Goal: Information Seeking & Learning: Learn about a topic

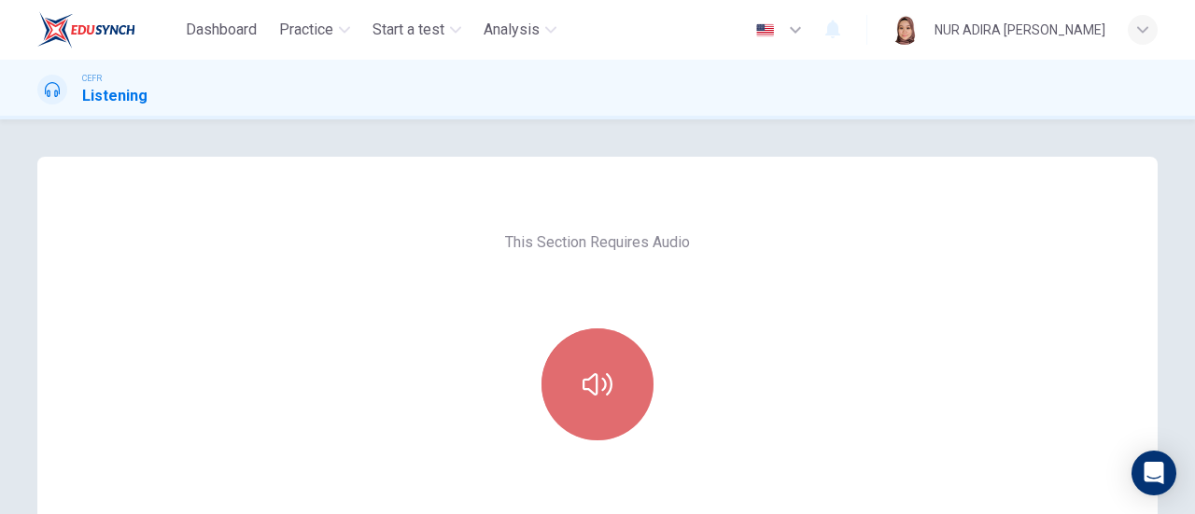
click at [543, 406] on button "button" at bounding box center [598, 385] width 112 height 112
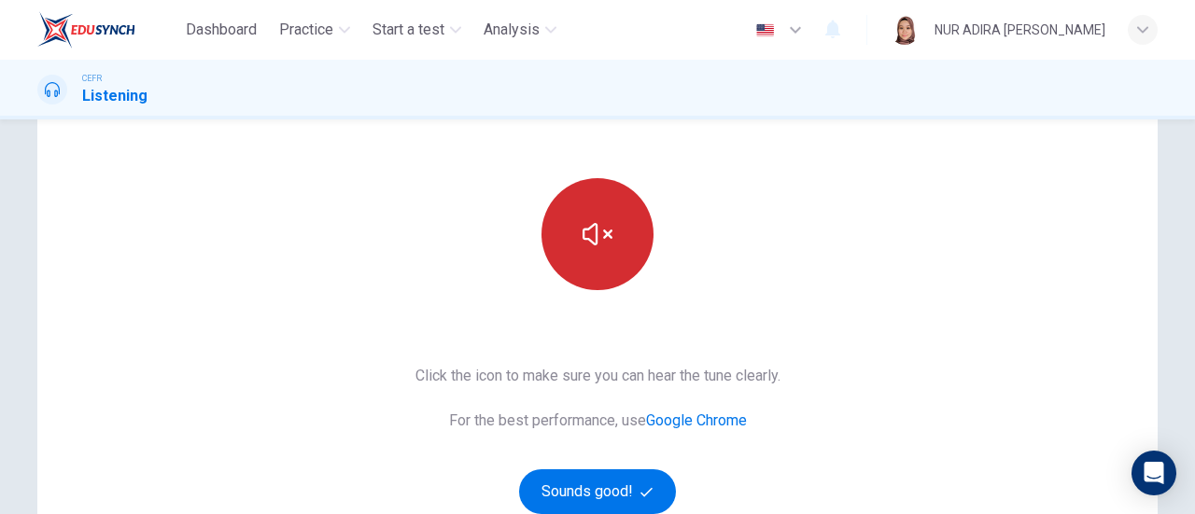
scroll to position [151, 0]
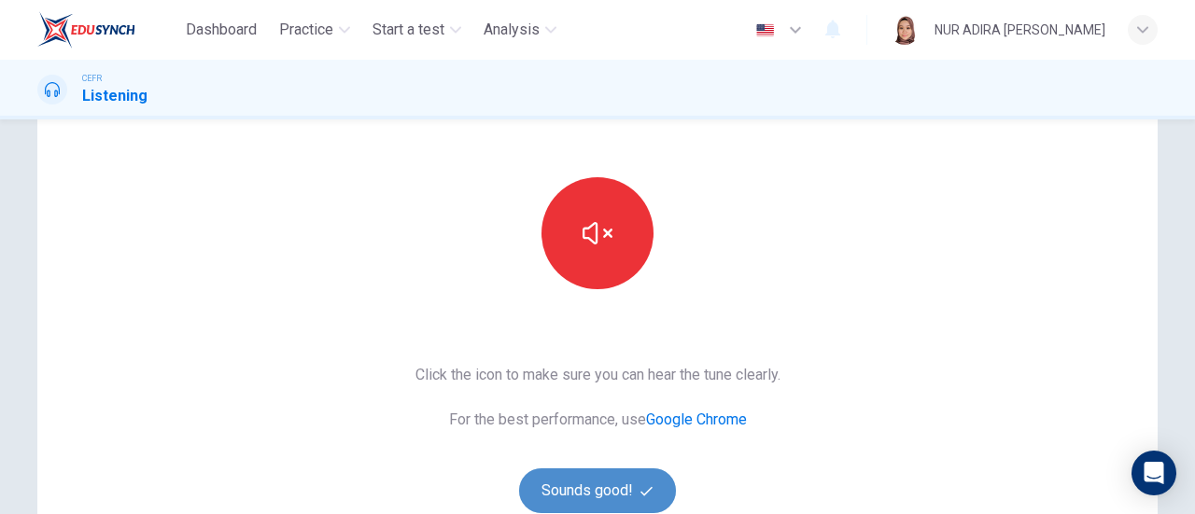
click at [596, 475] on button "Sounds good!" at bounding box center [597, 491] width 157 height 45
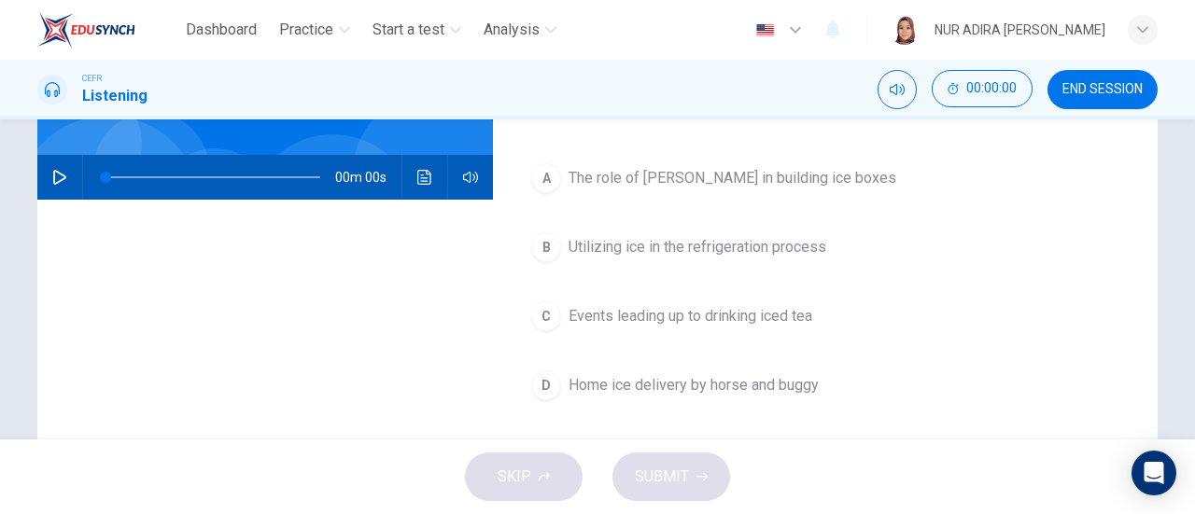
scroll to position [0, 0]
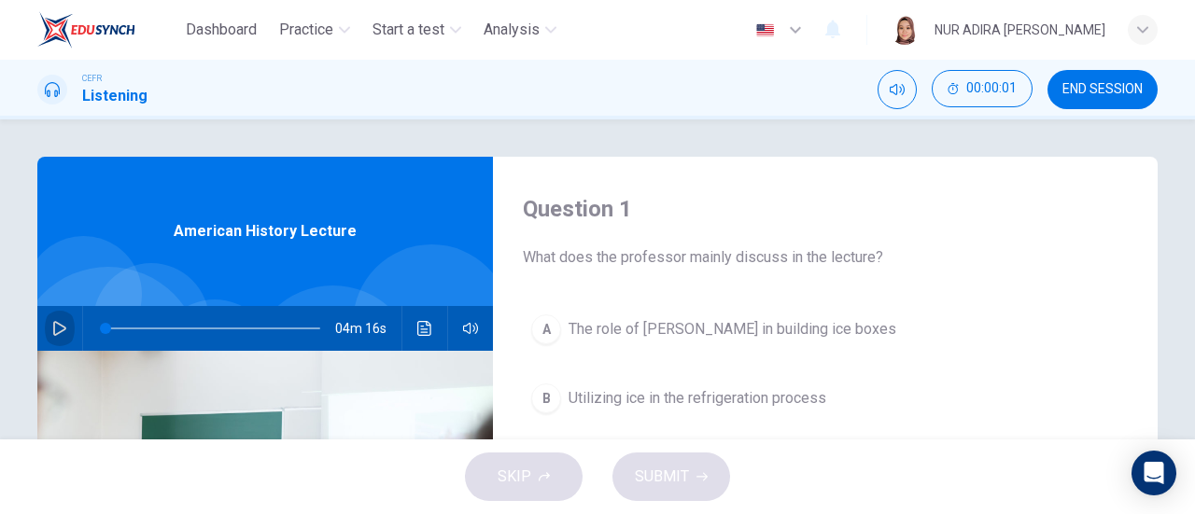
click at [62, 328] on icon "button" at bounding box center [59, 328] width 15 height 15
type input "0"
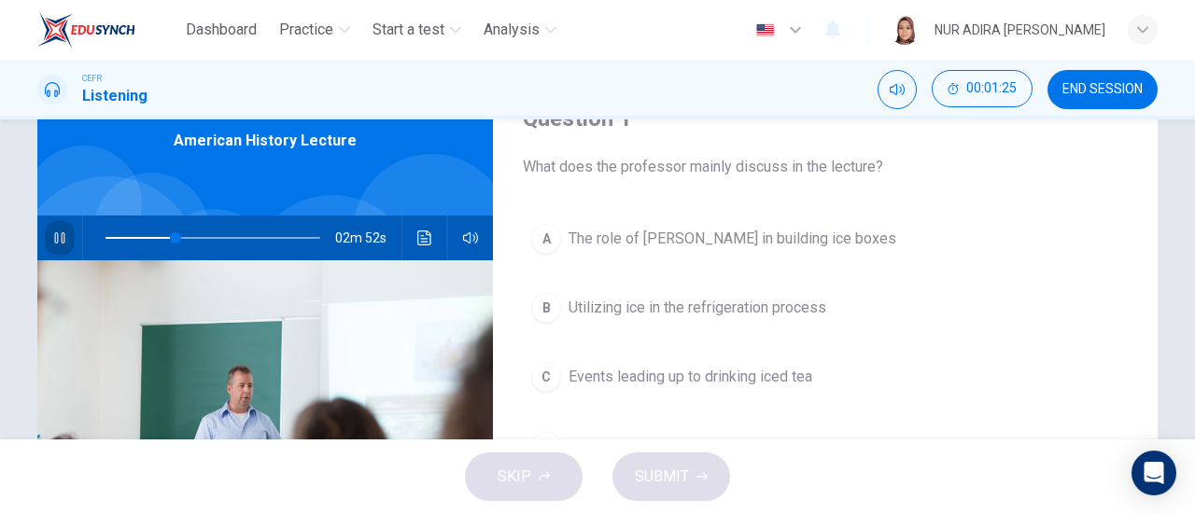
scroll to position [90, 0]
click at [718, 314] on span "Utilizing ice in the refrigeration process" at bounding box center [698, 309] width 258 height 22
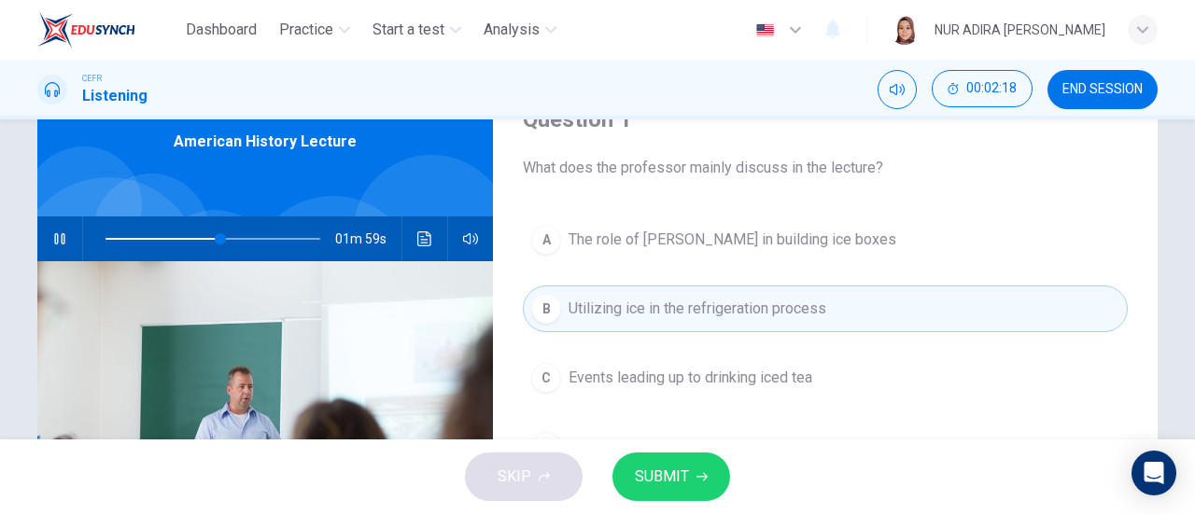
click at [762, 266] on div "A The role of Frederick Tudor in building ice boxes B Utilizing ice in the refr…" at bounding box center [825, 362] width 605 height 291
click at [767, 251] on button "A The role of Frederick Tudor in building ice boxes" at bounding box center [825, 240] width 605 height 47
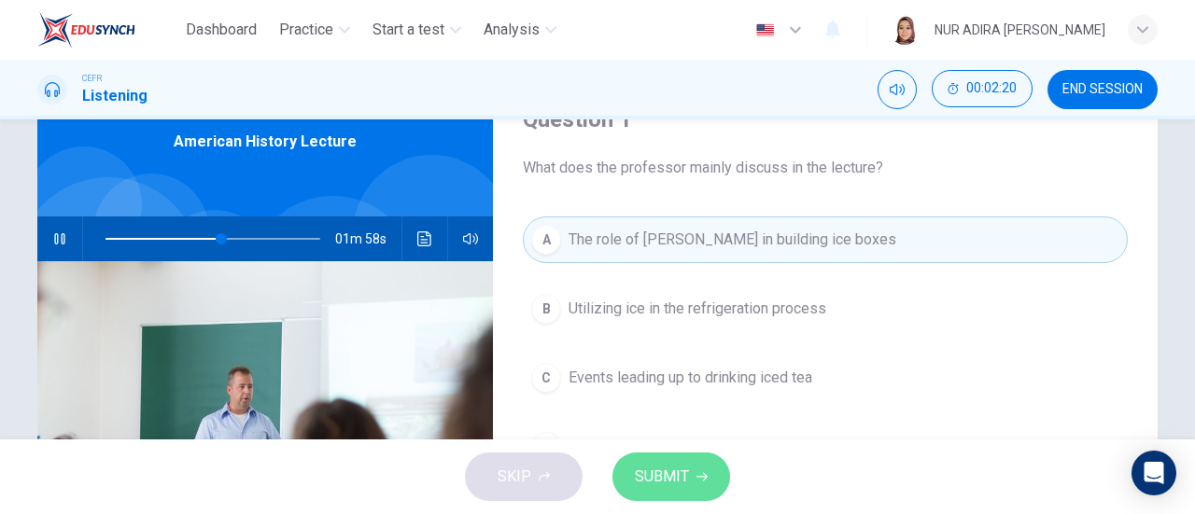
click at [678, 495] on button "SUBMIT" at bounding box center [671, 477] width 118 height 49
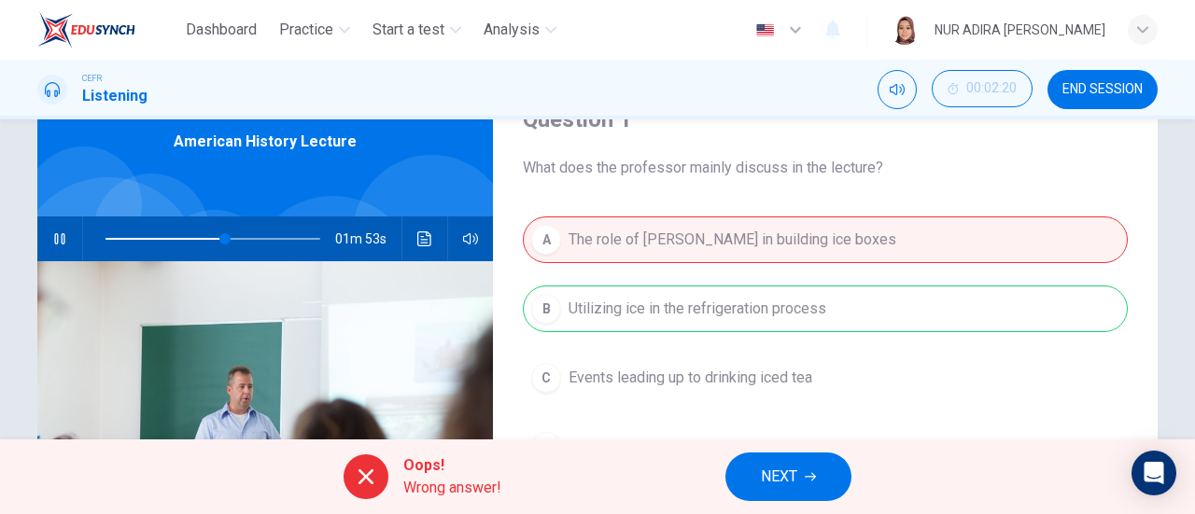
click at [796, 478] on span "NEXT" at bounding box center [779, 477] width 36 height 26
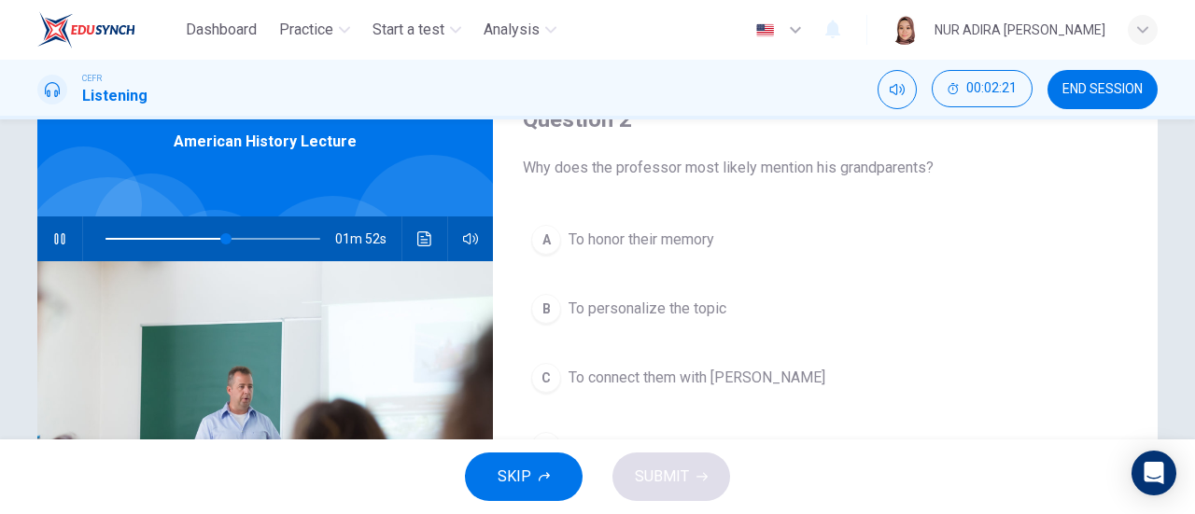
type input "57"
click at [1099, 72] on button "END SESSION" at bounding box center [1103, 89] width 110 height 39
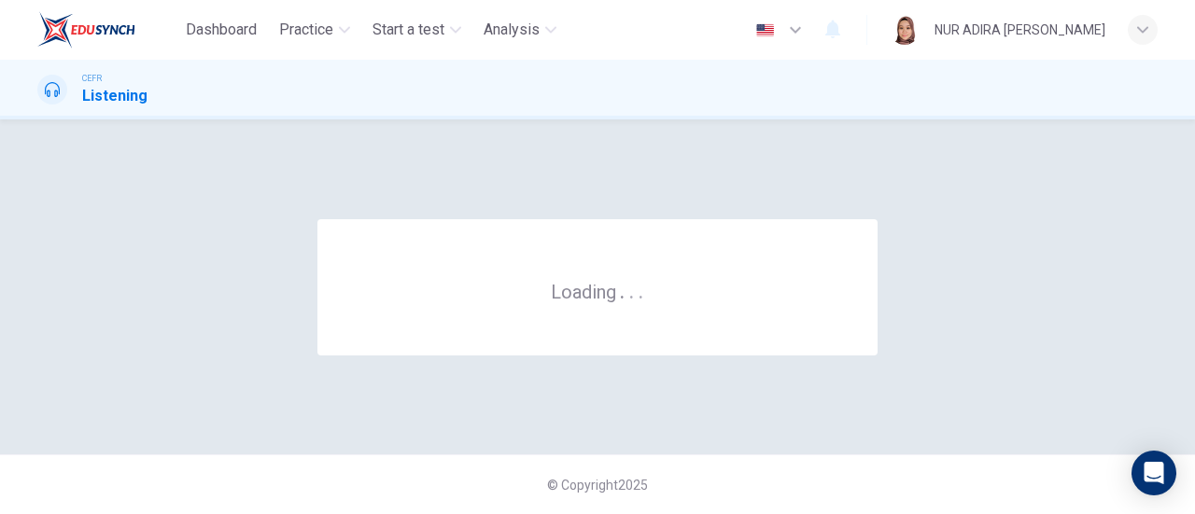
scroll to position [0, 0]
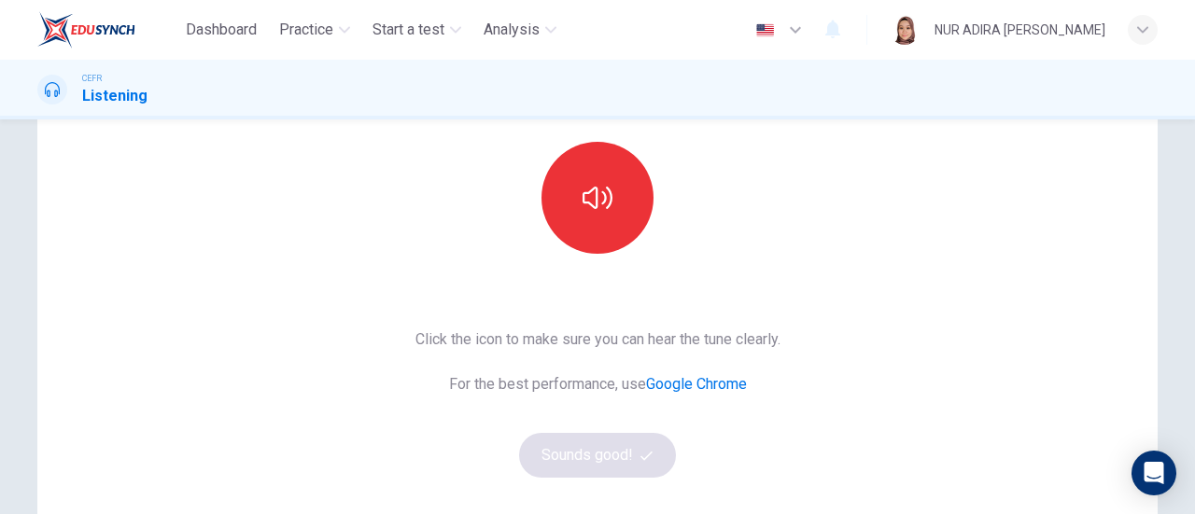
scroll to position [183, 0]
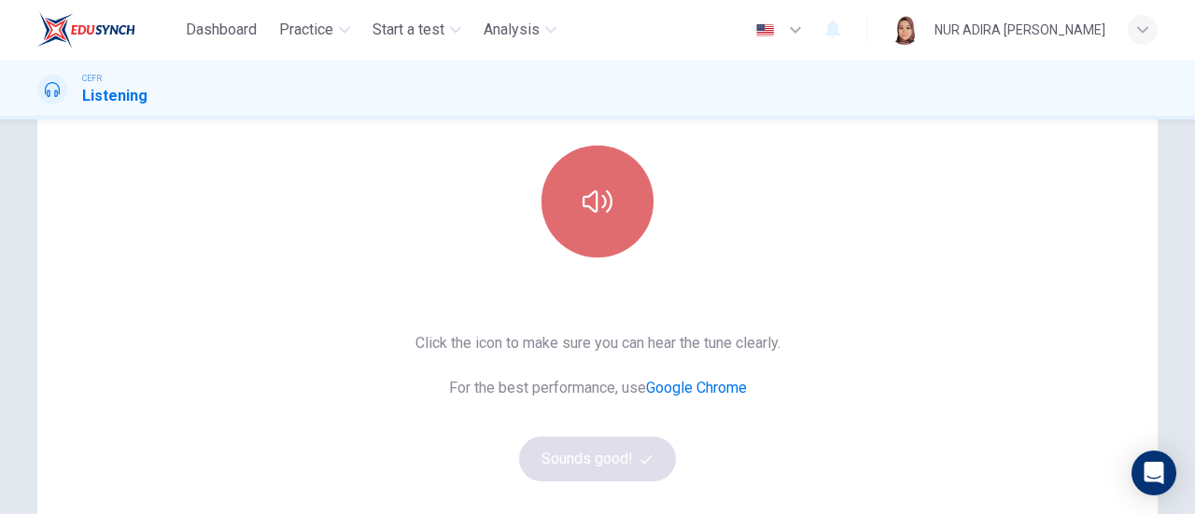
click at [594, 214] on icon "button" at bounding box center [598, 202] width 30 height 30
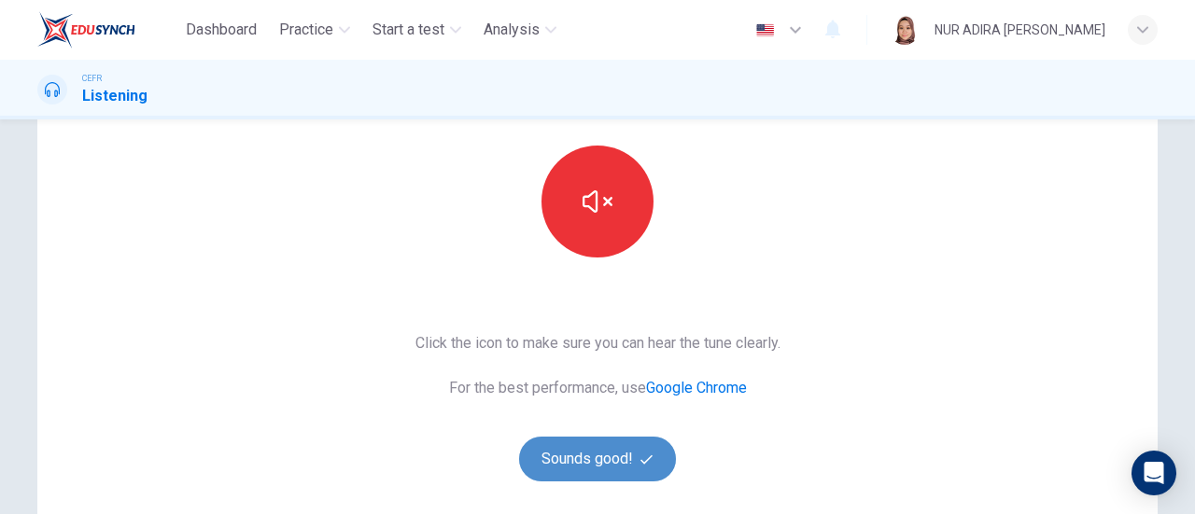
click at [621, 451] on button "Sounds good!" at bounding box center [597, 459] width 157 height 45
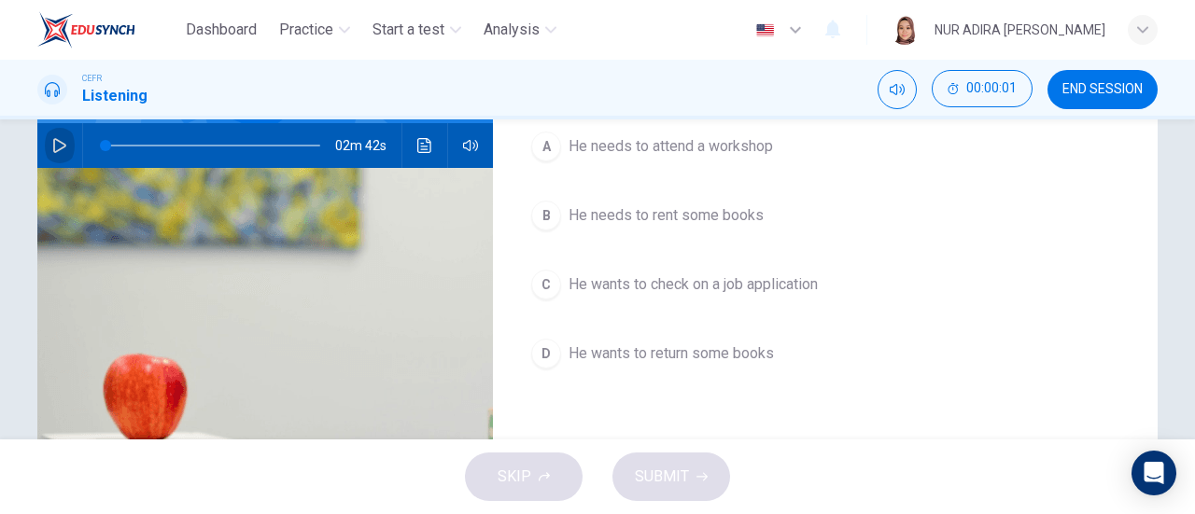
click at [49, 133] on button "button" at bounding box center [60, 145] width 30 height 45
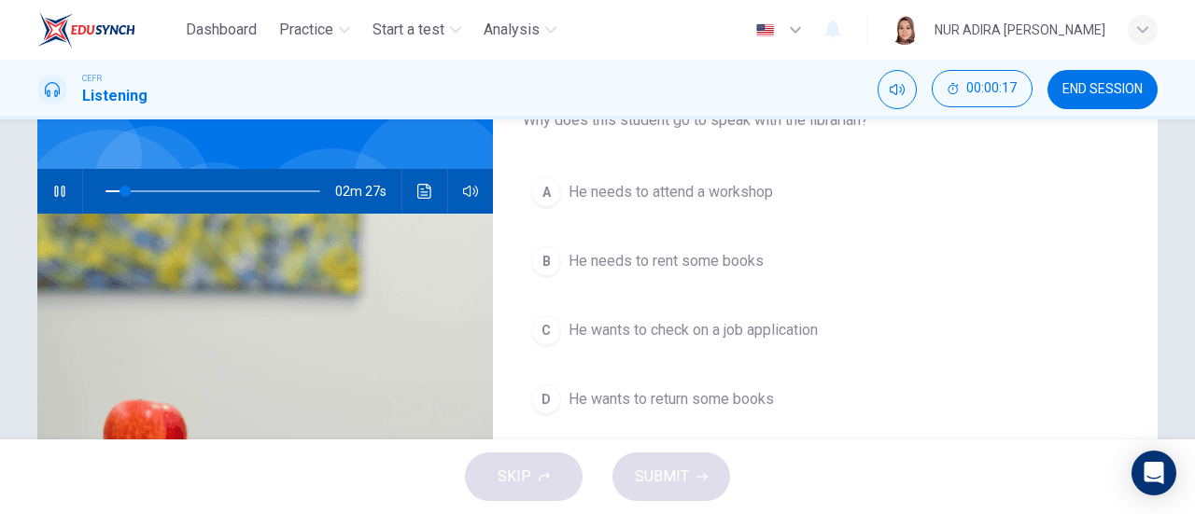
scroll to position [136, 0]
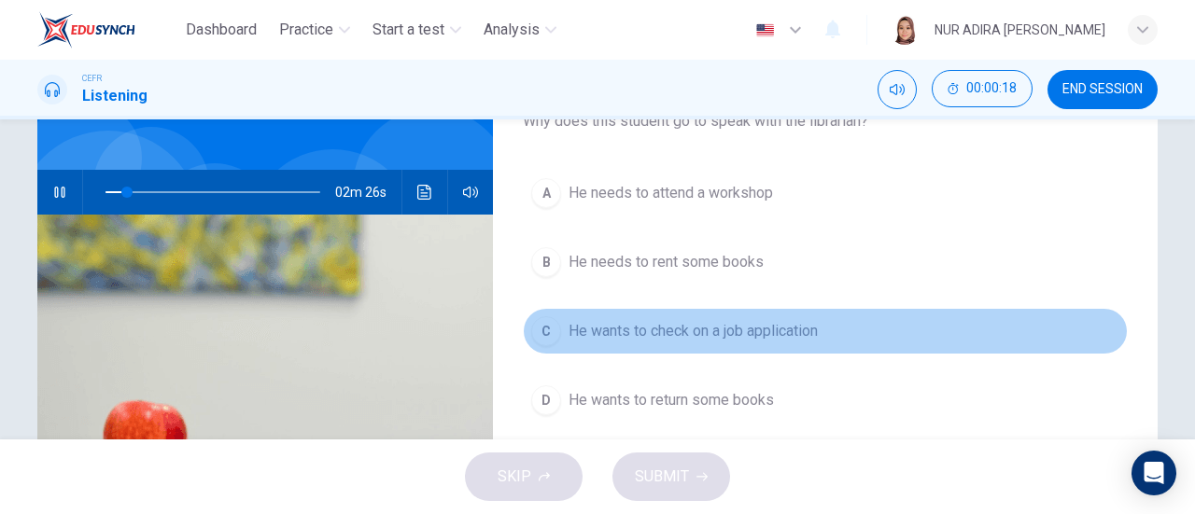
click at [571, 320] on span "He wants to check on a job application" at bounding box center [693, 331] width 249 height 22
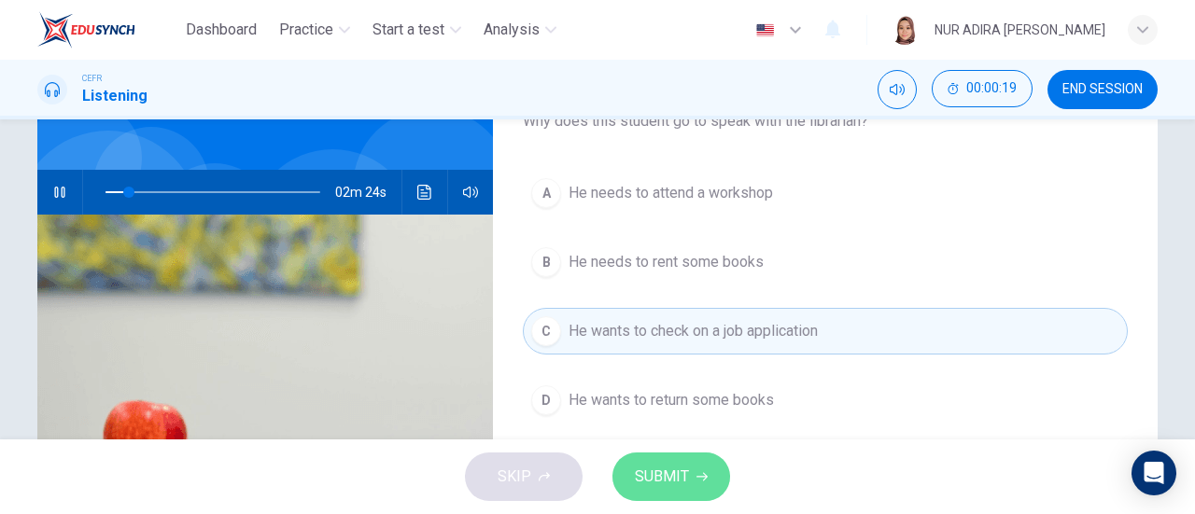
click at [645, 462] on button "SUBMIT" at bounding box center [671, 477] width 118 height 49
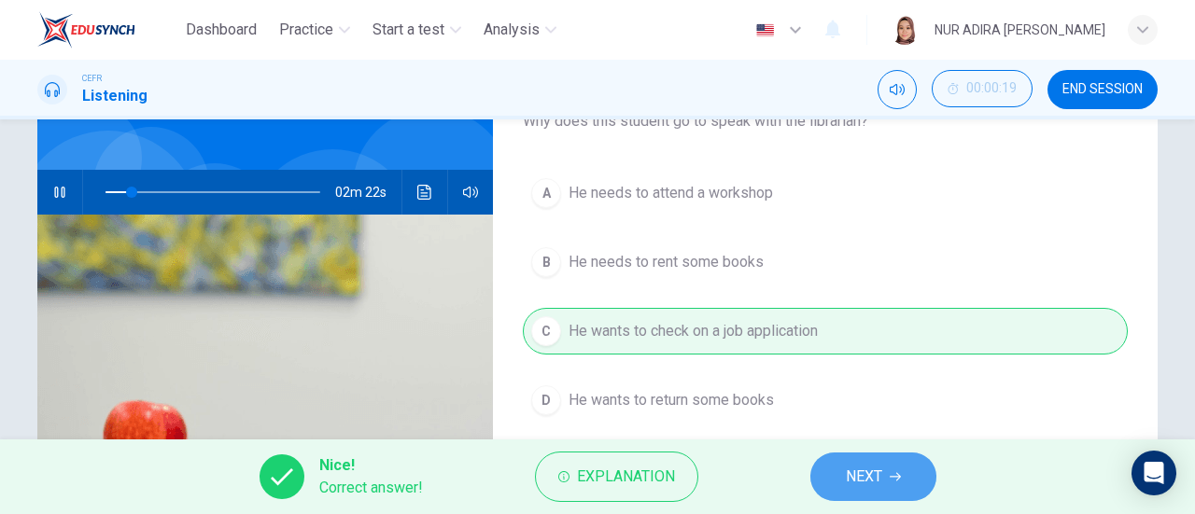
click at [851, 472] on span "NEXT" at bounding box center [864, 477] width 36 height 26
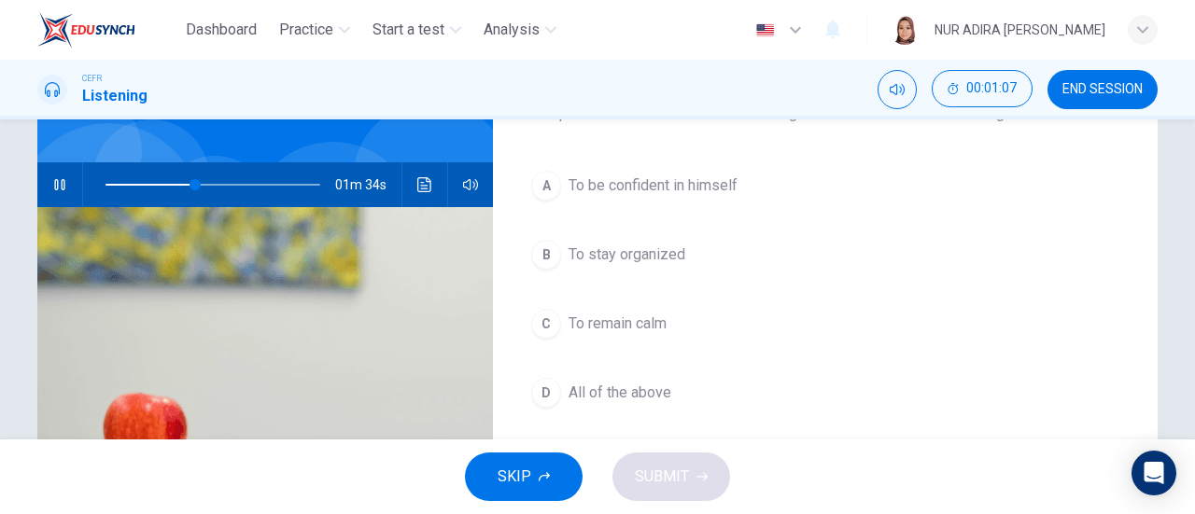
scroll to position [158, 0]
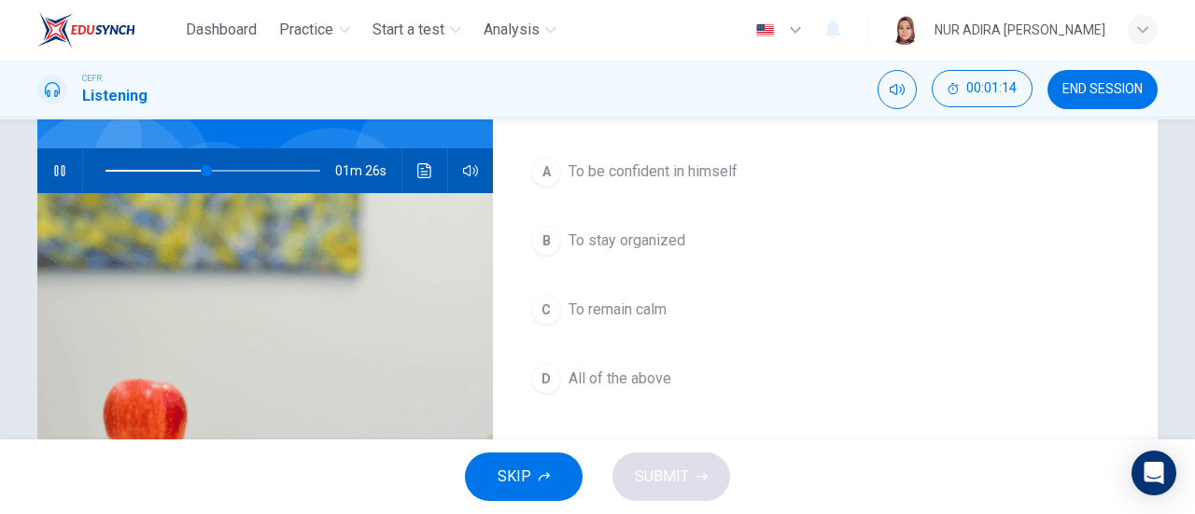
click at [543, 182] on div "A" at bounding box center [546, 172] width 30 height 30
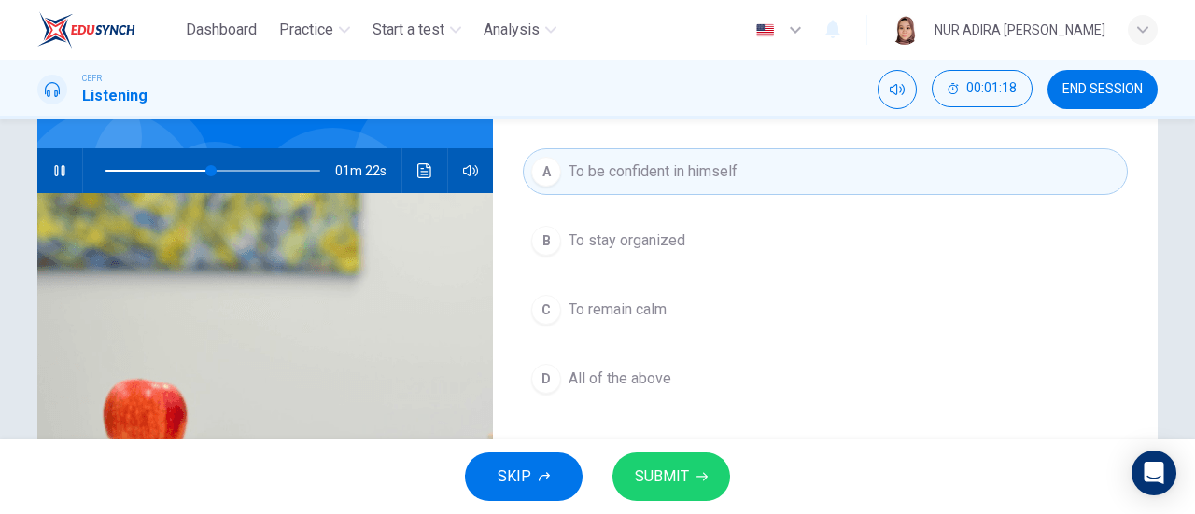
click at [569, 266] on div "A To be confident in himself B To stay organized C To remain calm D All of the …" at bounding box center [825, 293] width 605 height 291
click at [575, 255] on button "B To stay organized" at bounding box center [825, 241] width 605 height 47
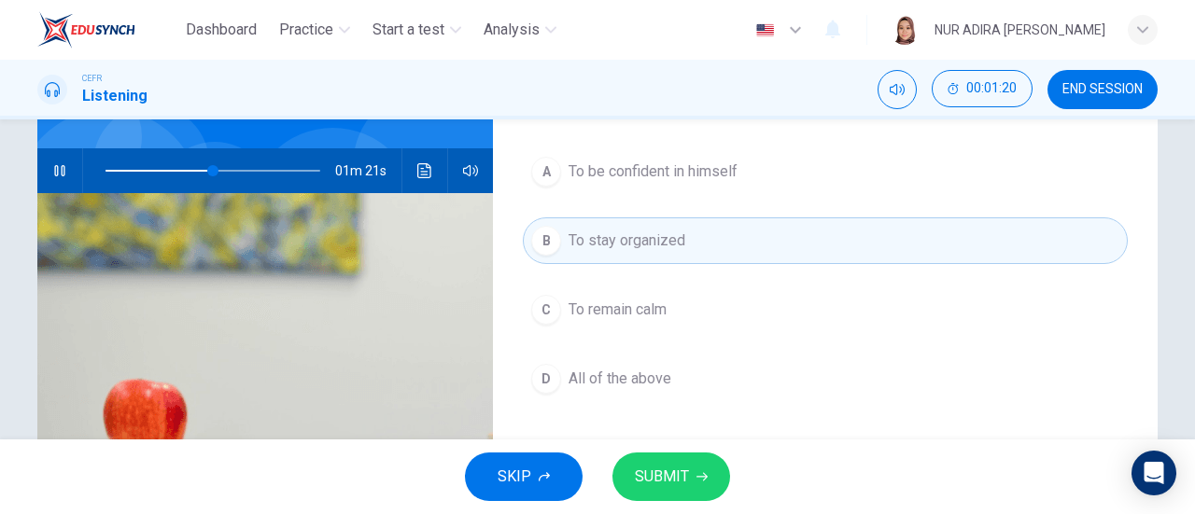
click at [612, 193] on button "A To be confident in himself" at bounding box center [825, 171] width 605 height 47
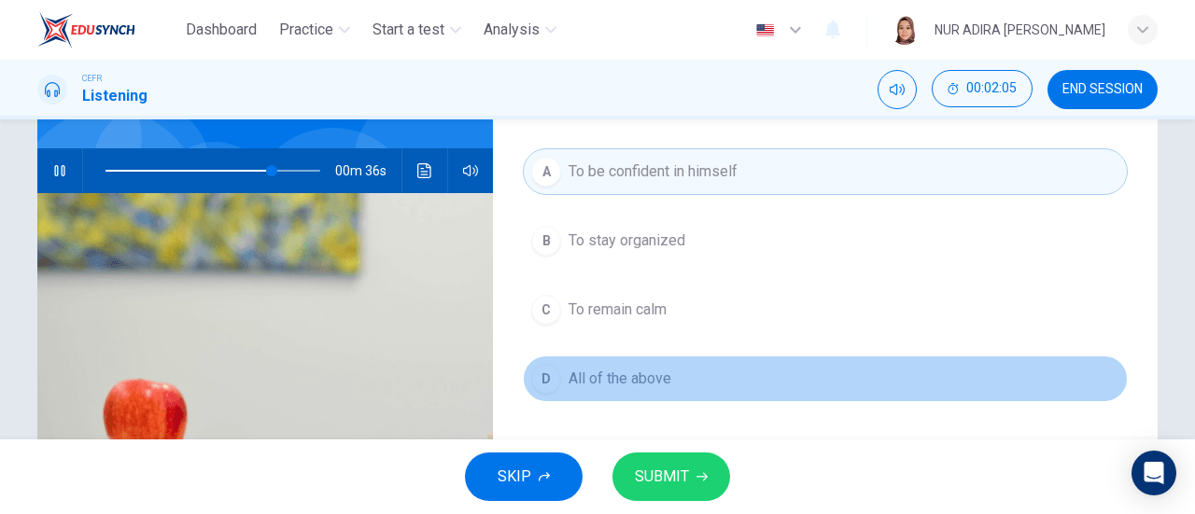
click at [631, 356] on button "D All of the above" at bounding box center [825, 379] width 605 height 47
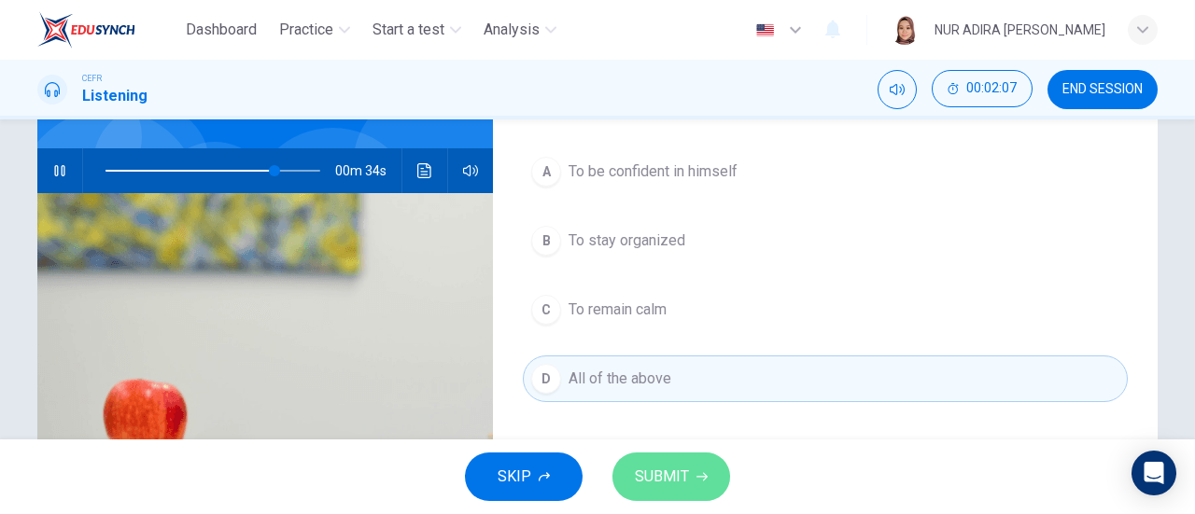
click at [647, 485] on span "SUBMIT" at bounding box center [662, 477] width 54 height 26
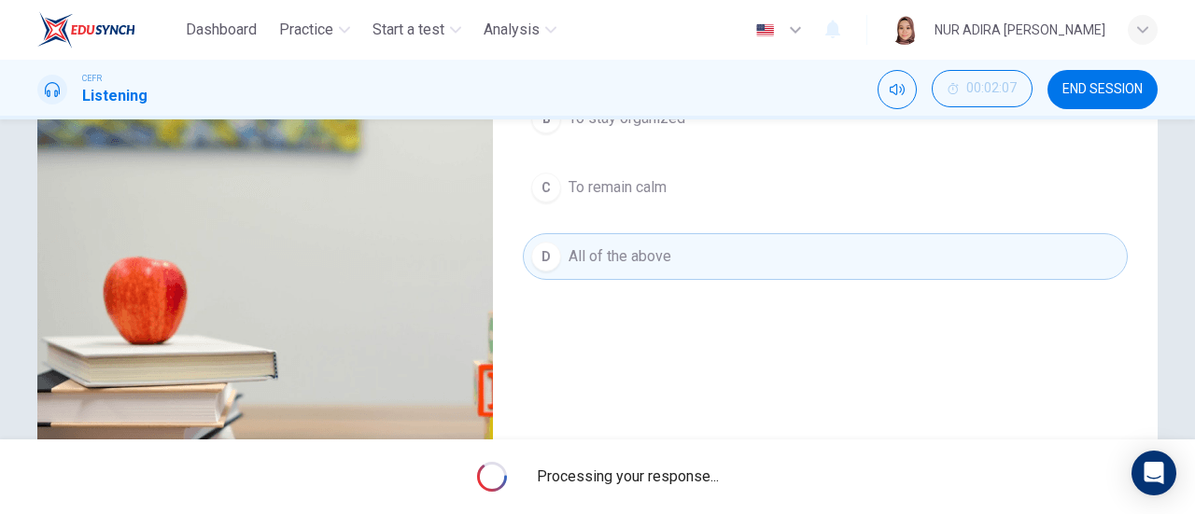
scroll to position [278, 0]
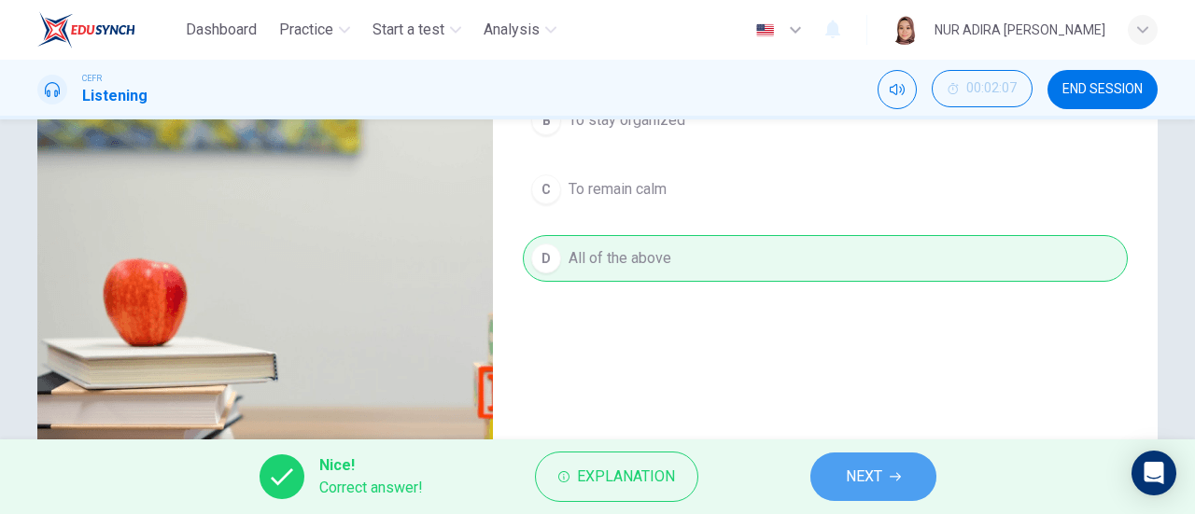
click at [833, 460] on button "NEXT" at bounding box center [873, 477] width 126 height 49
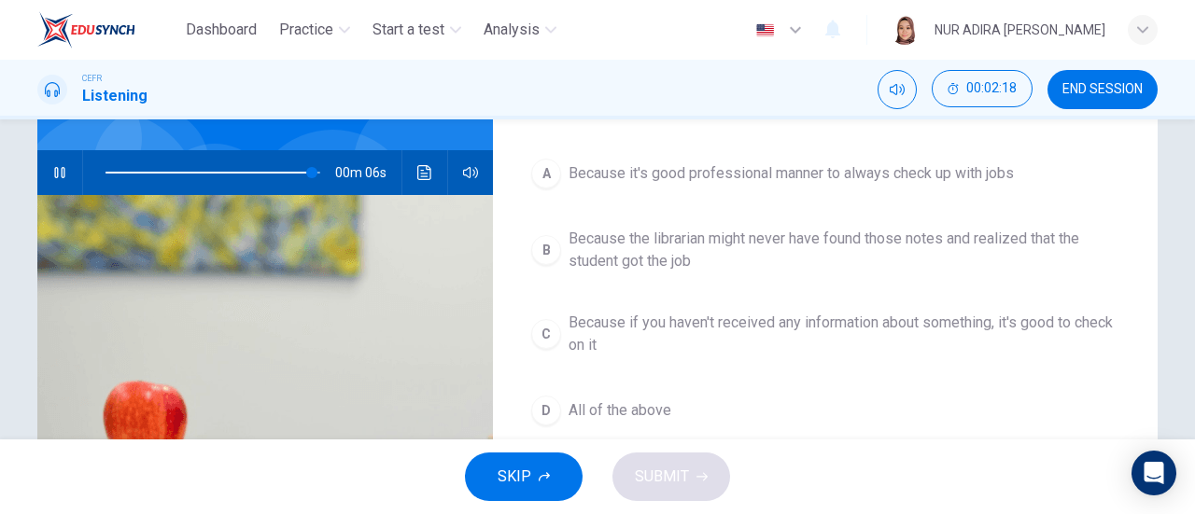
scroll to position [112, 0]
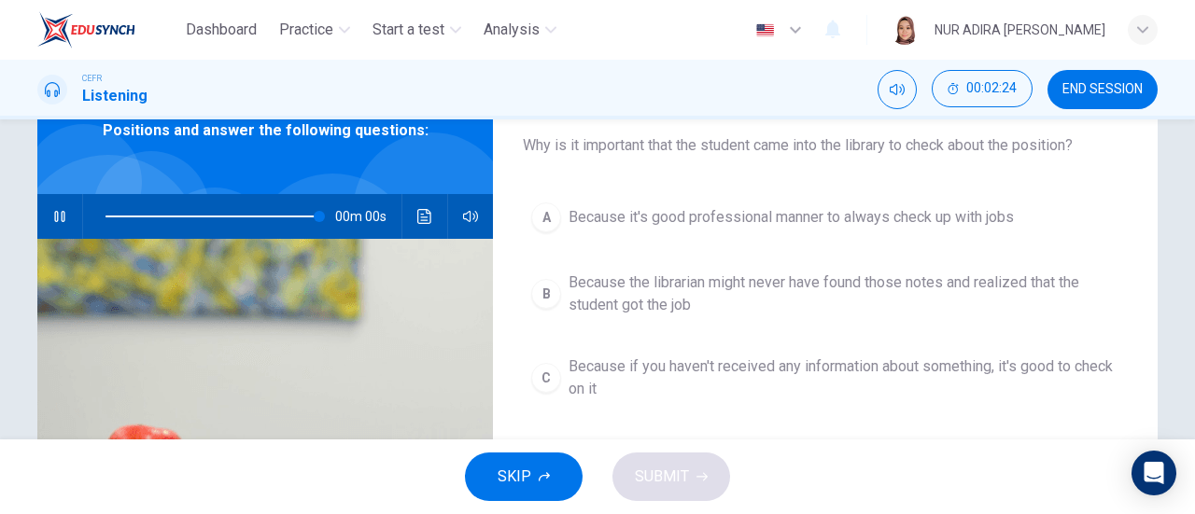
type input "0"
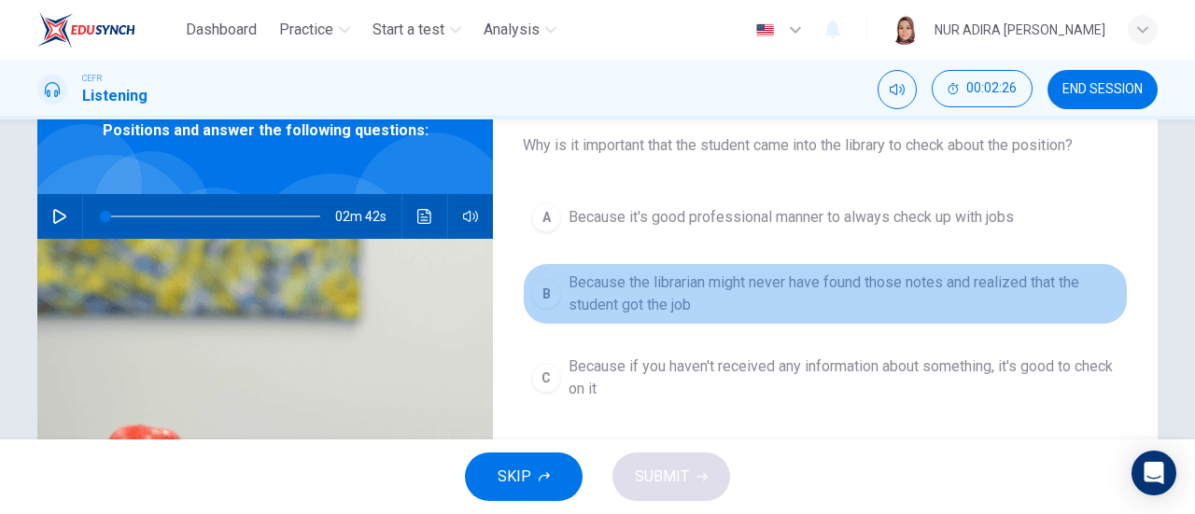
click at [780, 296] on span "Because the librarian might never have found those notes and realized that the …" at bounding box center [844, 294] width 551 height 45
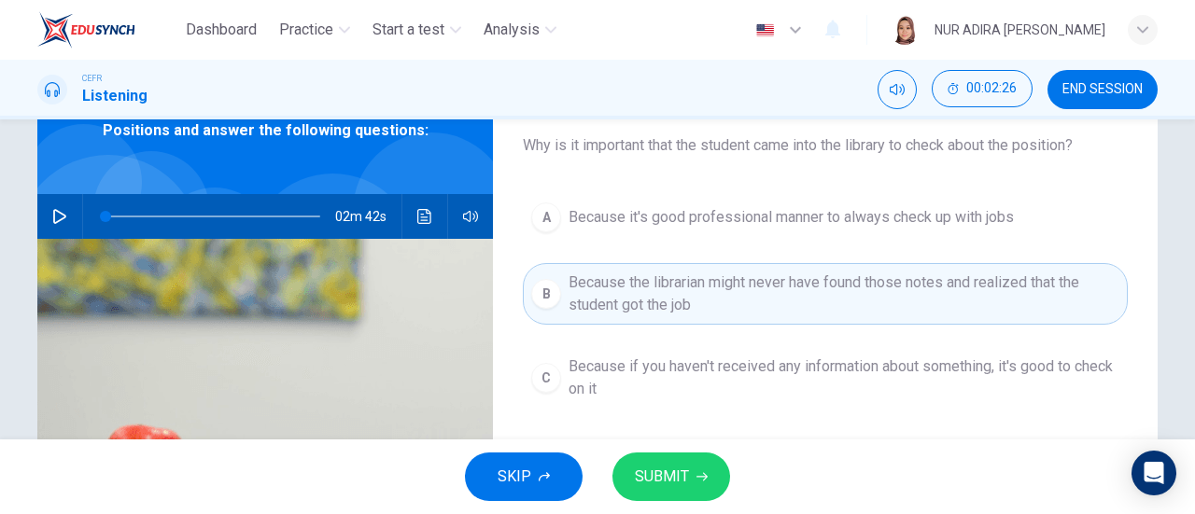
scroll to position [186, 0]
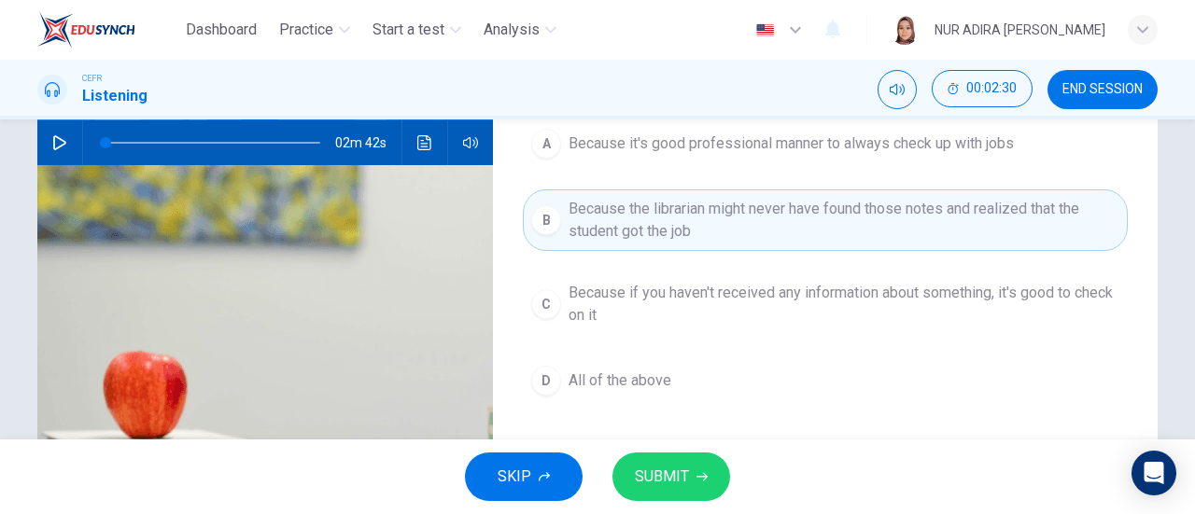
drag, startPoint x: 583, startPoint y: 372, endPoint x: 700, endPoint y: 492, distance: 168.4
click at [700, 492] on div "Dashboard Practice Start a test Analysis English en ​ NUR ADIRA IRWAHYU BINTI M…" at bounding box center [597, 257] width 1195 height 514
click at [611, 404] on div "A Because it's good professional manner to always check up with jobs B Because …" at bounding box center [825, 280] width 605 height 321
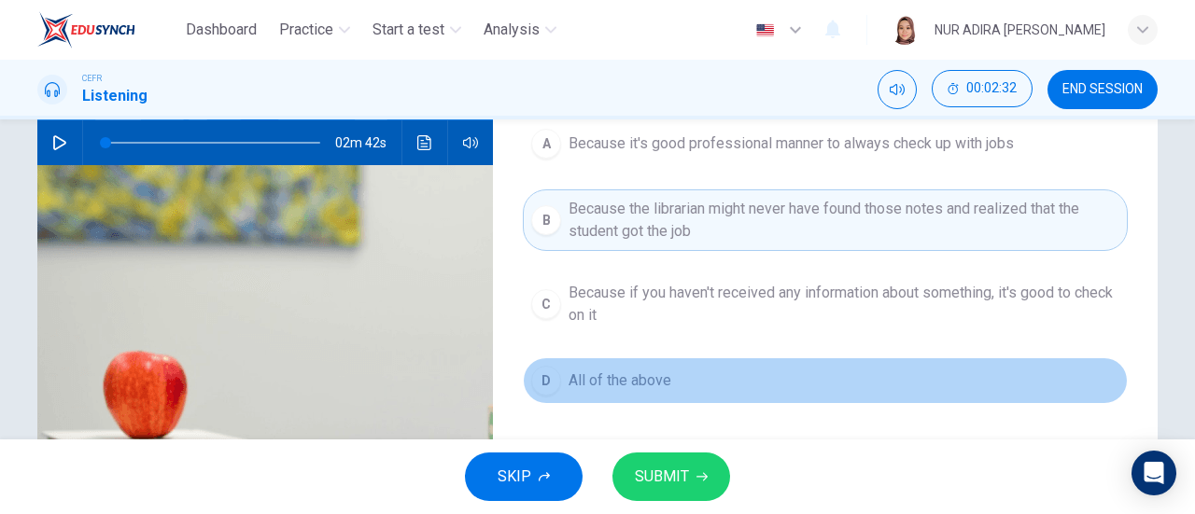
click at [590, 379] on span "All of the above" at bounding box center [620, 381] width 103 height 22
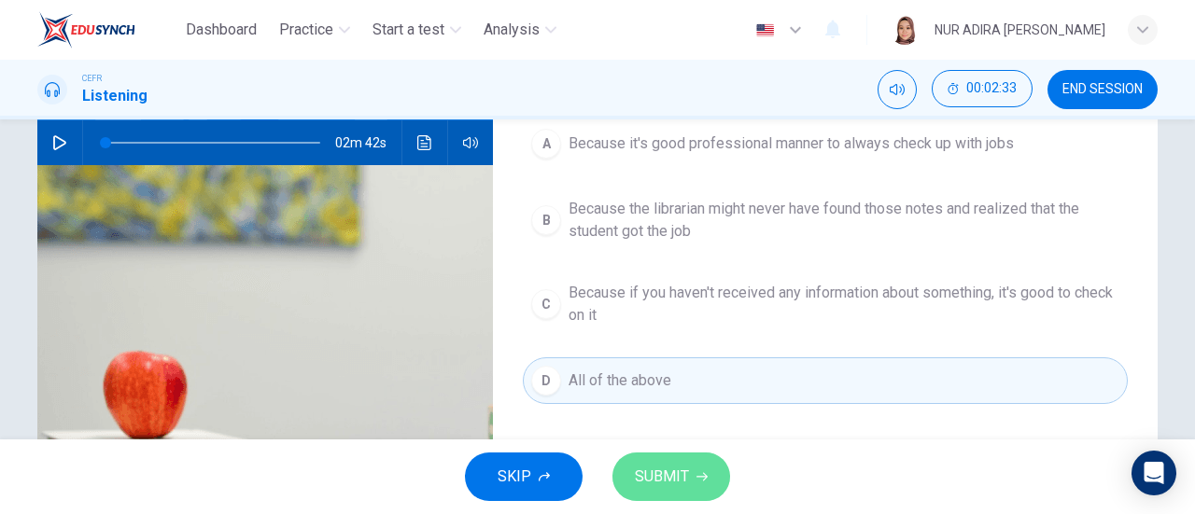
click at [673, 478] on span "SUBMIT" at bounding box center [662, 477] width 54 height 26
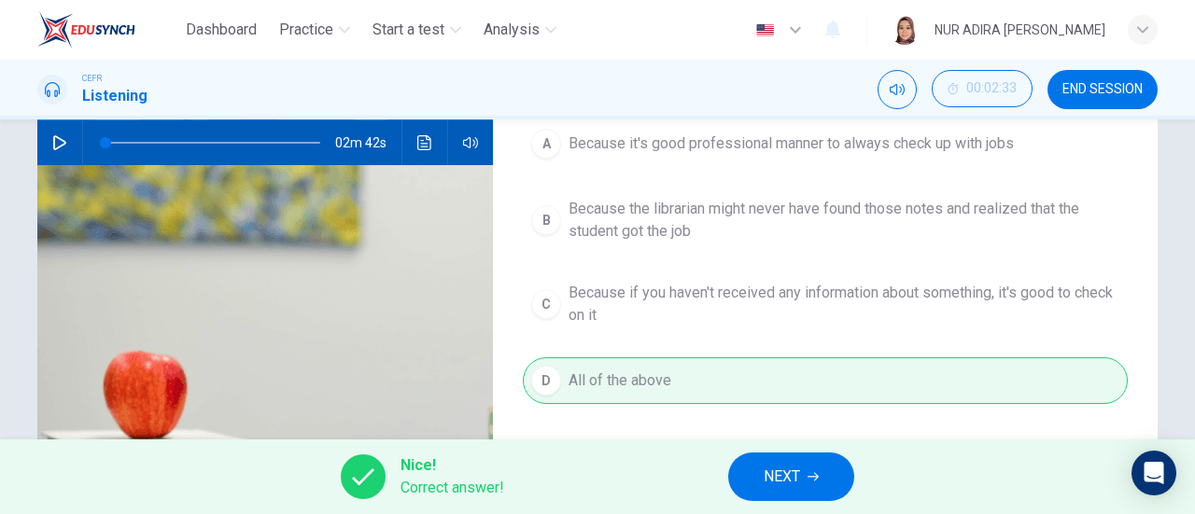
scroll to position [0, 0]
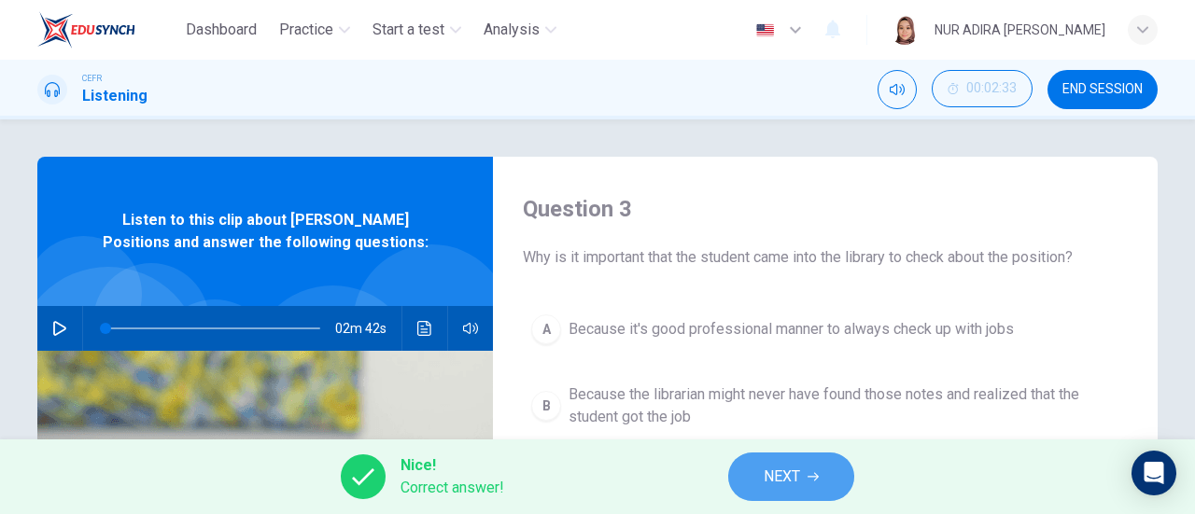
click at [812, 497] on button "NEXT" at bounding box center [791, 477] width 126 height 49
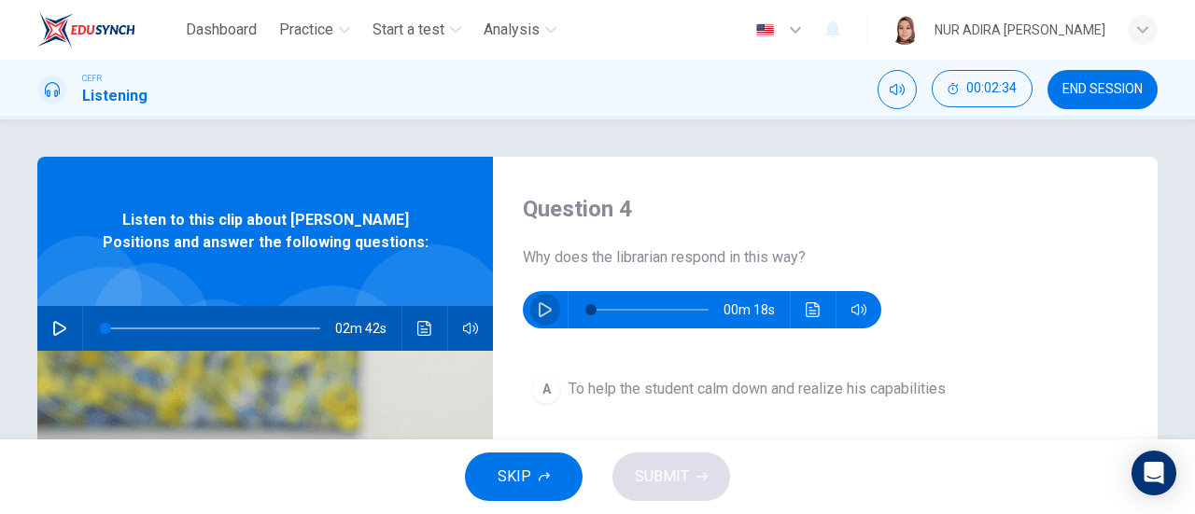
click at [543, 319] on button "button" at bounding box center [545, 309] width 30 height 37
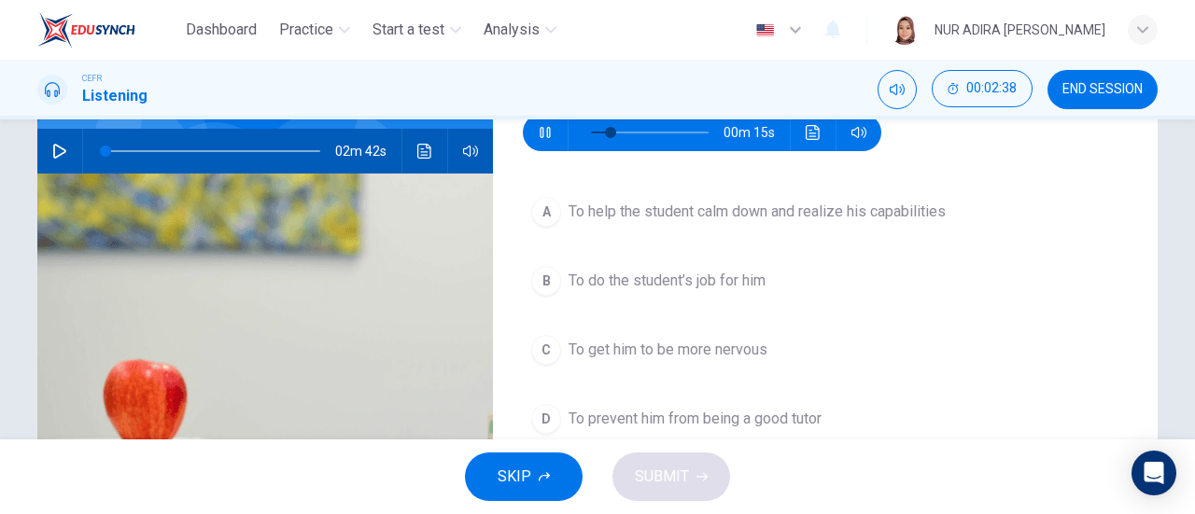
scroll to position [178, 0]
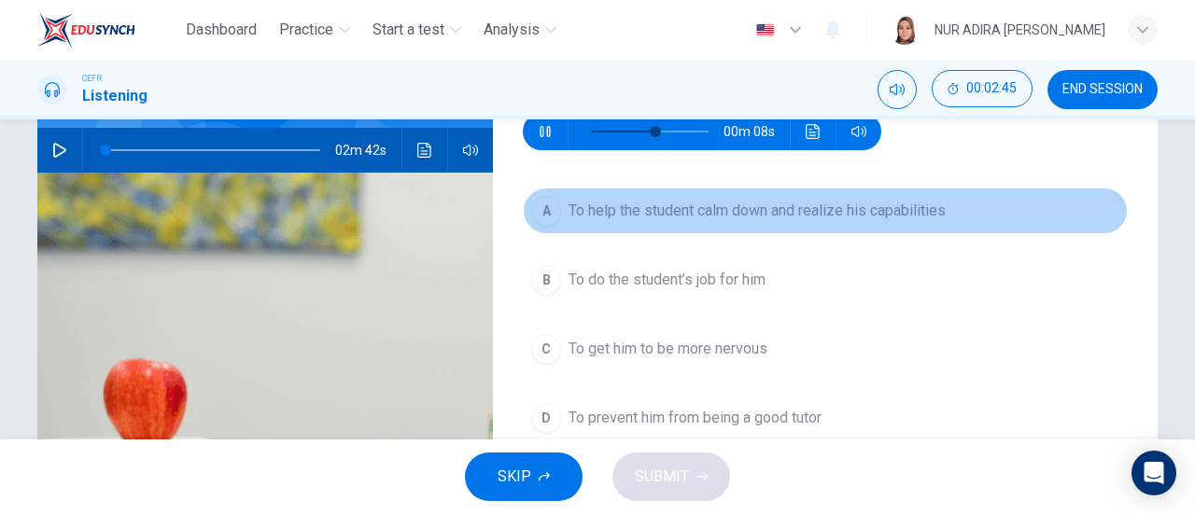
click at [725, 191] on button "A To help the student calm down and realize his capabilities" at bounding box center [825, 211] width 605 height 47
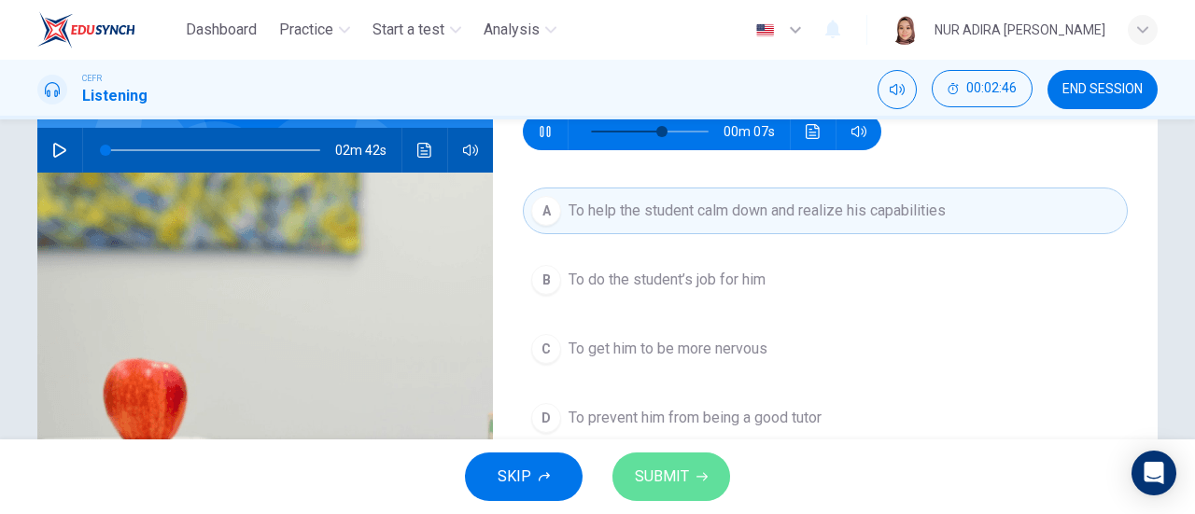
click at [687, 492] on button "SUBMIT" at bounding box center [671, 477] width 118 height 49
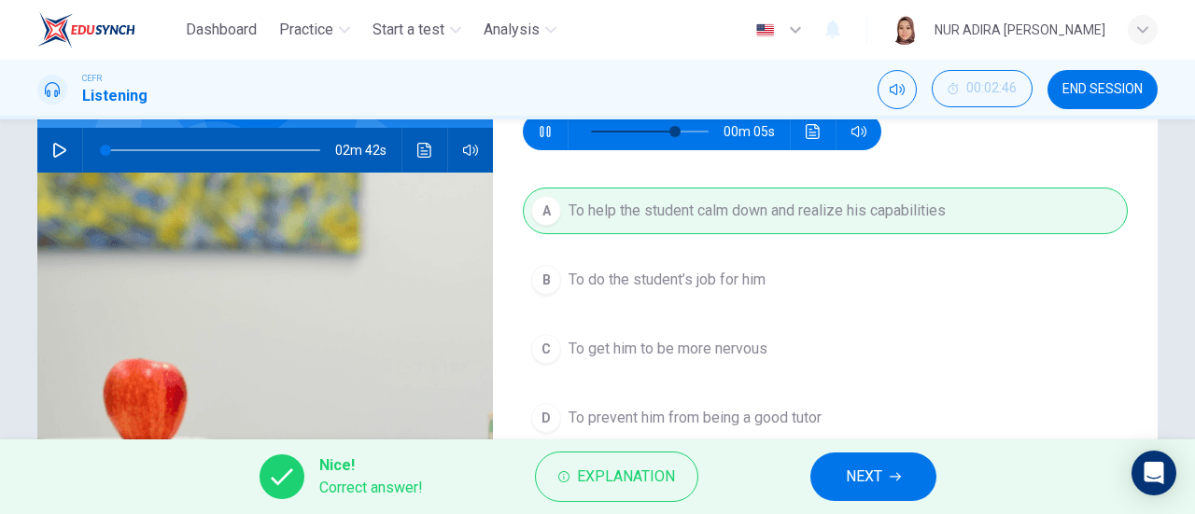
click at [855, 504] on div "Nice! Correct answer! Explanation NEXT" at bounding box center [597, 477] width 1195 height 75
click at [855, 492] on button "NEXT" at bounding box center [873, 477] width 126 height 49
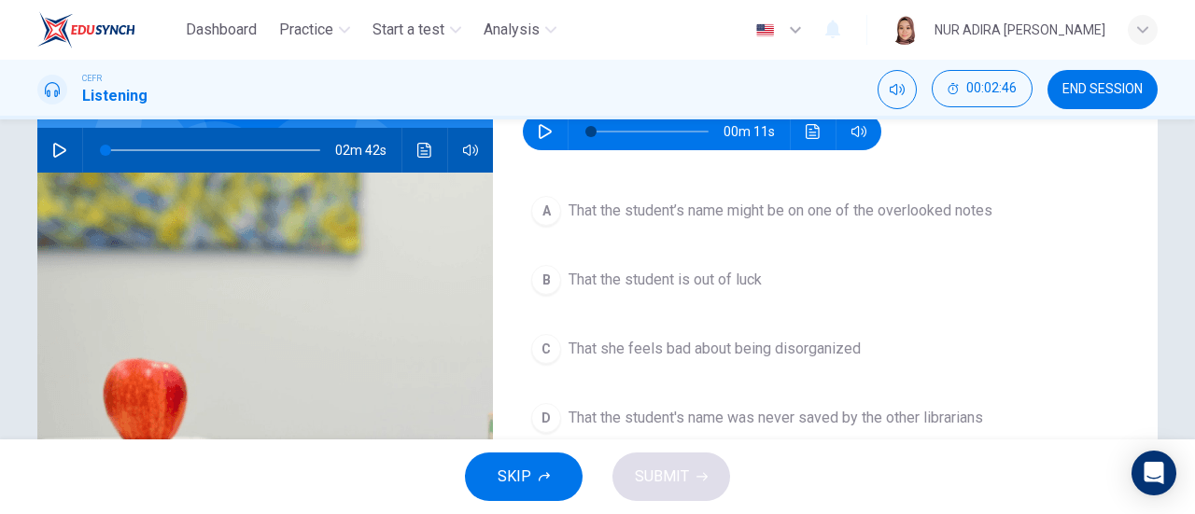
scroll to position [144, 0]
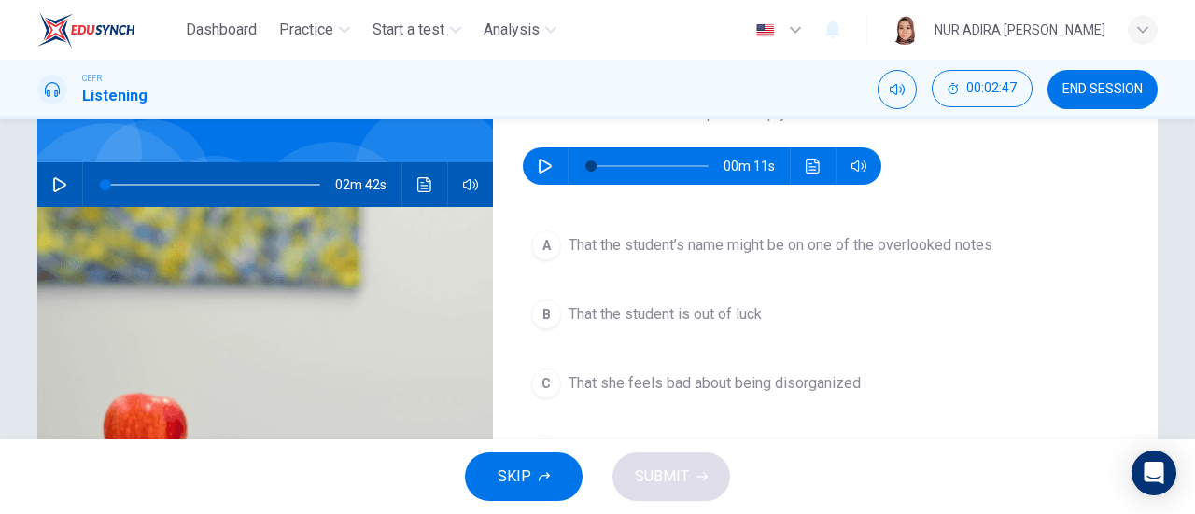
click at [548, 176] on button "button" at bounding box center [545, 166] width 30 height 37
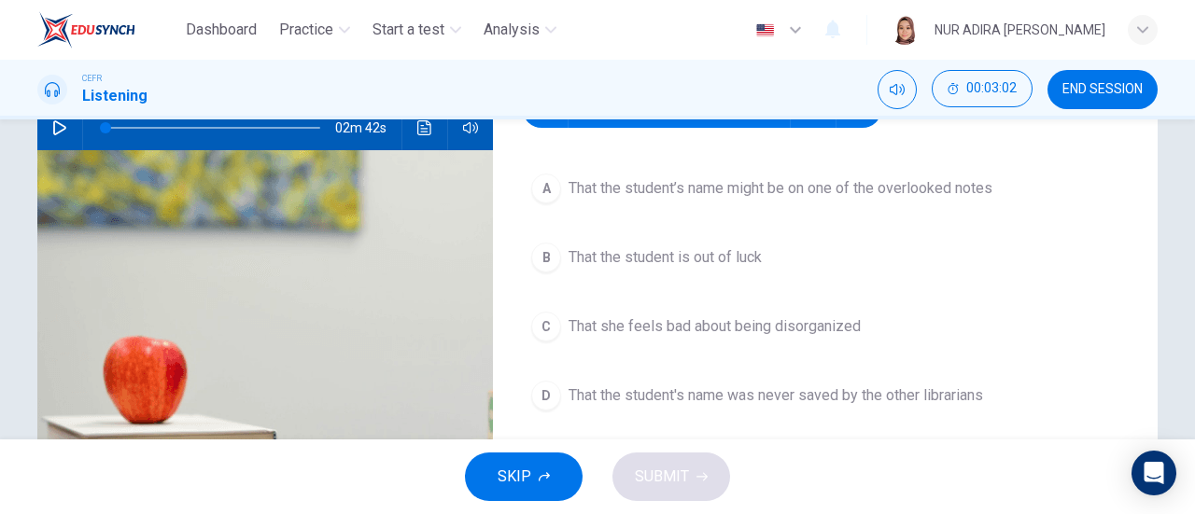
scroll to position [148, 0]
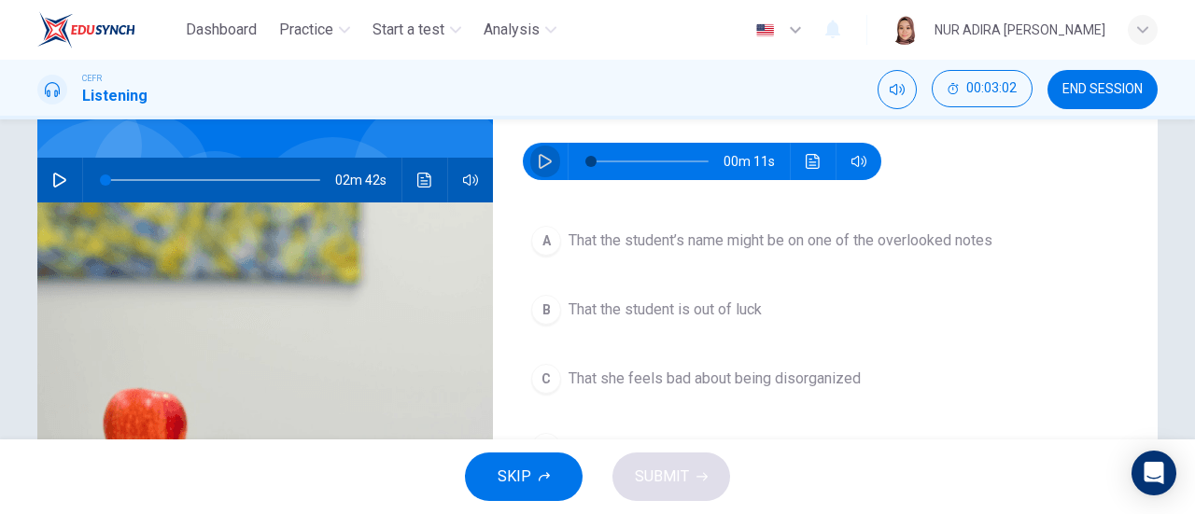
click at [548, 173] on button "button" at bounding box center [545, 161] width 30 height 37
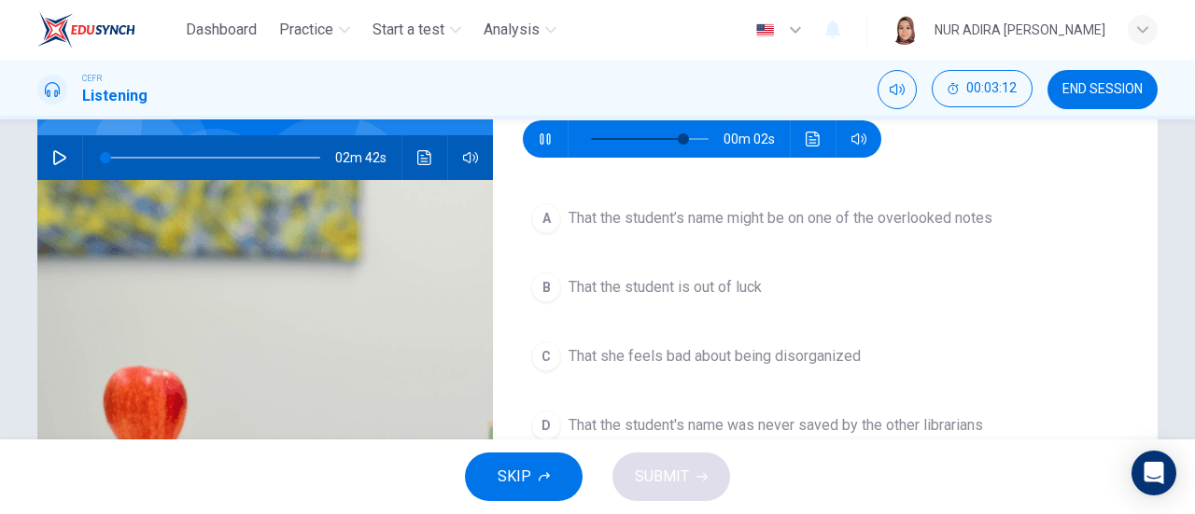
scroll to position [172, 0]
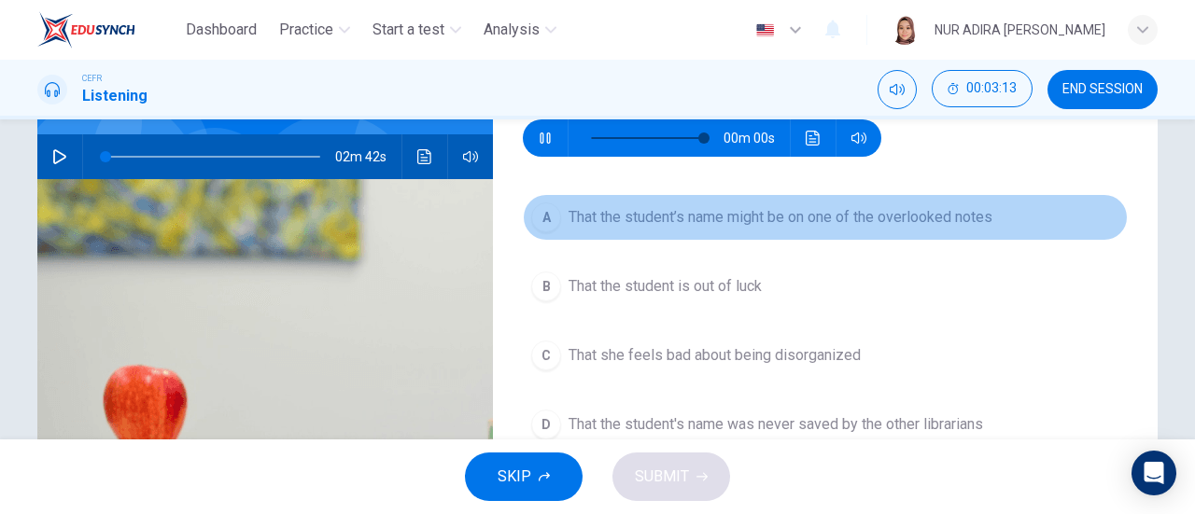
click at [624, 208] on span "That the student’s name might be on one of the overlooked notes" at bounding box center [781, 217] width 424 height 22
type input "0"
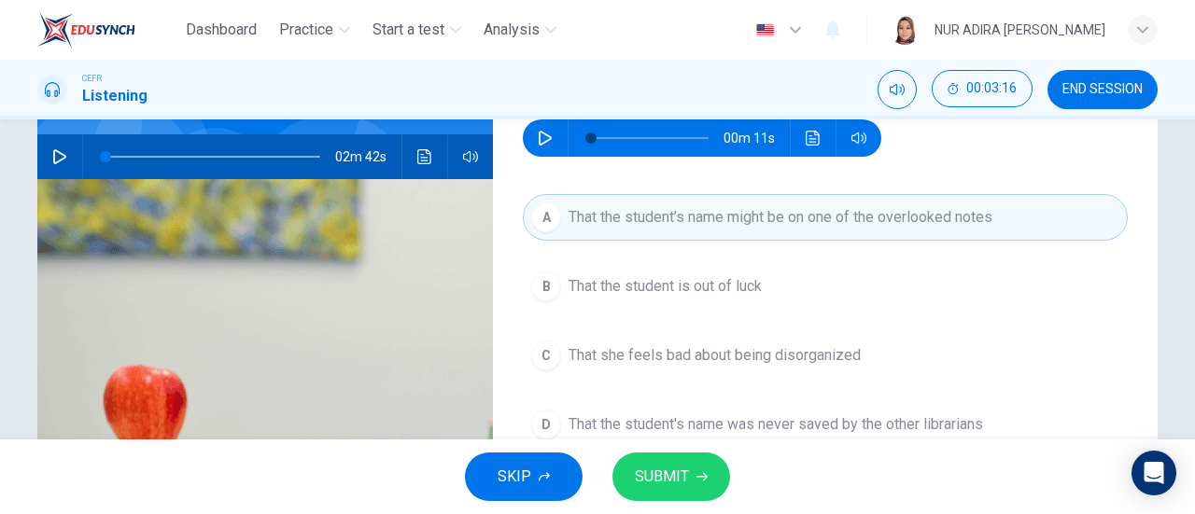
scroll to position [214, 0]
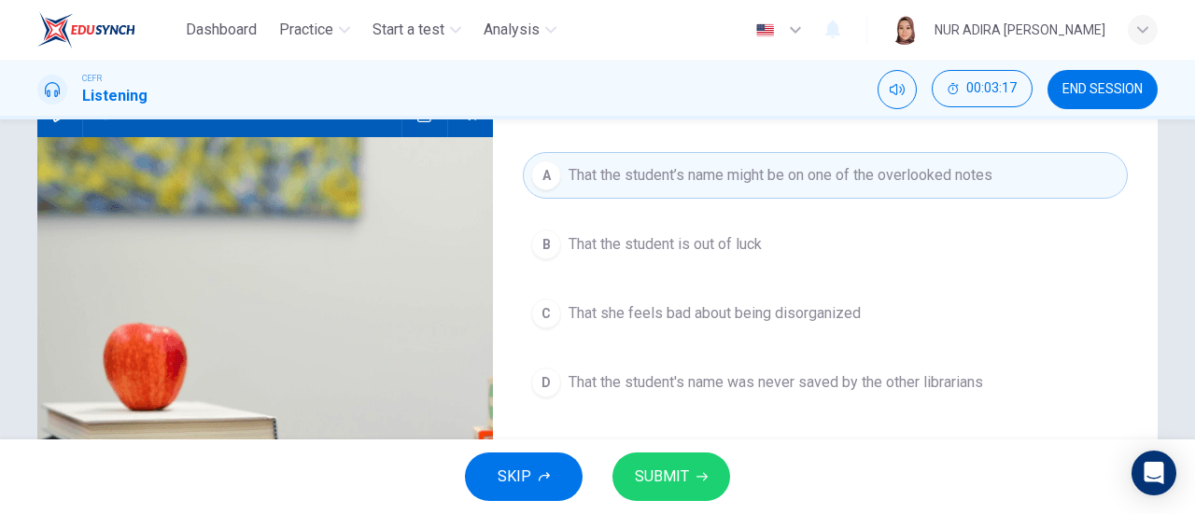
click at [665, 503] on div "SKIP SUBMIT" at bounding box center [597, 477] width 1195 height 75
click at [672, 470] on span "SUBMIT" at bounding box center [662, 477] width 54 height 26
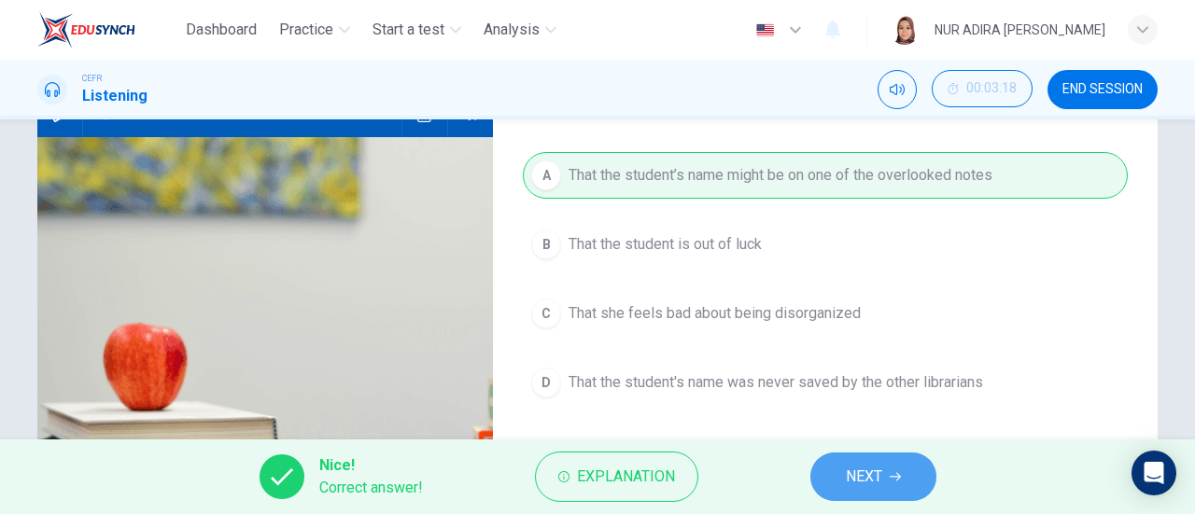
click at [828, 471] on button "NEXT" at bounding box center [873, 477] width 126 height 49
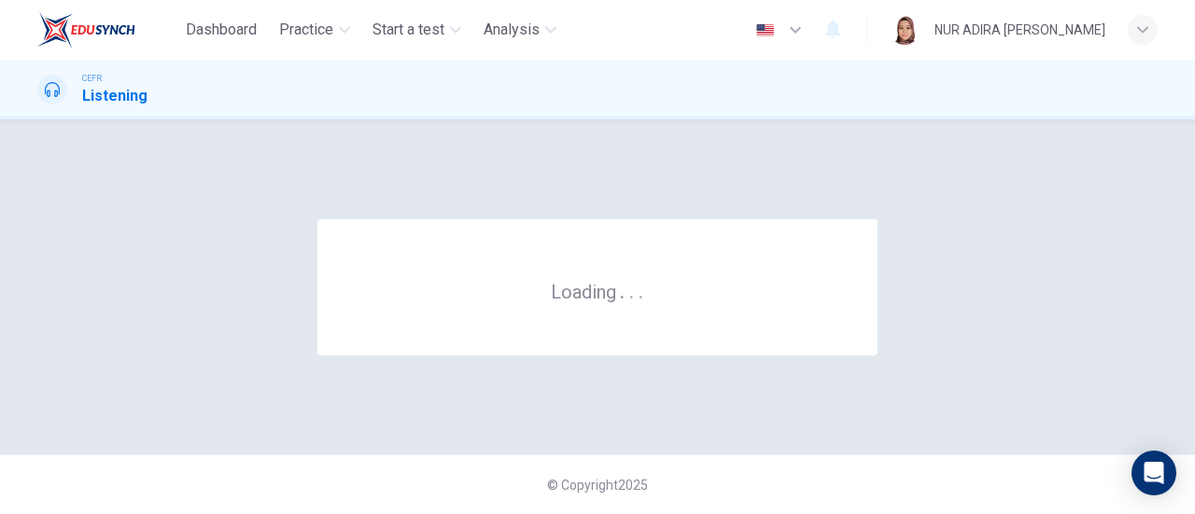
scroll to position [0, 0]
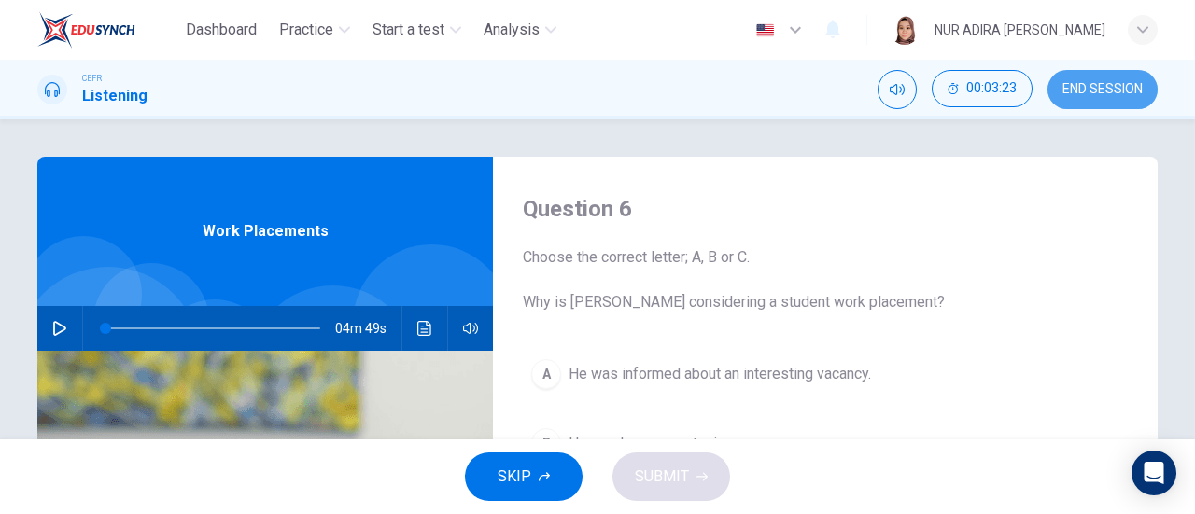
click at [1140, 77] on button "END SESSION" at bounding box center [1103, 89] width 110 height 39
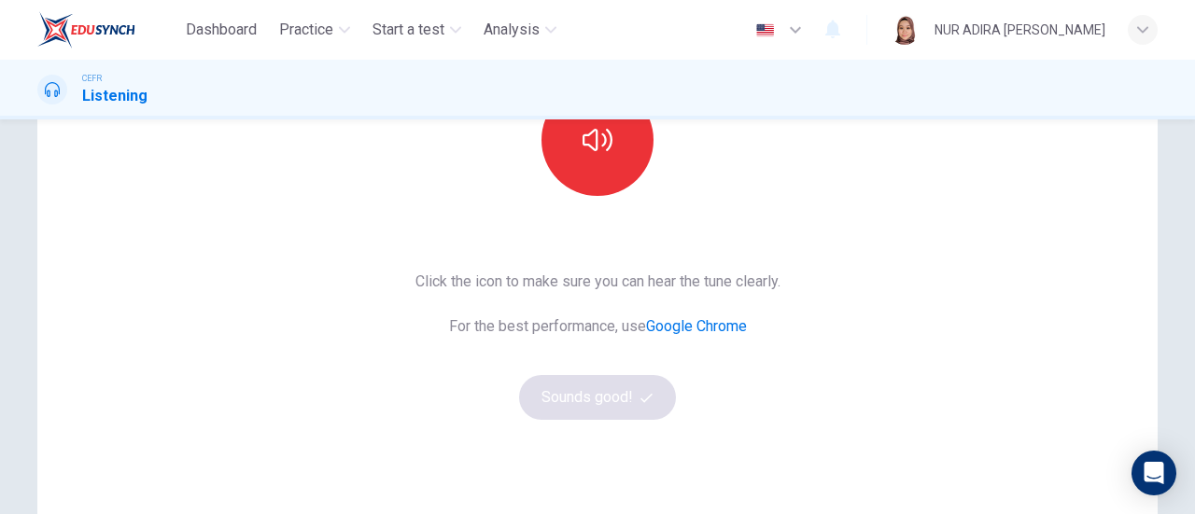
scroll to position [244, 0]
click at [610, 178] on button "button" at bounding box center [598, 141] width 112 height 112
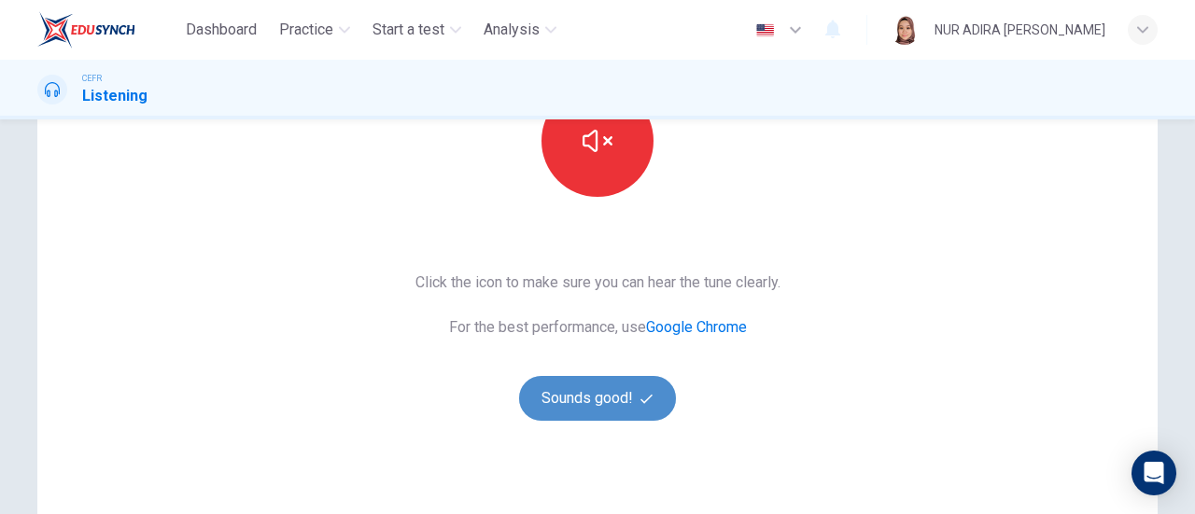
click at [527, 400] on button "Sounds good!" at bounding box center [597, 398] width 157 height 45
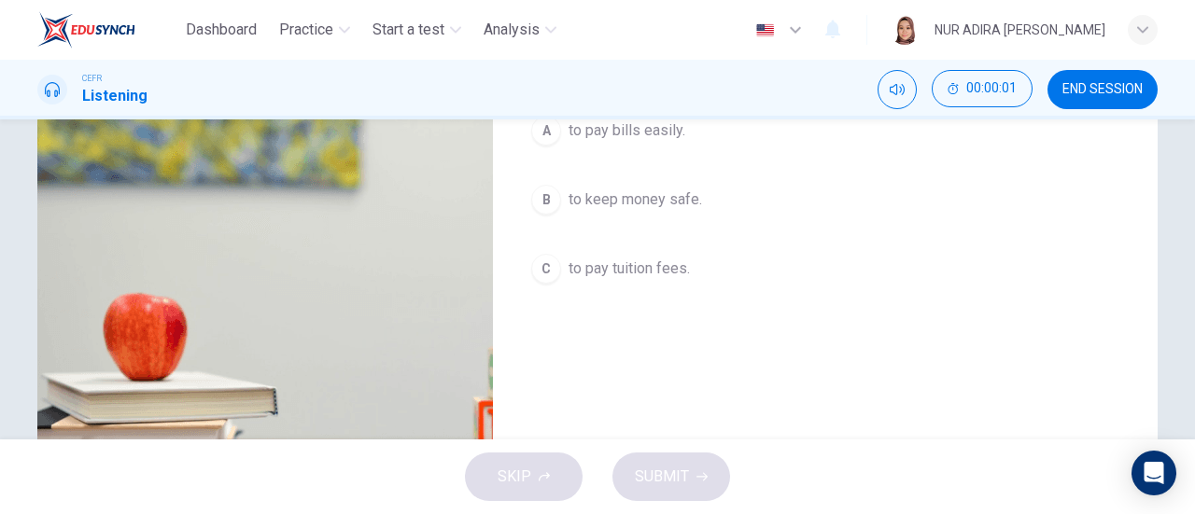
scroll to position [42, 0]
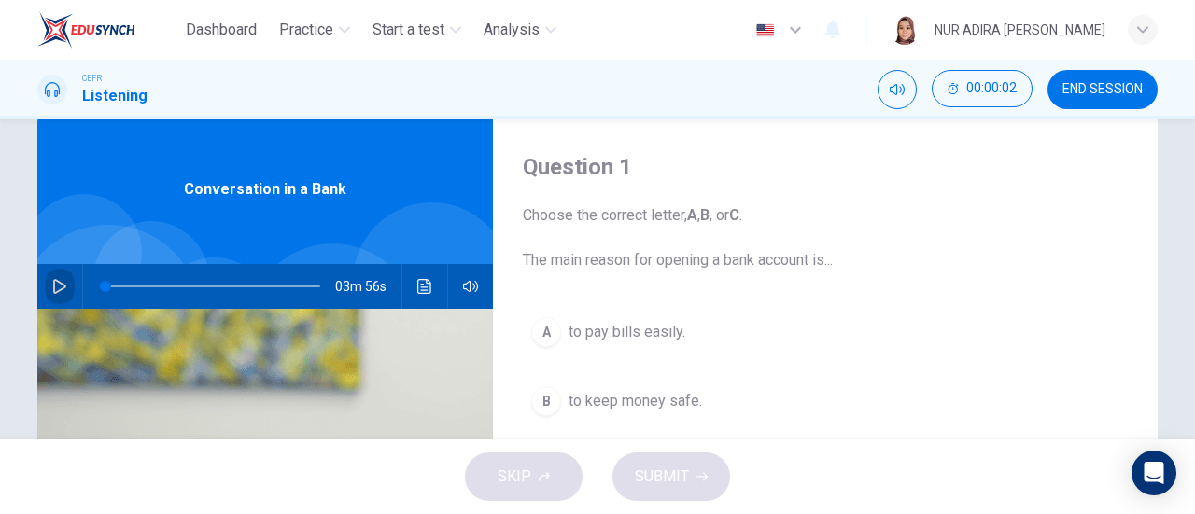
click at [45, 276] on button "button" at bounding box center [60, 286] width 30 height 45
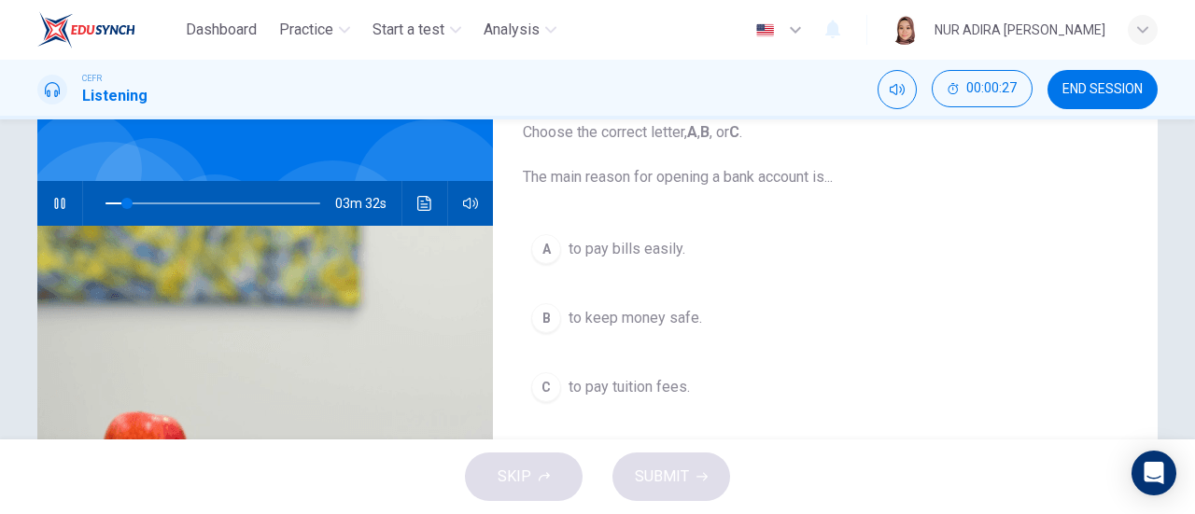
scroll to position [126, 0]
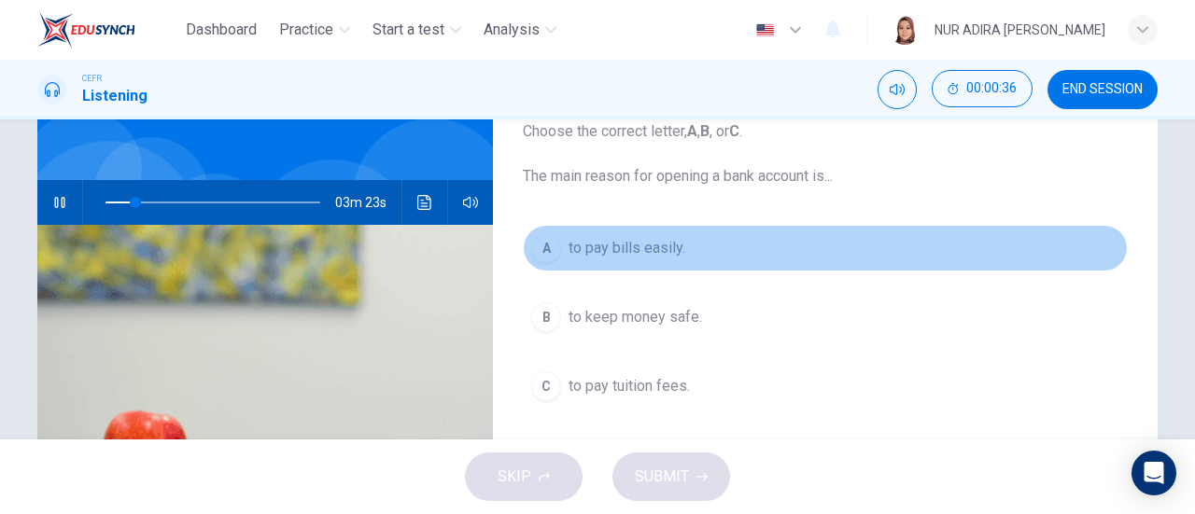
drag, startPoint x: 571, startPoint y: 236, endPoint x: 582, endPoint y: 260, distance: 25.5
click at [571, 237] on span "to pay bills easily." at bounding box center [627, 248] width 117 height 22
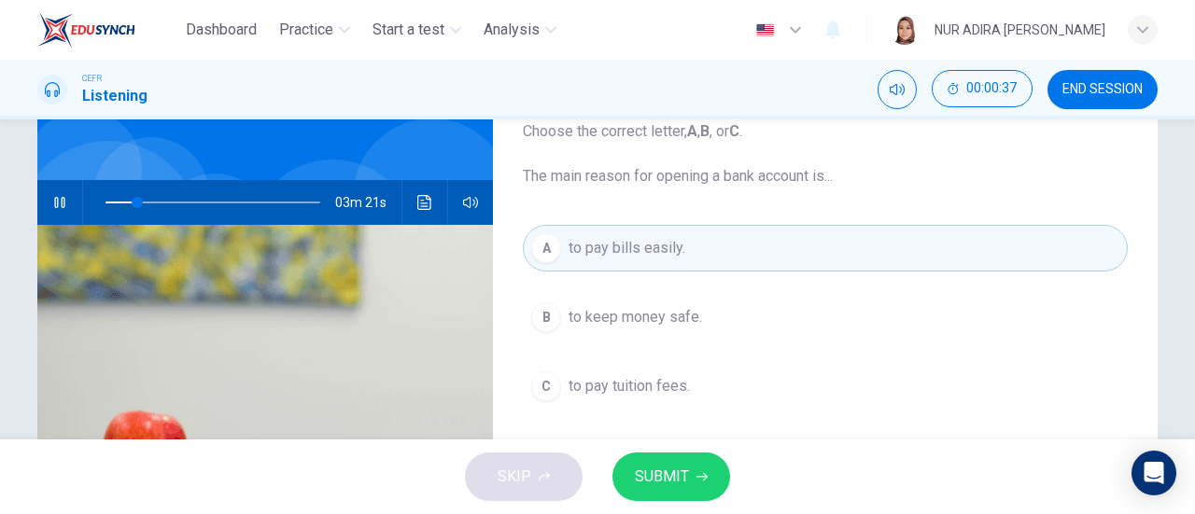
click at [660, 463] on button "SUBMIT" at bounding box center [671, 477] width 118 height 49
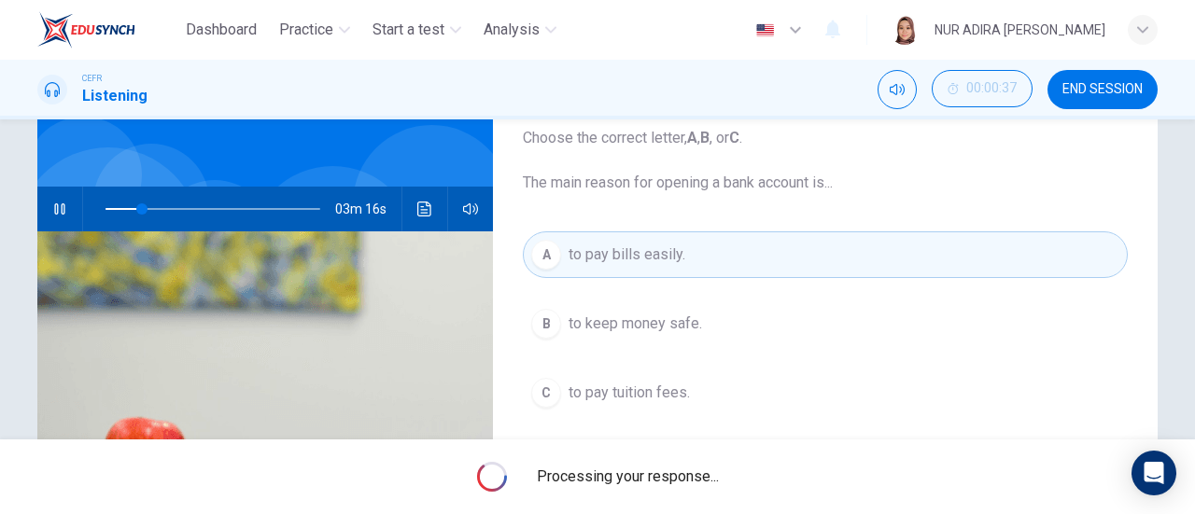
scroll to position [119, 0]
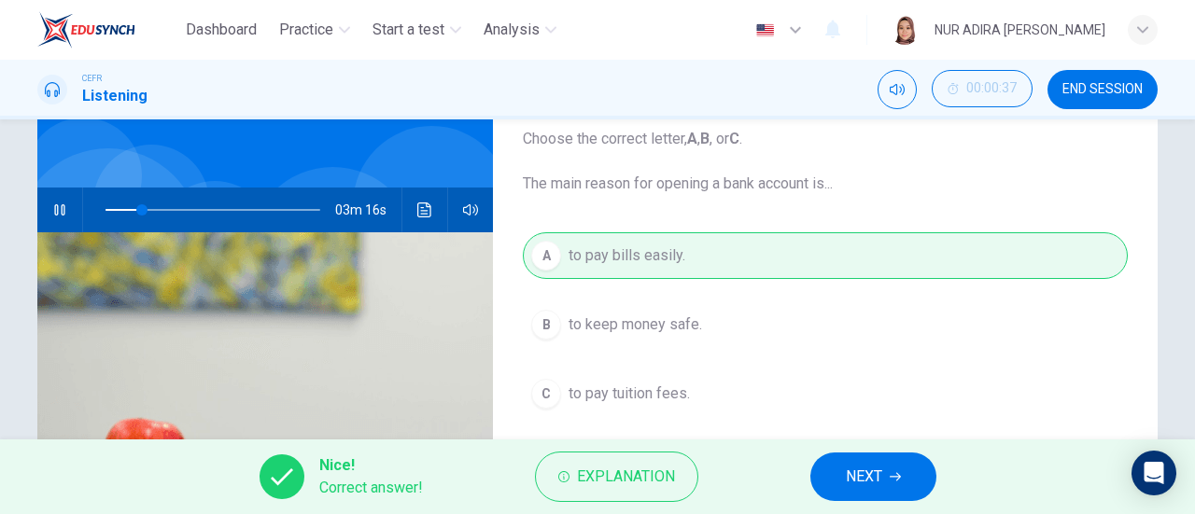
click at [866, 477] on span "NEXT" at bounding box center [864, 477] width 36 height 26
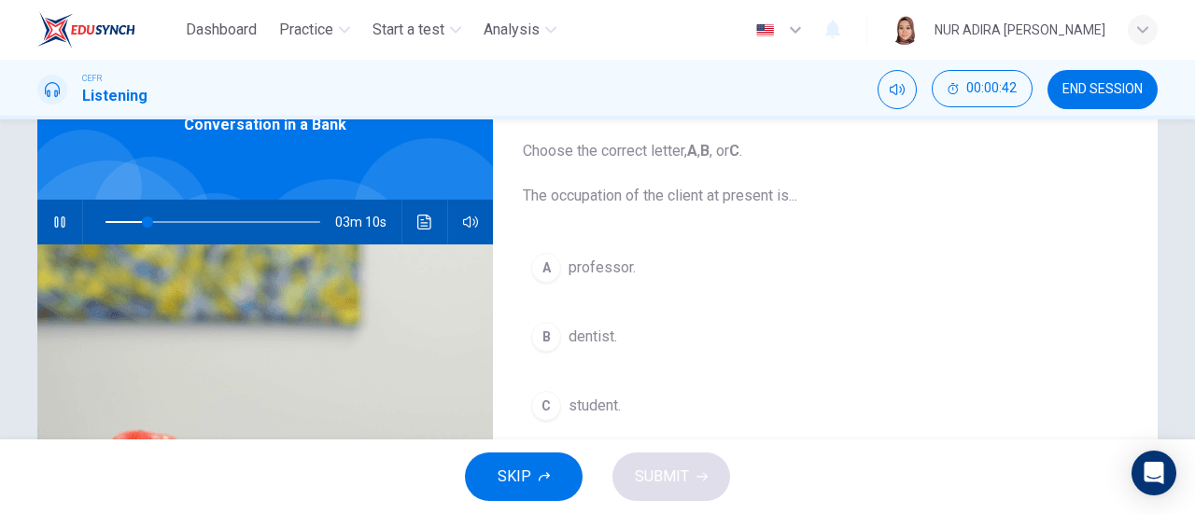
scroll to position [106, 0]
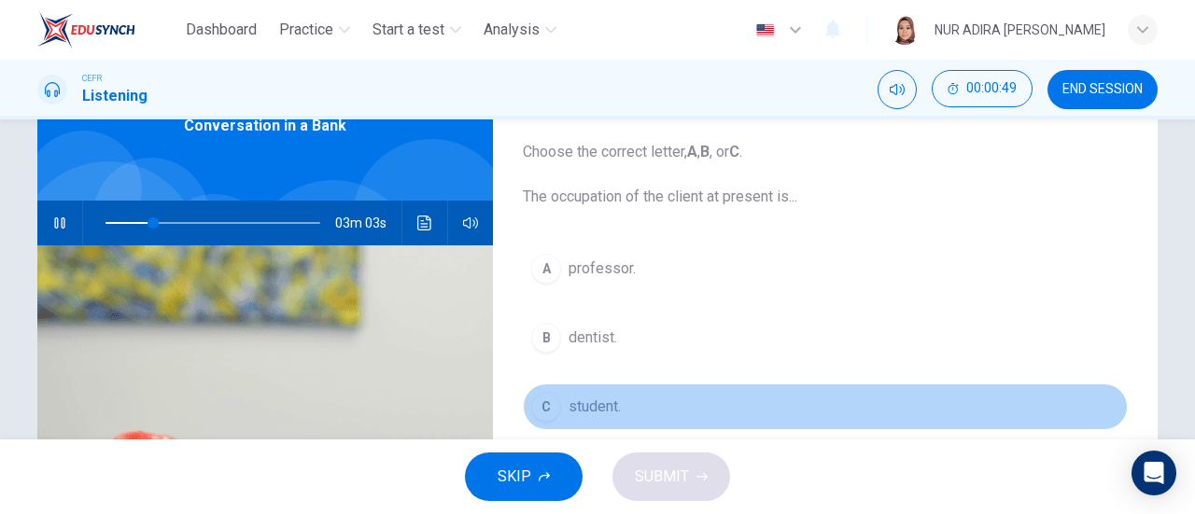
click at [569, 398] on span "student." at bounding box center [595, 407] width 52 height 22
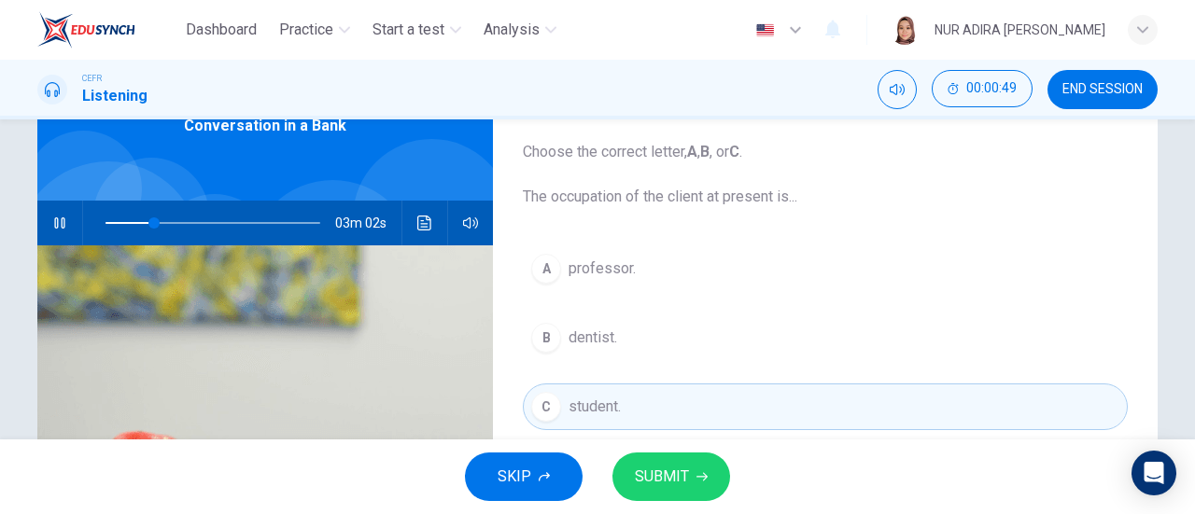
click at [710, 486] on button "SUBMIT" at bounding box center [671, 477] width 118 height 49
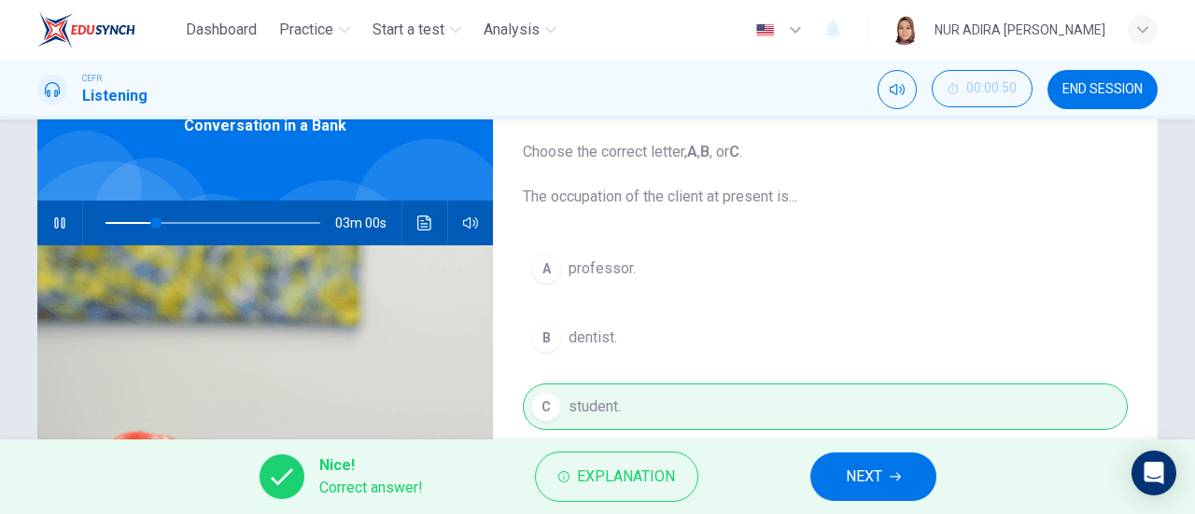
click at [900, 509] on div "Nice! Correct answer! Explanation NEXT" at bounding box center [597, 477] width 1195 height 75
click at [896, 496] on button "NEXT" at bounding box center [873, 477] width 126 height 49
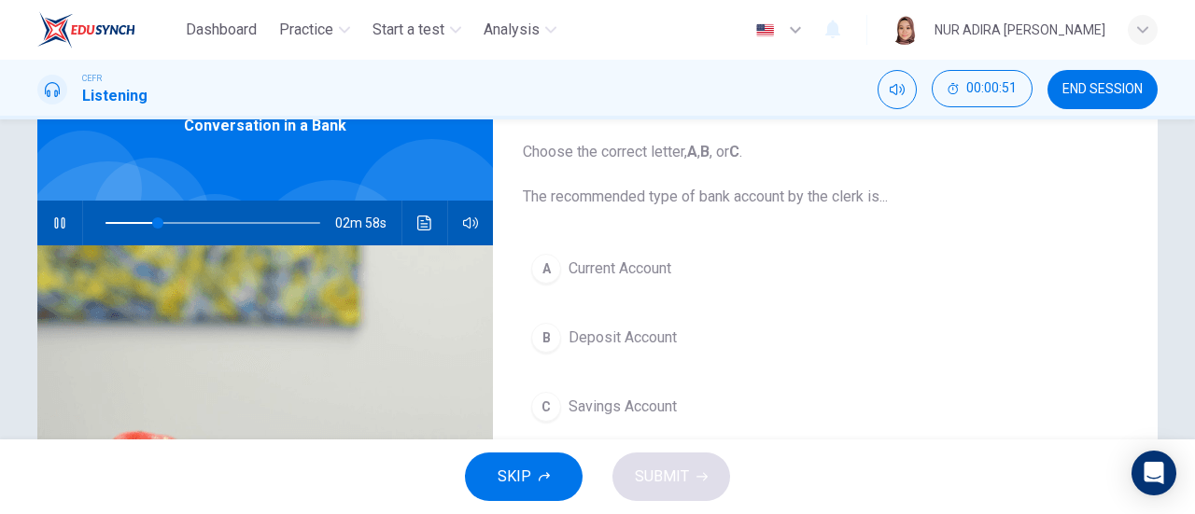
click at [667, 341] on span "Deposit Account" at bounding box center [623, 338] width 108 height 22
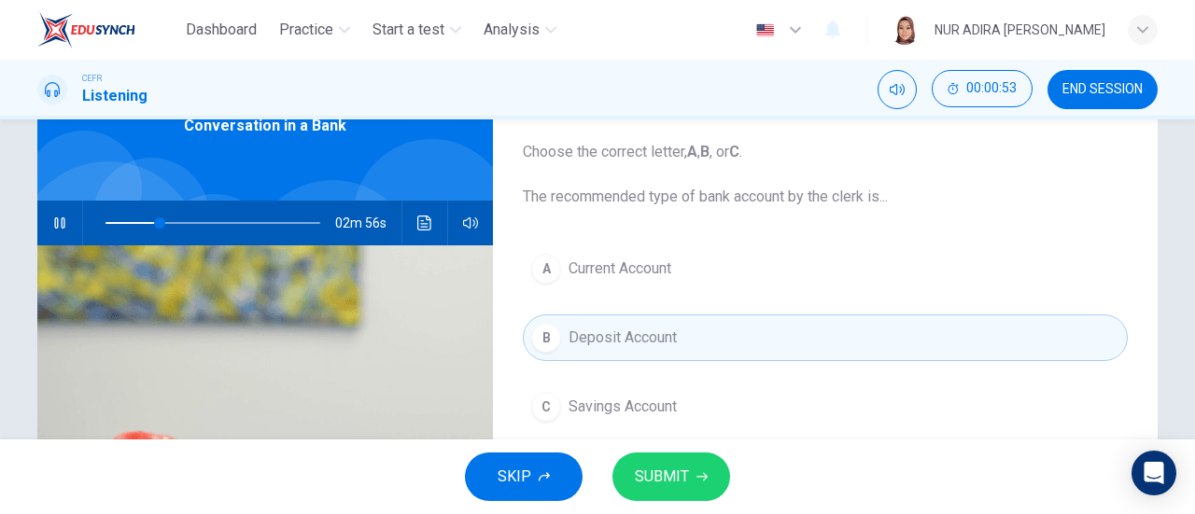
click at [706, 468] on button "SUBMIT" at bounding box center [671, 477] width 118 height 49
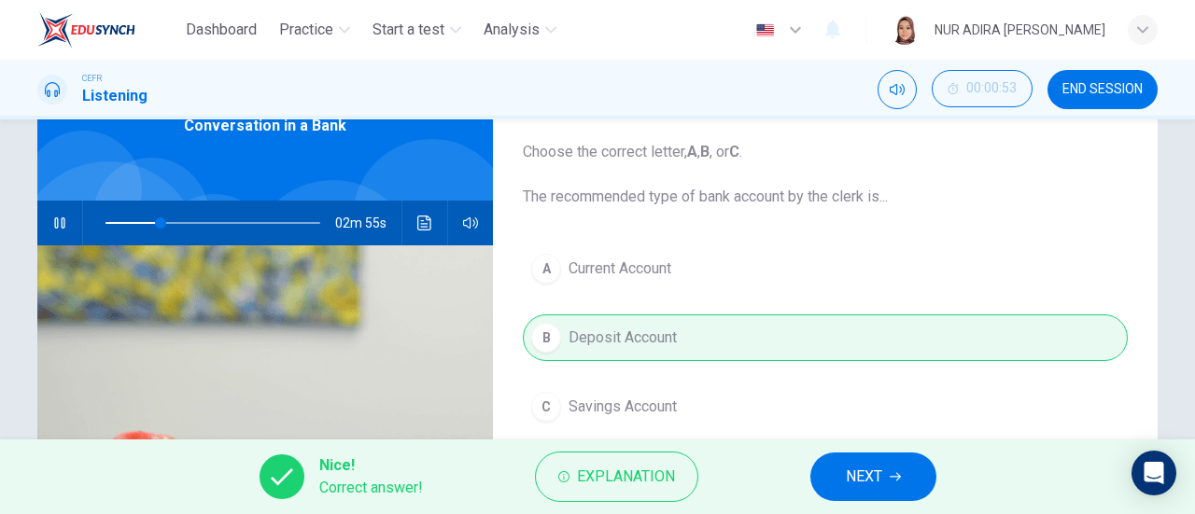
click at [918, 471] on button "NEXT" at bounding box center [873, 477] width 126 height 49
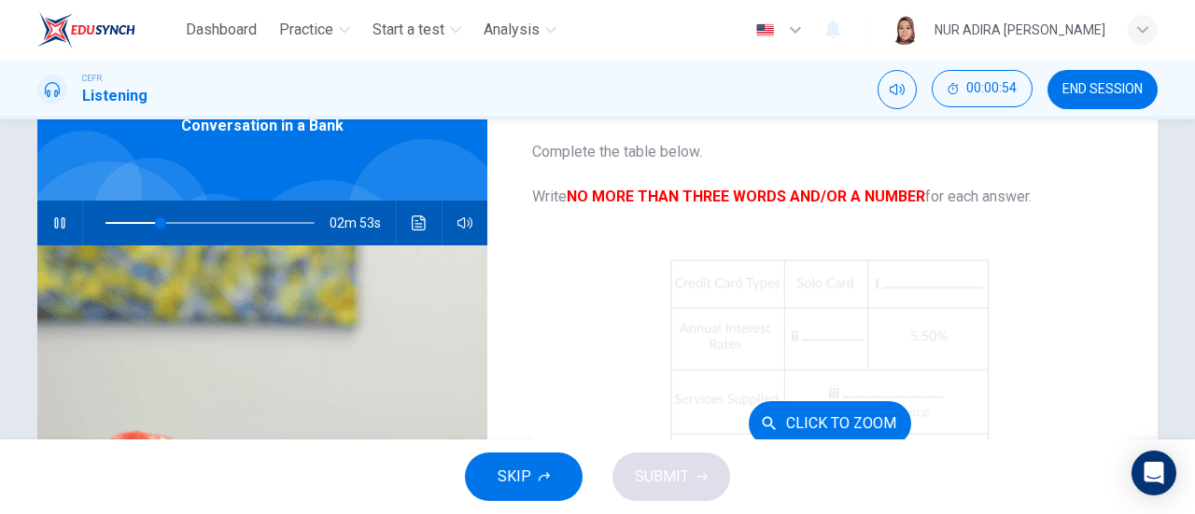
scroll to position [112, 0]
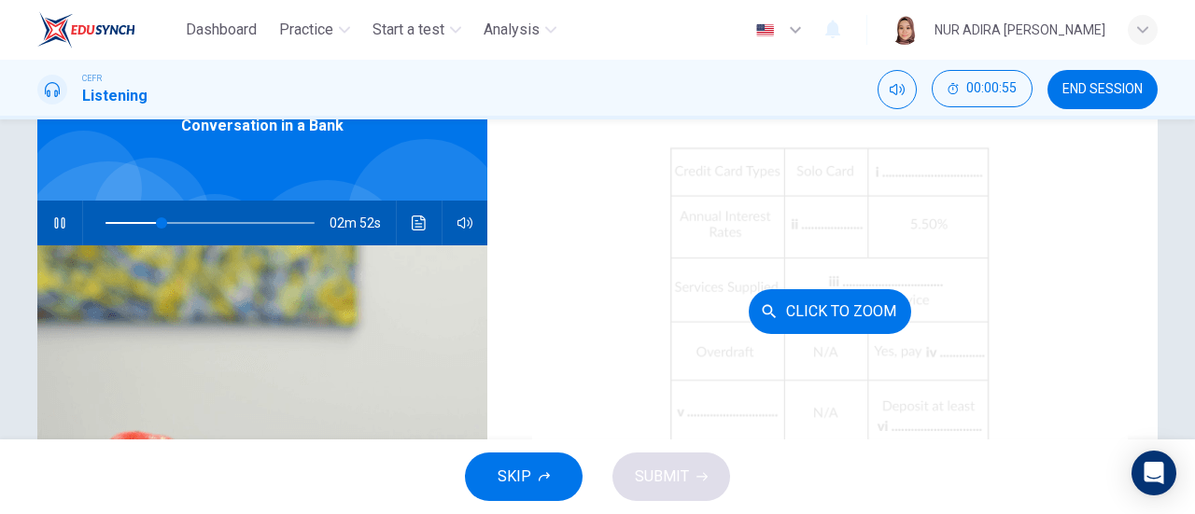
click at [807, 238] on div "Click to Zoom" at bounding box center [830, 312] width 597 height 356
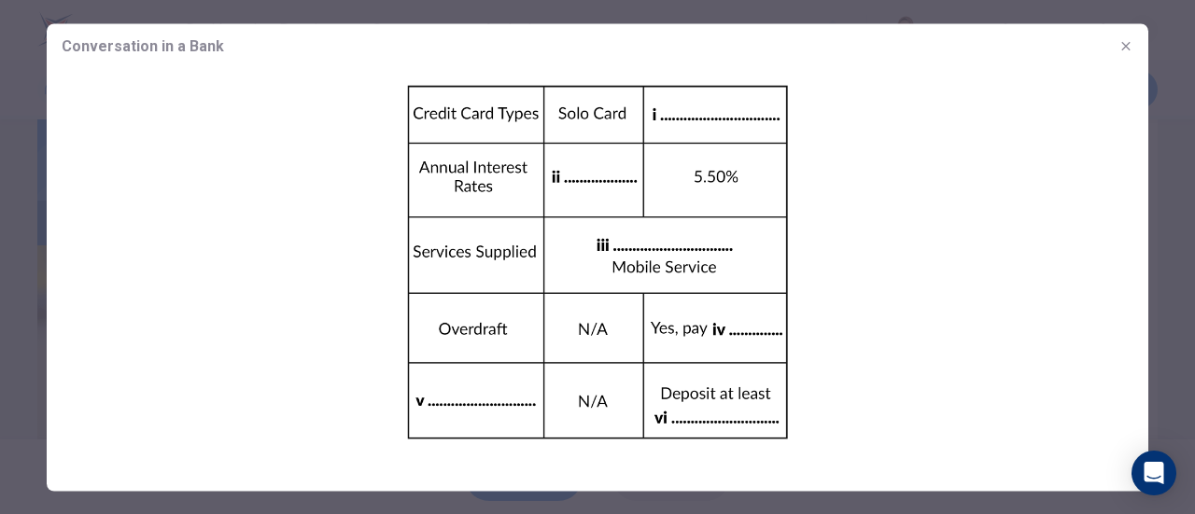
click at [1123, 51] on icon "button" at bounding box center [1126, 45] width 15 height 15
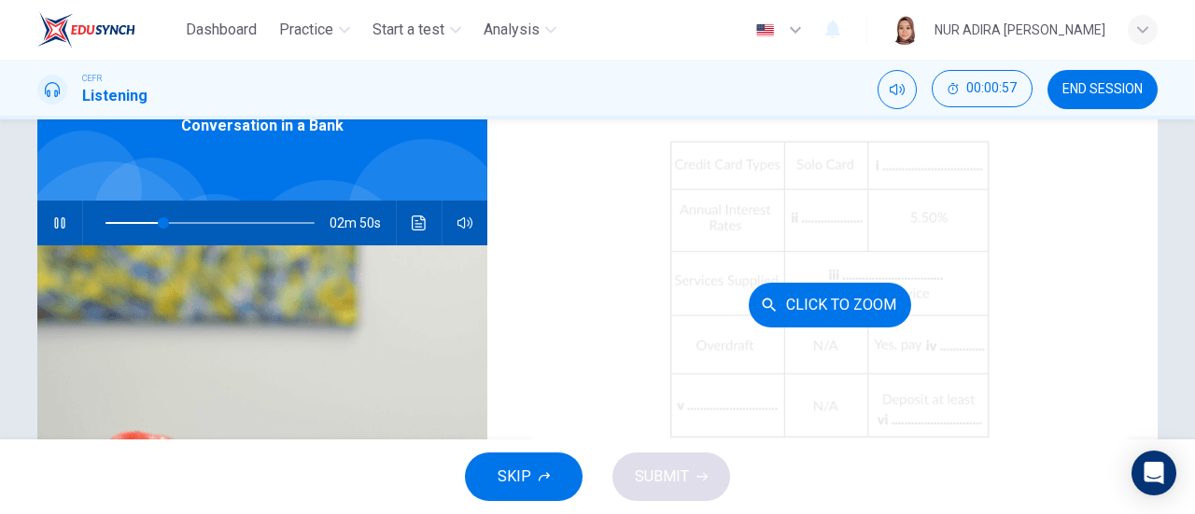
scroll to position [111, 0]
click at [838, 313] on button "Click to Zoom" at bounding box center [830, 312] width 162 height 45
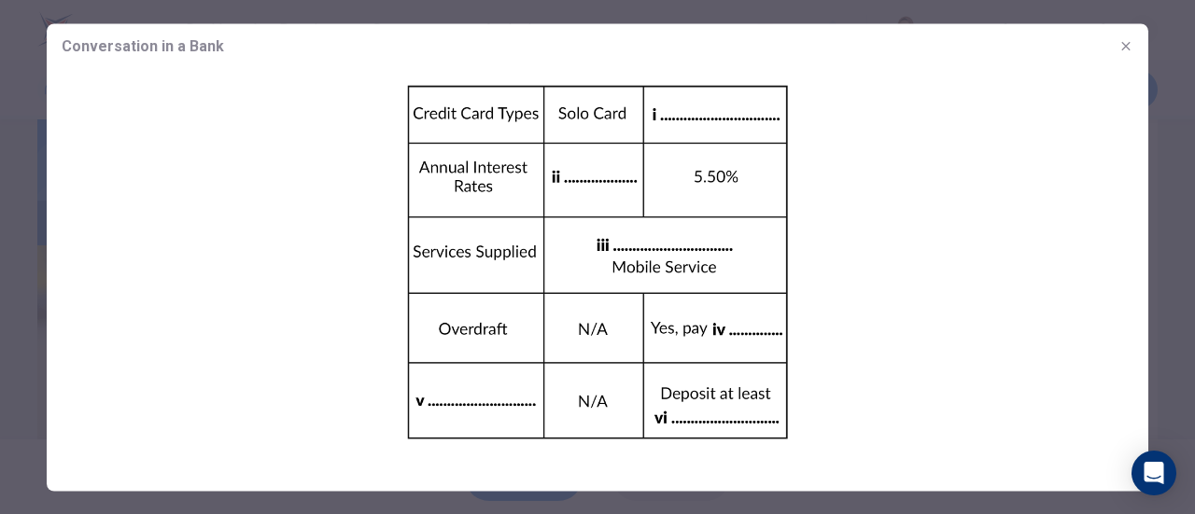
click at [1117, 47] on button "button" at bounding box center [1126, 46] width 30 height 30
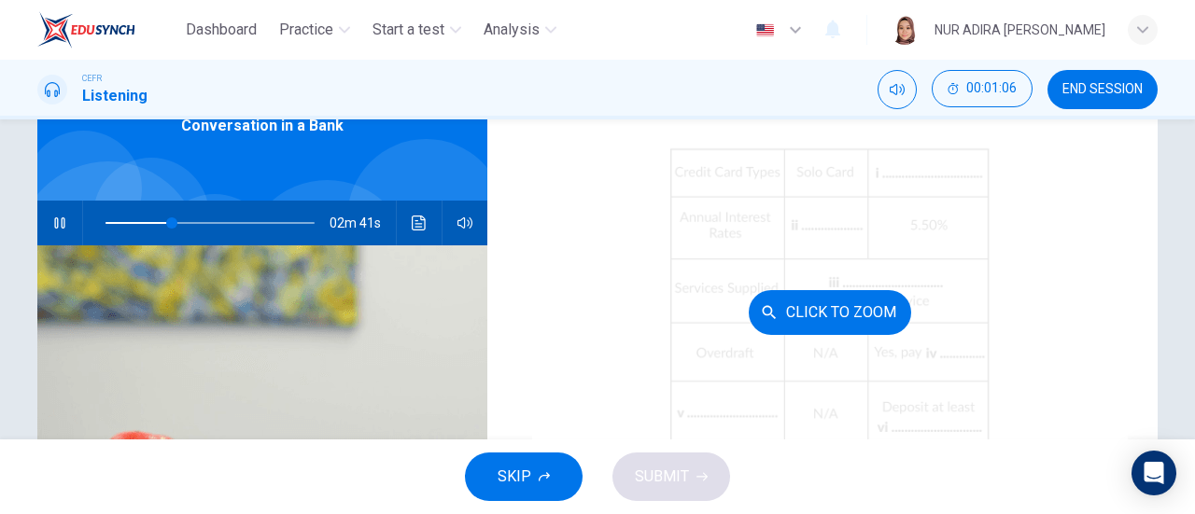
click at [922, 190] on div "Click to Zoom" at bounding box center [830, 312] width 597 height 356
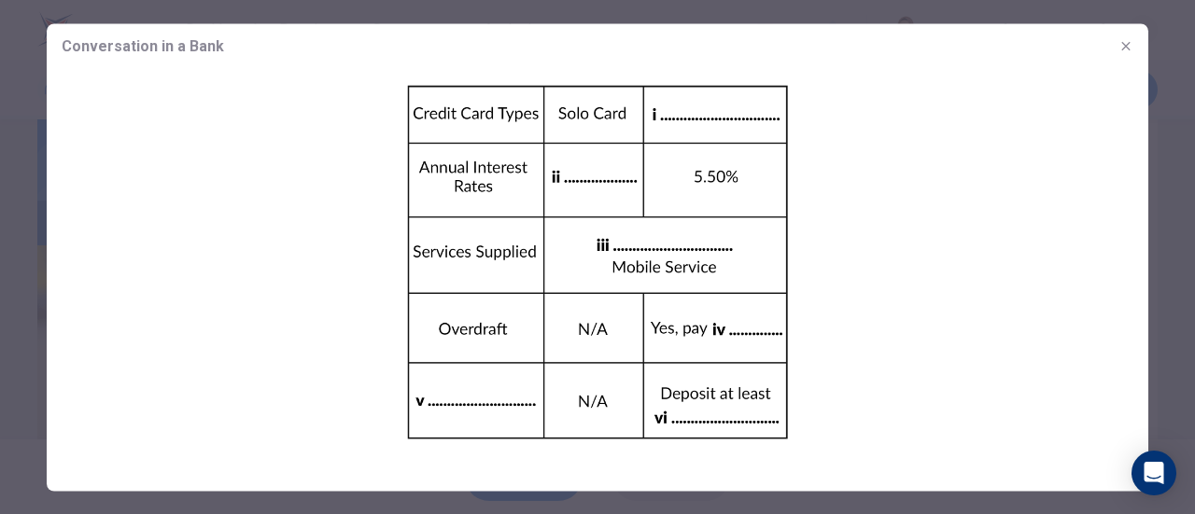
click at [1124, 44] on icon "button" at bounding box center [1125, 45] width 8 height 8
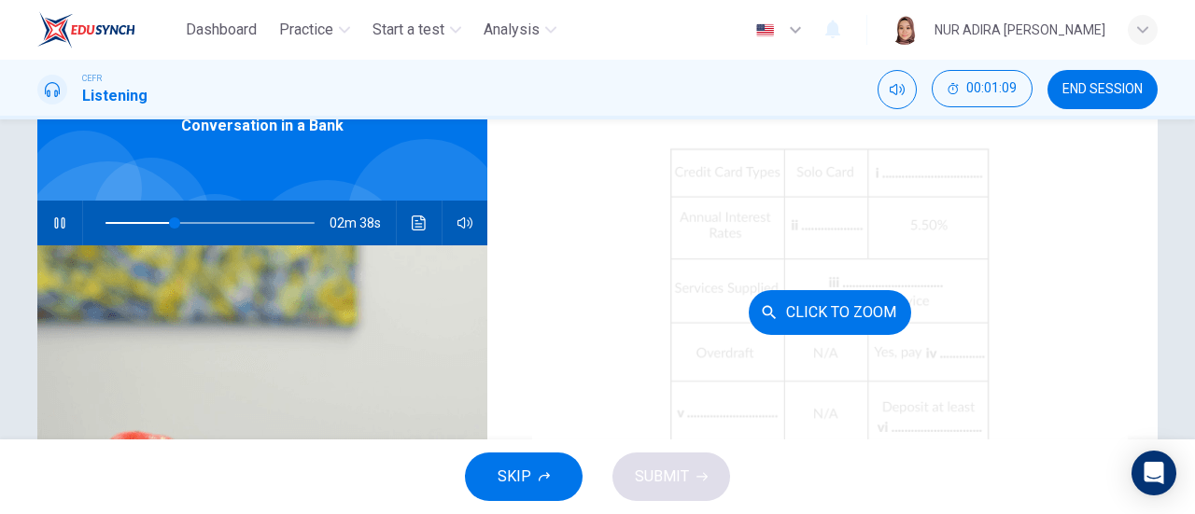
scroll to position [267, 0]
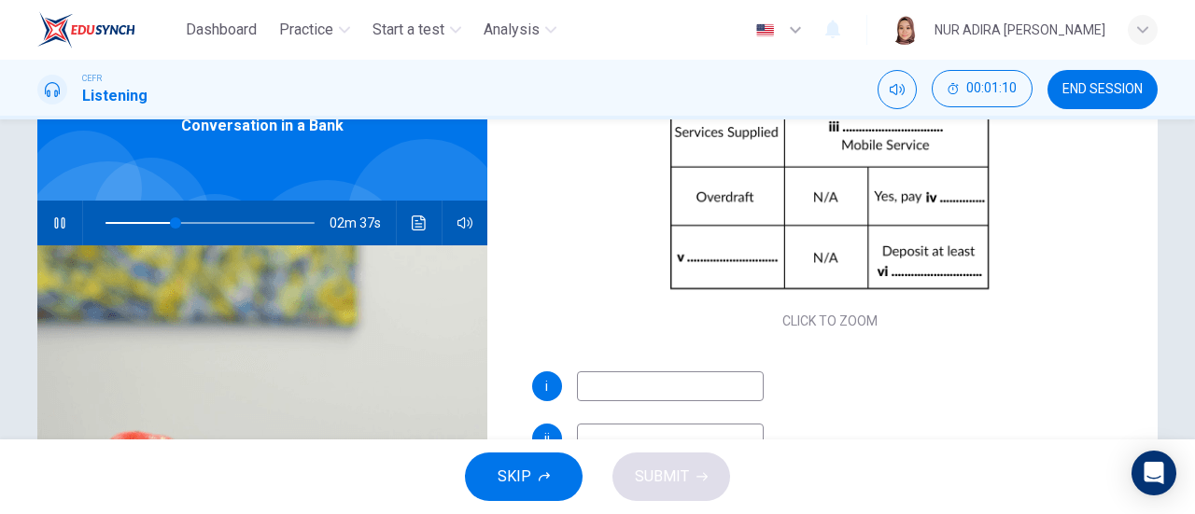
click at [635, 384] on input at bounding box center [670, 387] width 187 height 30
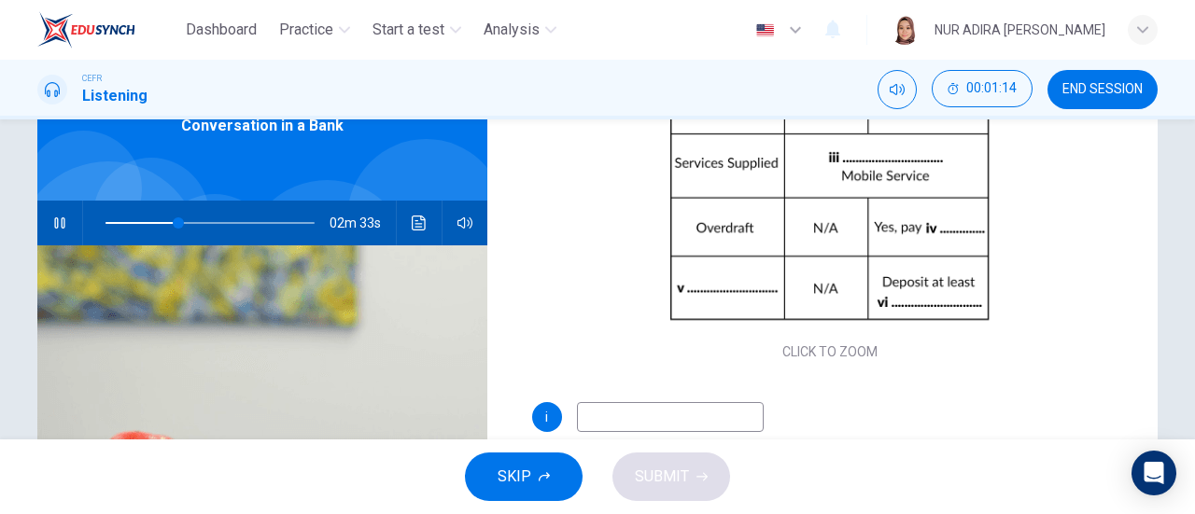
scroll to position [235, 0]
type input "36"
type input "mA"
type input "36"
type input "m"
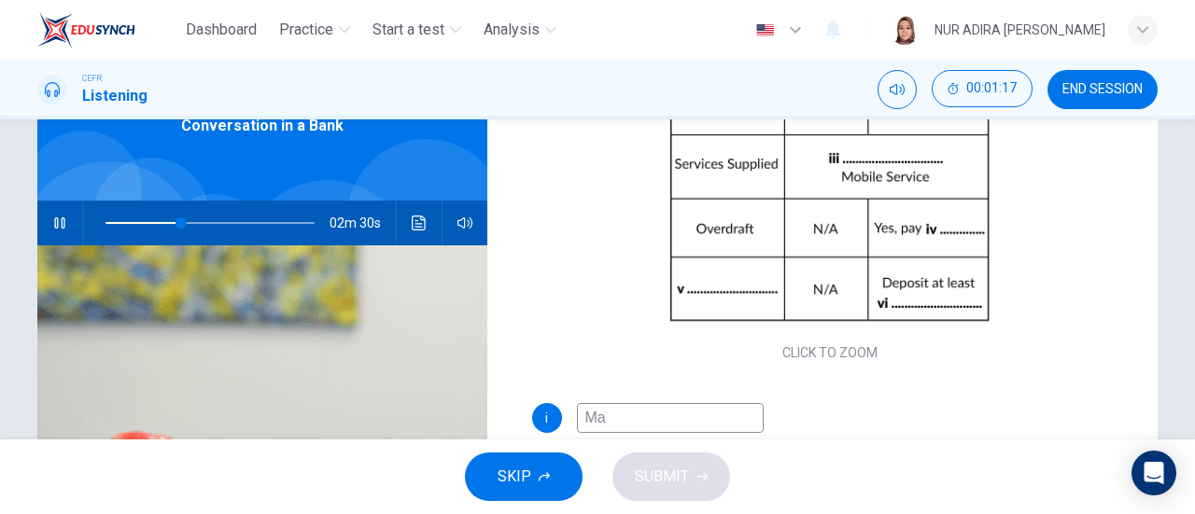
type input "Mas"
type input "37"
type input "Master c"
type input "37"
type input "Master card"
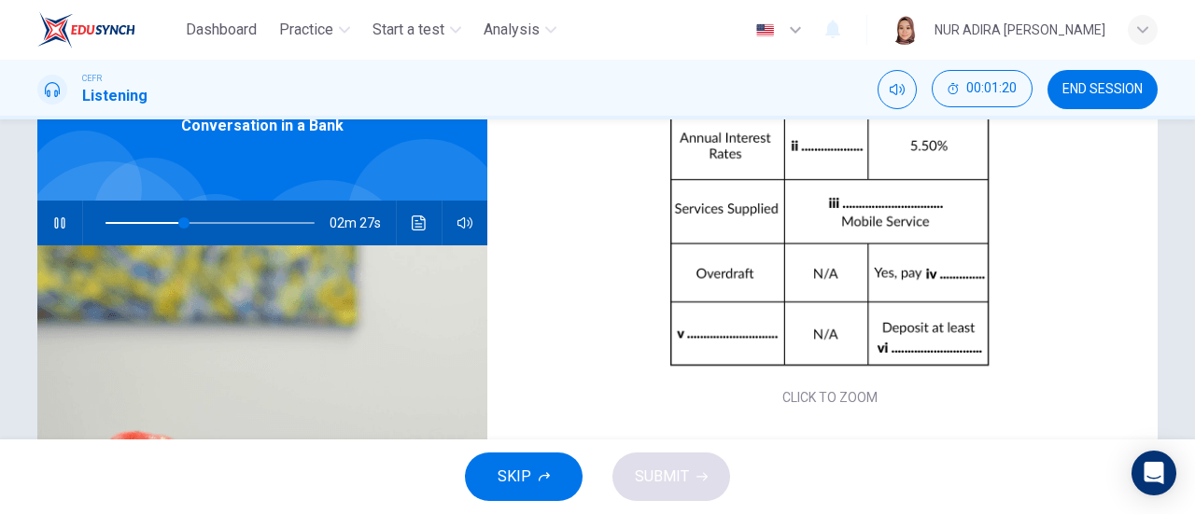
scroll to position [267, 0]
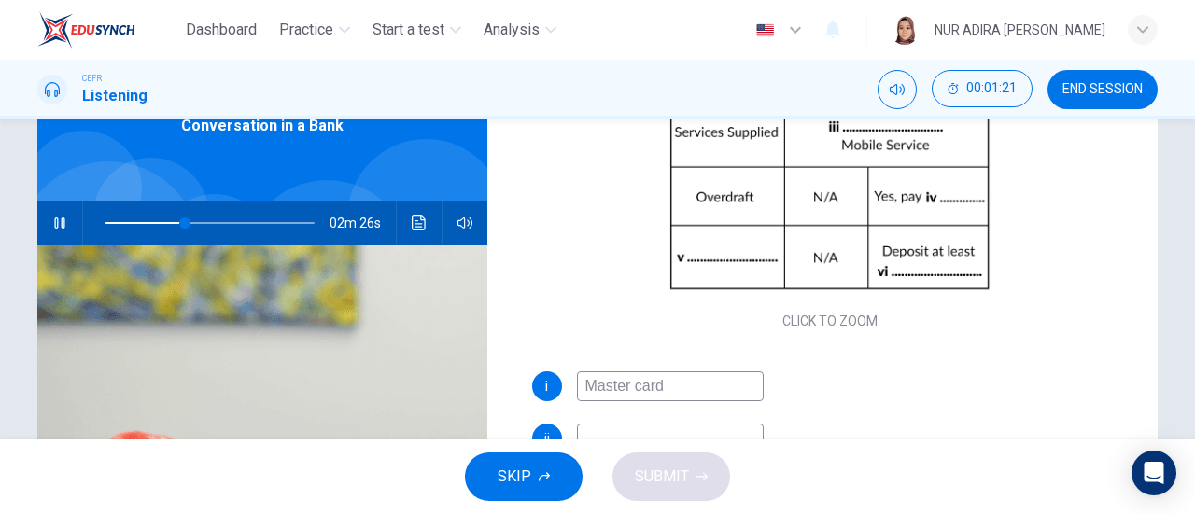
click at [633, 386] on input "Master card" at bounding box center [670, 387] width 187 height 30
type input "38"
type input "Master Card"
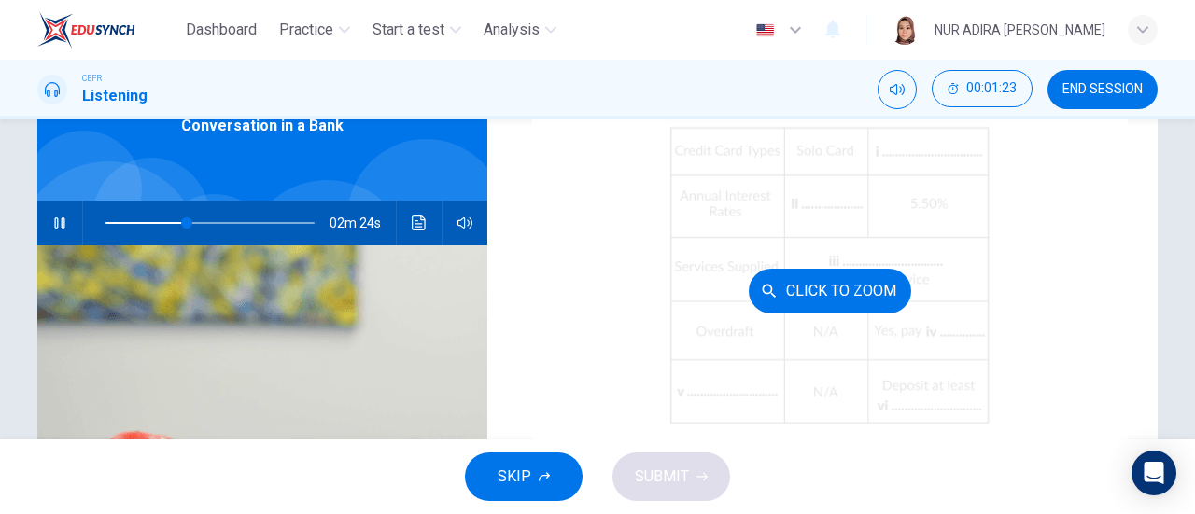
scroll to position [138, 0]
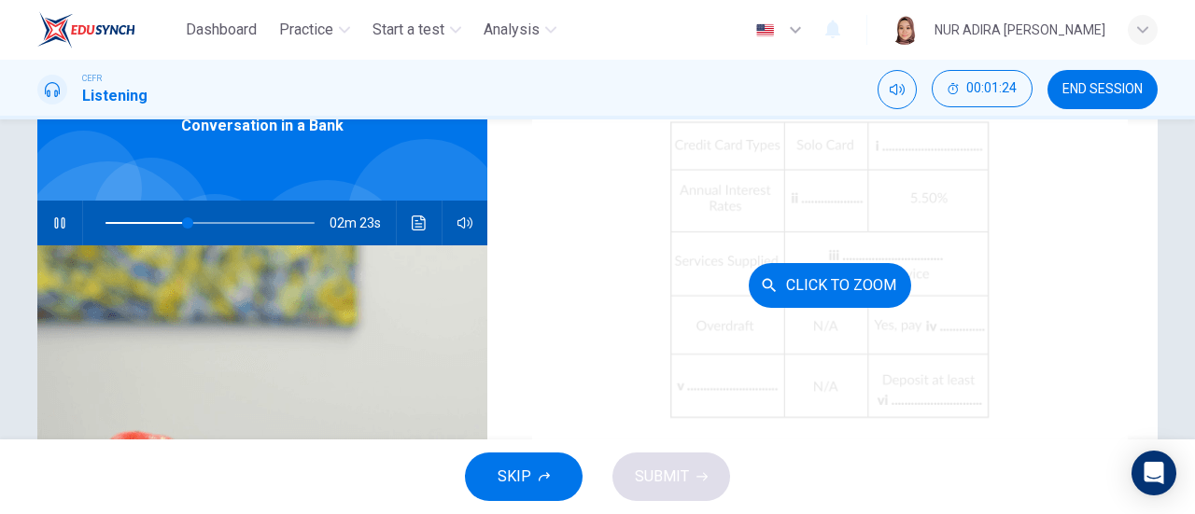
type input "40"
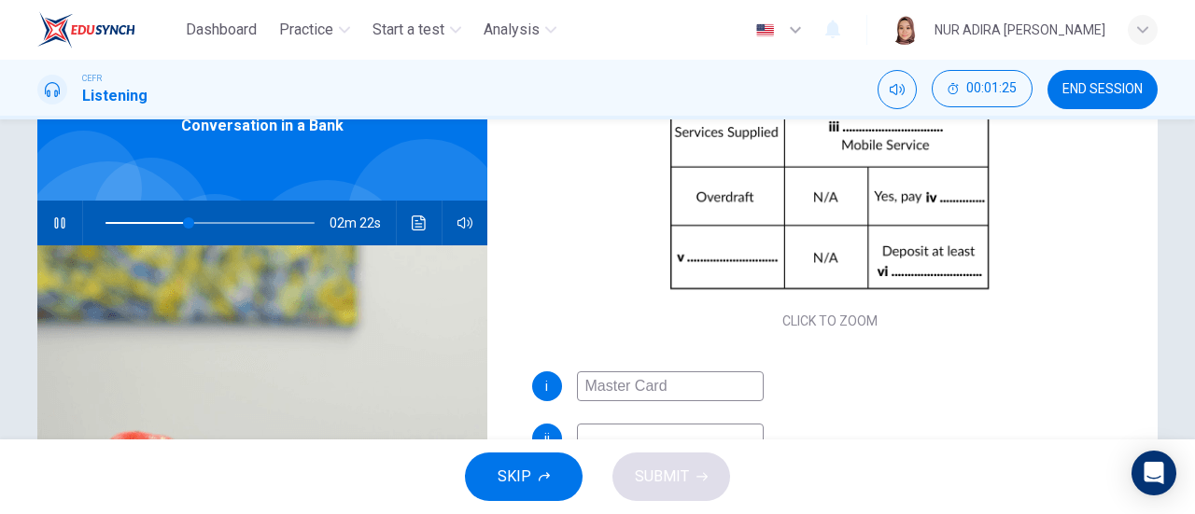
type input "Master Card"
click at [701, 429] on input at bounding box center [670, 439] width 187 height 30
type input "46"
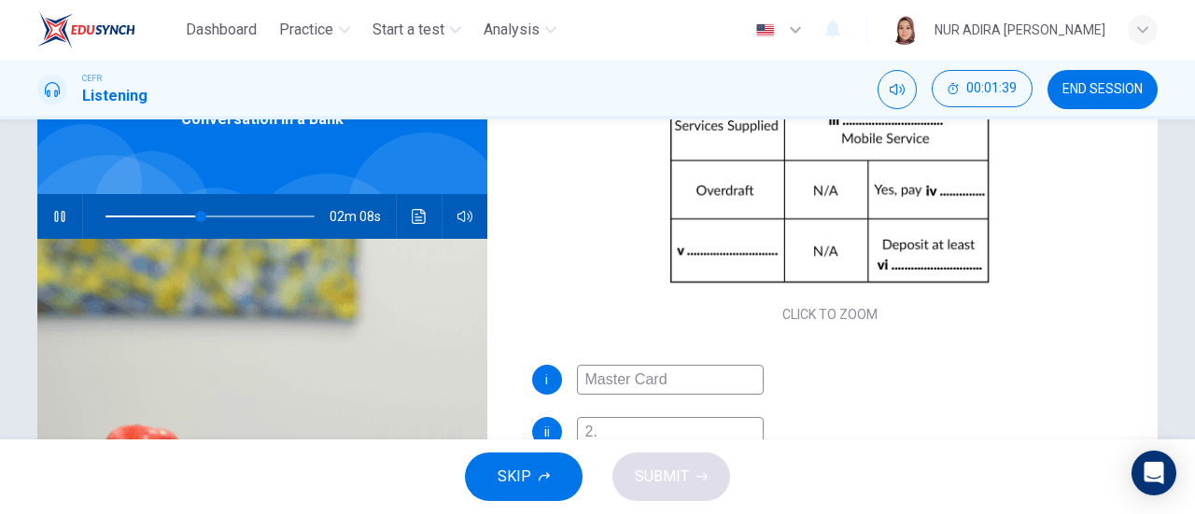
type input "2.5"
type input "46"
type input "2.5%"
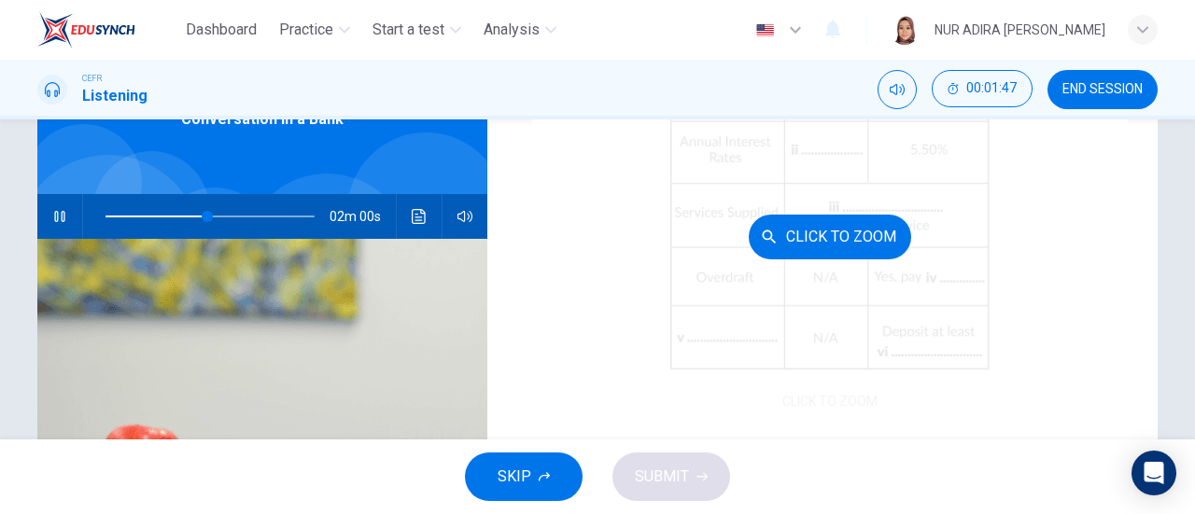
scroll to position [219, 0]
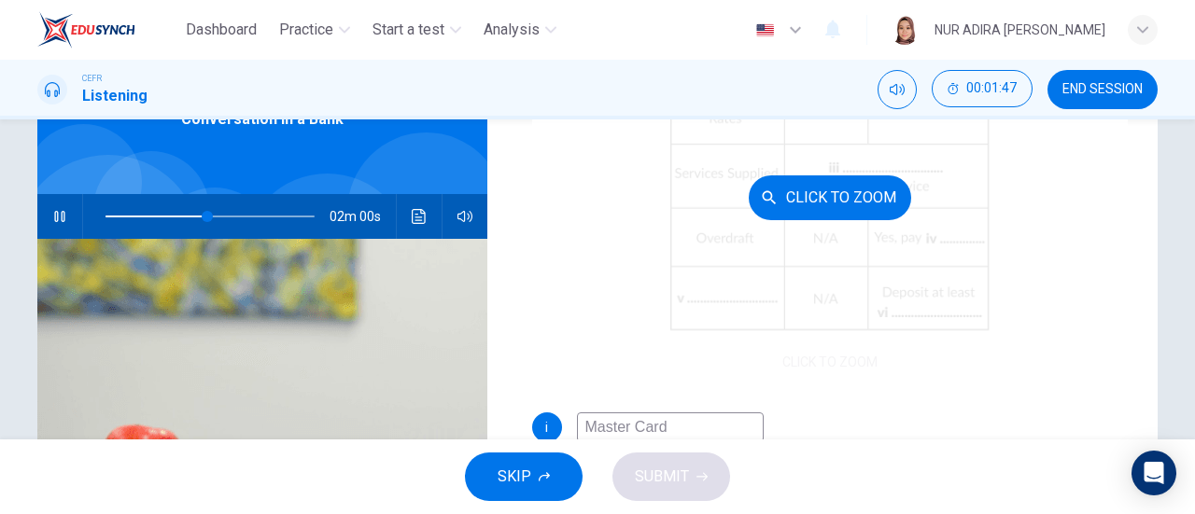
type input "49"
type input "2.5%"
drag, startPoint x: 1044, startPoint y: 274, endPoint x: 1034, endPoint y: 283, distance: 13.3
click at [1034, 283] on div "Click to Zoom" at bounding box center [830, 198] width 597 height 356
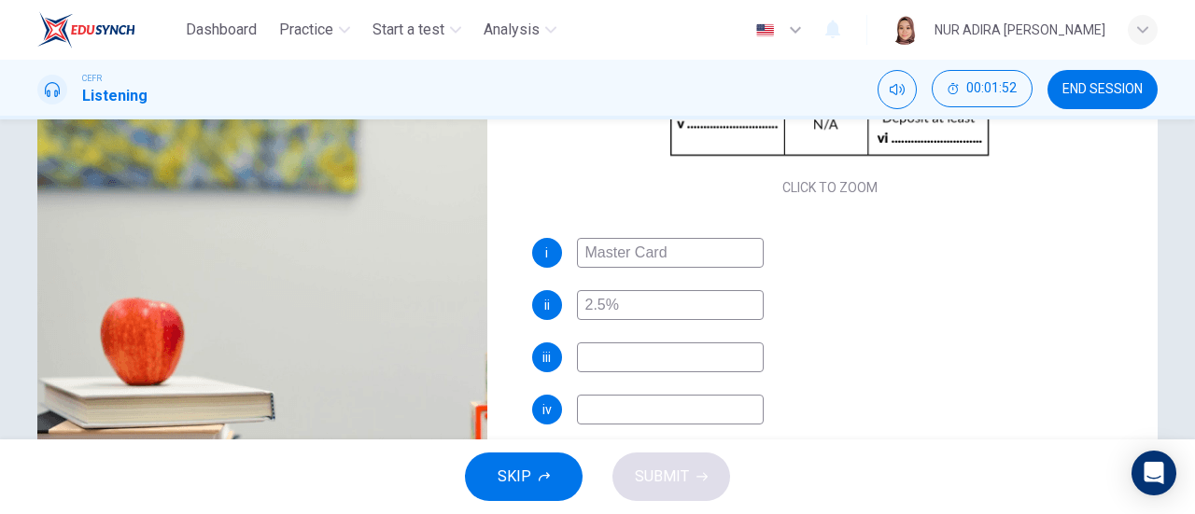
scroll to position [243, 0]
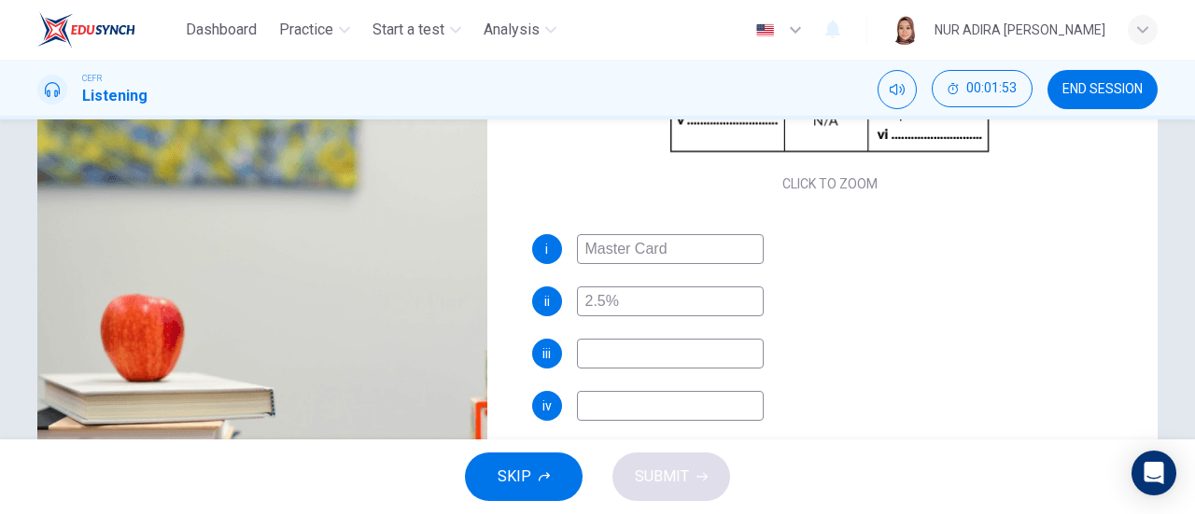
click at [657, 354] on input at bounding box center [670, 354] width 187 height 30
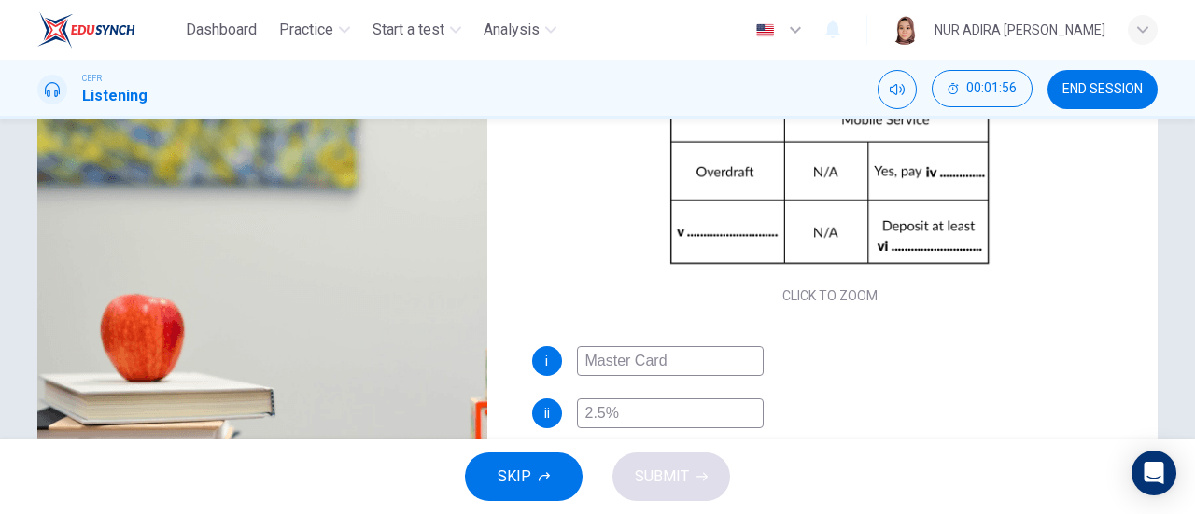
scroll to position [267, 0]
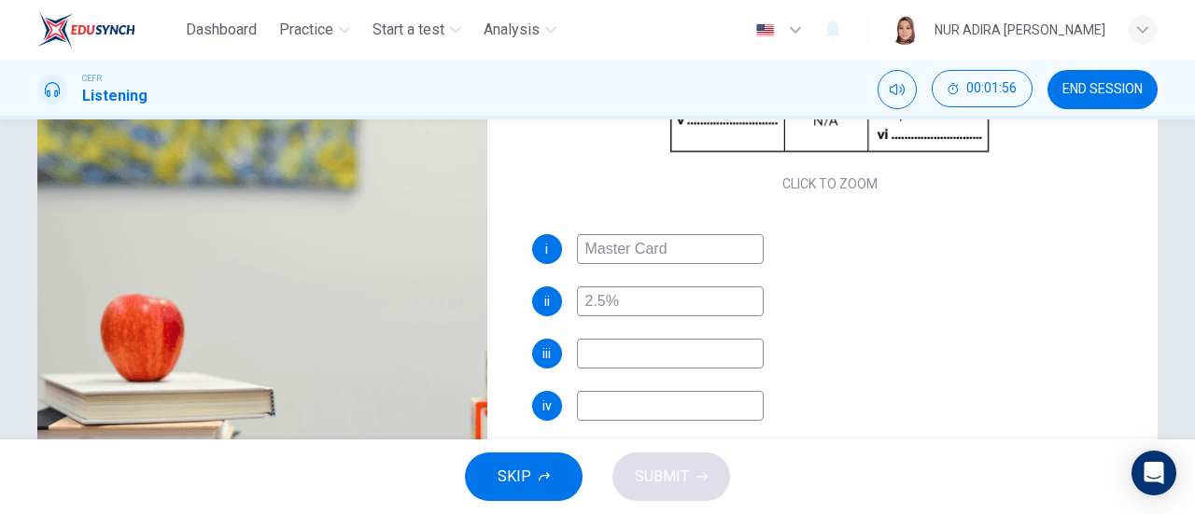
type input "53"
click at [726, 362] on input at bounding box center [670, 354] width 187 height 30
type input "i"
type input "54"
type input "Inter"
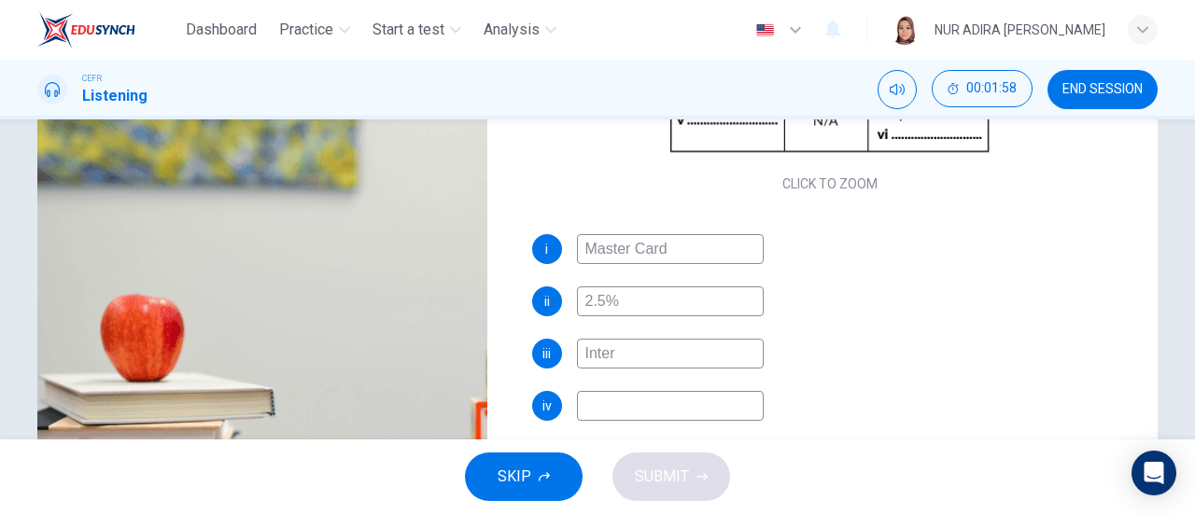
type input "54"
type input "Interner"
type input "54"
click at [726, 362] on input "Internet" at bounding box center [670, 354] width 187 height 30
type input "Internet s"
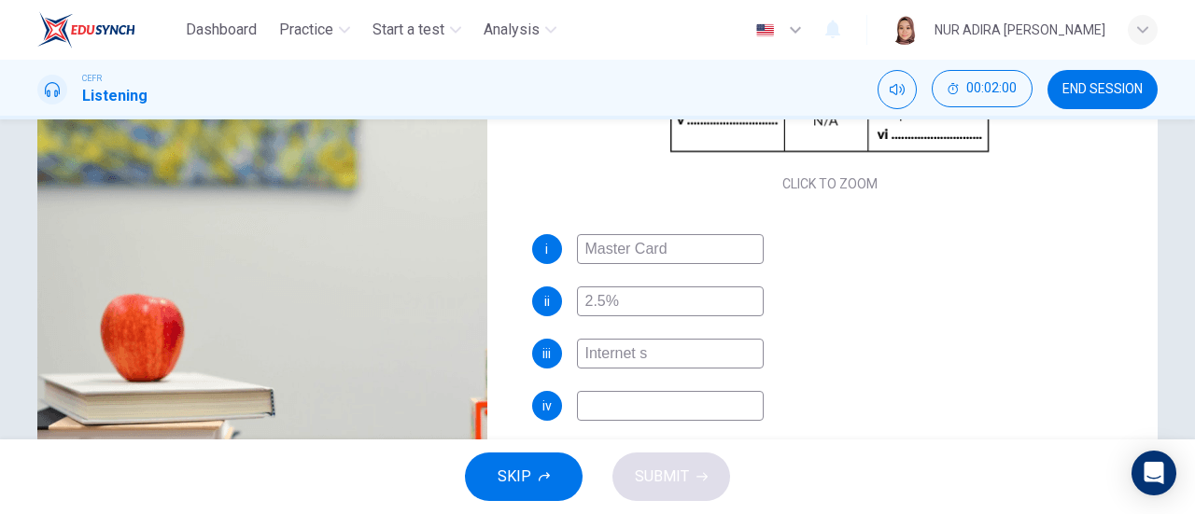
type input "55"
type input "Internet serv"
type input "55"
type input "Internet service"
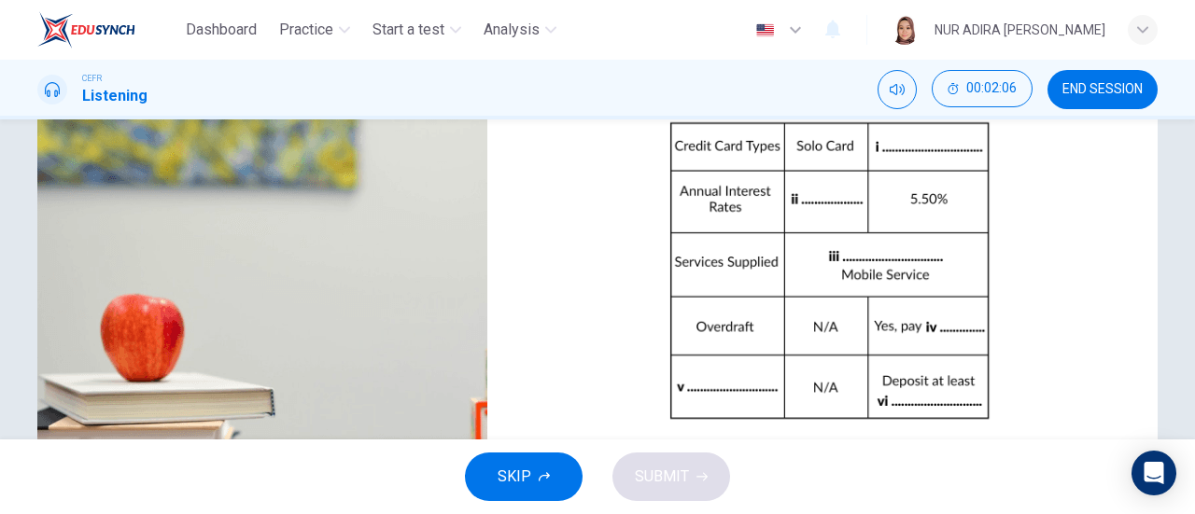
scroll to position [0, 0]
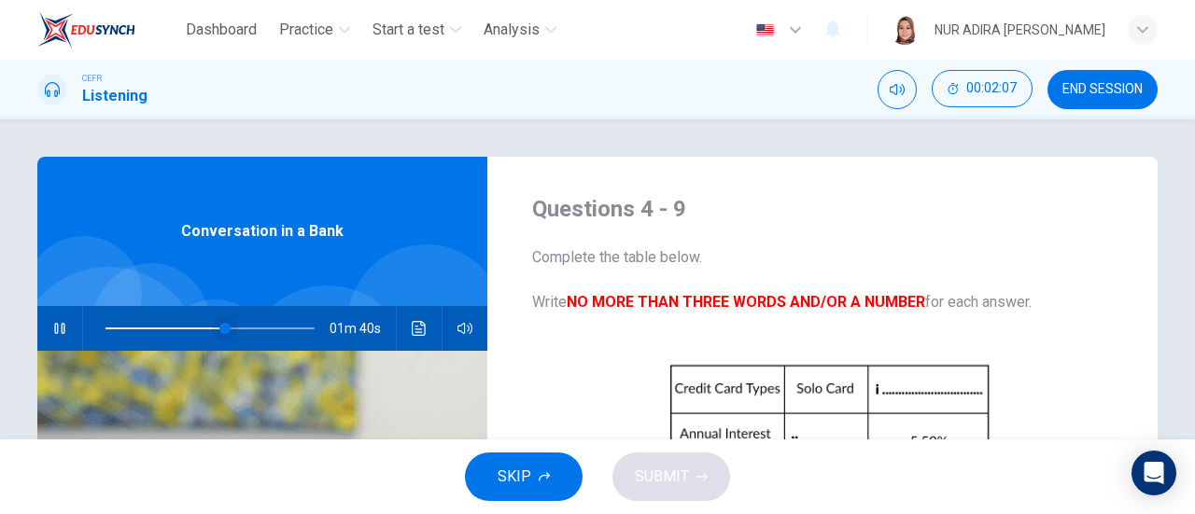
type input "57"
type input "Internet service"
click at [209, 324] on span at bounding box center [213, 328] width 11 height 11
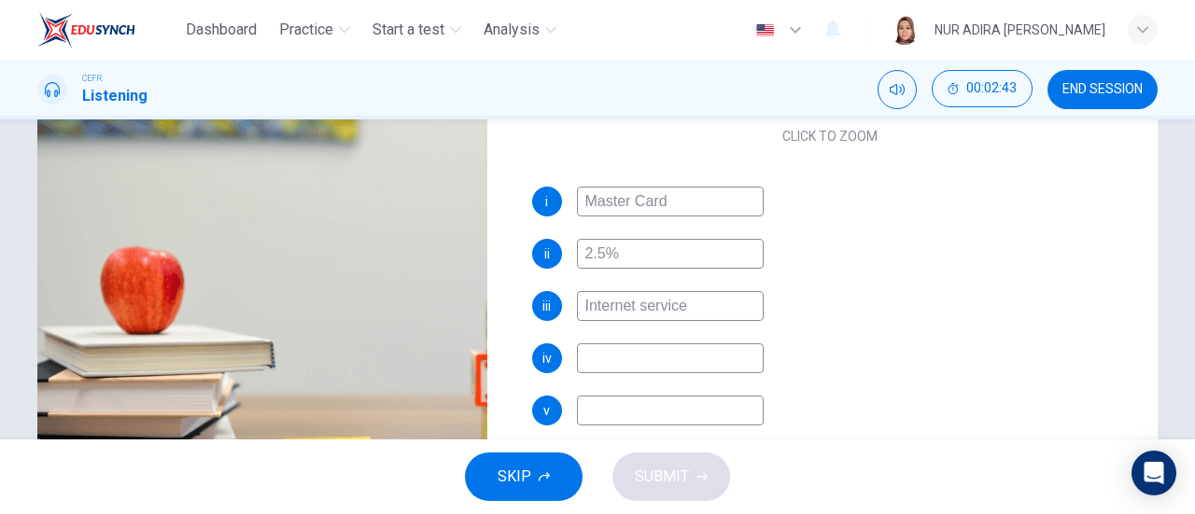
scroll to position [298, 0]
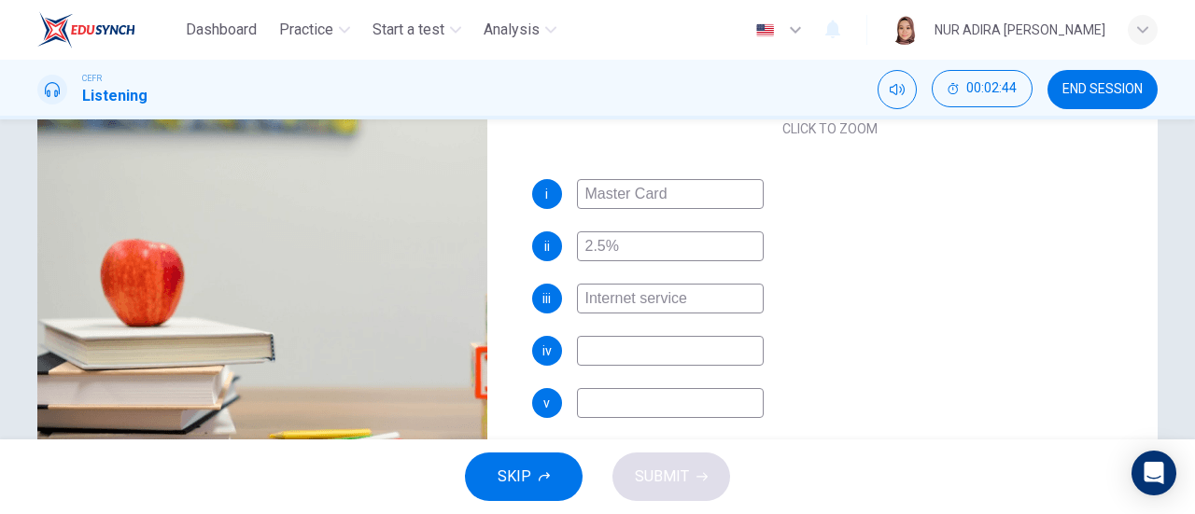
click at [711, 355] on input at bounding box center [670, 351] width 187 height 30
type input "68"
type input "cha"
type input "69"
type input "cC"
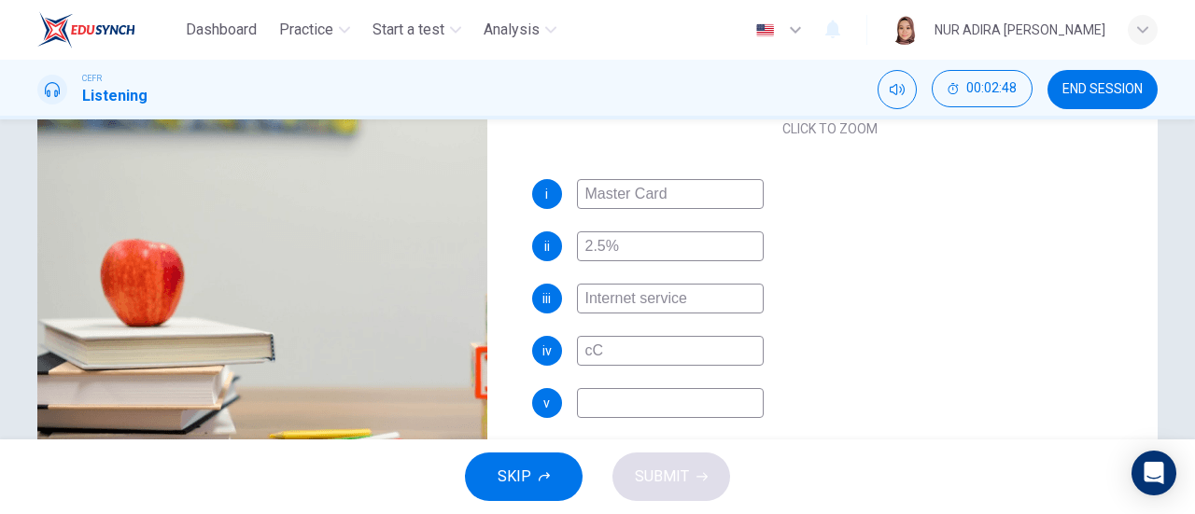
type input "69"
type input "c"
type input "70"
type input "Ca"
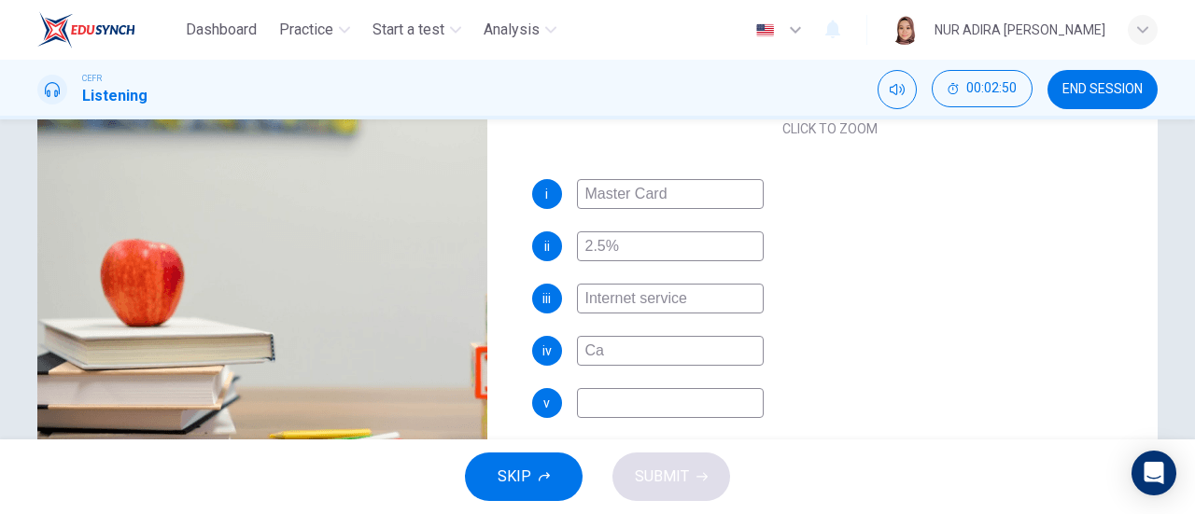
type input "70"
type input "Cjar"
type input "71"
type input "Cjh"
type input "71"
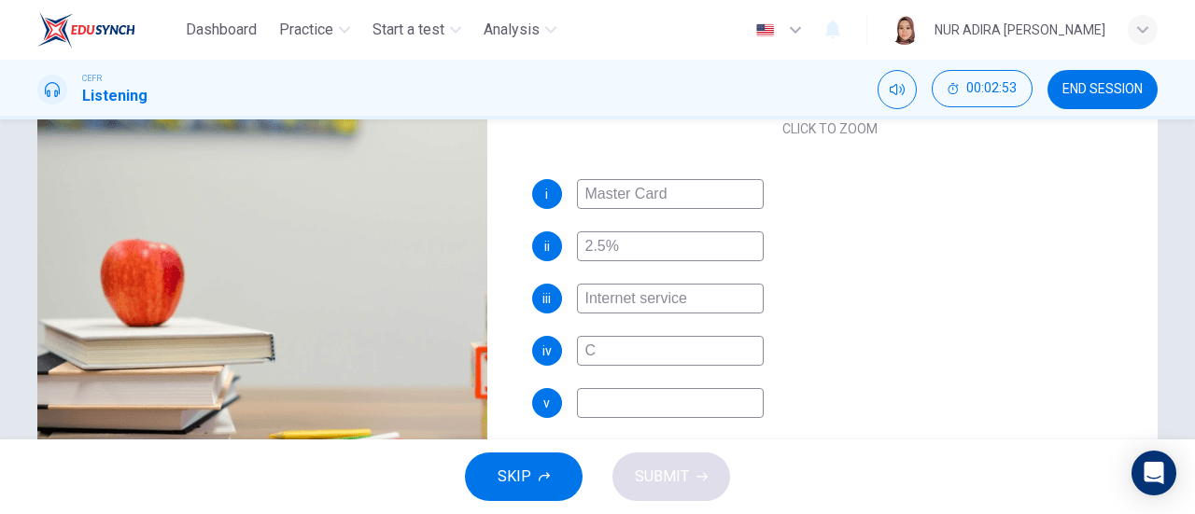
type input "Ch"
type input "71"
type input "Charge"
click at [693, 359] on input "Charge" at bounding box center [670, 351] width 187 height 30
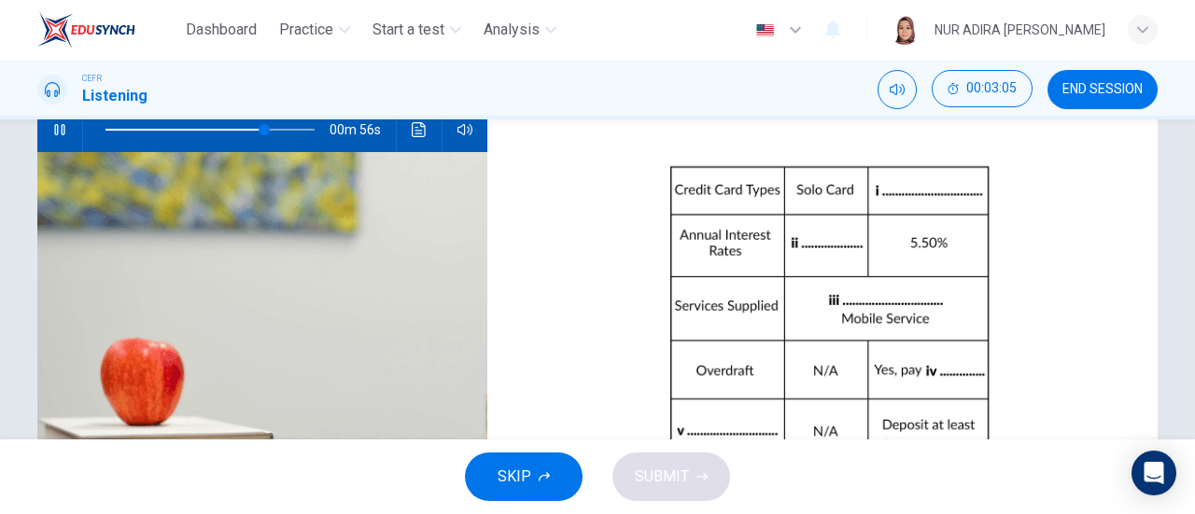
scroll to position [180, 0]
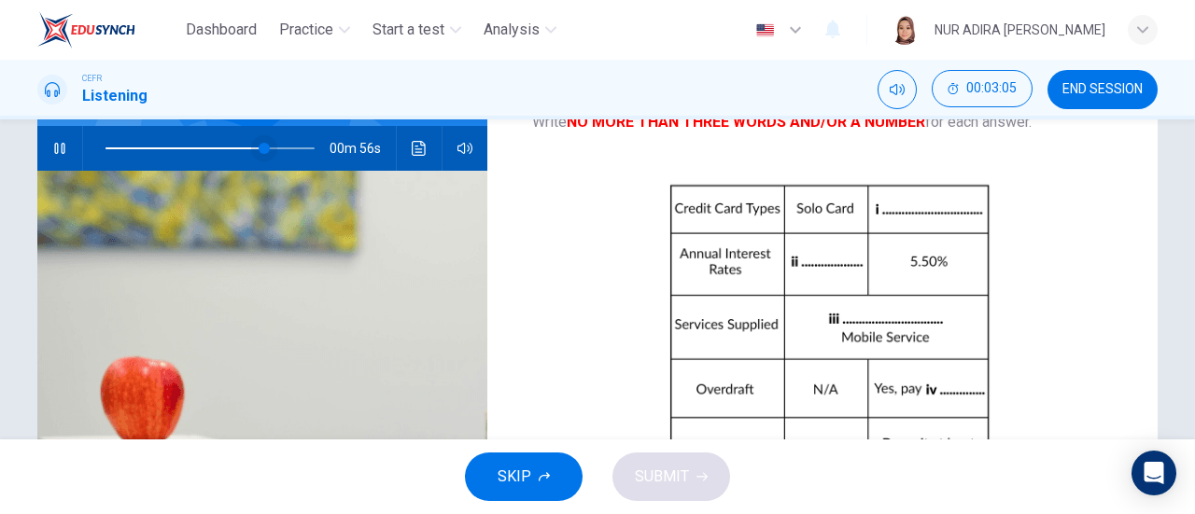
type input "76"
type input "Charge"
click at [259, 150] on span at bounding box center [264, 148] width 11 height 11
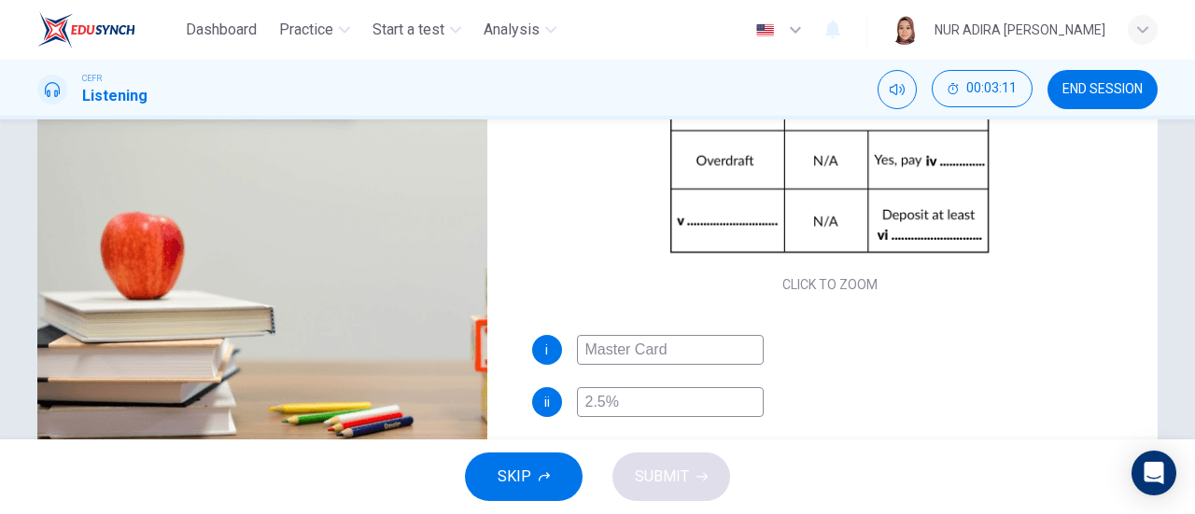
scroll to position [267, 0]
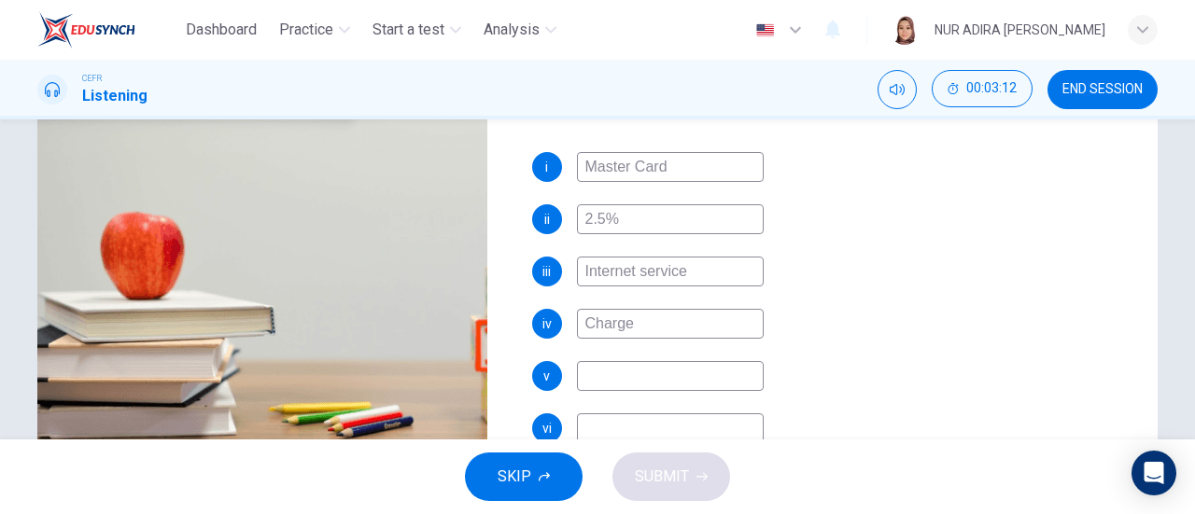
click at [660, 378] on input at bounding box center [670, 376] width 187 height 30
type input "74"
type input "Re"
type input "74"
type input "Req"
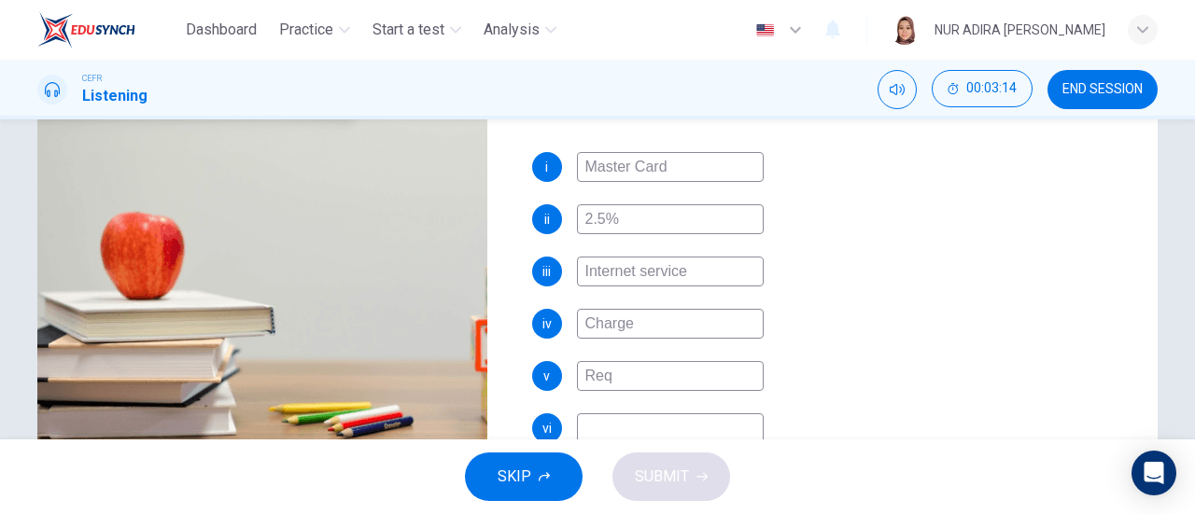
type input "75"
type input "Requir"
type input "75"
type input "Requirement"
type input "77"
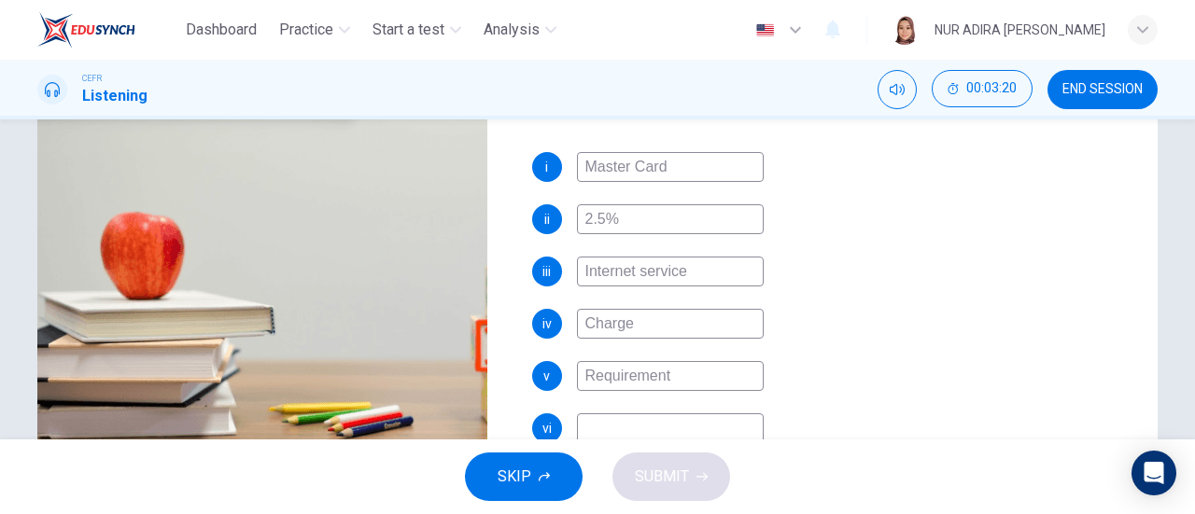
scroll to position [403, 0]
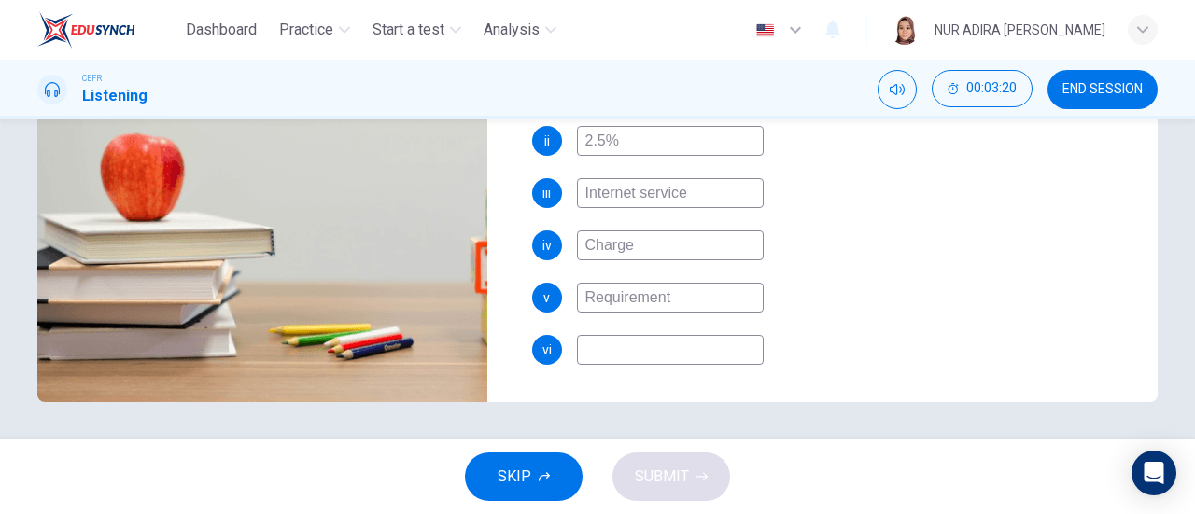
type input "Requirement"
click at [597, 352] on input at bounding box center [670, 350] width 187 height 30
type input "78"
type input "1"
type input "79"
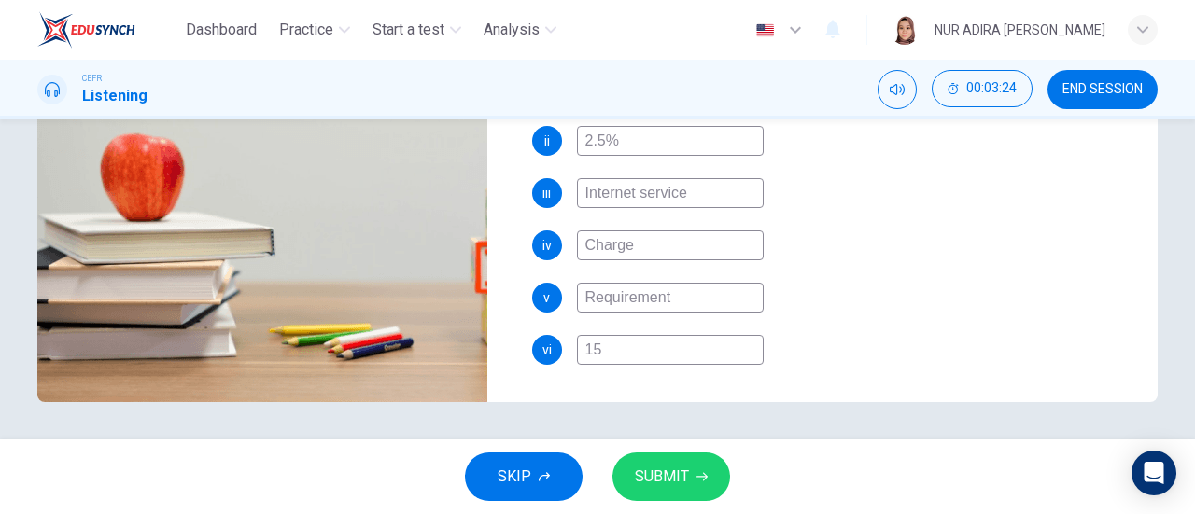
type input "150"
type input "79"
type input "150"
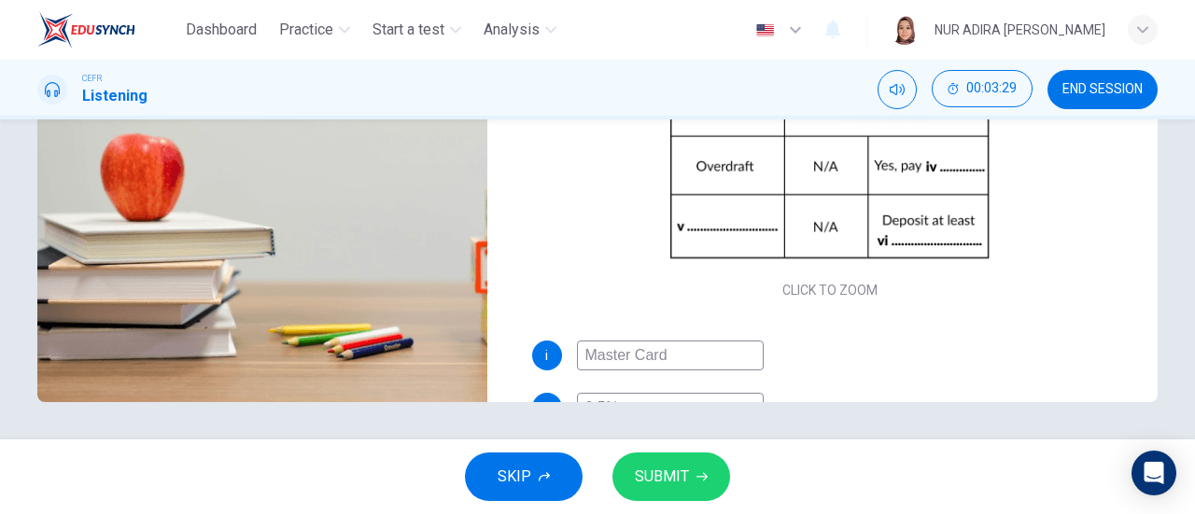
type input "81"
type input "150"
click at [674, 466] on span "SUBMIT" at bounding box center [662, 477] width 54 height 26
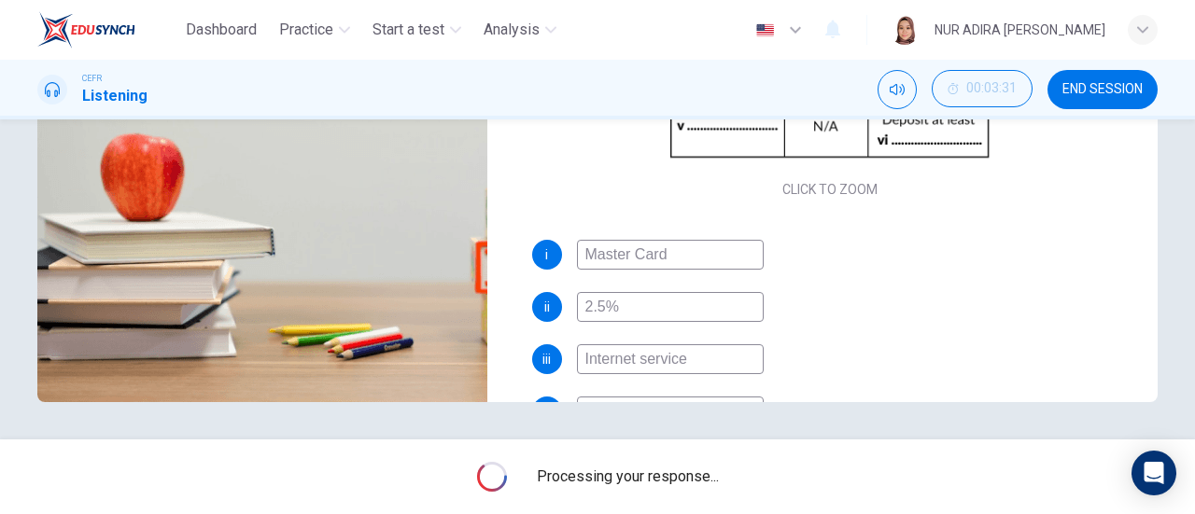
scroll to position [267, 0]
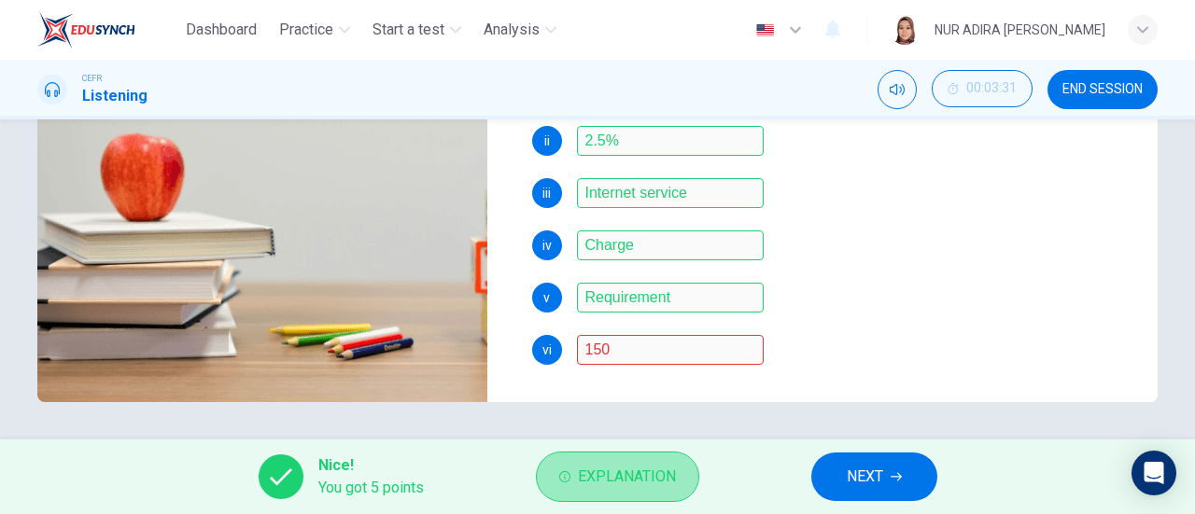
click at [638, 468] on span "Explanation" at bounding box center [627, 477] width 98 height 26
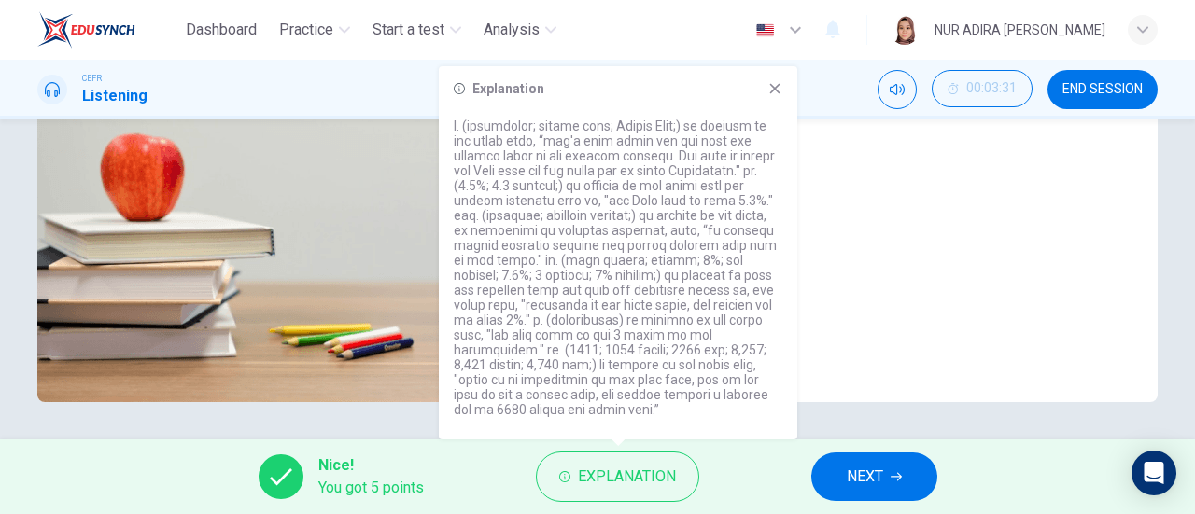
click at [765, 100] on div "Explanation" at bounding box center [618, 252] width 359 height 373
click at [785, 76] on div "Explanation" at bounding box center [618, 252] width 359 height 373
click at [781, 85] on icon at bounding box center [774, 88] width 15 height 15
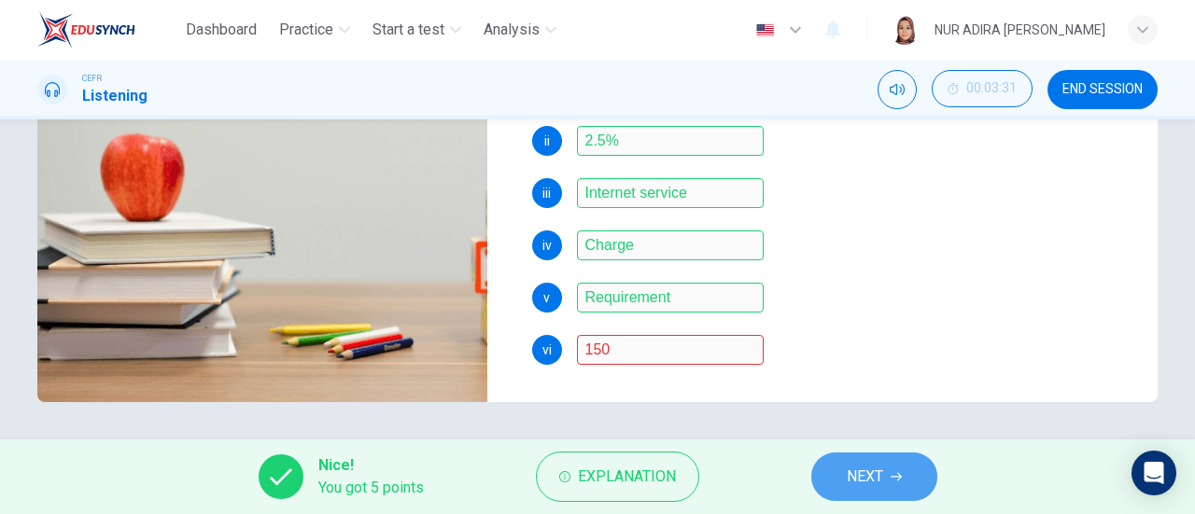
click at [851, 490] on button "NEXT" at bounding box center [874, 477] width 126 height 49
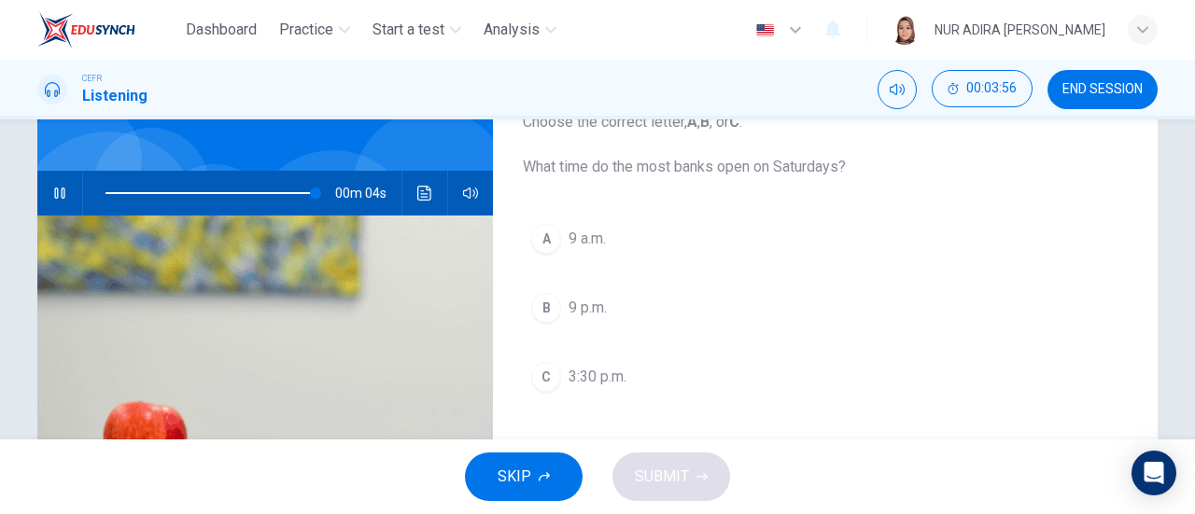
scroll to position [202, 0]
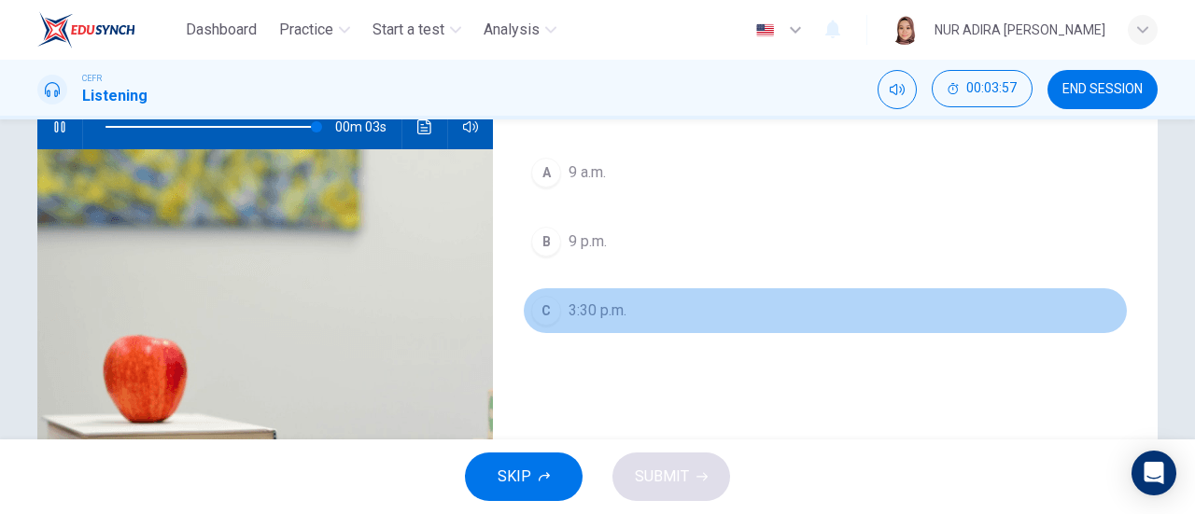
click at [582, 308] on span "3:30 p.m." at bounding box center [598, 311] width 58 height 22
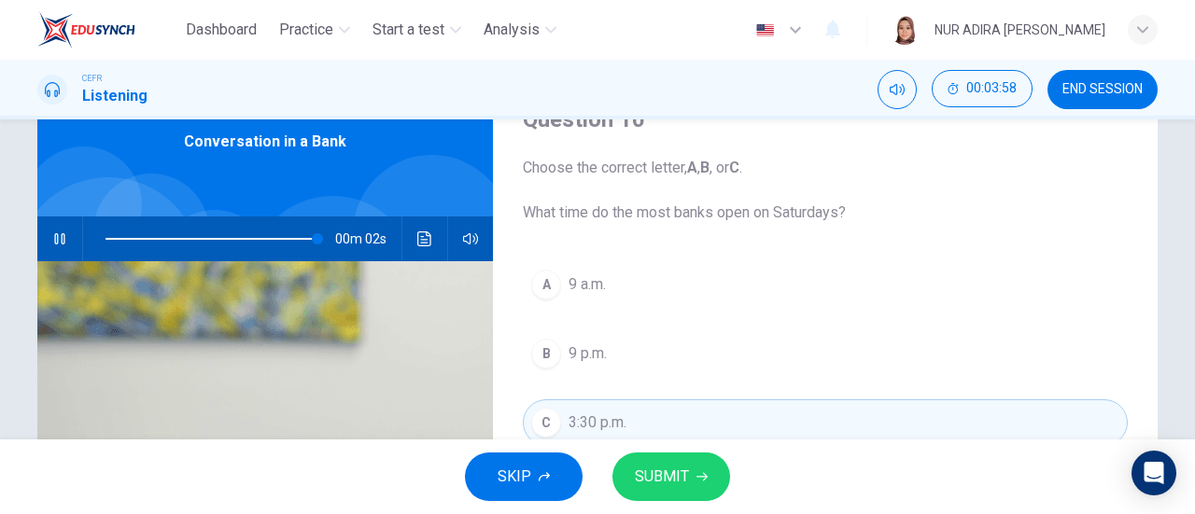
scroll to position [83, 0]
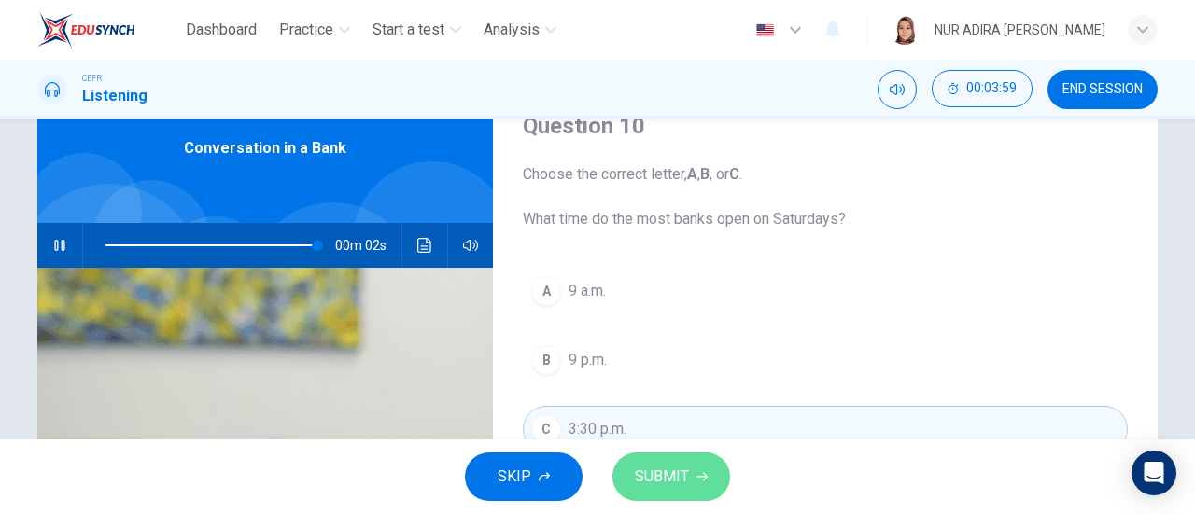
click at [672, 492] on button "SUBMIT" at bounding box center [671, 477] width 118 height 49
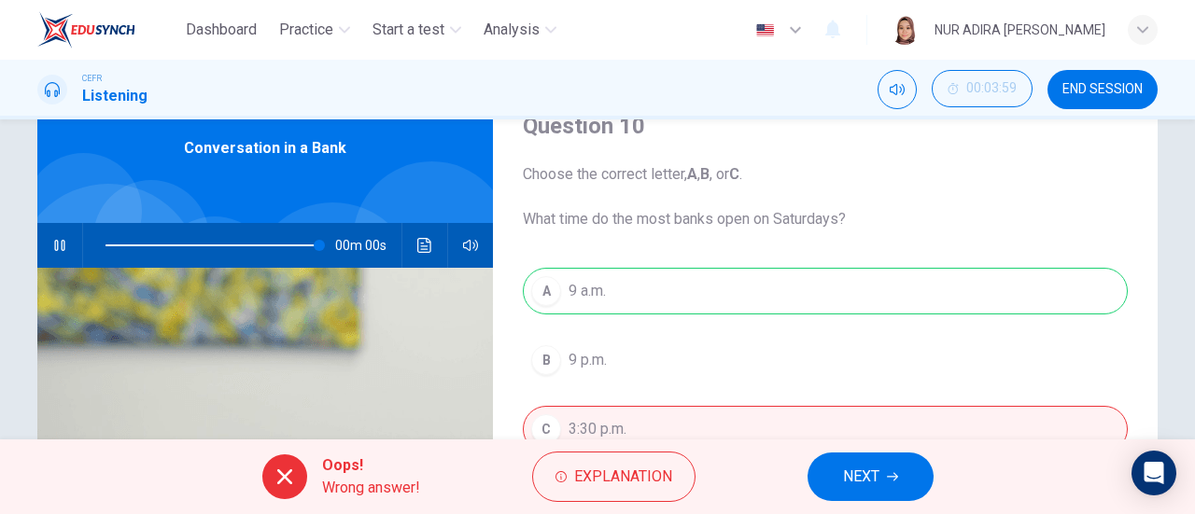
type input "0"
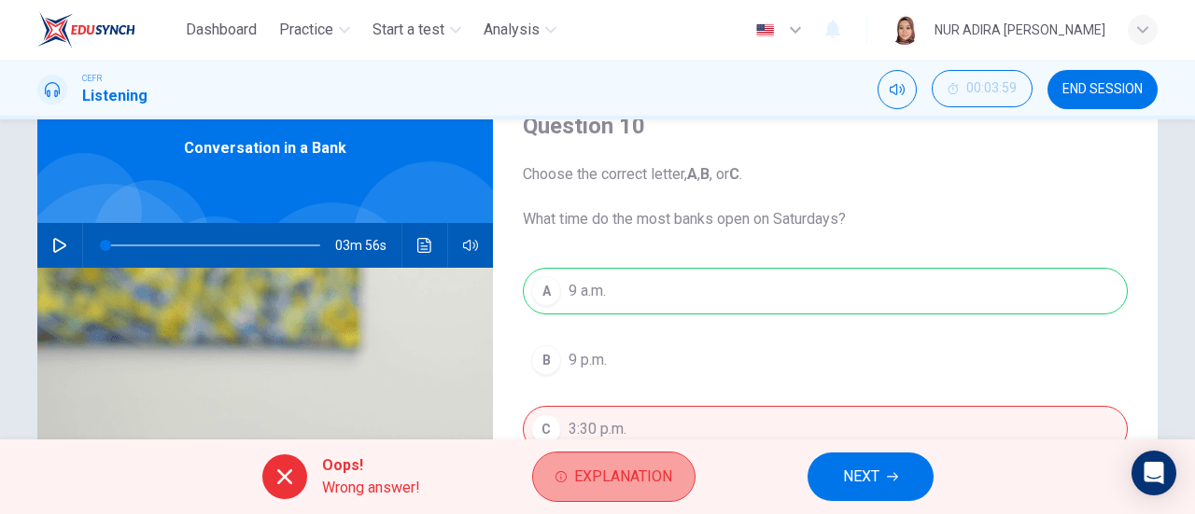
click at [635, 477] on span "Explanation" at bounding box center [623, 477] width 98 height 26
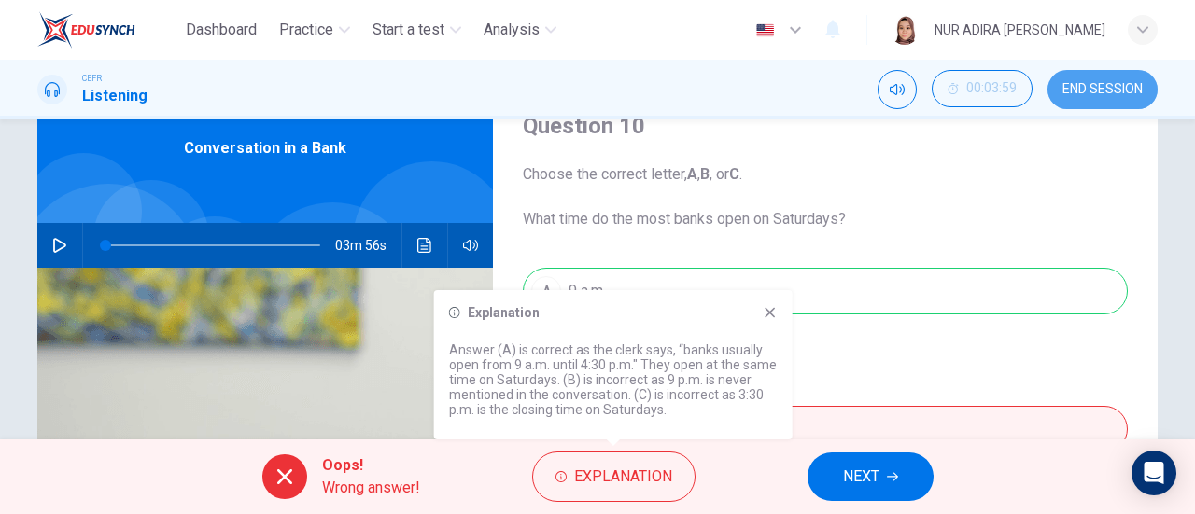
click at [1115, 91] on span "END SESSION" at bounding box center [1102, 89] width 80 height 15
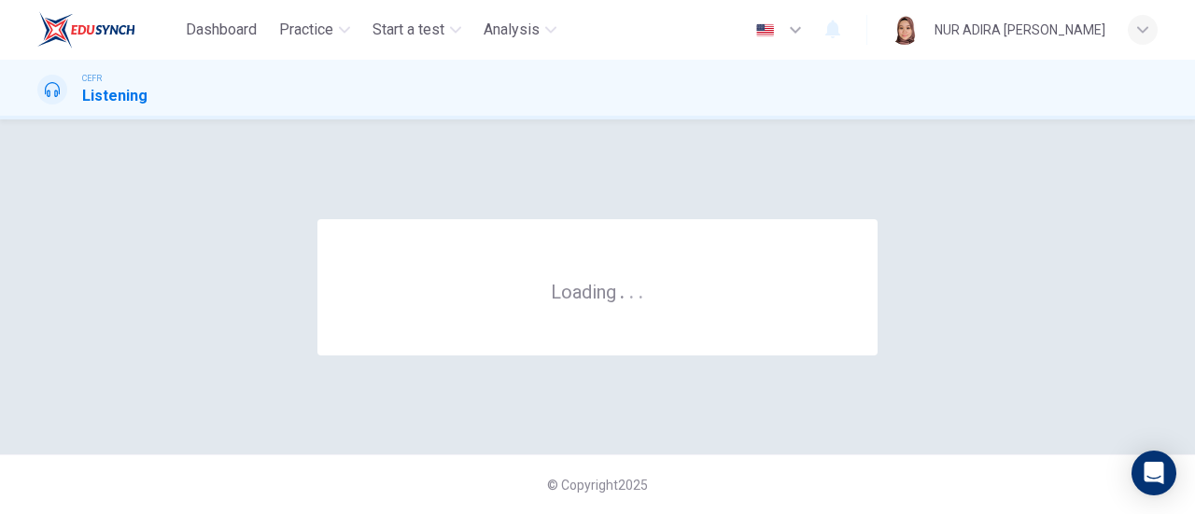
scroll to position [0, 0]
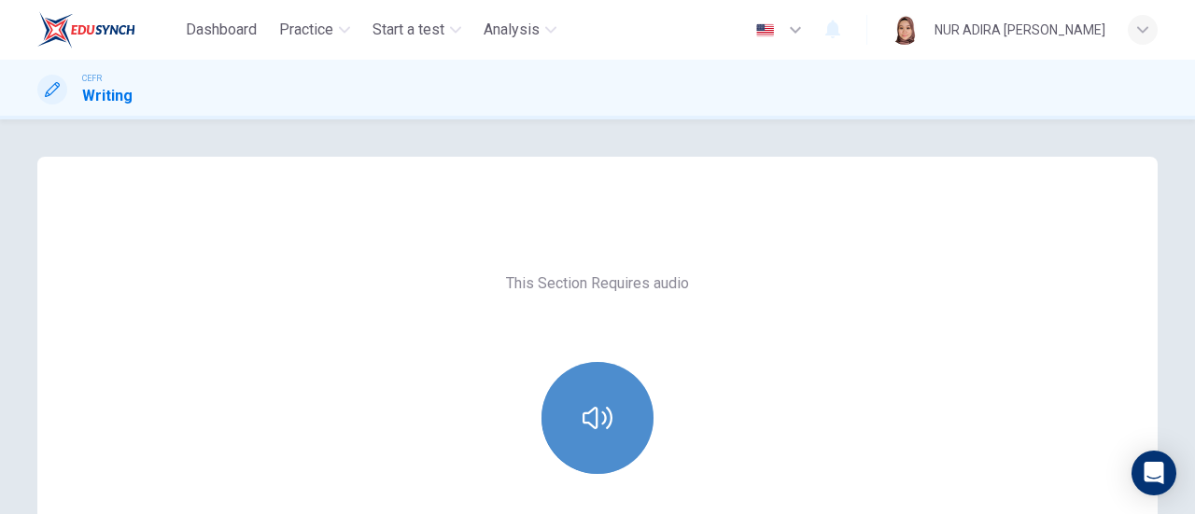
click at [598, 415] on icon "button" at bounding box center [598, 418] width 30 height 30
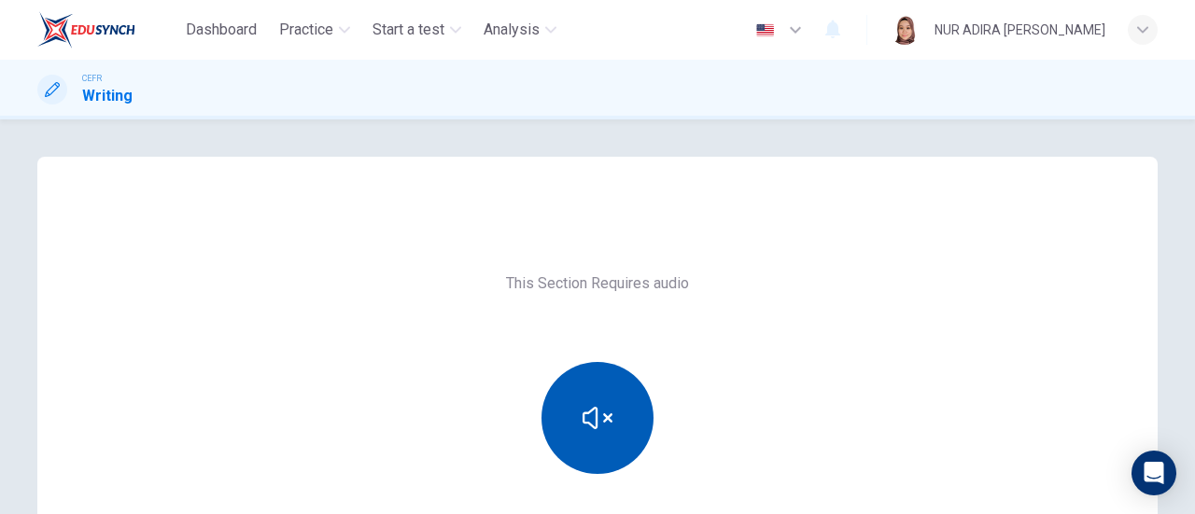
scroll to position [234, 0]
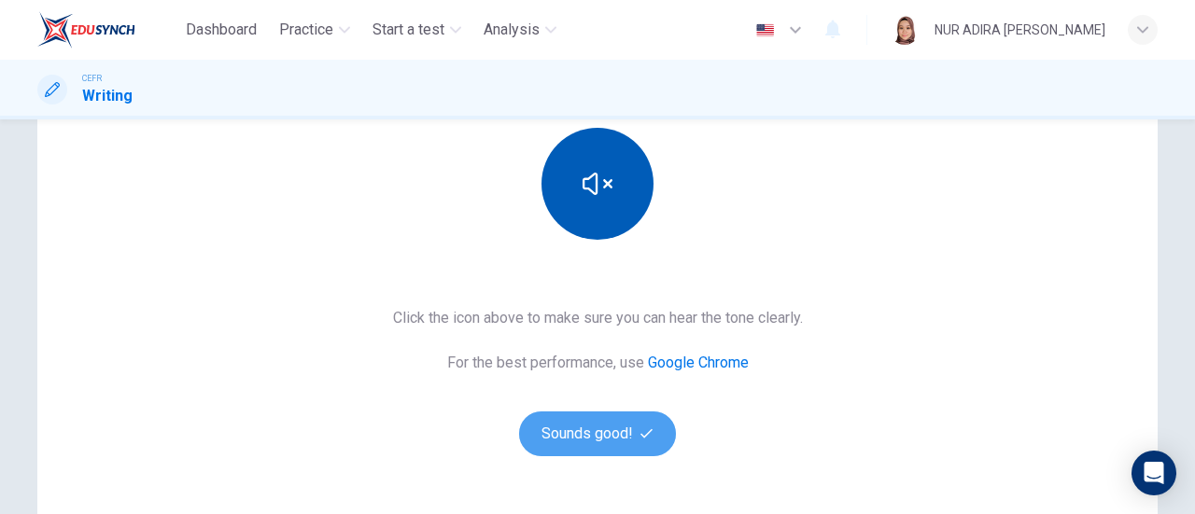
click at [598, 415] on button "Sounds good!" at bounding box center [597, 434] width 157 height 45
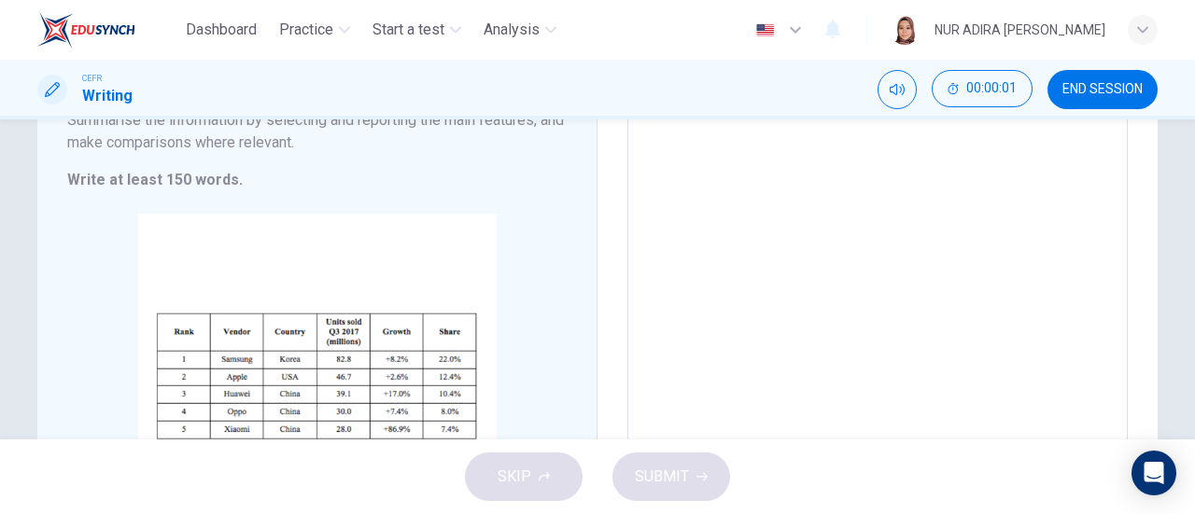
scroll to position [0, 0]
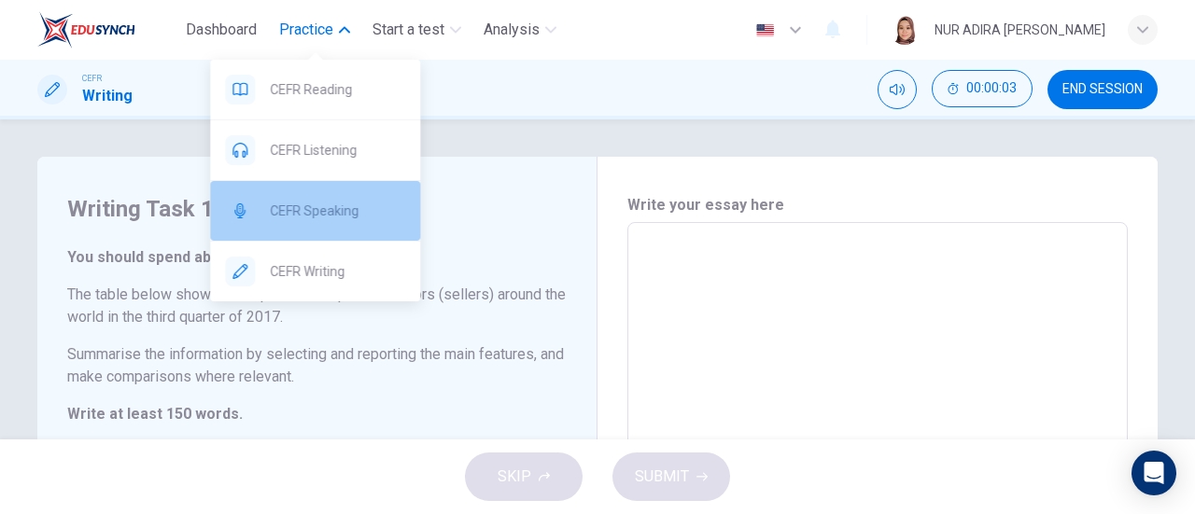
click at [351, 202] on span "CEFR Speaking" at bounding box center [337, 211] width 135 height 22
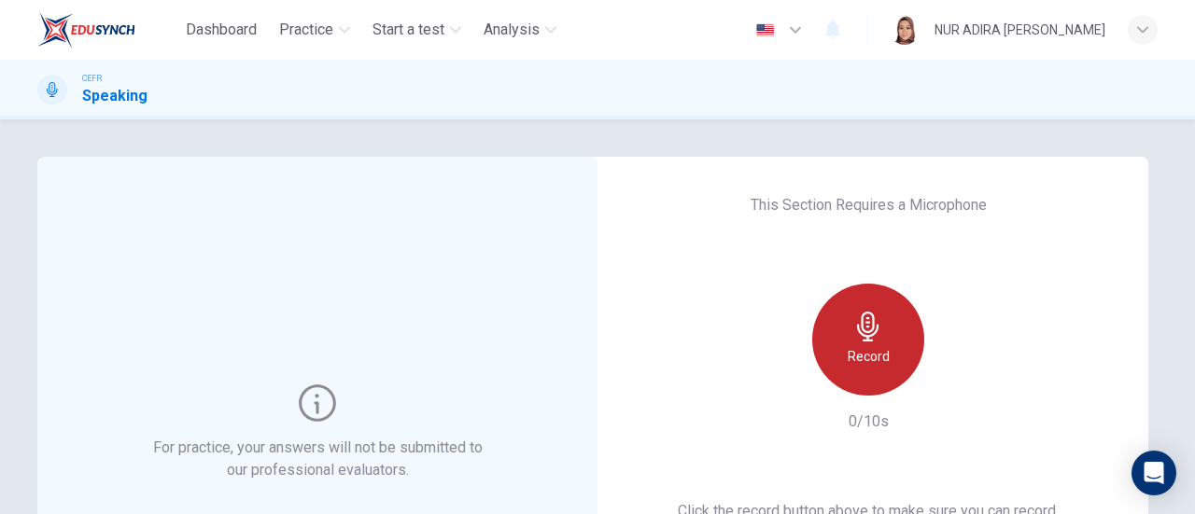
click at [819, 359] on div "Record" at bounding box center [868, 340] width 112 height 112
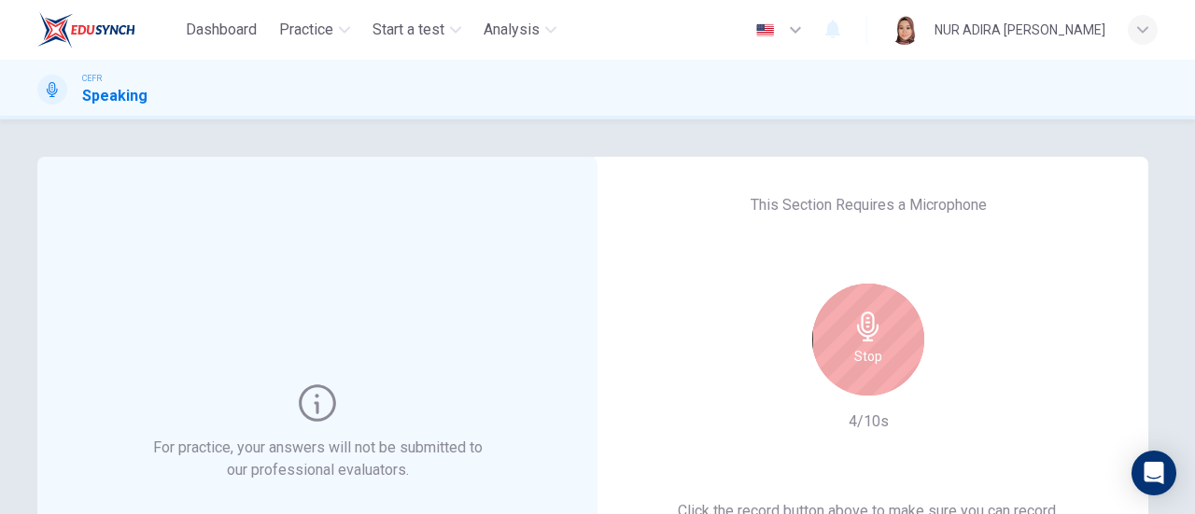
click at [840, 317] on div "Stop" at bounding box center [868, 340] width 112 height 112
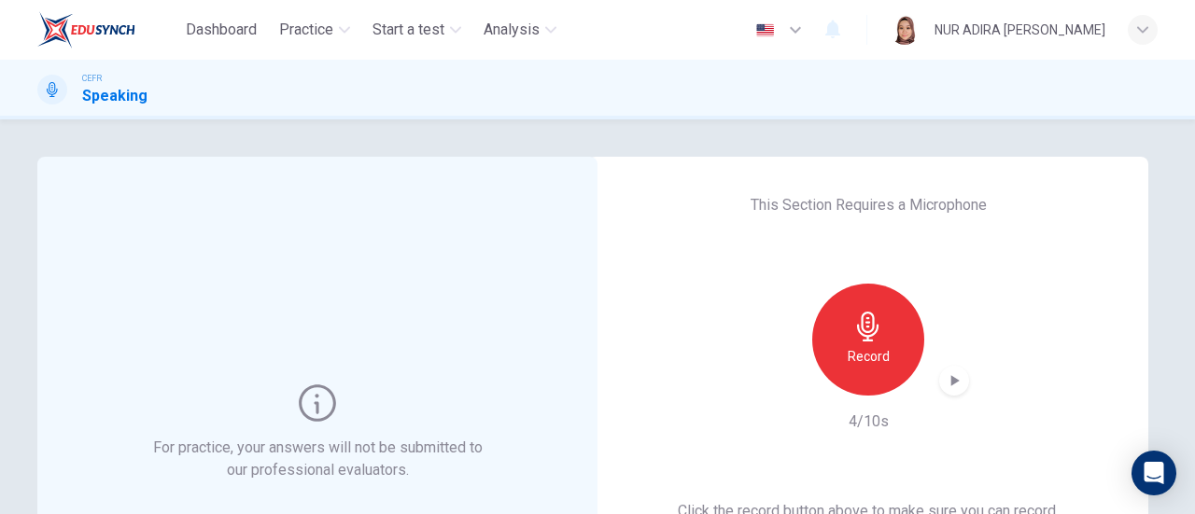
scroll to position [60, 0]
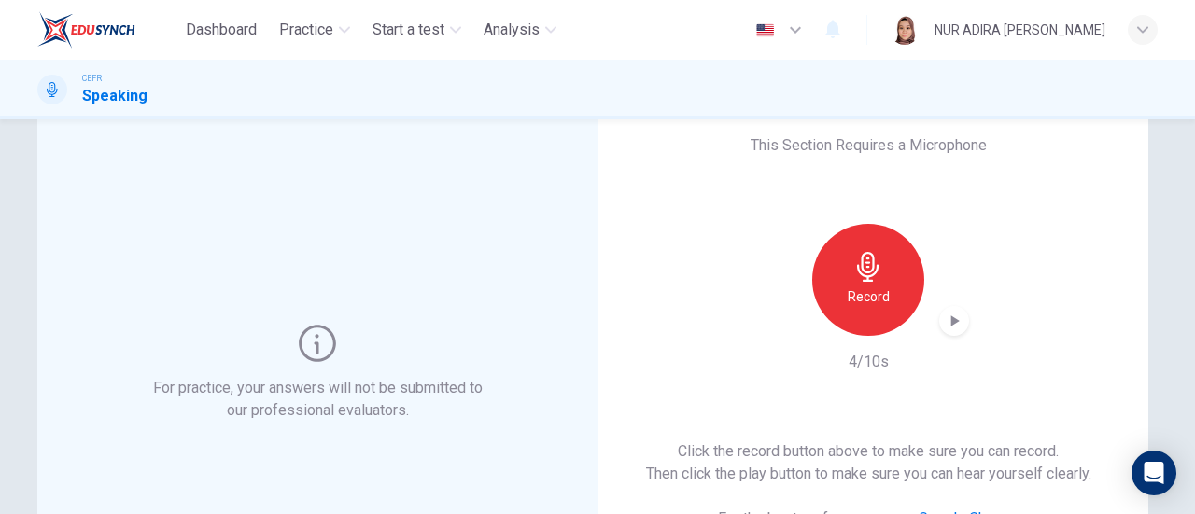
click at [309, 333] on icon at bounding box center [317, 343] width 37 height 37
click at [808, 224] on div "Record" at bounding box center [868, 280] width 202 height 112
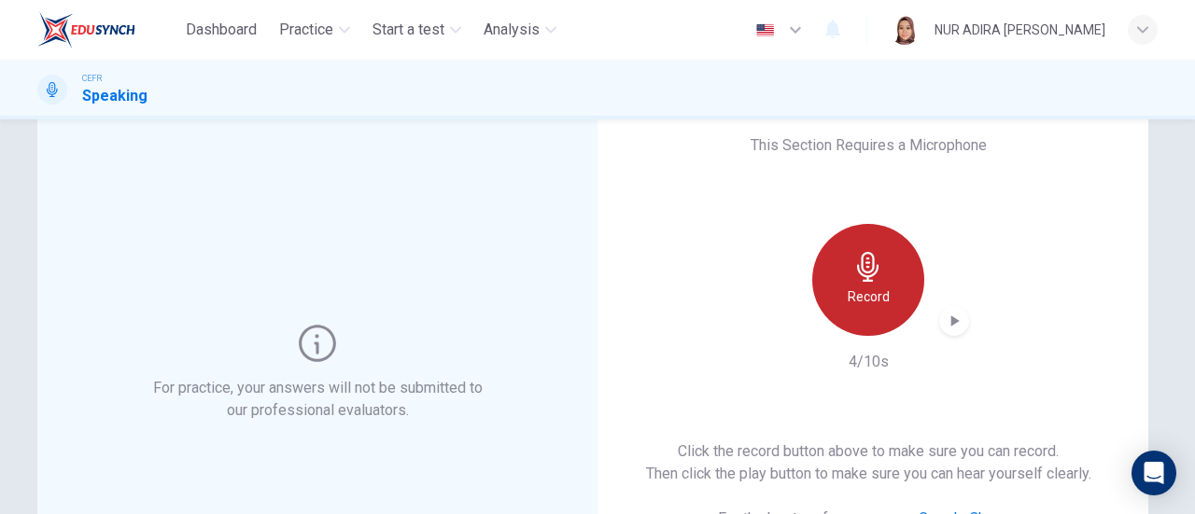
click at [876, 282] on div "Record" at bounding box center [868, 280] width 112 height 112
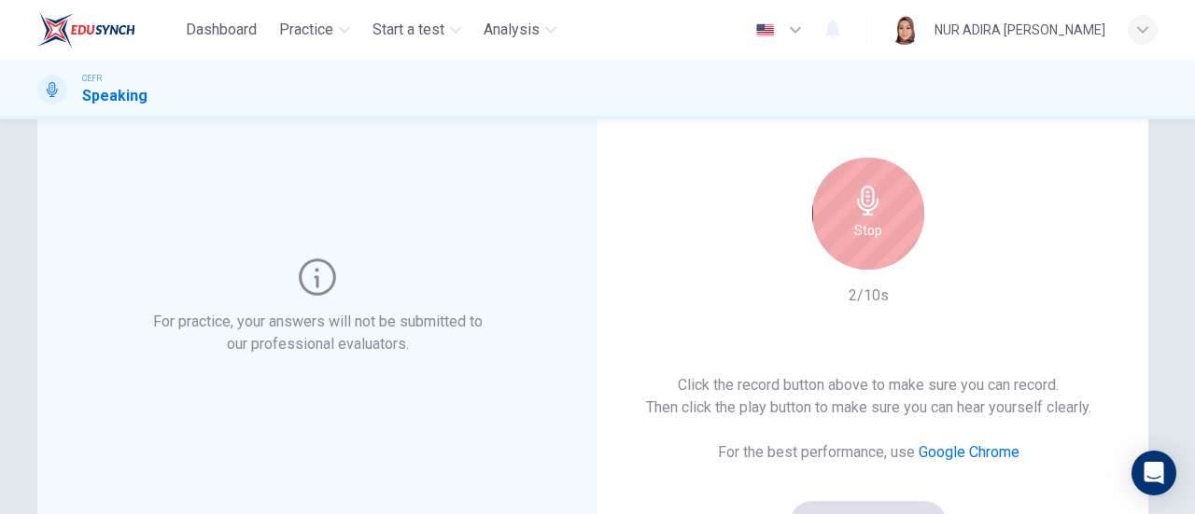
scroll to position [127, 0]
click at [853, 253] on div "Stop" at bounding box center [868, 213] width 112 height 112
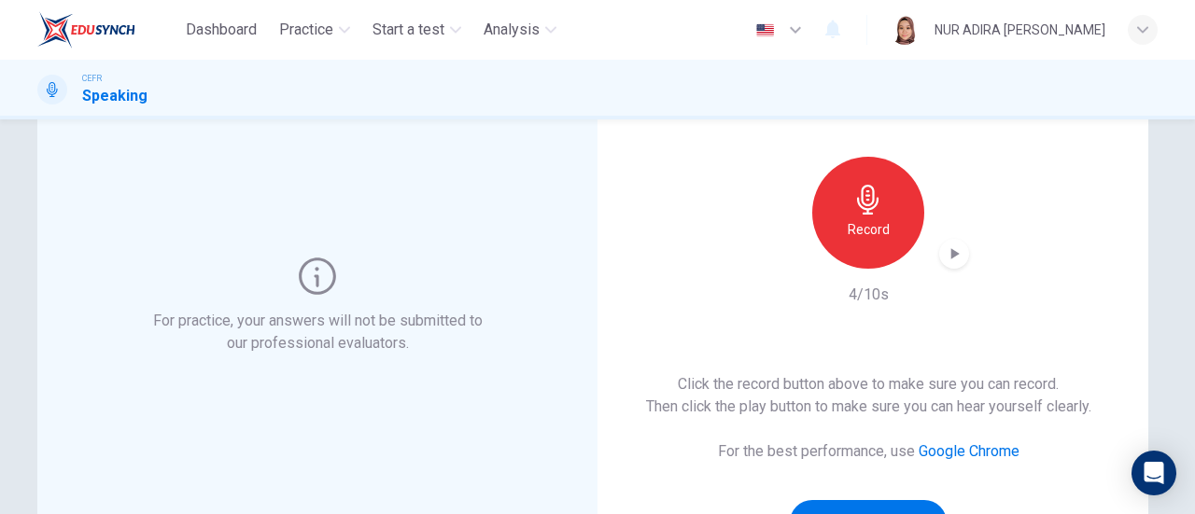
scroll to position [218, 0]
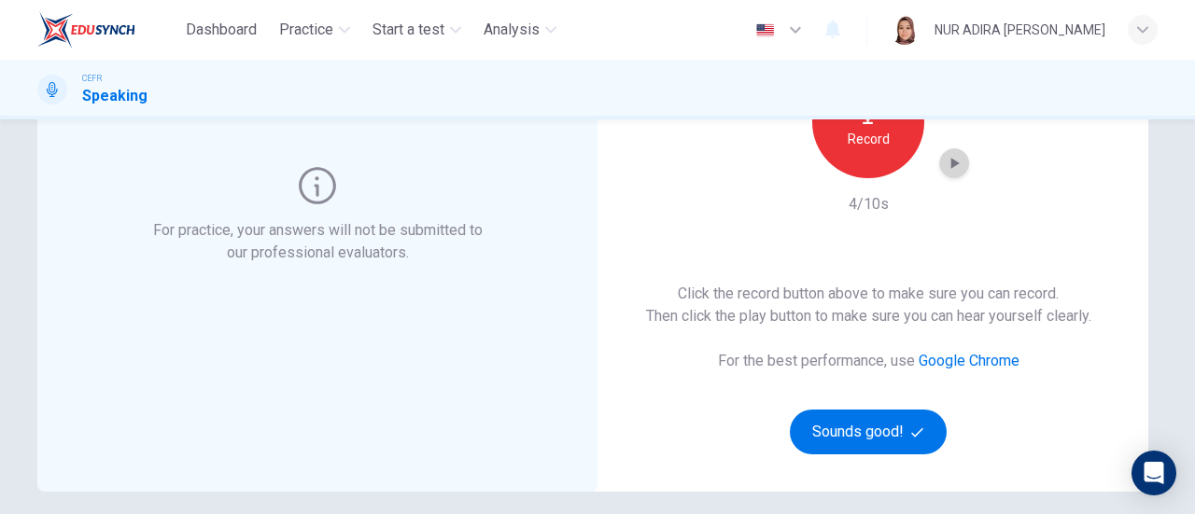
click at [949, 173] on div "button" at bounding box center [954, 163] width 30 height 30
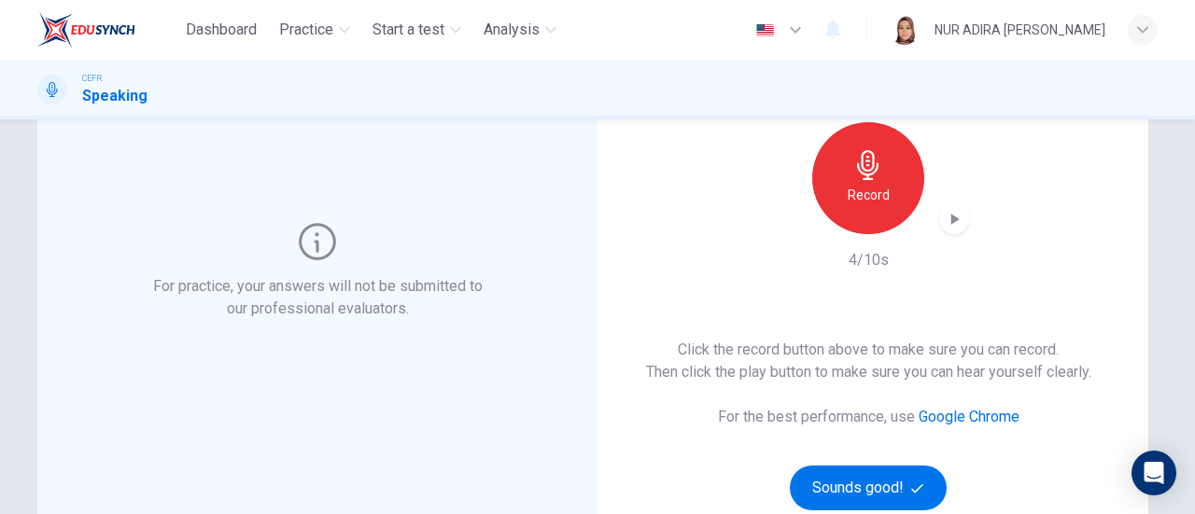
click at [952, 216] on icon "button" at bounding box center [954, 219] width 19 height 19
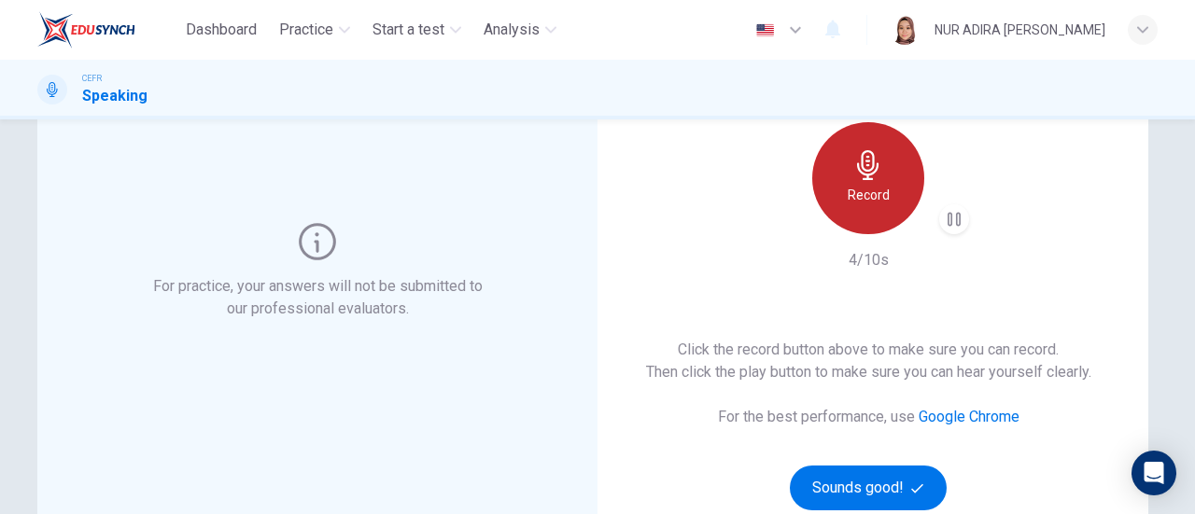
click at [866, 182] on div "Record" at bounding box center [868, 178] width 112 height 112
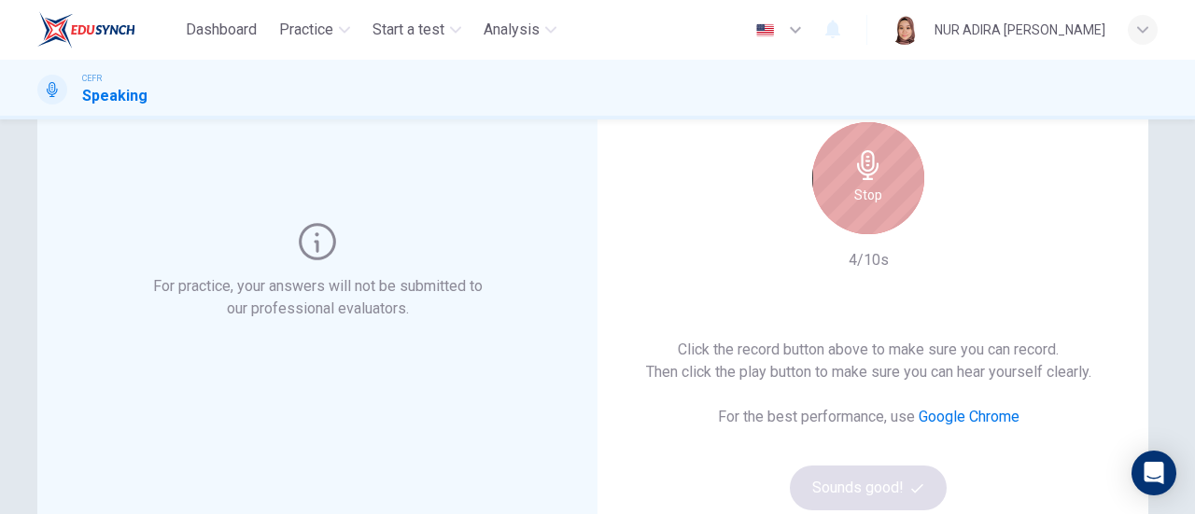
click at [866, 182] on div "Stop" at bounding box center [868, 178] width 112 height 112
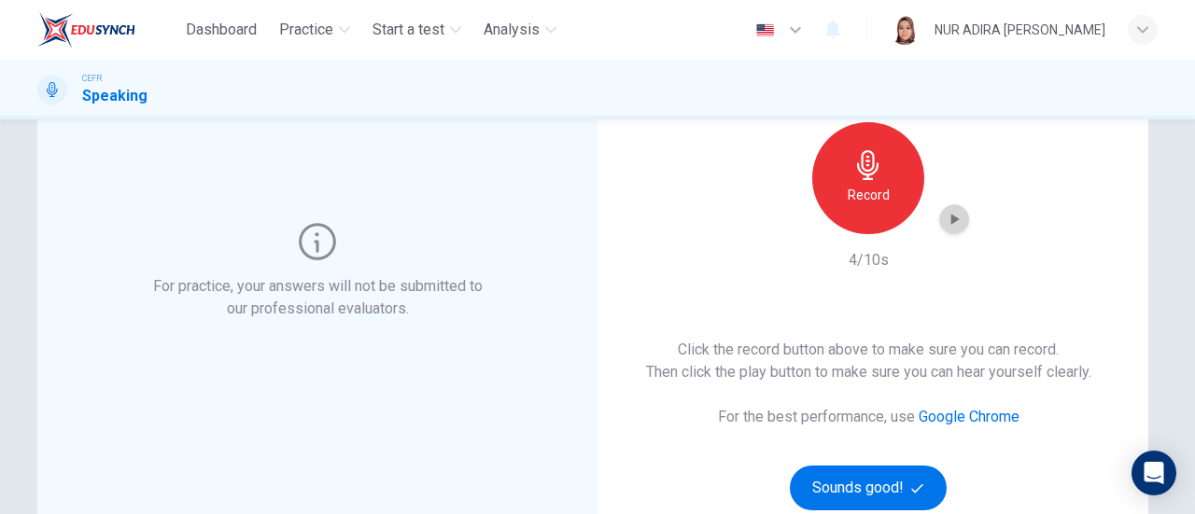
click at [945, 222] on icon "button" at bounding box center [954, 219] width 19 height 19
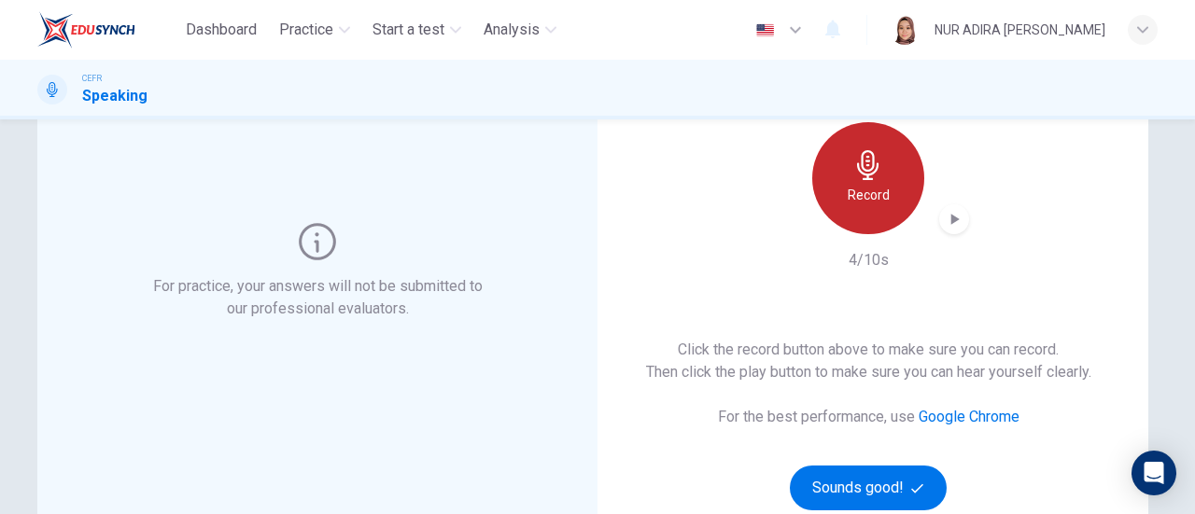
click at [829, 178] on div "Record" at bounding box center [868, 178] width 112 height 112
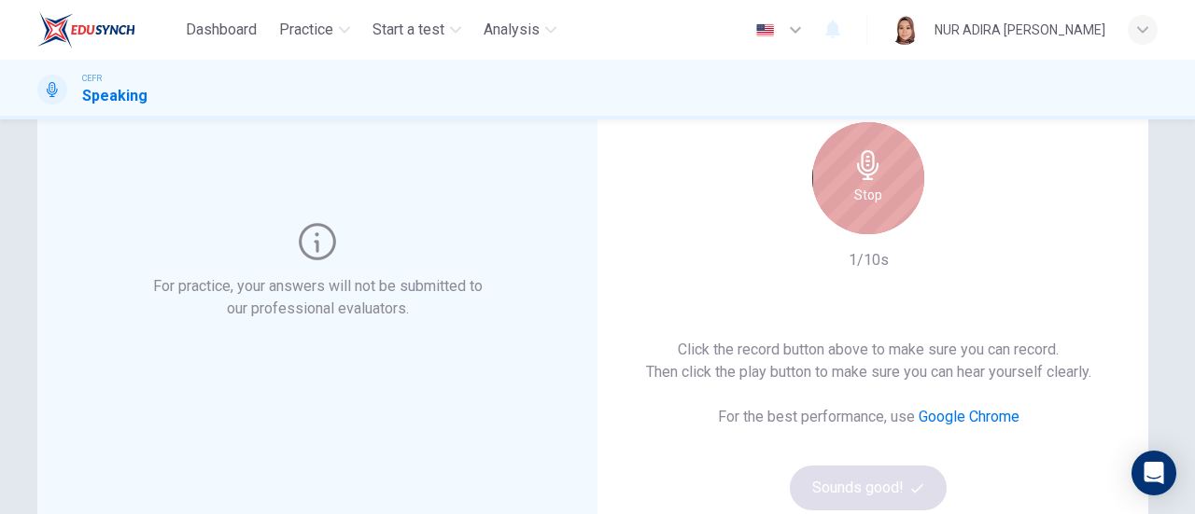
click at [839, 196] on div "Stop" at bounding box center [868, 178] width 112 height 112
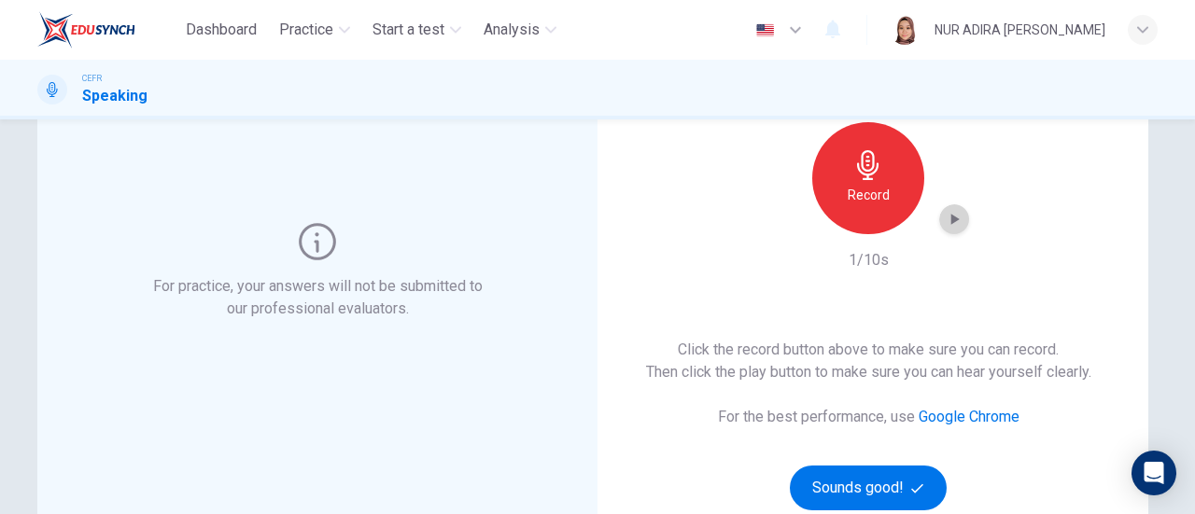
click at [945, 223] on icon "button" at bounding box center [954, 219] width 19 height 19
click at [837, 478] on button "Sounds good!" at bounding box center [868, 488] width 157 height 45
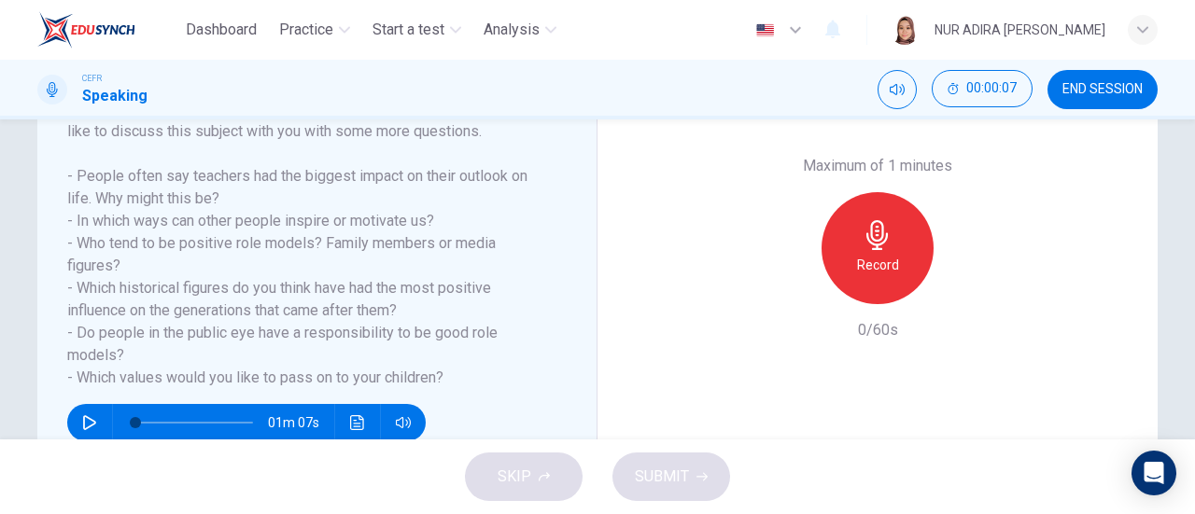
scroll to position [329, 0]
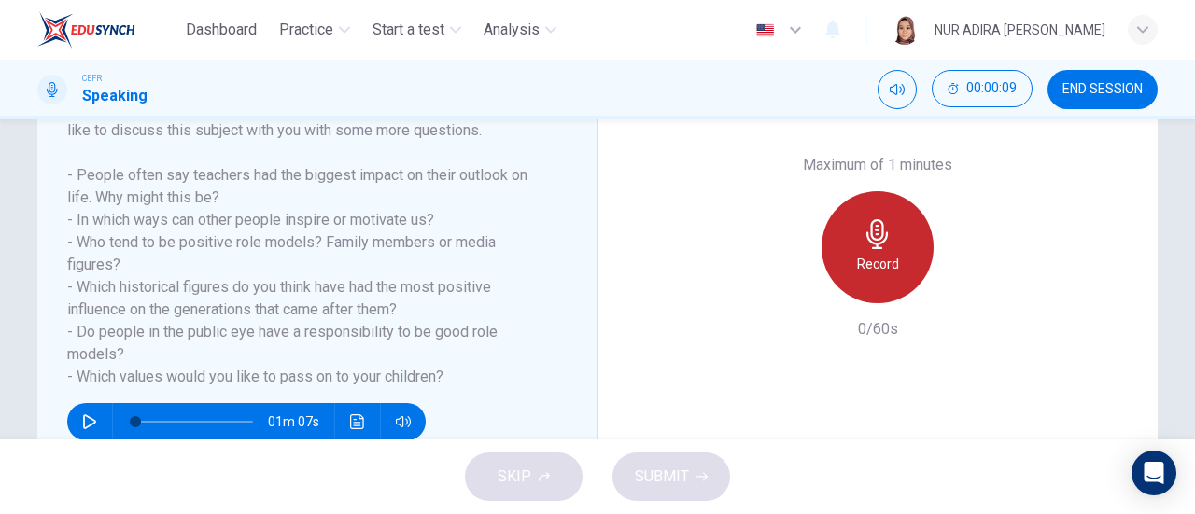
click at [863, 238] on icon "button" at bounding box center [878, 234] width 30 height 30
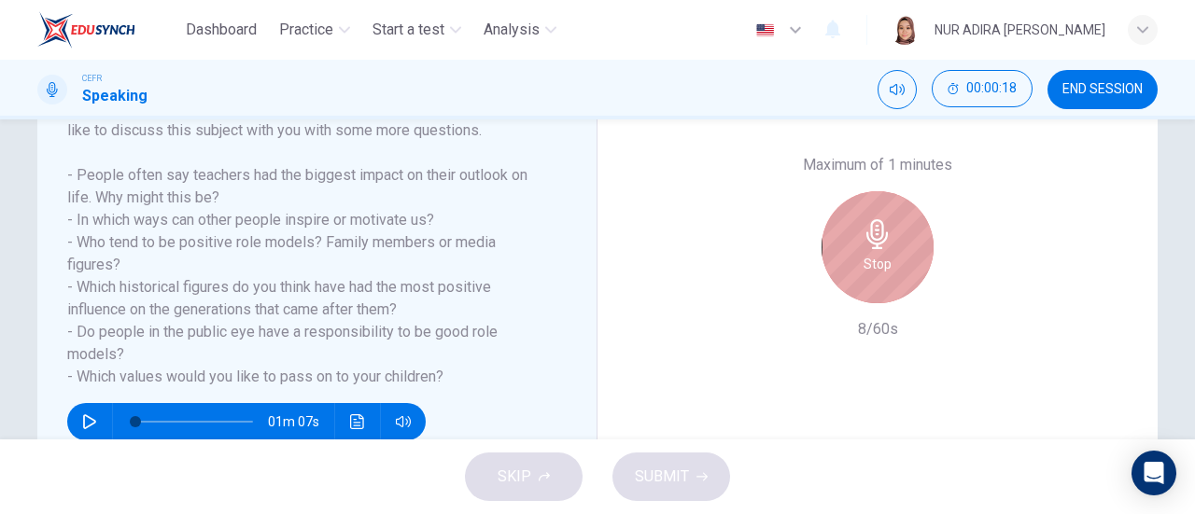
click at [863, 238] on icon "button" at bounding box center [878, 234] width 30 height 30
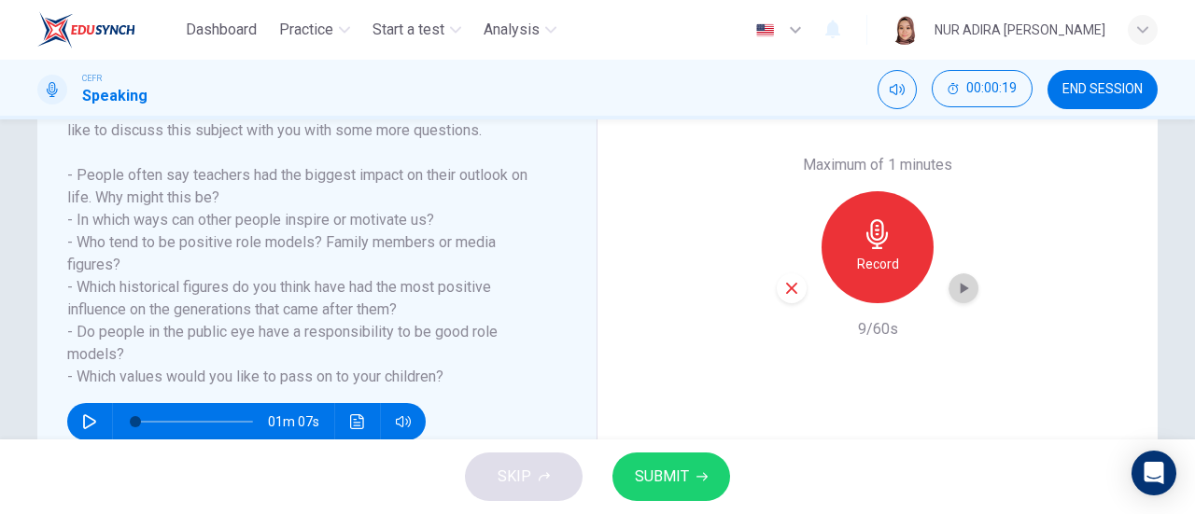
click at [957, 283] on icon "button" at bounding box center [963, 288] width 19 height 19
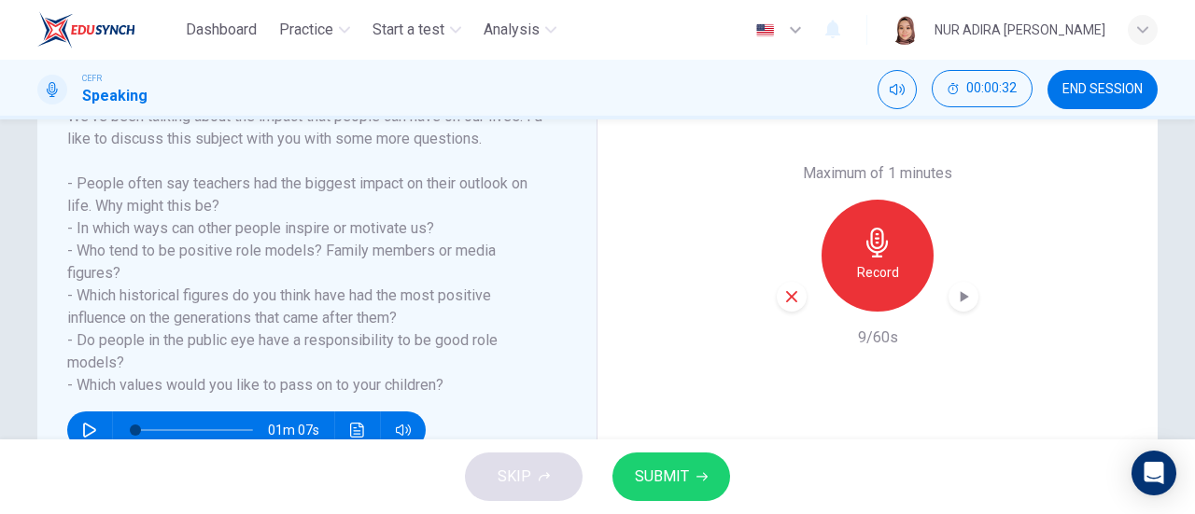
scroll to position [331, 0]
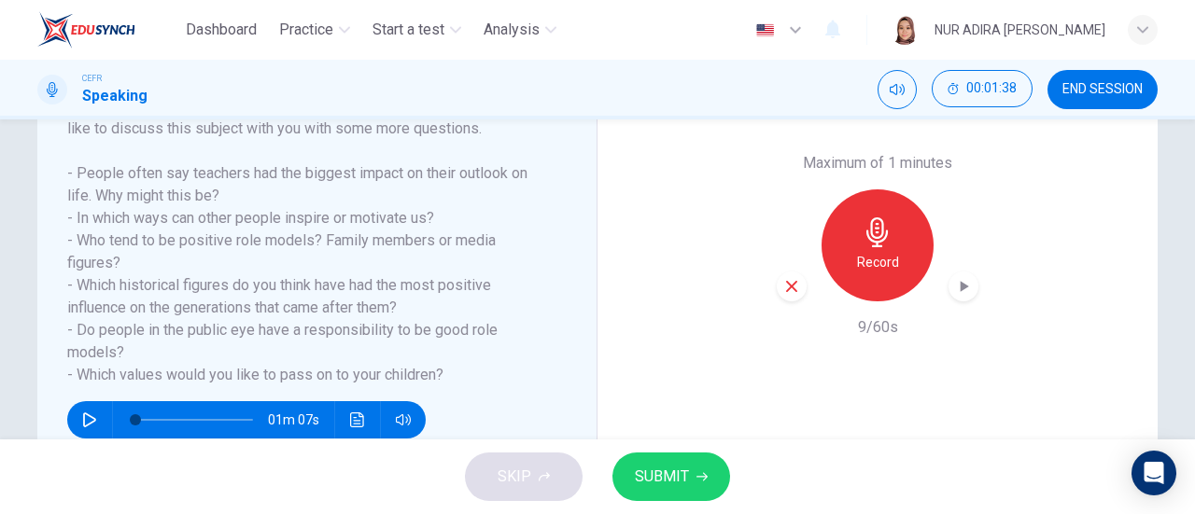
click at [800, 288] on div "button" at bounding box center [792, 287] width 30 height 30
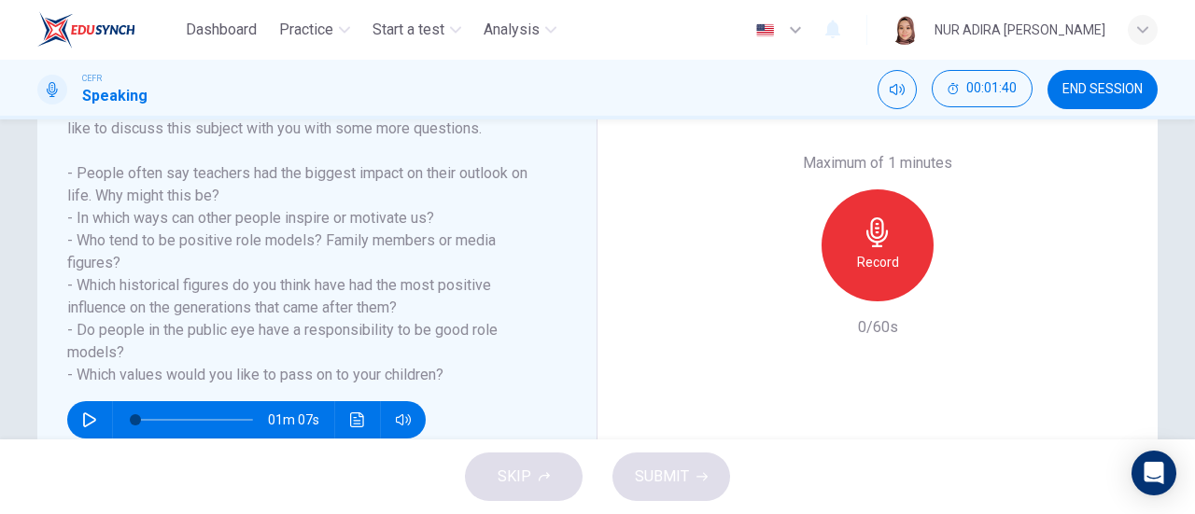
click at [885, 255] on h6 "Record" at bounding box center [878, 262] width 42 height 22
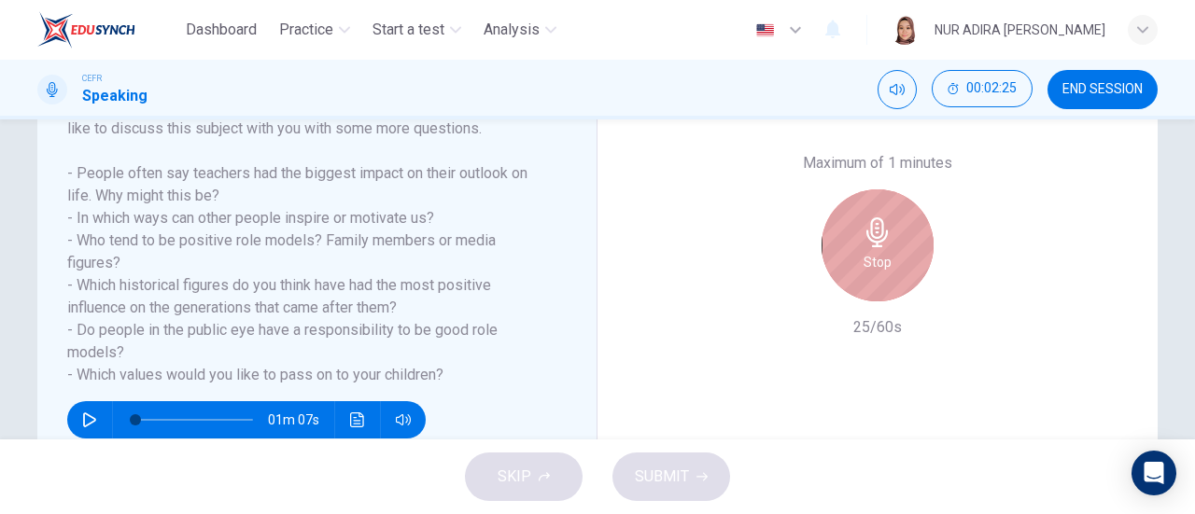
click at [884, 204] on div "Stop" at bounding box center [878, 246] width 112 height 112
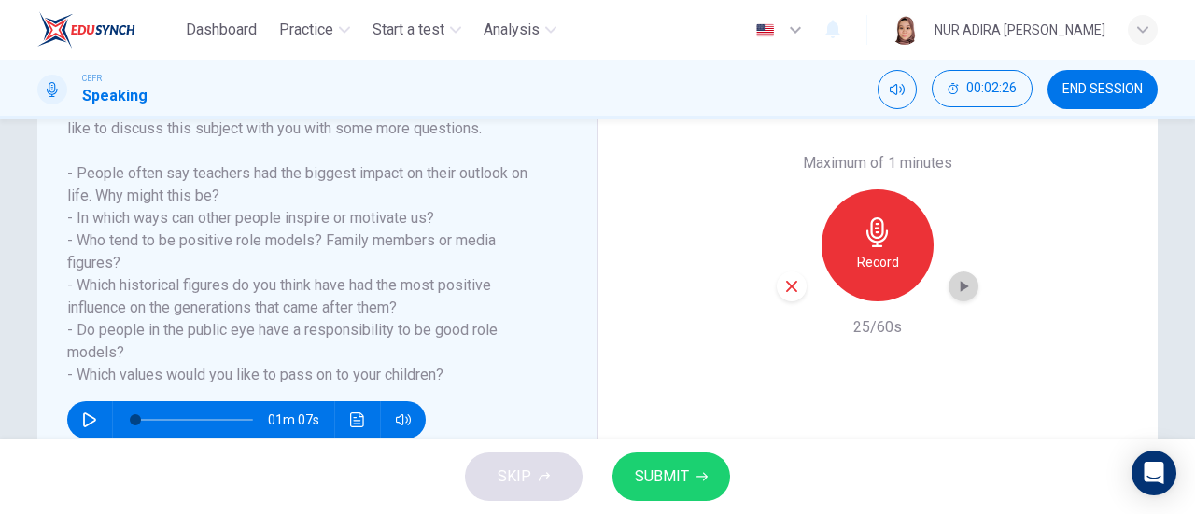
click at [958, 294] on icon "button" at bounding box center [963, 286] width 19 height 19
click at [787, 300] on div "button" at bounding box center [792, 287] width 30 height 30
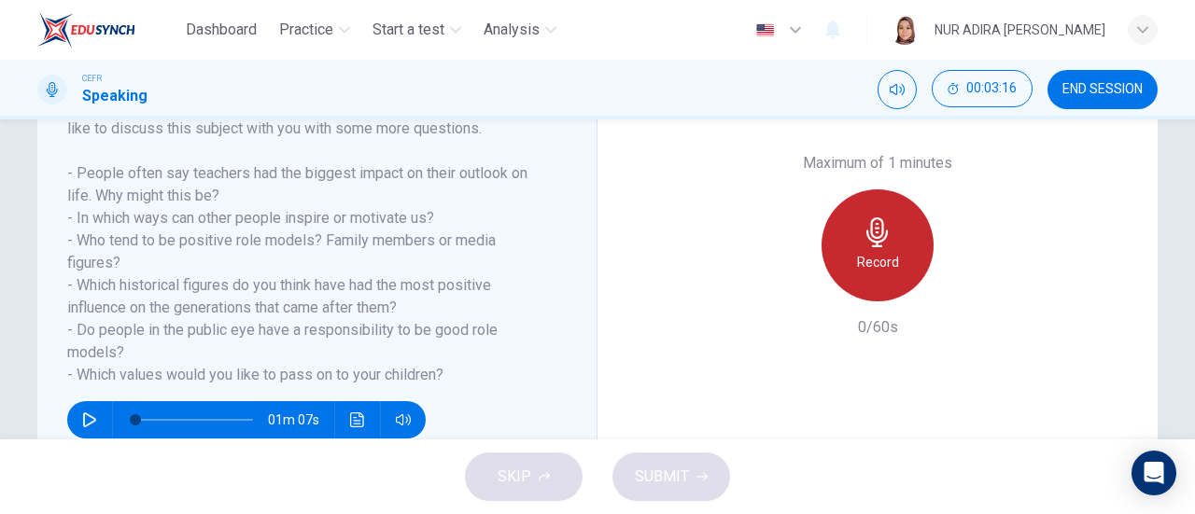
click at [858, 264] on h6 "Record" at bounding box center [878, 262] width 42 height 22
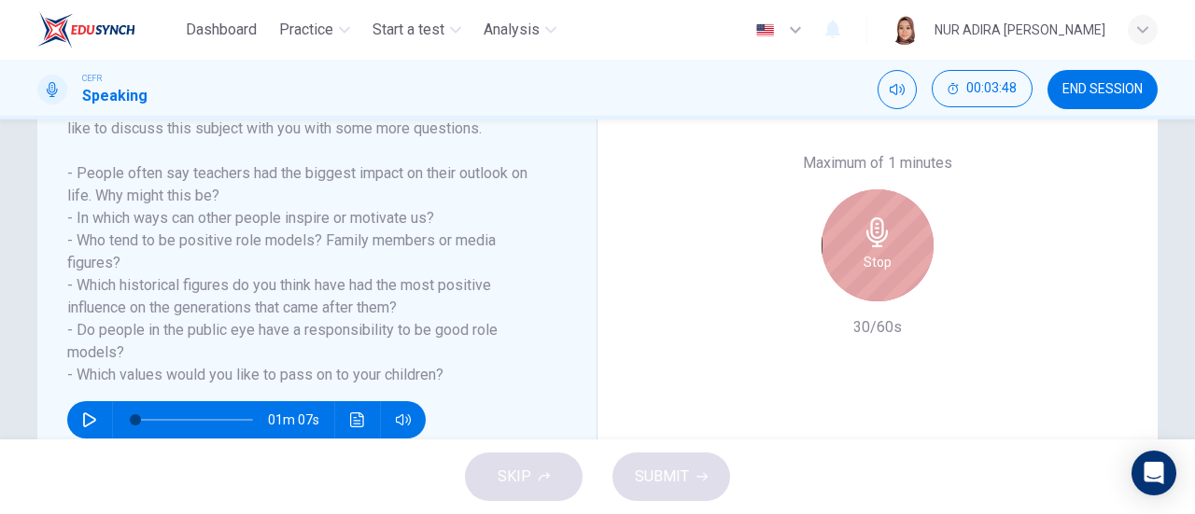
click at [866, 219] on icon "button" at bounding box center [878, 233] width 30 height 30
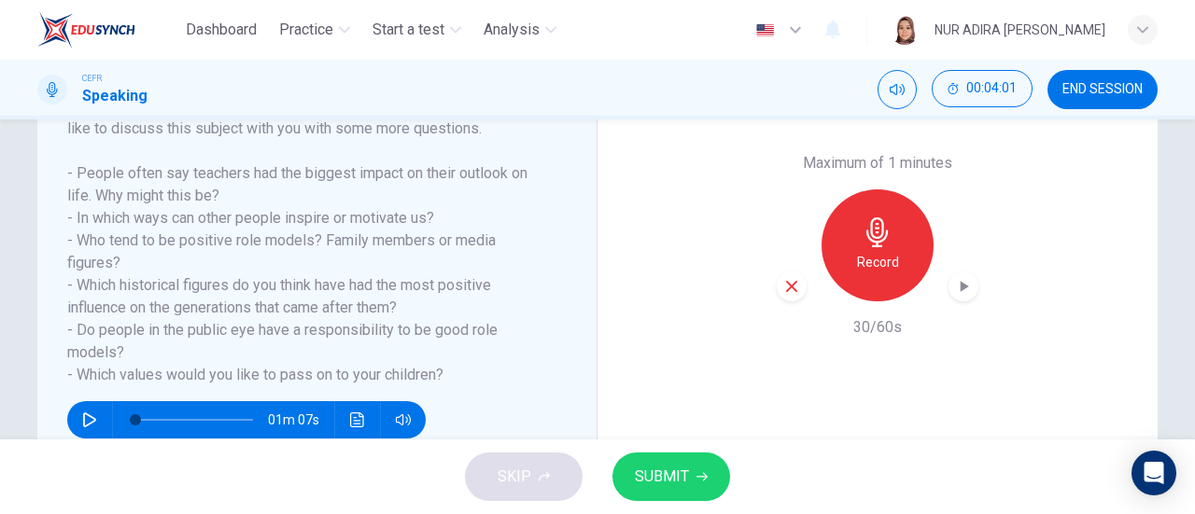
drag, startPoint x: 792, startPoint y: 288, endPoint x: 478, endPoint y: -113, distance: 509.5
click at [478, 0] on html "Dashboard Practice Start a test Analysis English en ​ NUR [PERSON_NAME] CEFR Sp…" at bounding box center [597, 257] width 1195 height 514
click at [792, 283] on icon "button" at bounding box center [791, 286] width 17 height 17
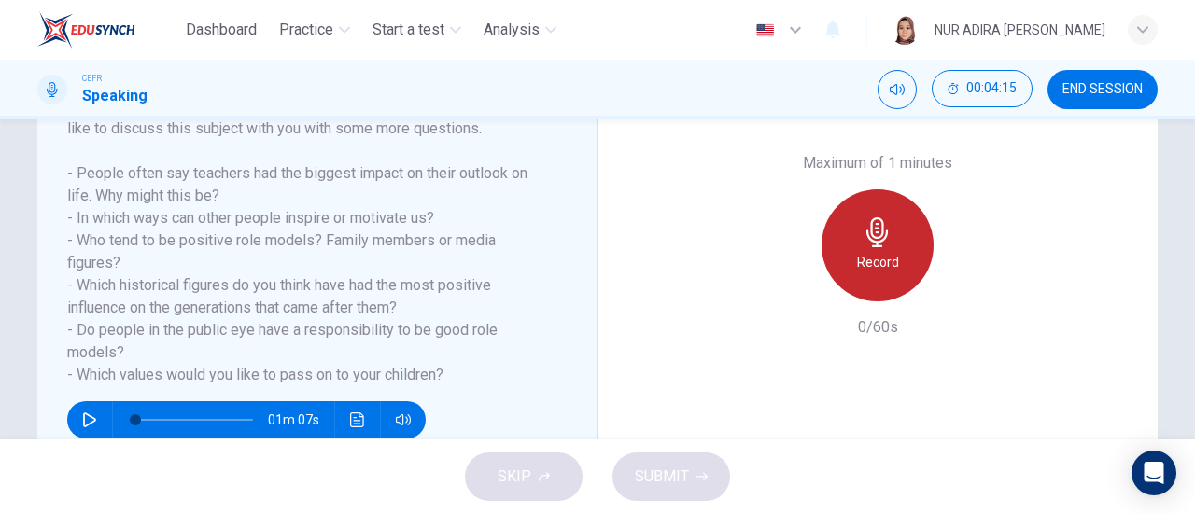
click at [887, 285] on div "Record" at bounding box center [878, 246] width 112 height 112
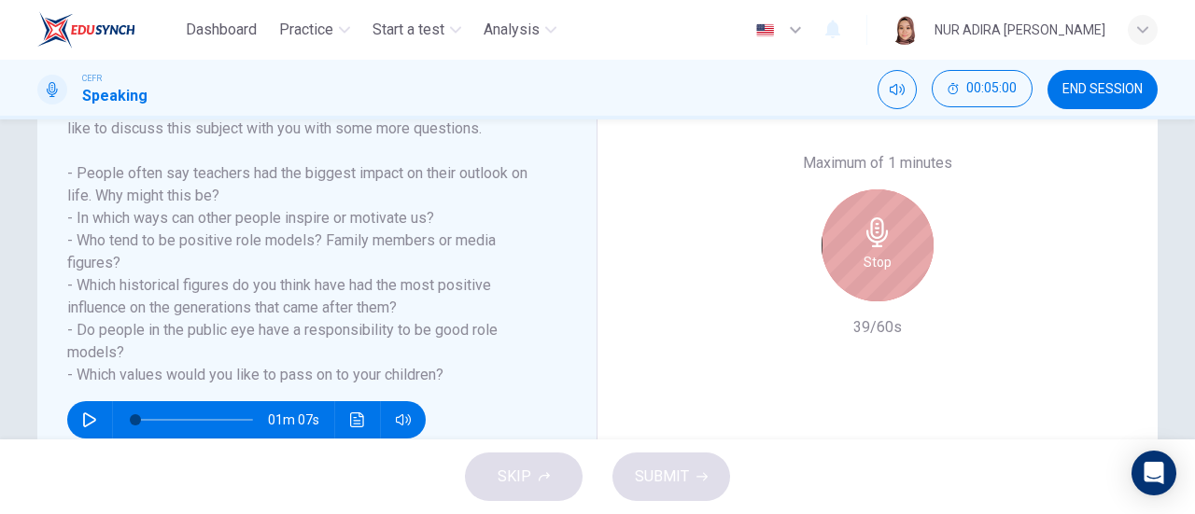
click at [912, 261] on div "Stop" at bounding box center [878, 246] width 112 height 112
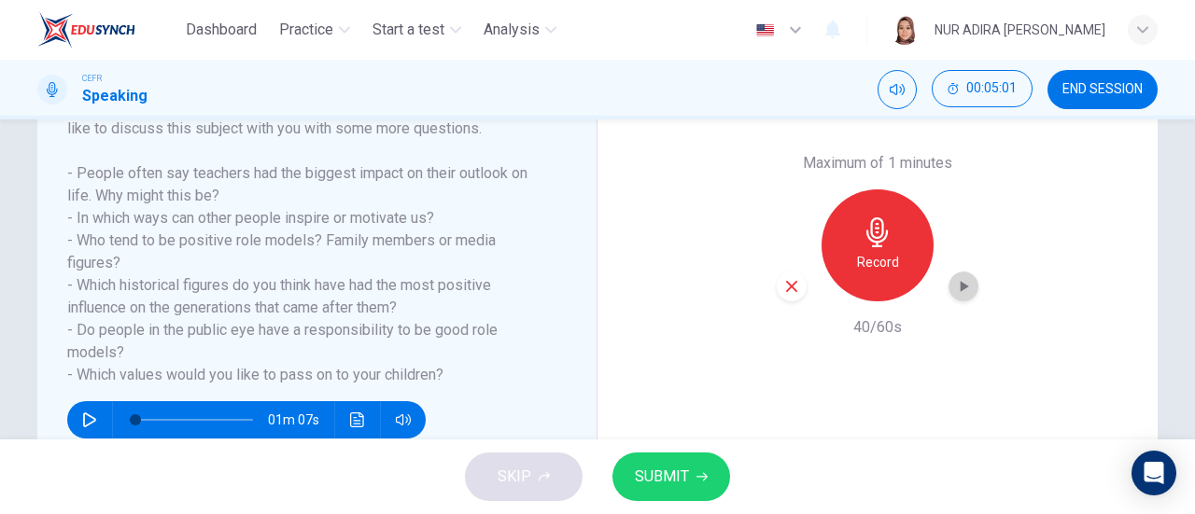
click at [965, 288] on icon "button" at bounding box center [963, 286] width 19 height 19
click at [779, 298] on div "button" at bounding box center [792, 287] width 30 height 30
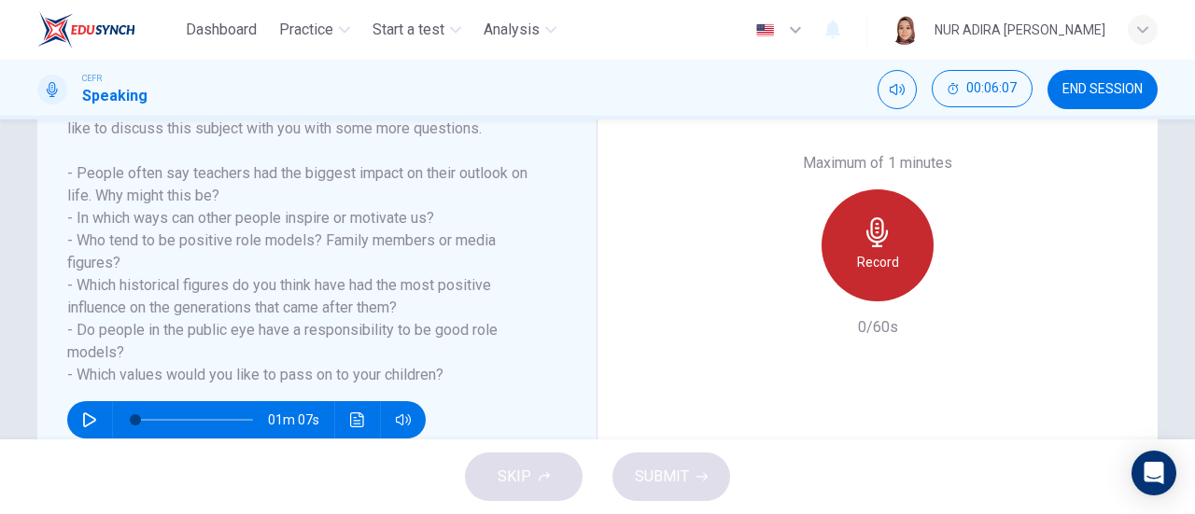
click at [860, 260] on h6 "Record" at bounding box center [878, 262] width 42 height 22
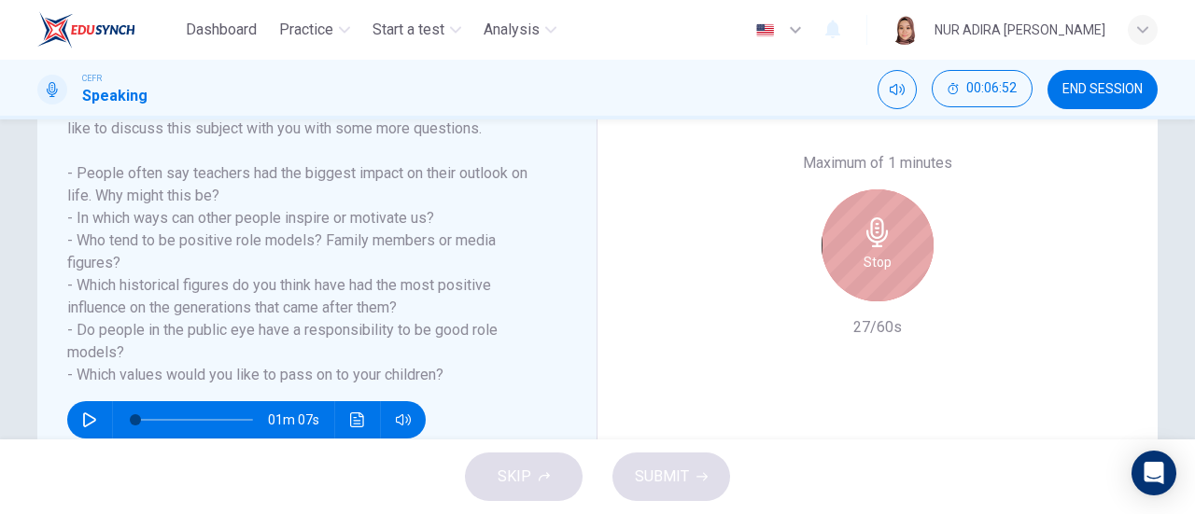
click at [865, 219] on icon "button" at bounding box center [878, 233] width 30 height 30
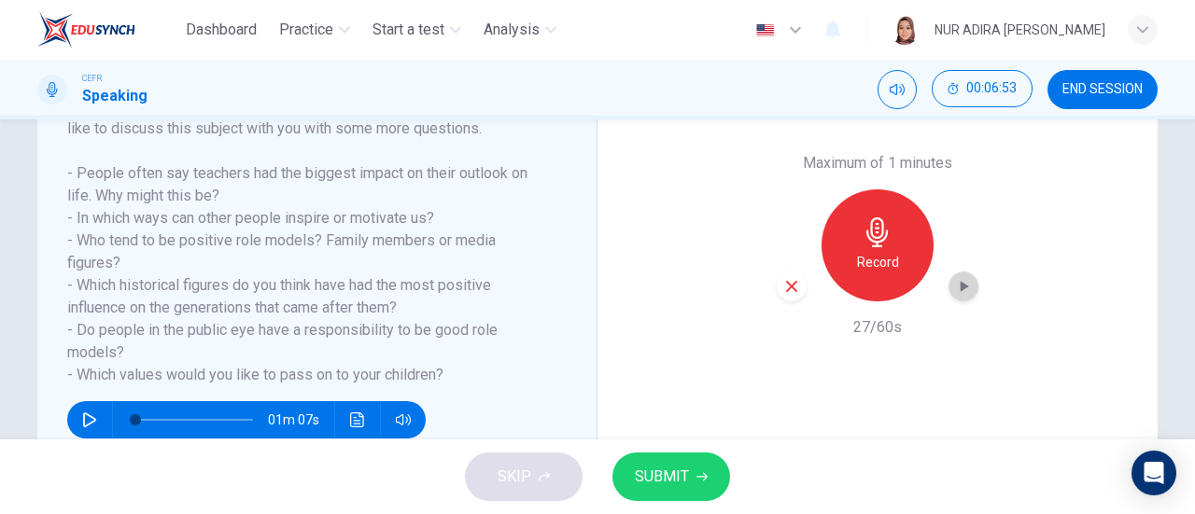
click at [961, 285] on icon "button" at bounding box center [965, 286] width 8 height 11
click at [783, 288] on icon "button" at bounding box center [791, 286] width 17 height 17
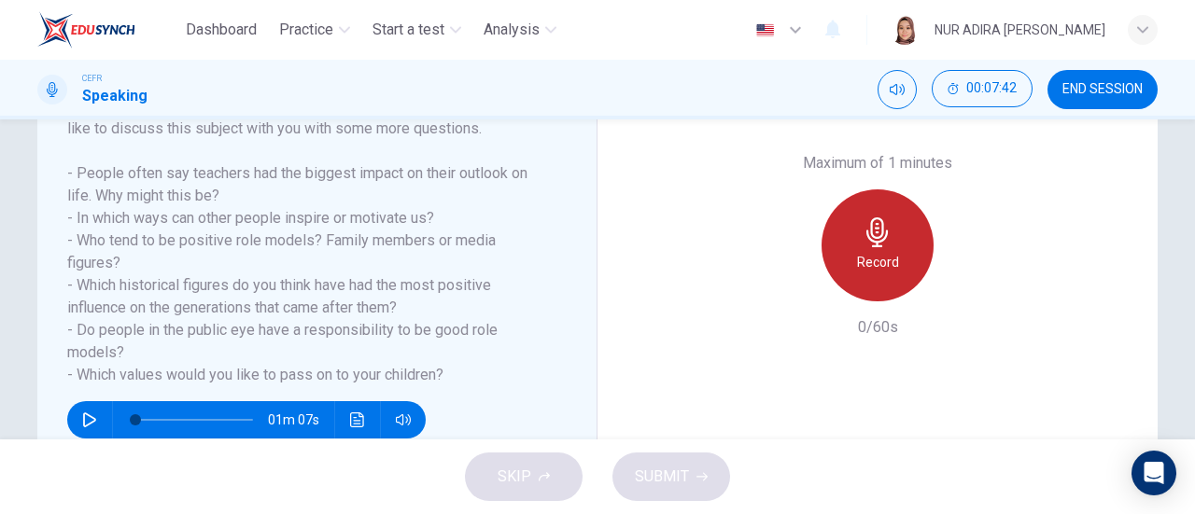
click at [875, 241] on icon "button" at bounding box center [876, 233] width 21 height 30
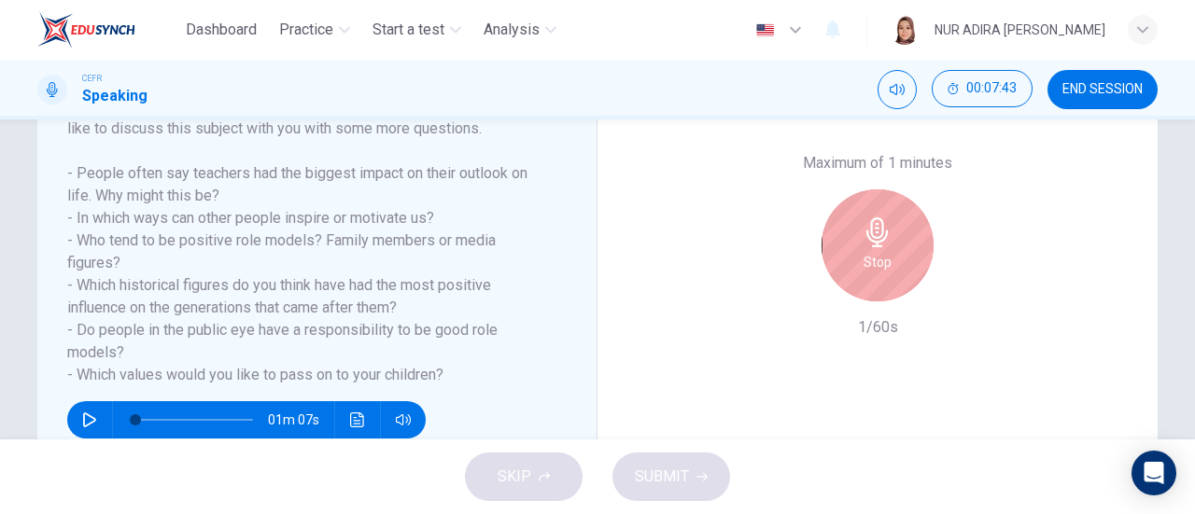
click at [864, 246] on icon "button" at bounding box center [878, 233] width 30 height 30
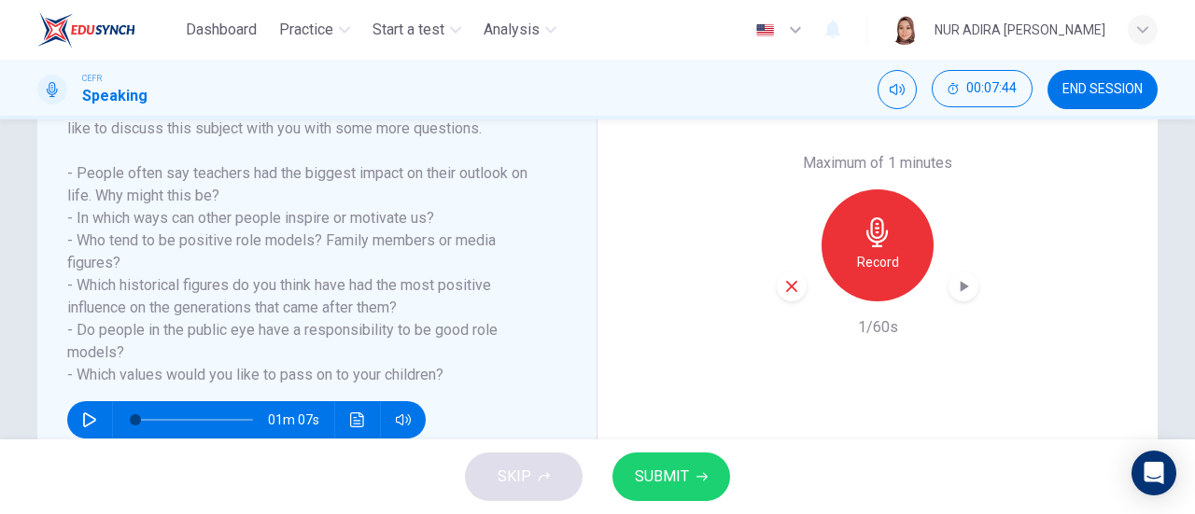
click at [902, 232] on div "Record" at bounding box center [878, 246] width 112 height 112
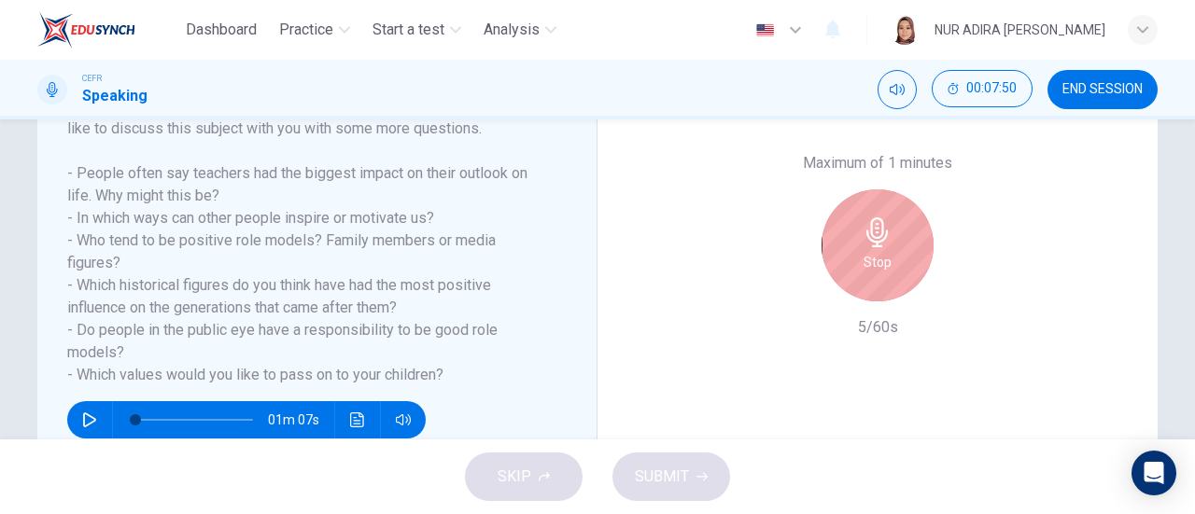
click at [896, 252] on div "Stop" at bounding box center [878, 246] width 112 height 112
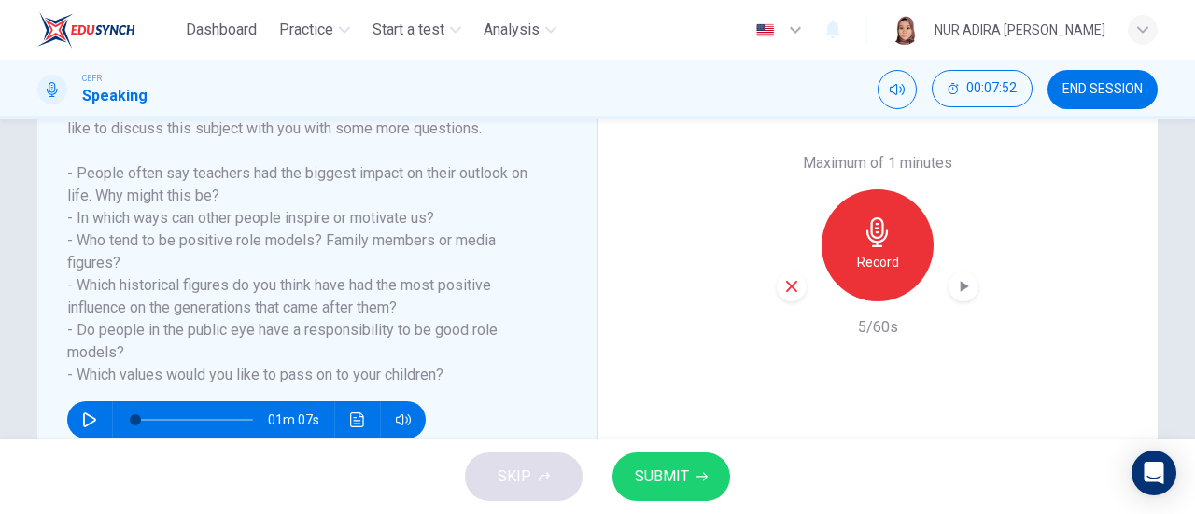
click at [959, 298] on div "button" at bounding box center [964, 287] width 30 height 30
click at [904, 270] on div "Record" at bounding box center [878, 246] width 112 height 112
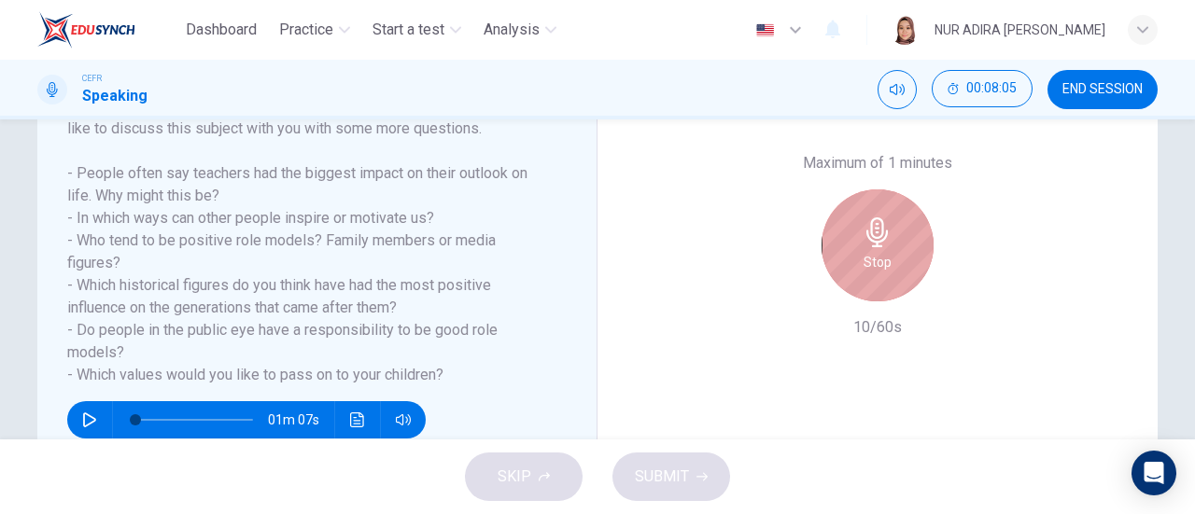
click at [883, 226] on icon "button" at bounding box center [878, 233] width 30 height 30
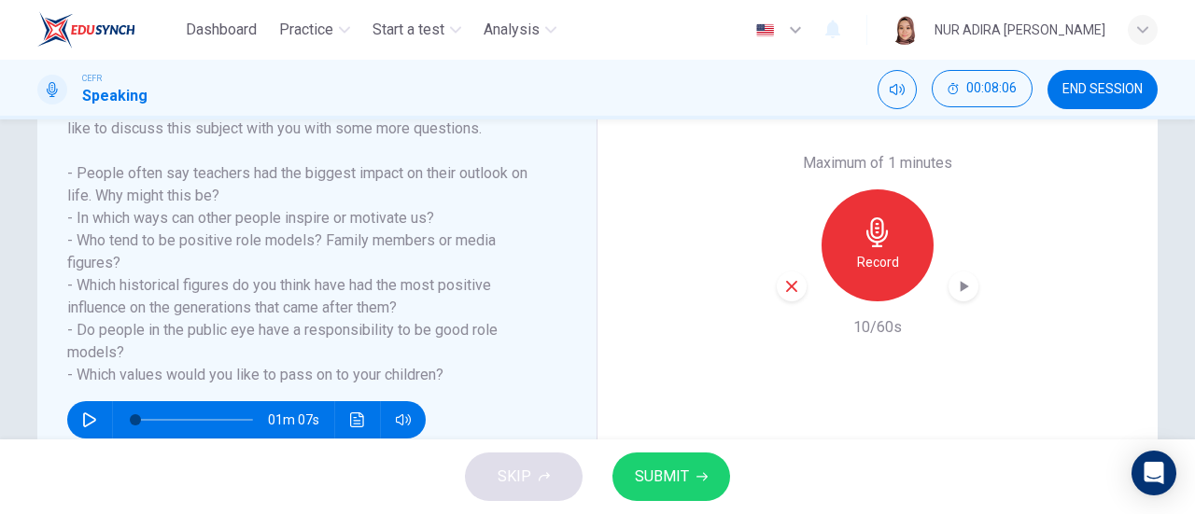
click at [771, 288] on div "Maximum of 1 minutes Record 10/60s" at bounding box center [878, 245] width 560 height 463
click at [786, 288] on icon "button" at bounding box center [791, 286] width 11 height 11
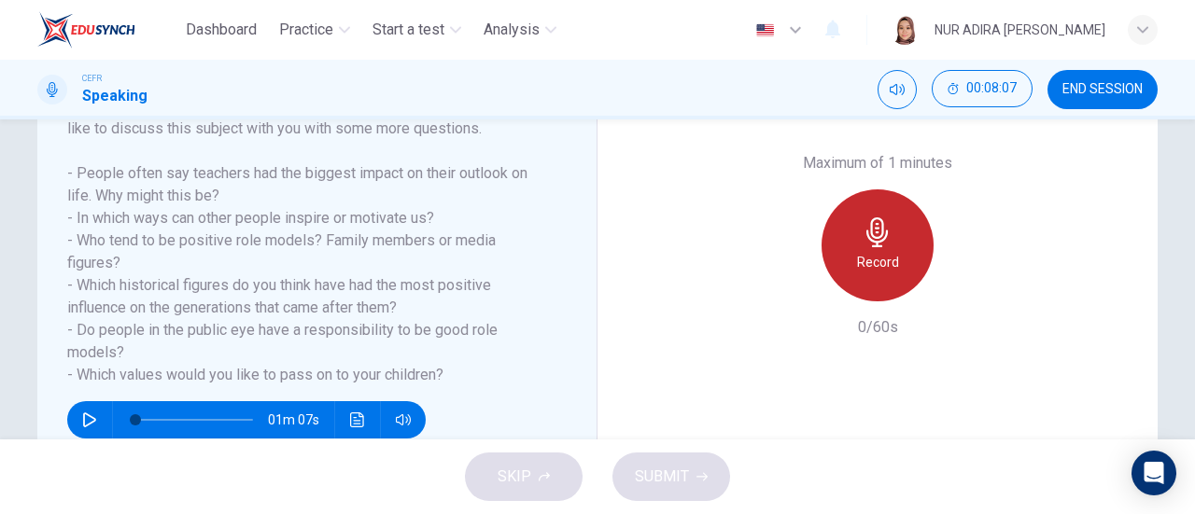
click at [870, 255] on h6 "Record" at bounding box center [878, 262] width 42 height 22
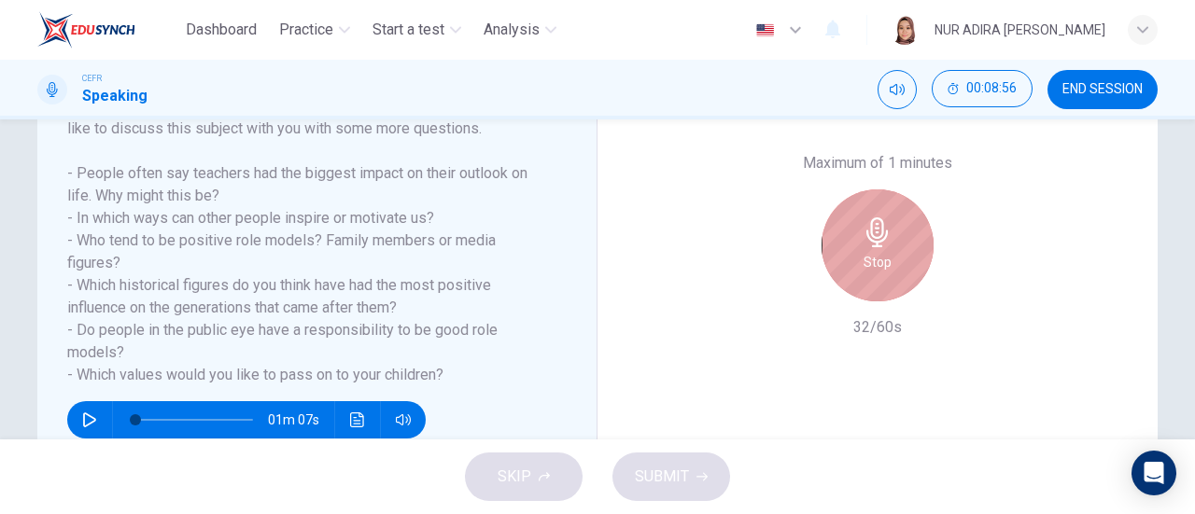
click at [838, 205] on div "Stop" at bounding box center [878, 246] width 112 height 112
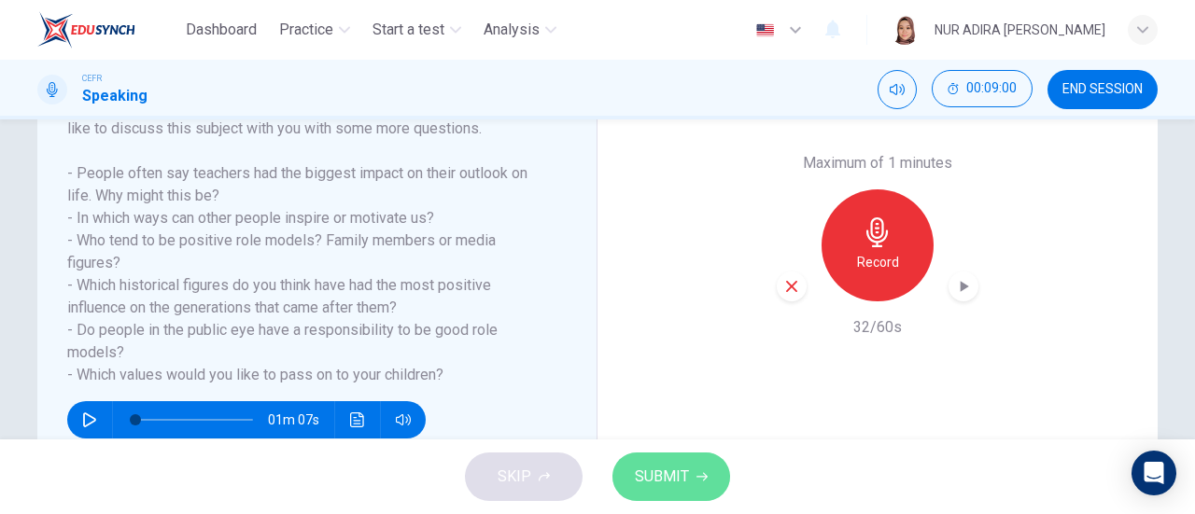
click at [689, 457] on button "SUBMIT" at bounding box center [671, 477] width 118 height 49
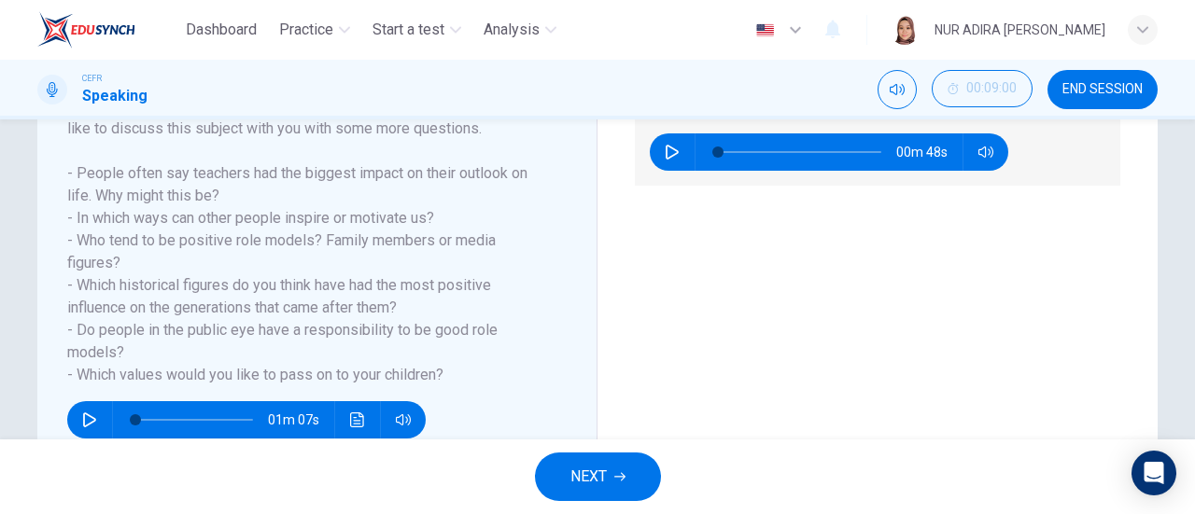
click at [584, 450] on div "NEXT" at bounding box center [597, 477] width 1195 height 75
click at [581, 471] on span "NEXT" at bounding box center [588, 477] width 36 height 26
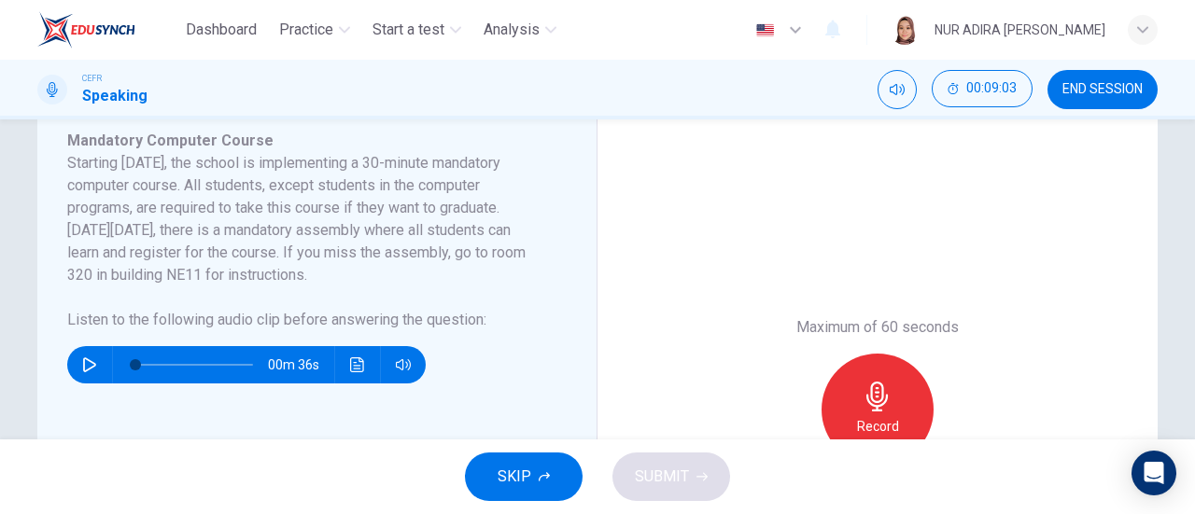
scroll to position [330, 0]
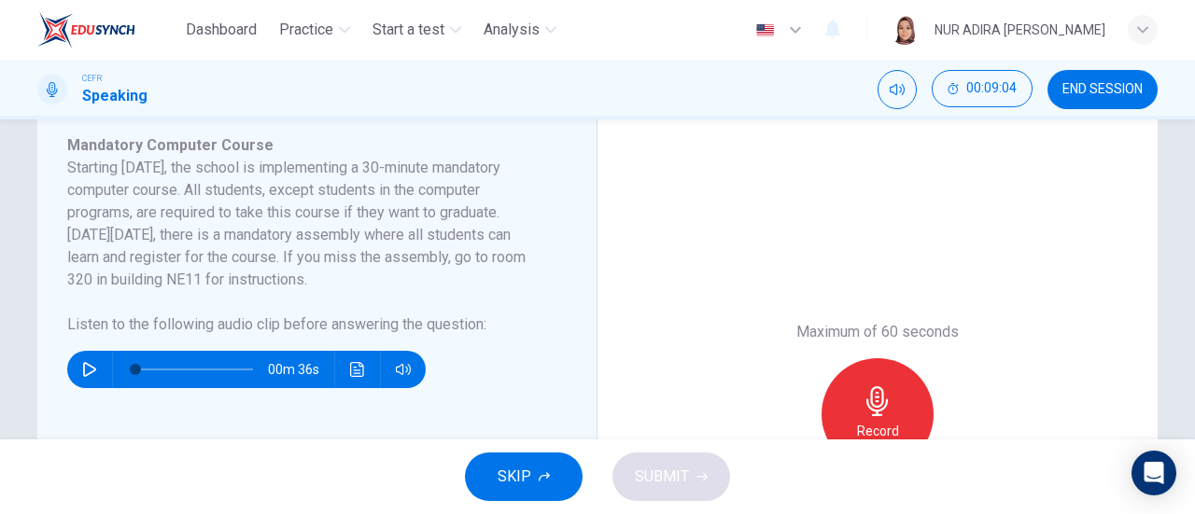
click at [537, 473] on button "SKIP" at bounding box center [524, 477] width 118 height 49
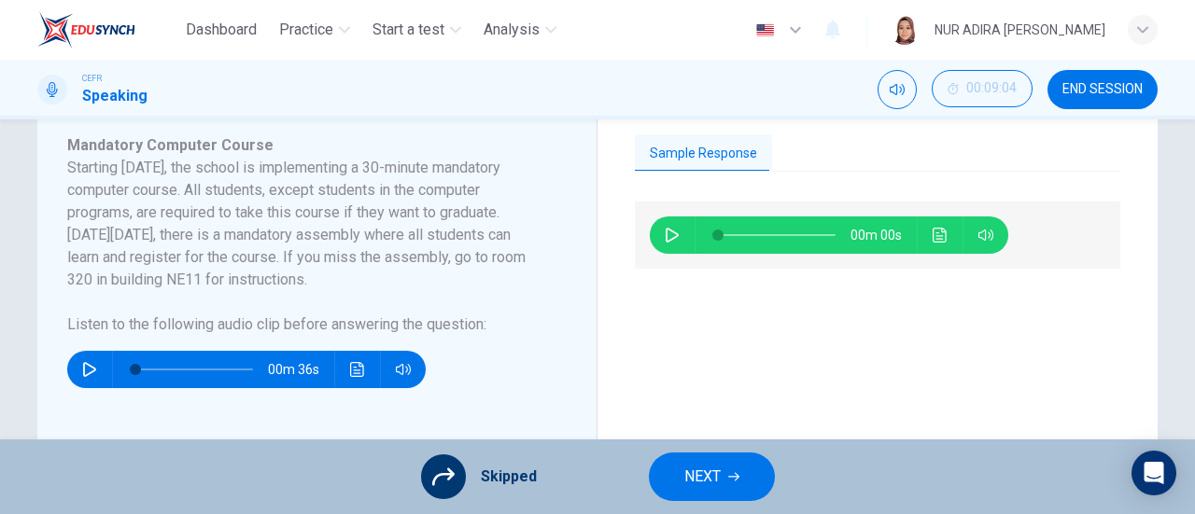
click at [726, 482] on button "NEXT" at bounding box center [712, 477] width 126 height 49
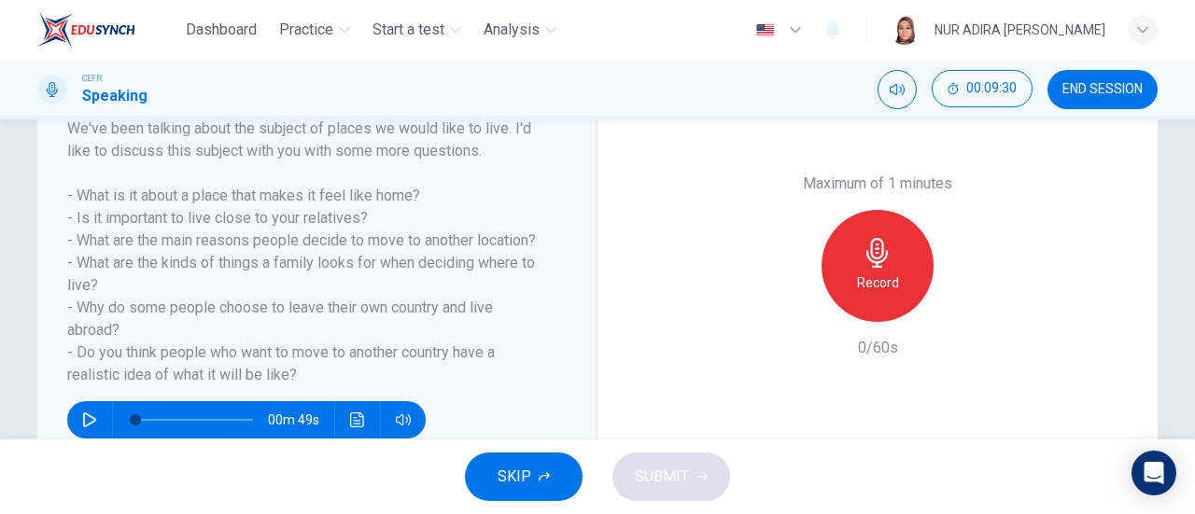
scroll to position [310, 0]
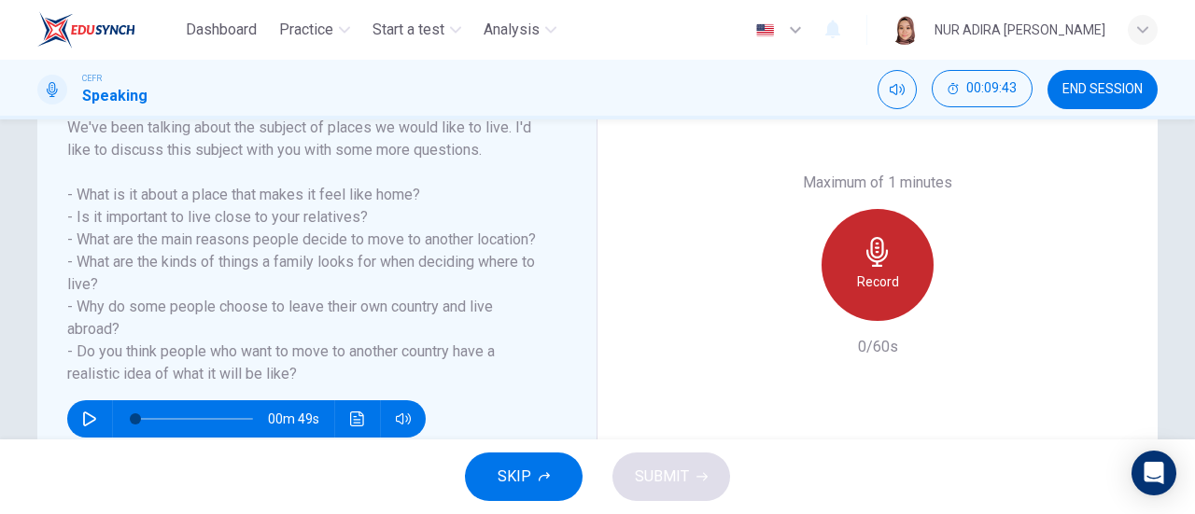
click at [863, 248] on icon "button" at bounding box center [878, 252] width 30 height 30
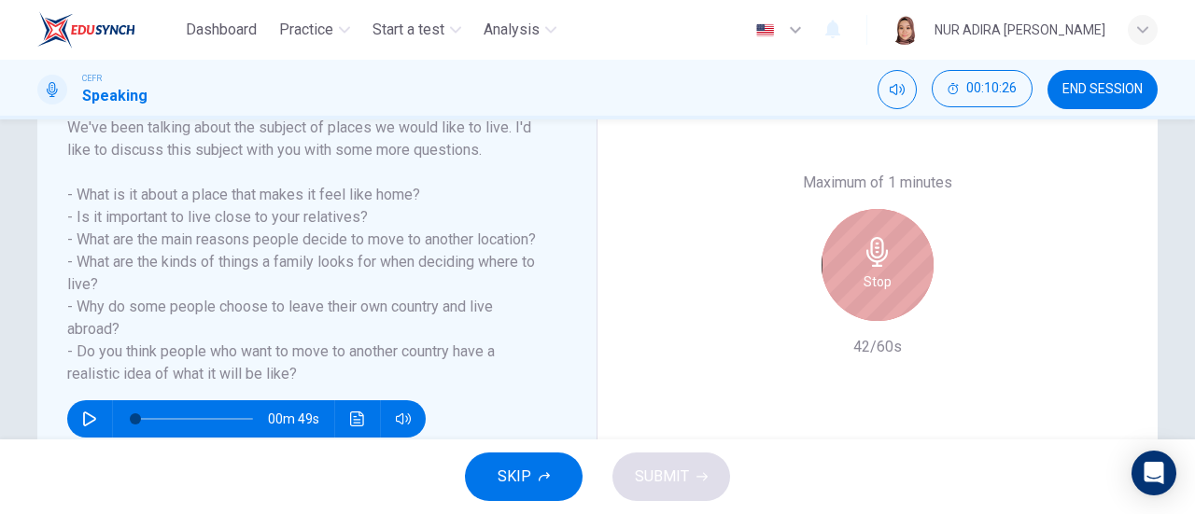
click at [863, 247] on icon "button" at bounding box center [878, 252] width 30 height 30
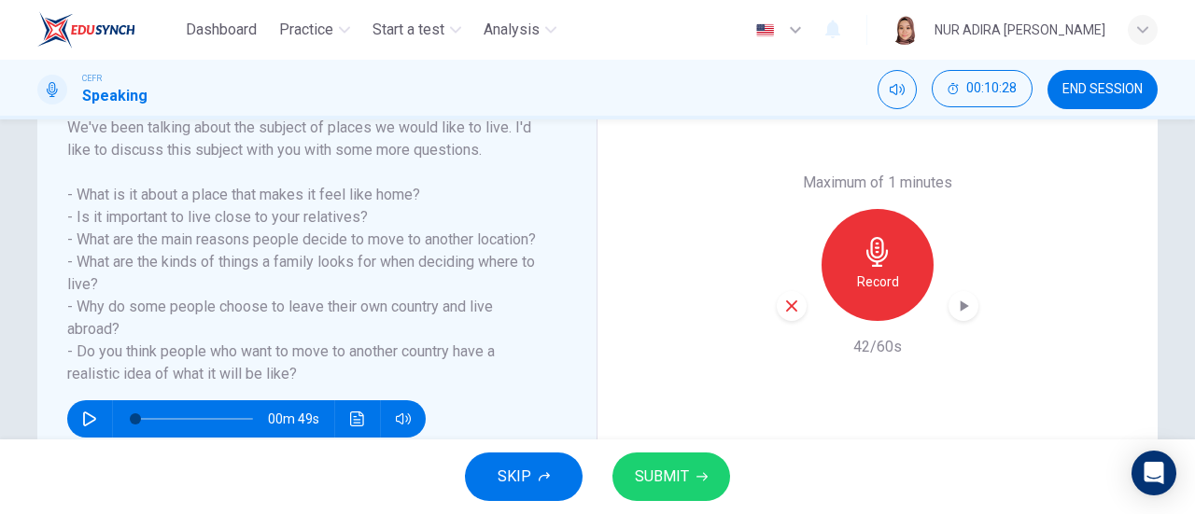
click at [784, 313] on icon "button" at bounding box center [791, 306] width 17 height 17
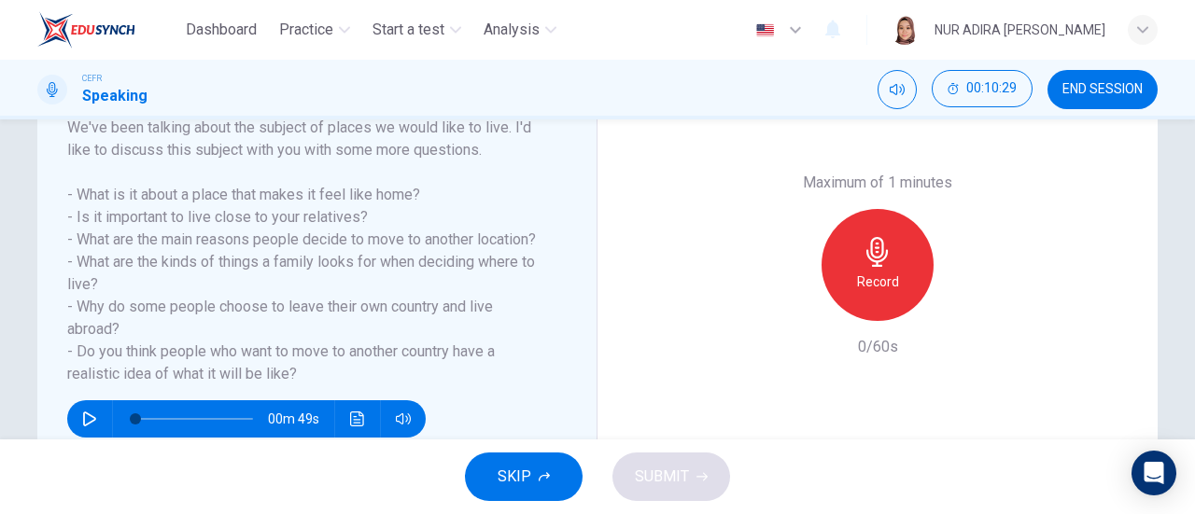
click at [834, 270] on div "Record" at bounding box center [878, 265] width 112 height 112
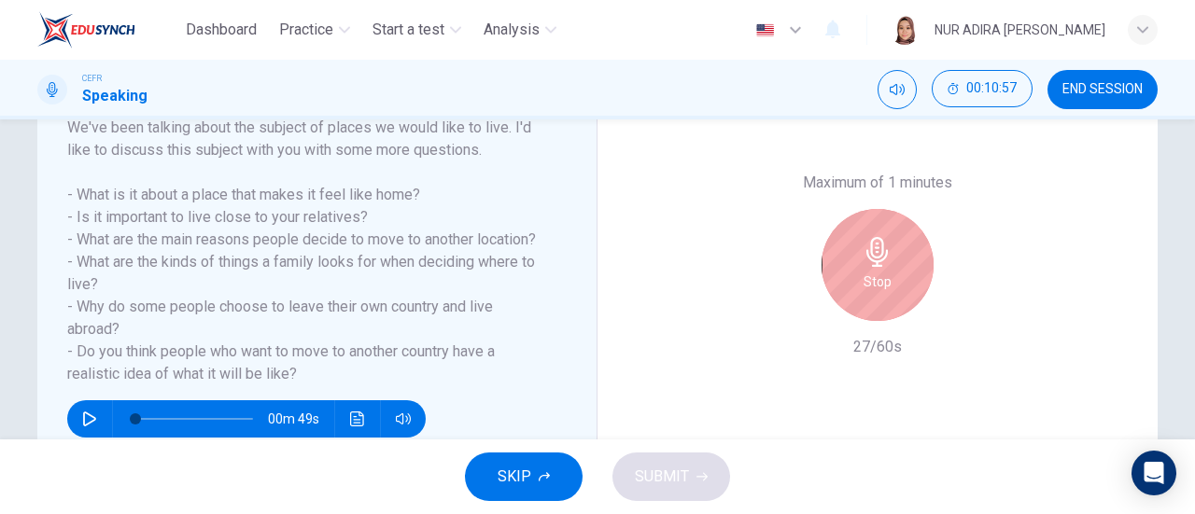
click at [834, 269] on div "Stop" at bounding box center [878, 265] width 112 height 112
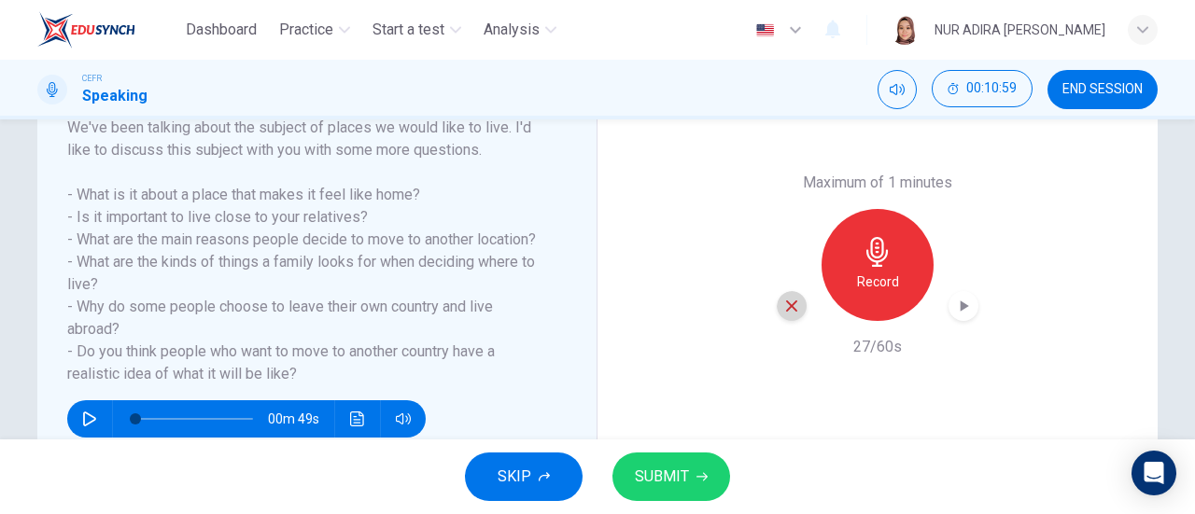
click at [786, 304] on icon "button" at bounding box center [791, 306] width 11 height 11
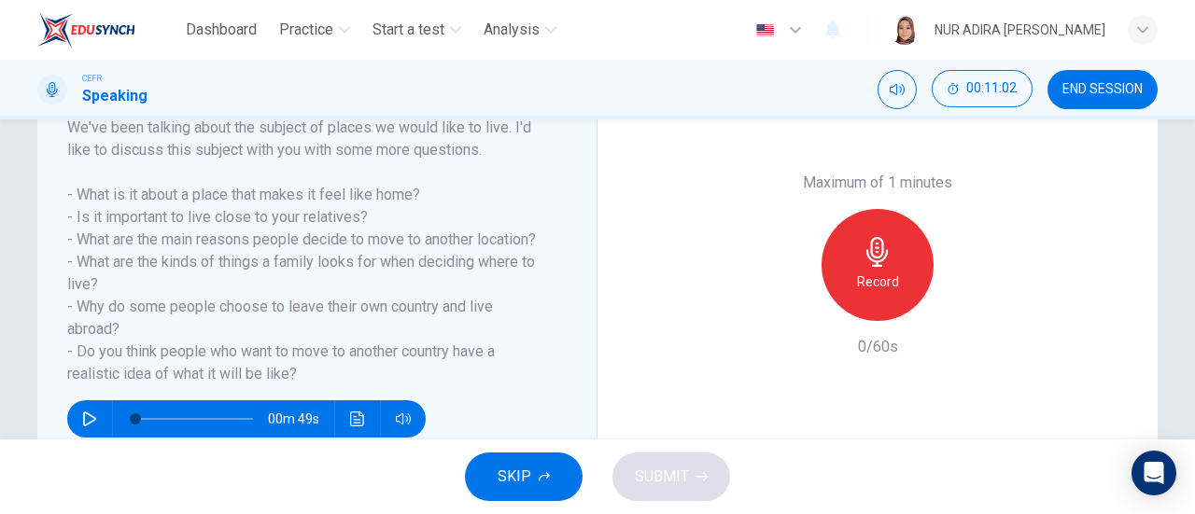
click at [894, 278] on div "Record" at bounding box center [878, 265] width 112 height 112
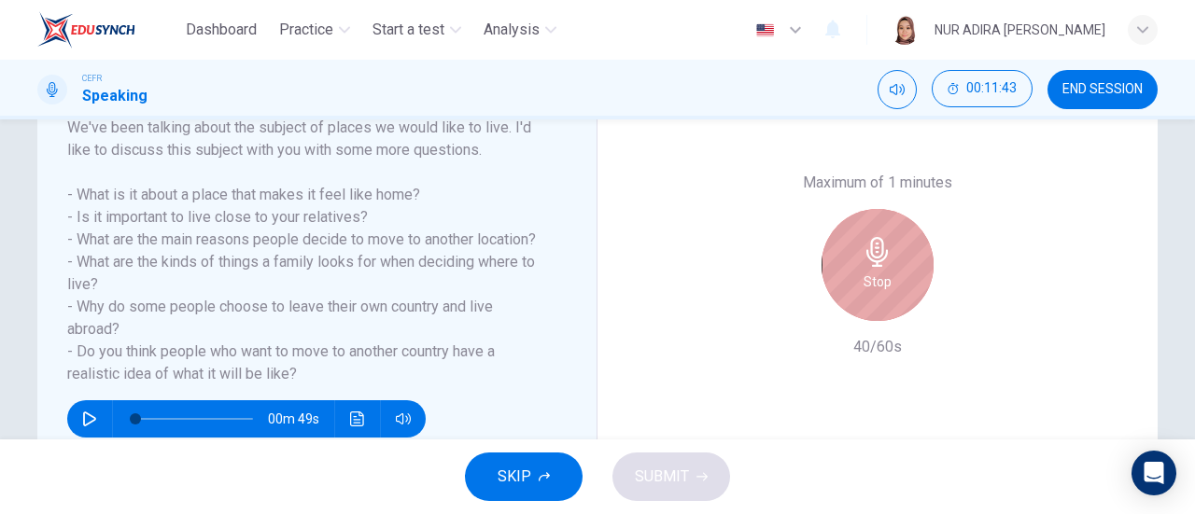
drag, startPoint x: 894, startPoint y: 276, endPoint x: 896, endPoint y: 267, distance: 9.5
click at [894, 275] on div "Stop" at bounding box center [878, 265] width 112 height 112
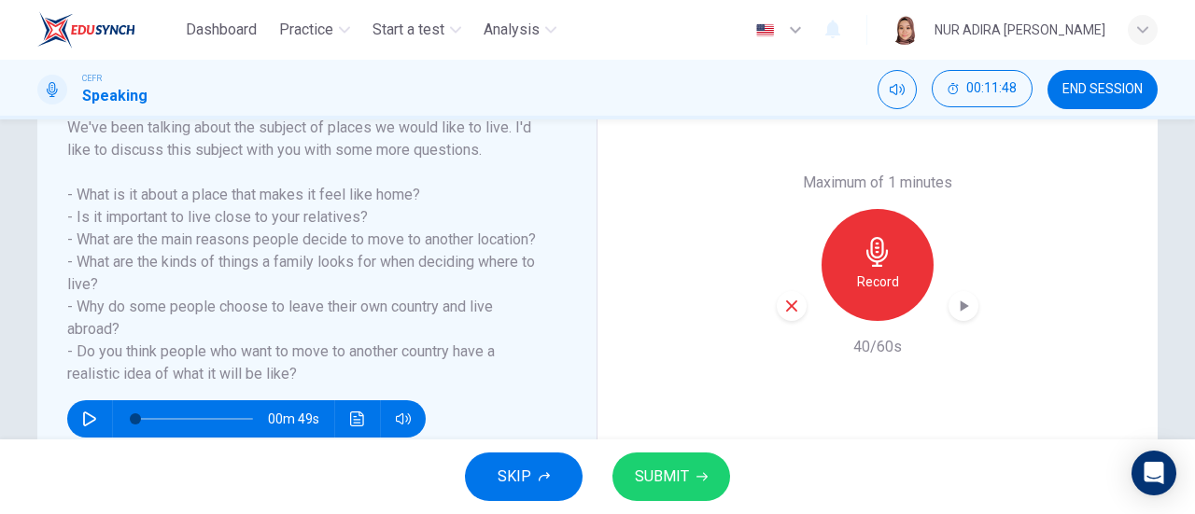
click at [783, 307] on icon "button" at bounding box center [791, 306] width 17 height 17
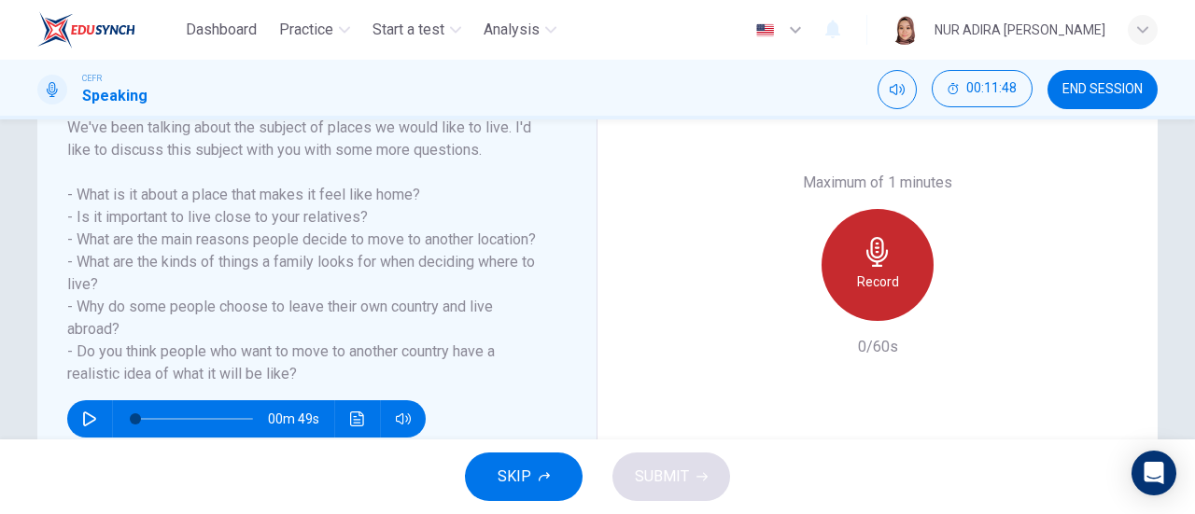
click at [857, 283] on h6 "Record" at bounding box center [878, 282] width 42 height 22
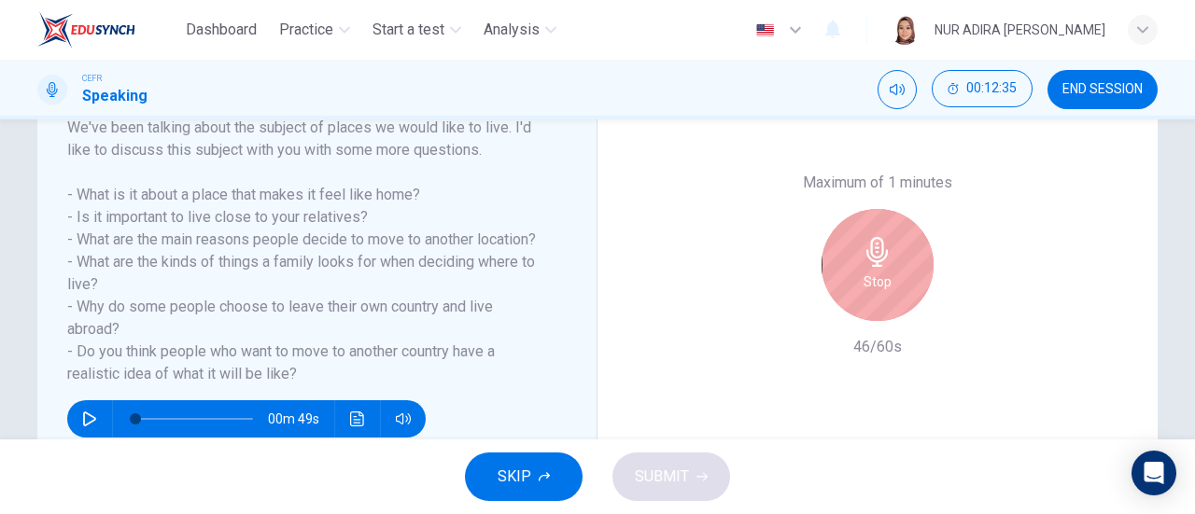
click at [856, 283] on div "Stop" at bounding box center [878, 265] width 112 height 112
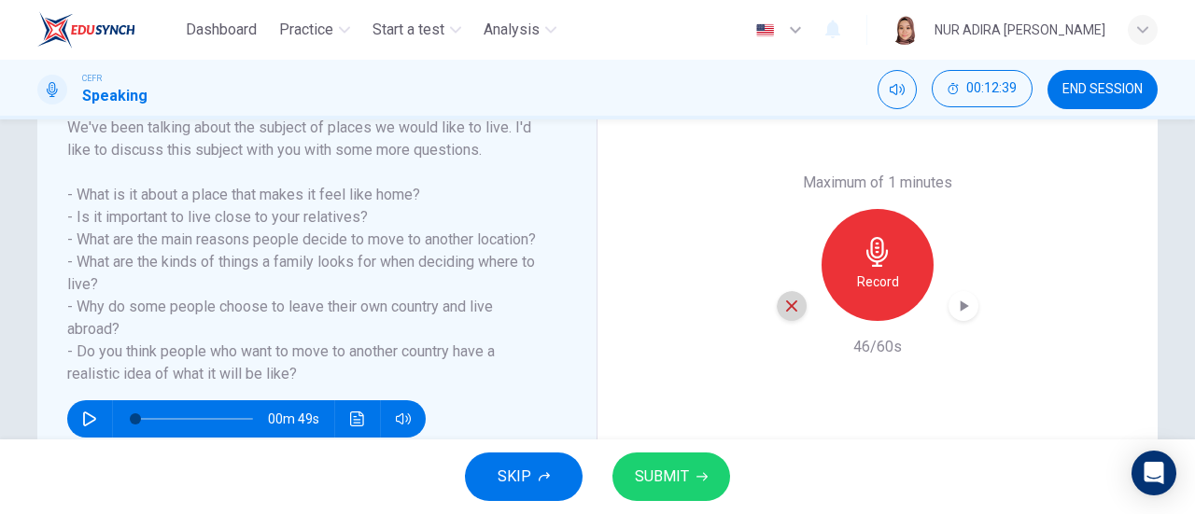
click at [794, 313] on icon "button" at bounding box center [791, 306] width 17 height 17
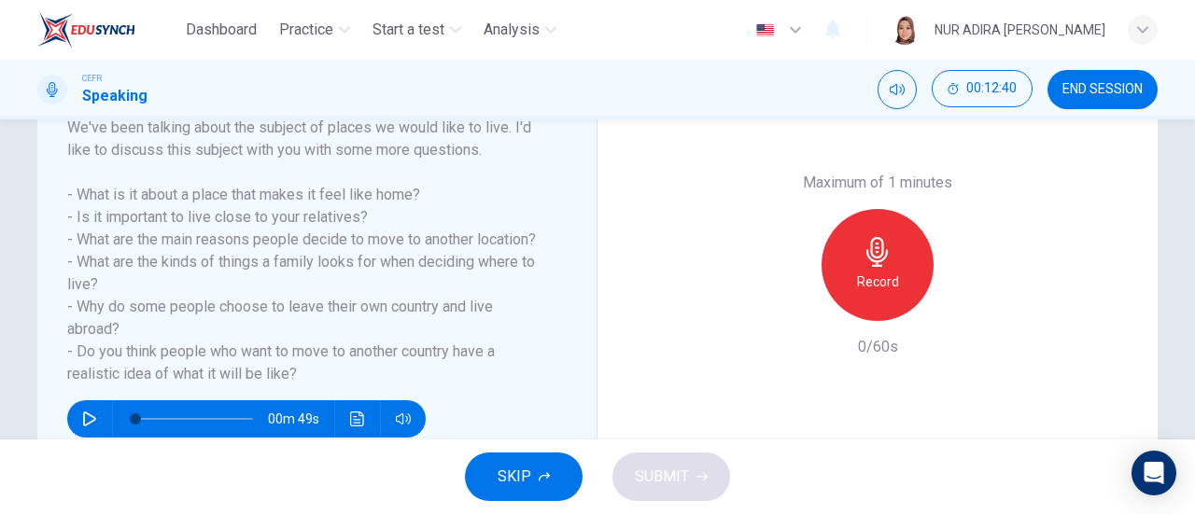
click at [863, 286] on h6 "Record" at bounding box center [878, 282] width 42 height 22
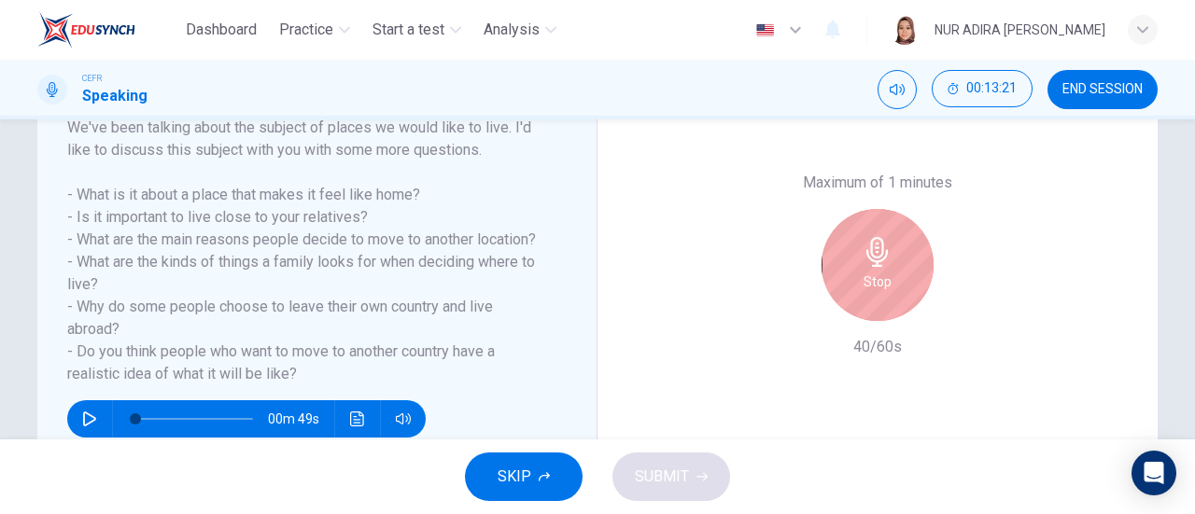
click at [864, 288] on h6 "Stop" at bounding box center [878, 282] width 28 height 22
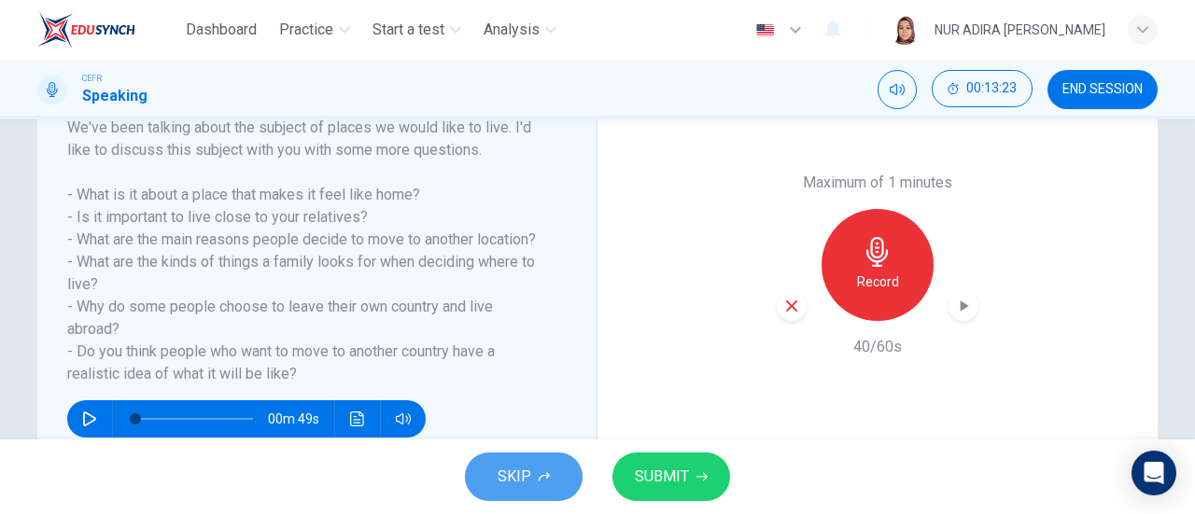
click at [573, 466] on button "SKIP" at bounding box center [524, 477] width 118 height 49
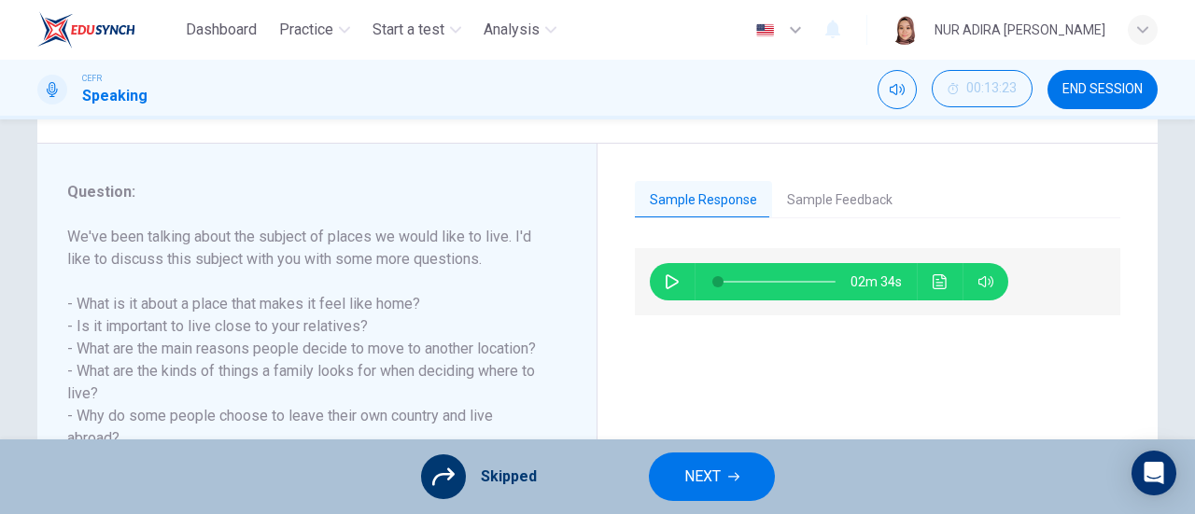
scroll to position [200, 0]
click at [699, 496] on button "NEXT" at bounding box center [712, 477] width 126 height 49
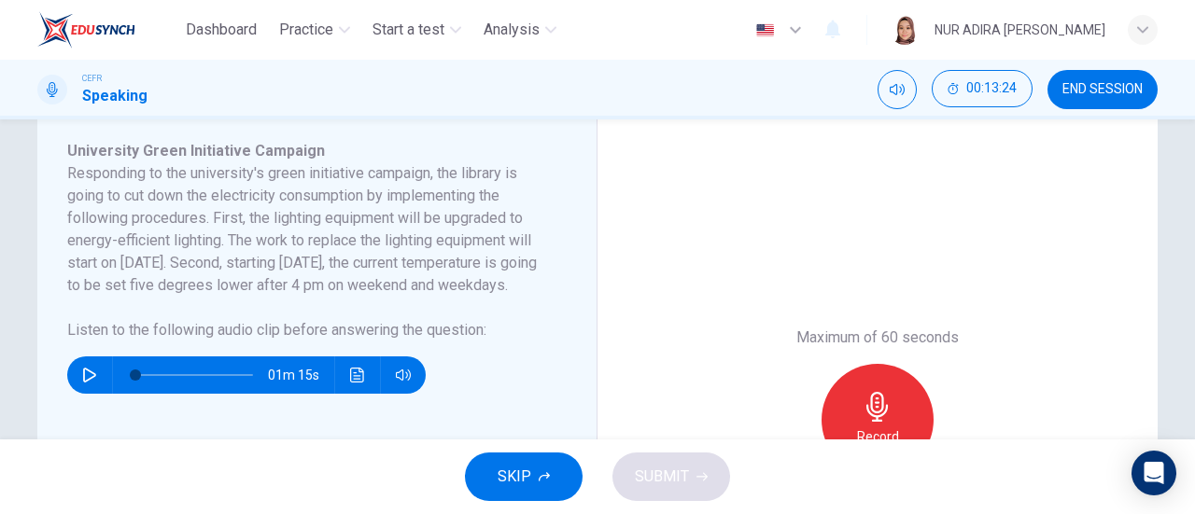
scroll to position [326, 0]
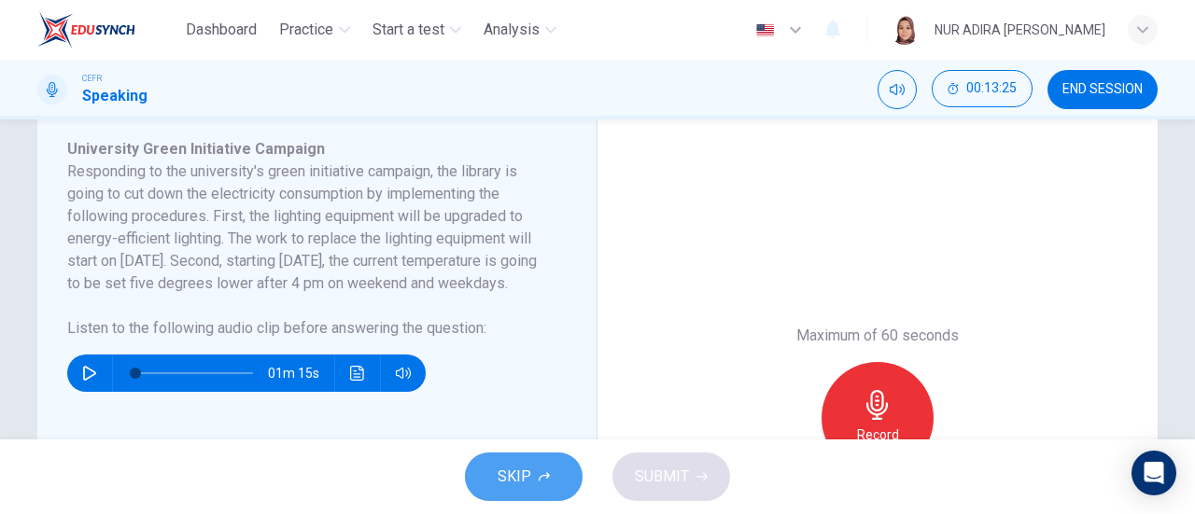
click at [527, 466] on span "SKIP" at bounding box center [515, 477] width 34 height 26
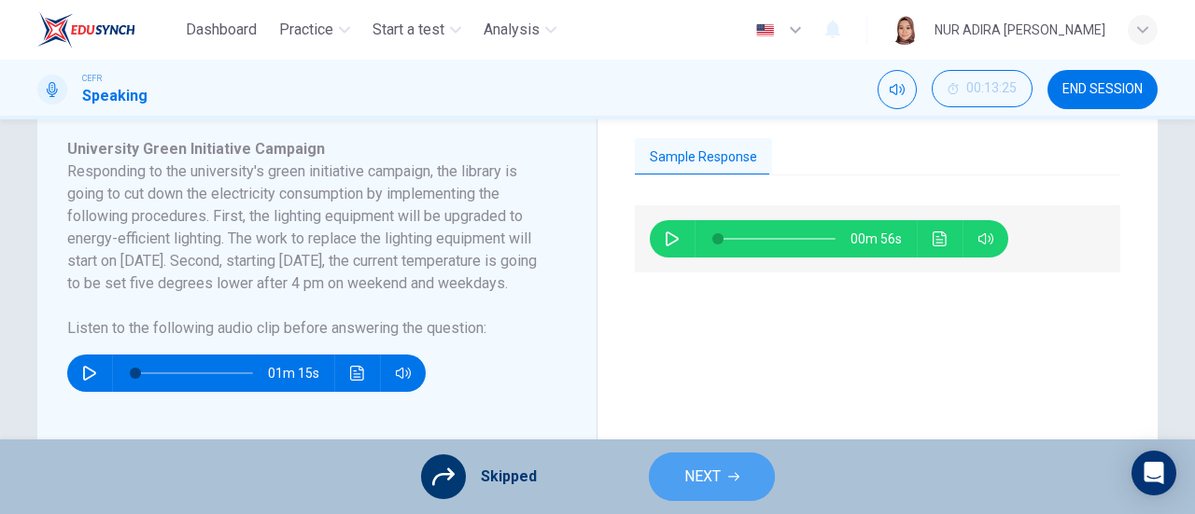
click at [706, 470] on span "NEXT" at bounding box center [702, 477] width 36 height 26
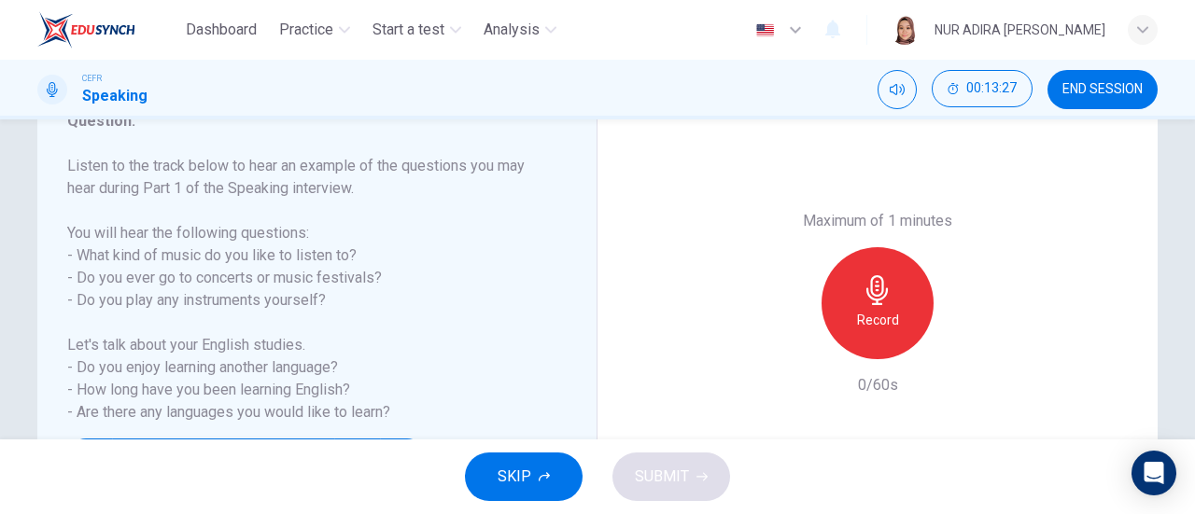
scroll to position [273, 0]
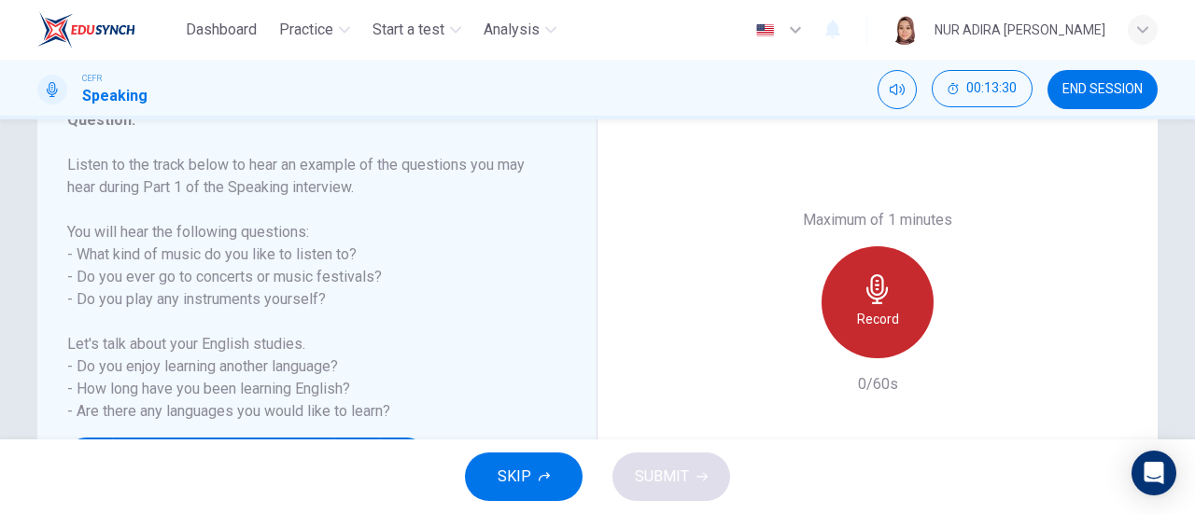
click at [834, 283] on div "Record" at bounding box center [878, 302] width 112 height 112
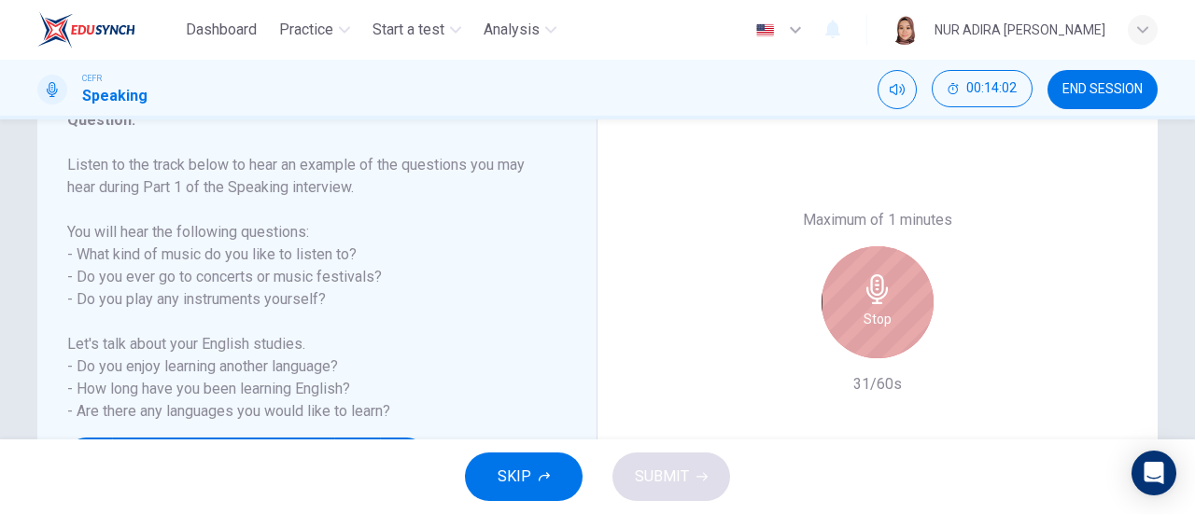
click at [834, 283] on div "Stop" at bounding box center [878, 302] width 112 height 112
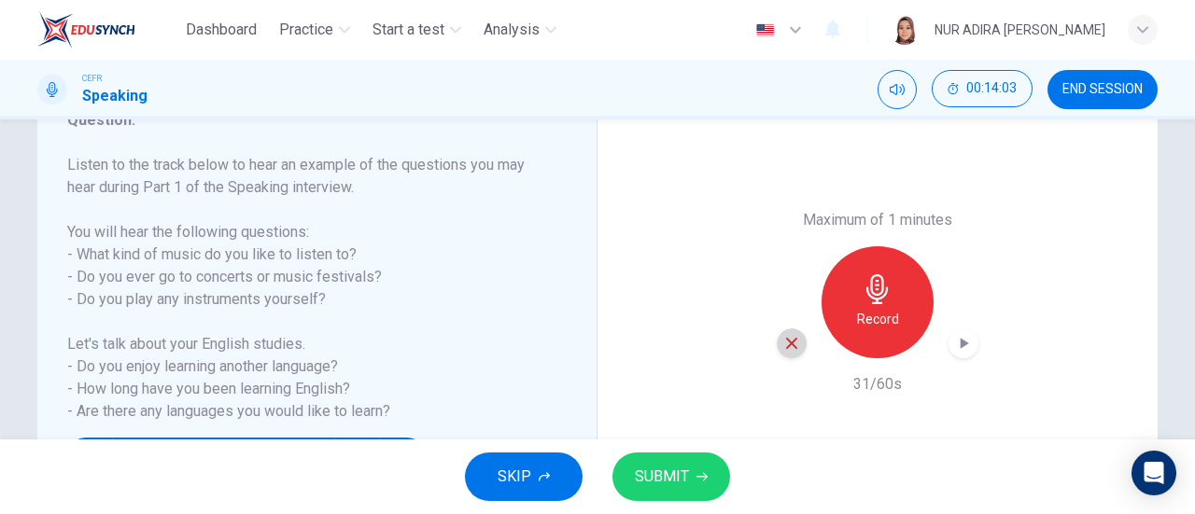
click at [786, 346] on icon "button" at bounding box center [791, 343] width 17 height 17
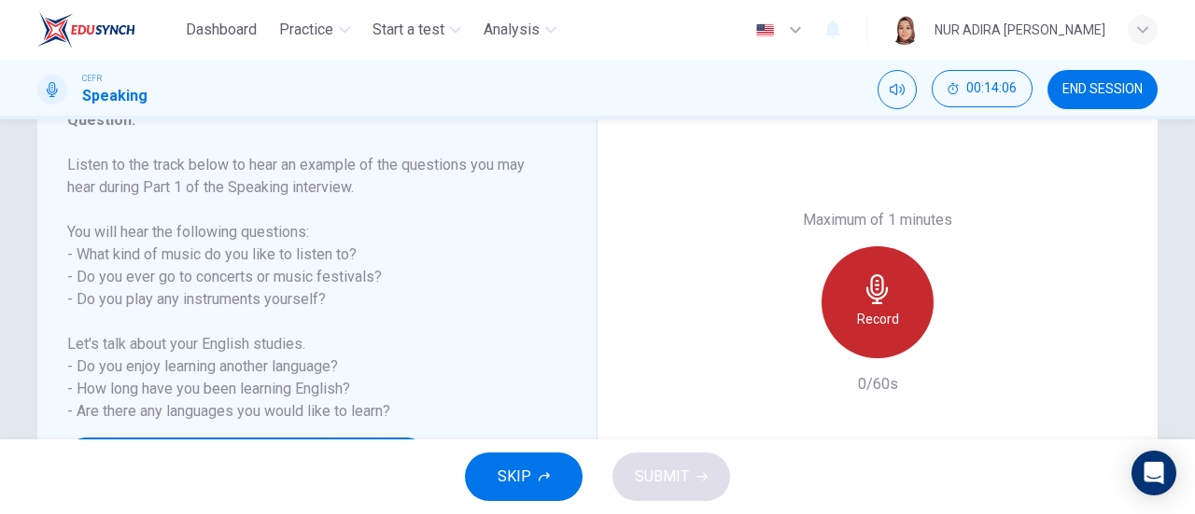
click at [863, 294] on icon "button" at bounding box center [878, 289] width 30 height 30
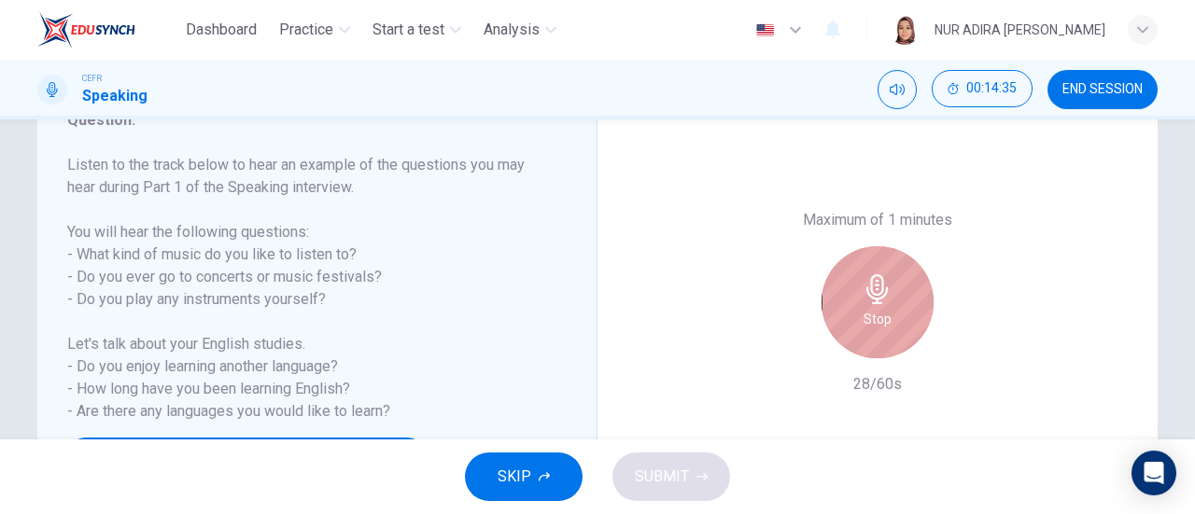
click at [863, 294] on icon "button" at bounding box center [878, 289] width 30 height 30
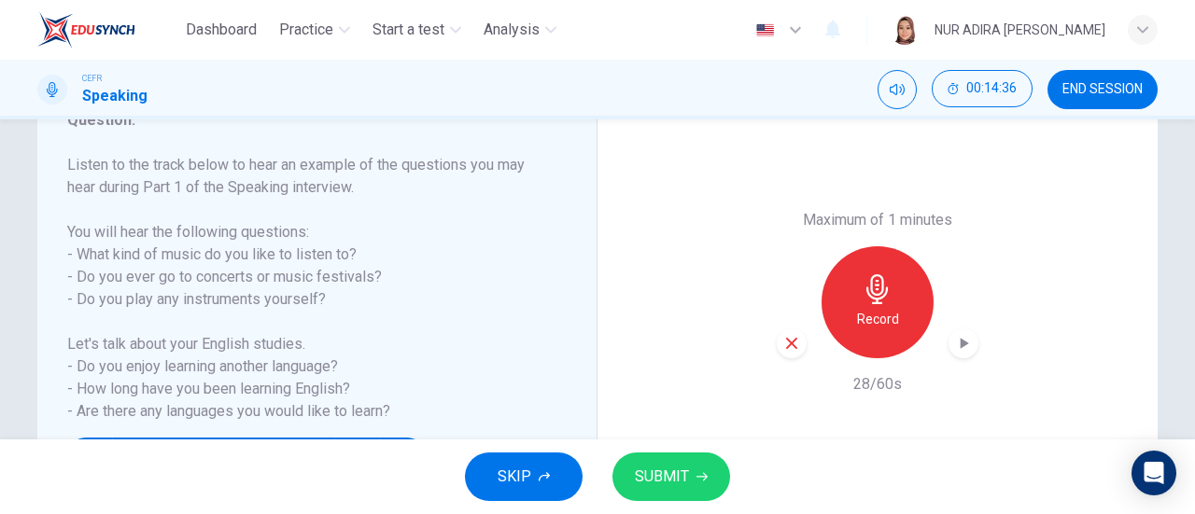
click at [783, 336] on icon "button" at bounding box center [791, 343] width 17 height 17
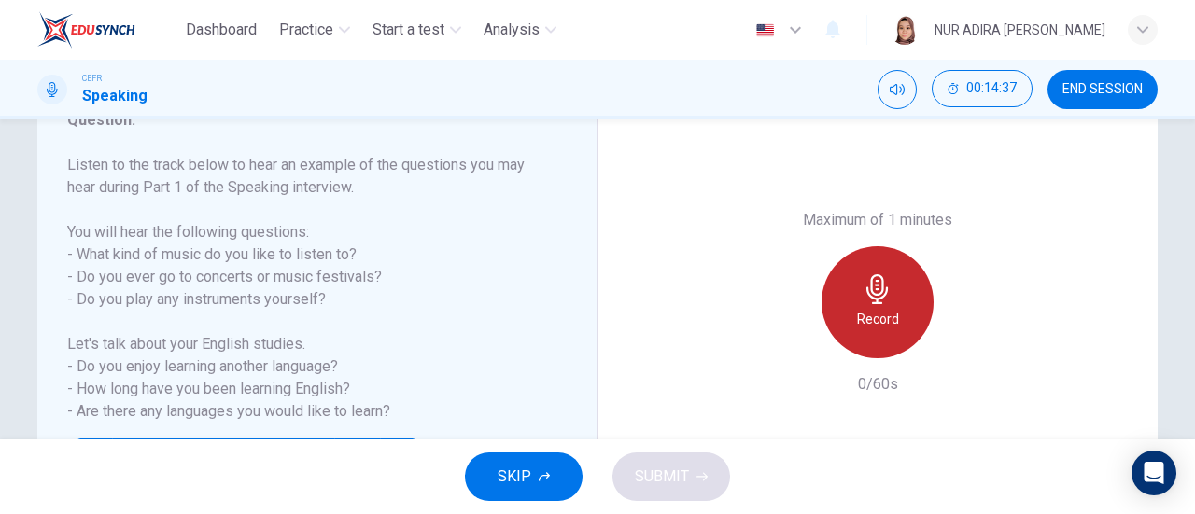
click at [871, 318] on h6 "Record" at bounding box center [878, 319] width 42 height 22
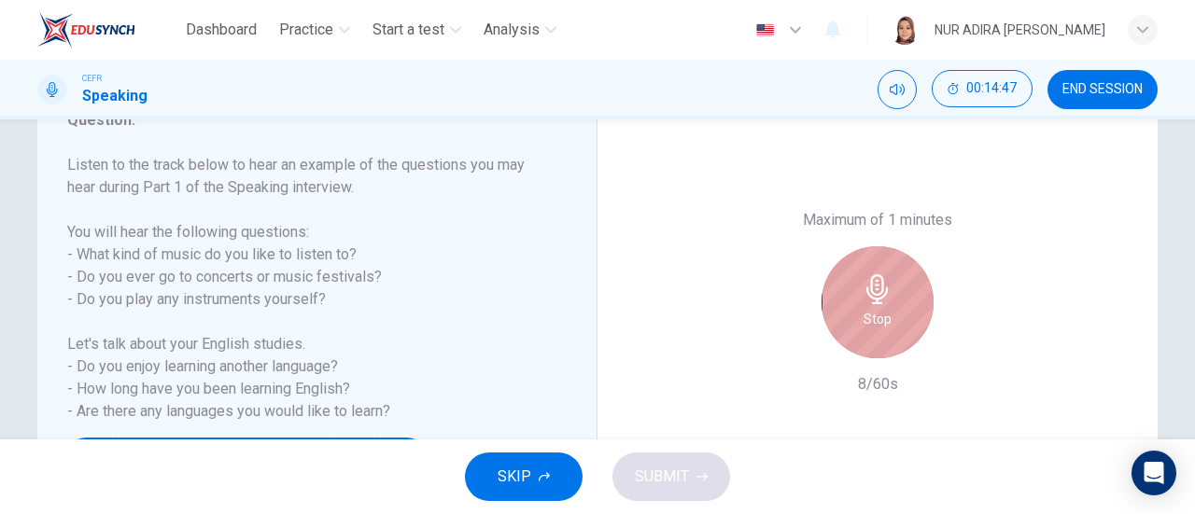
click at [871, 318] on h6 "Stop" at bounding box center [878, 319] width 28 height 22
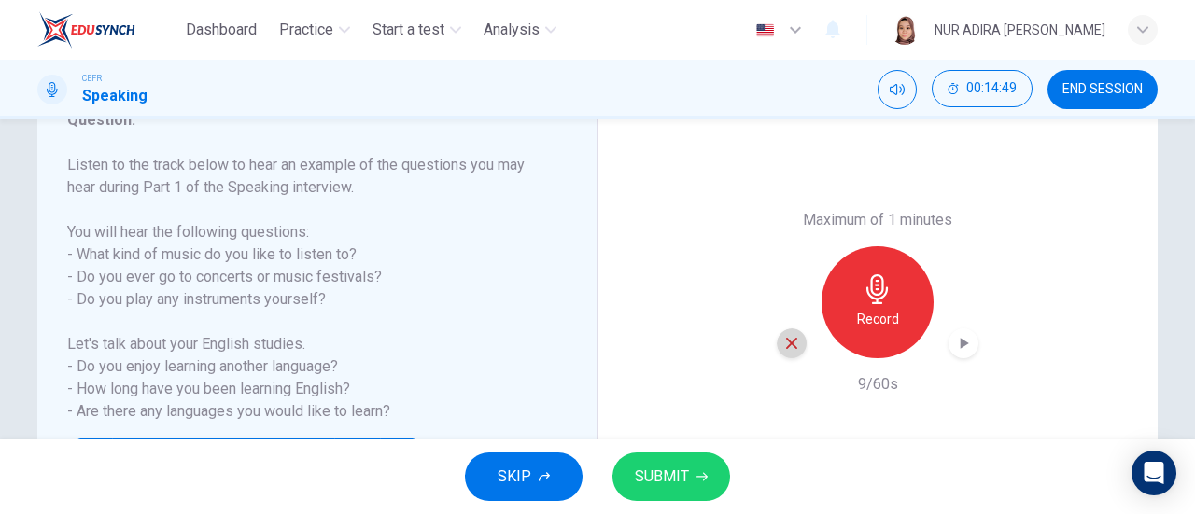
click at [783, 358] on div "button" at bounding box center [792, 344] width 30 height 30
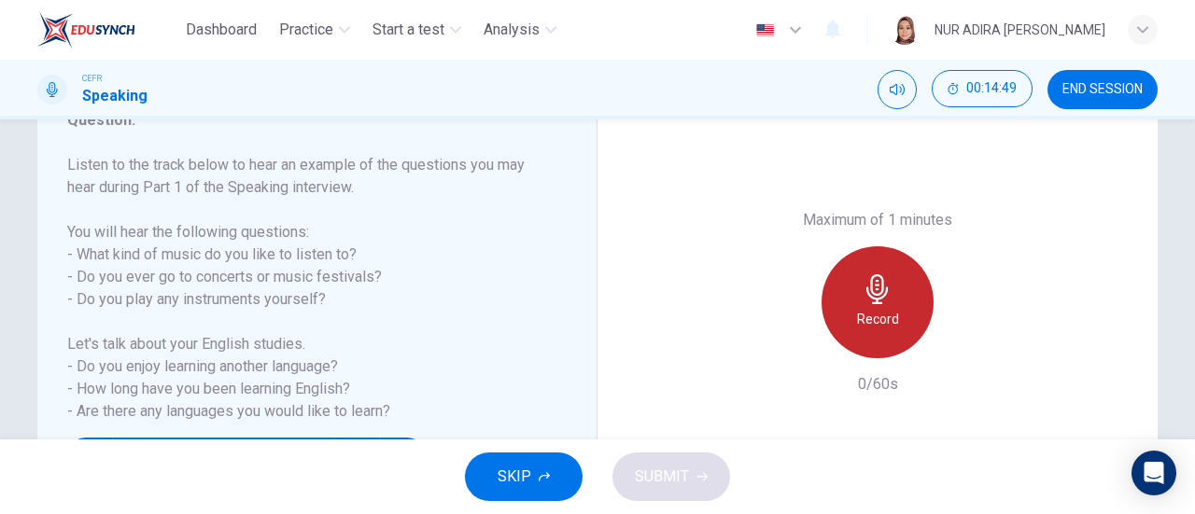
click at [834, 329] on div "Record" at bounding box center [878, 302] width 112 height 112
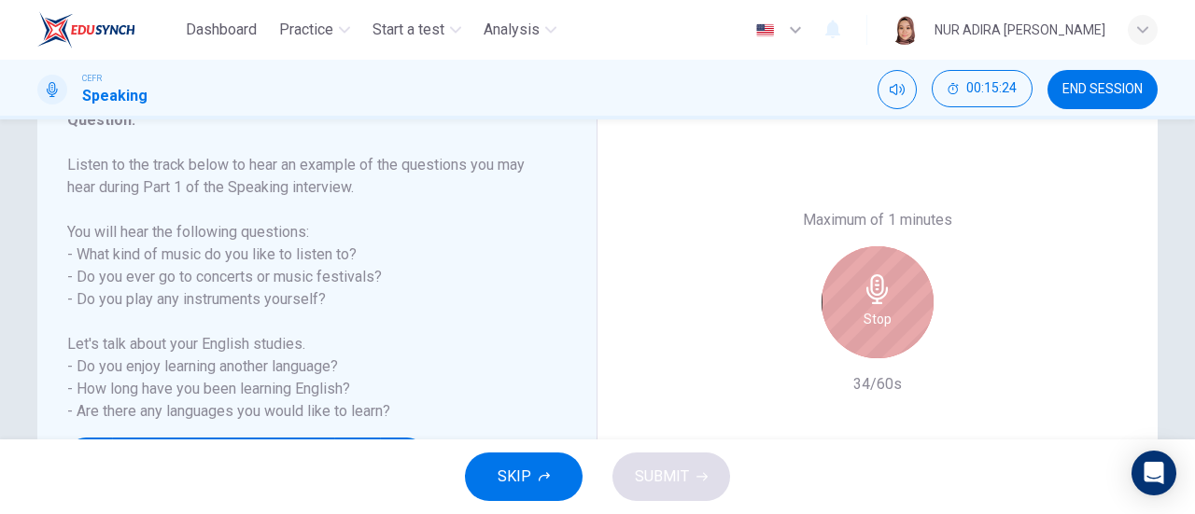
click at [834, 329] on div "Stop" at bounding box center [878, 302] width 112 height 112
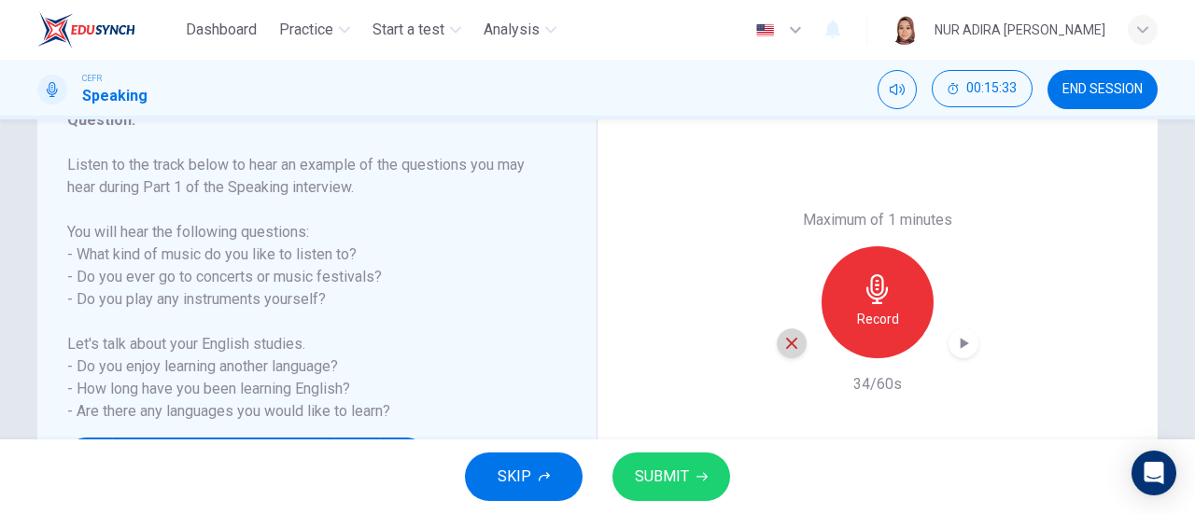
click at [777, 347] on div "button" at bounding box center [792, 344] width 30 height 30
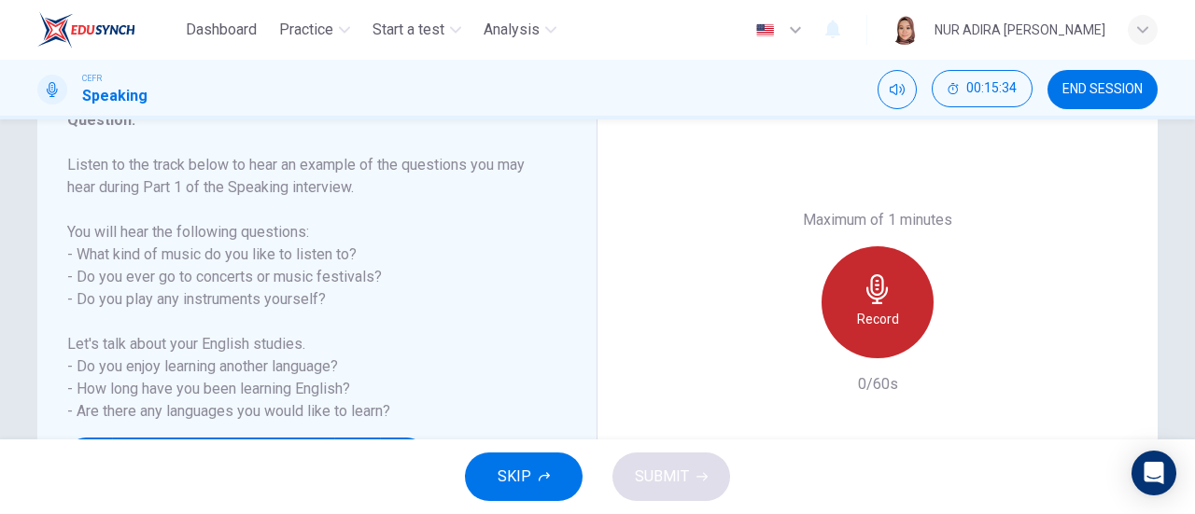
click at [885, 285] on icon "button" at bounding box center [878, 289] width 30 height 30
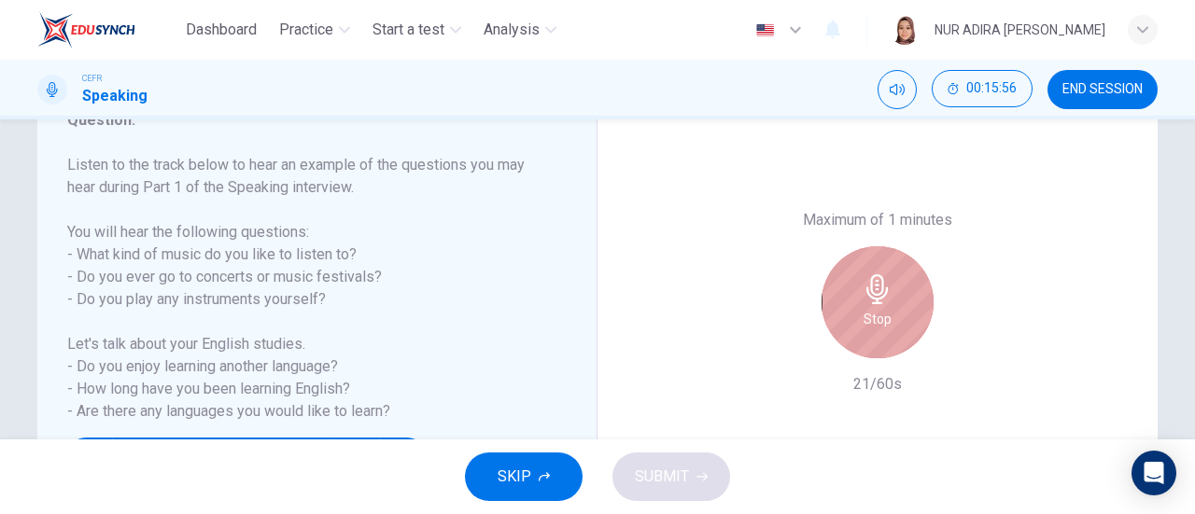
click at [885, 285] on icon "button" at bounding box center [878, 289] width 30 height 30
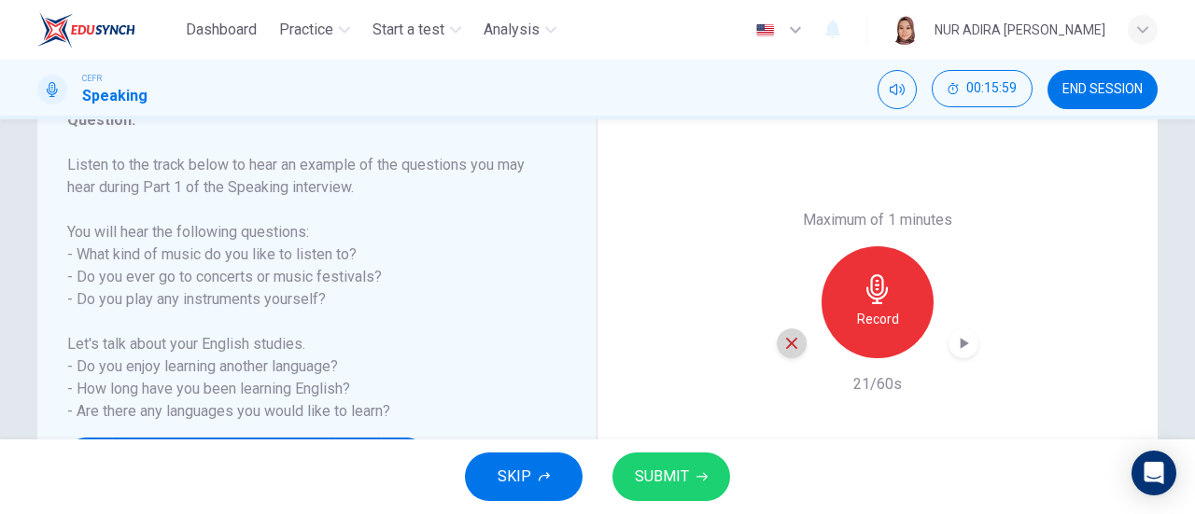
click at [792, 332] on div "button" at bounding box center [792, 344] width 30 height 30
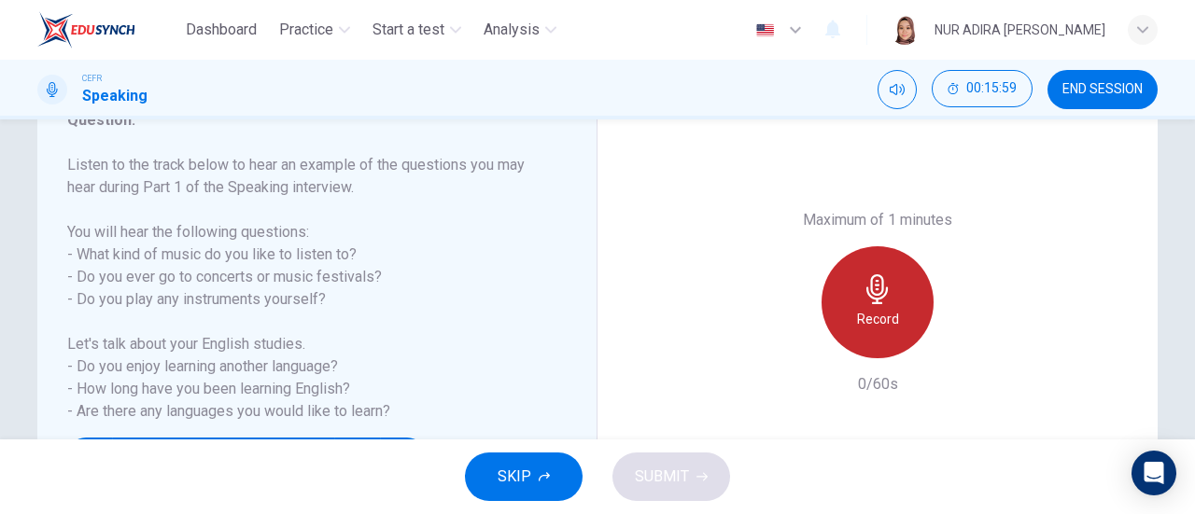
click at [861, 308] on h6 "Record" at bounding box center [878, 319] width 42 height 22
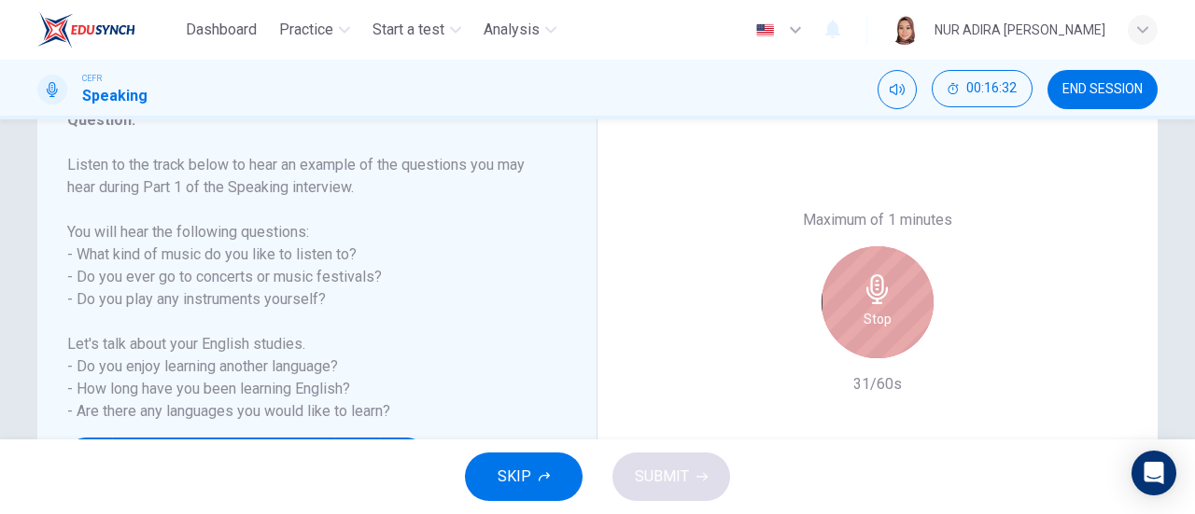
click at [864, 308] on h6 "Stop" at bounding box center [878, 319] width 28 height 22
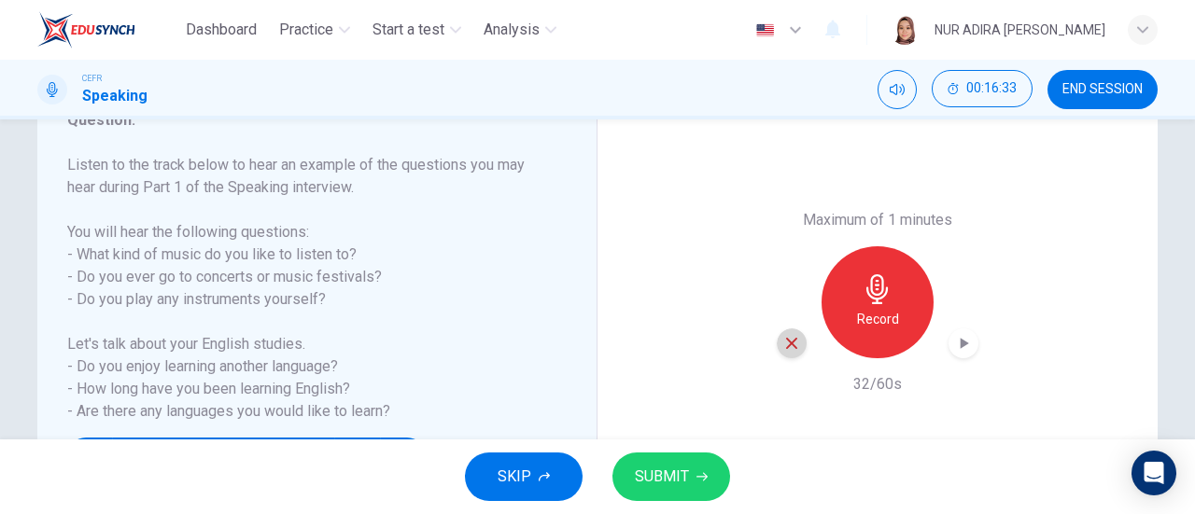
click at [786, 343] on icon "button" at bounding box center [791, 343] width 11 height 11
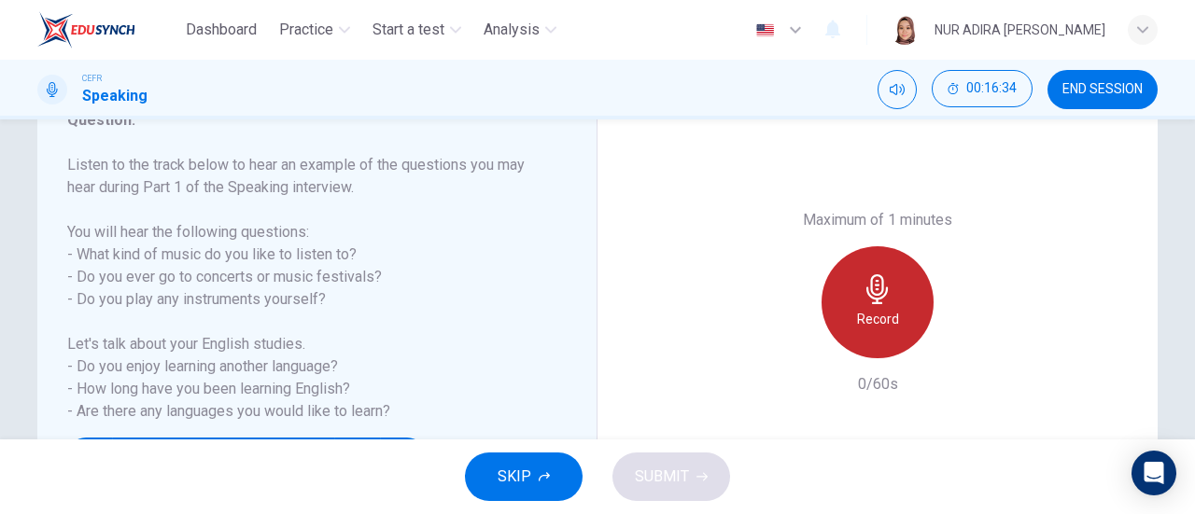
click at [873, 329] on h6 "Record" at bounding box center [878, 319] width 42 height 22
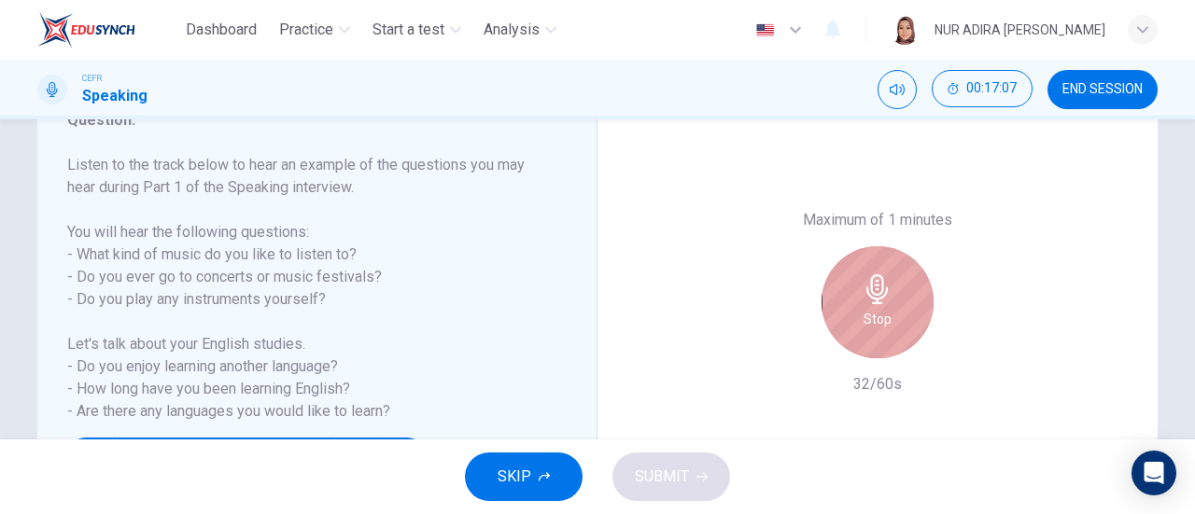
click at [873, 329] on h6 "Stop" at bounding box center [878, 319] width 28 height 22
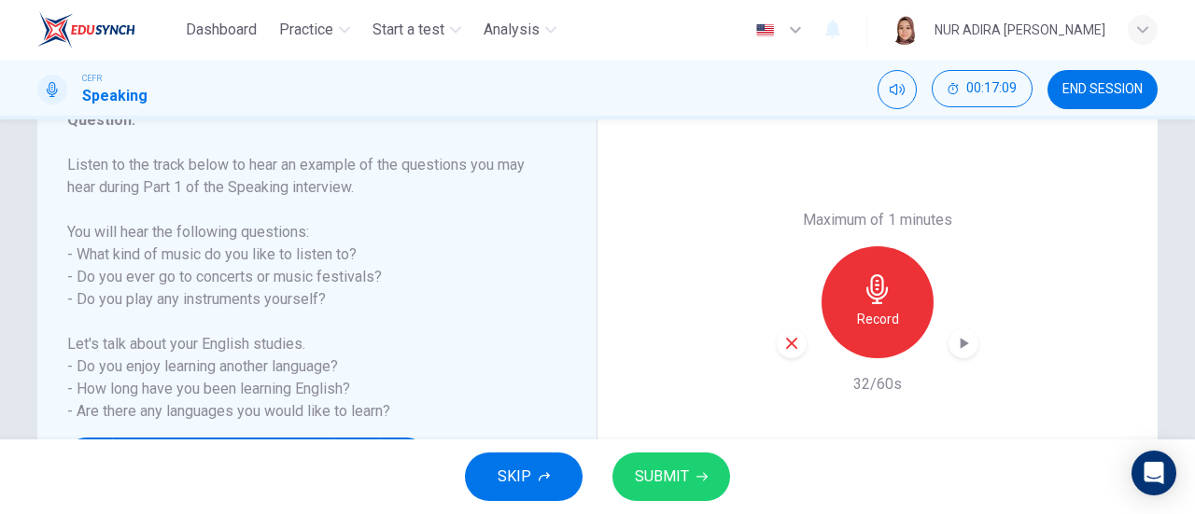
click at [495, 486] on button "SKIP" at bounding box center [524, 477] width 118 height 49
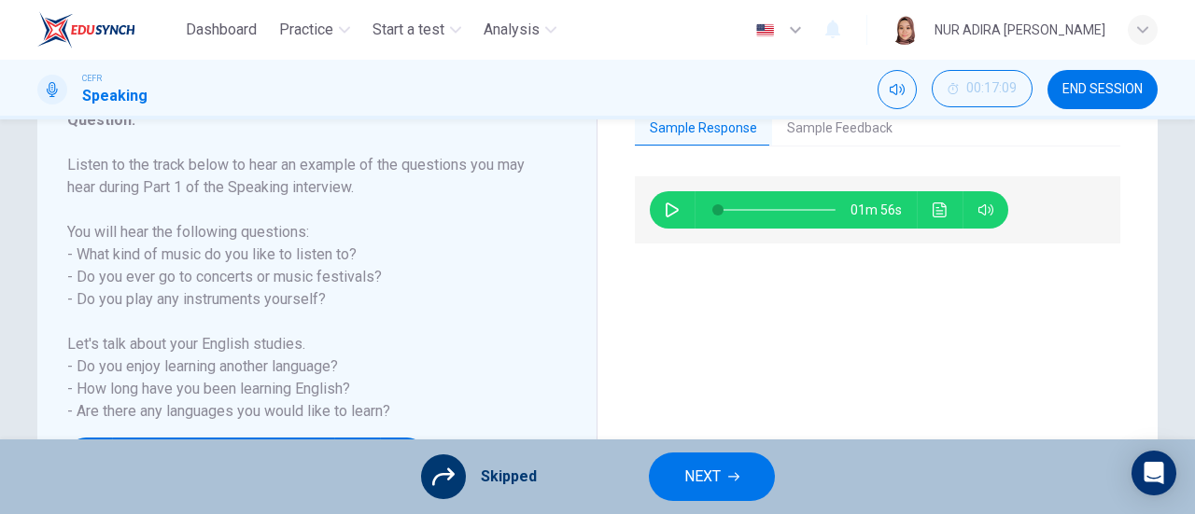
click at [713, 463] on button "NEXT" at bounding box center [712, 477] width 126 height 49
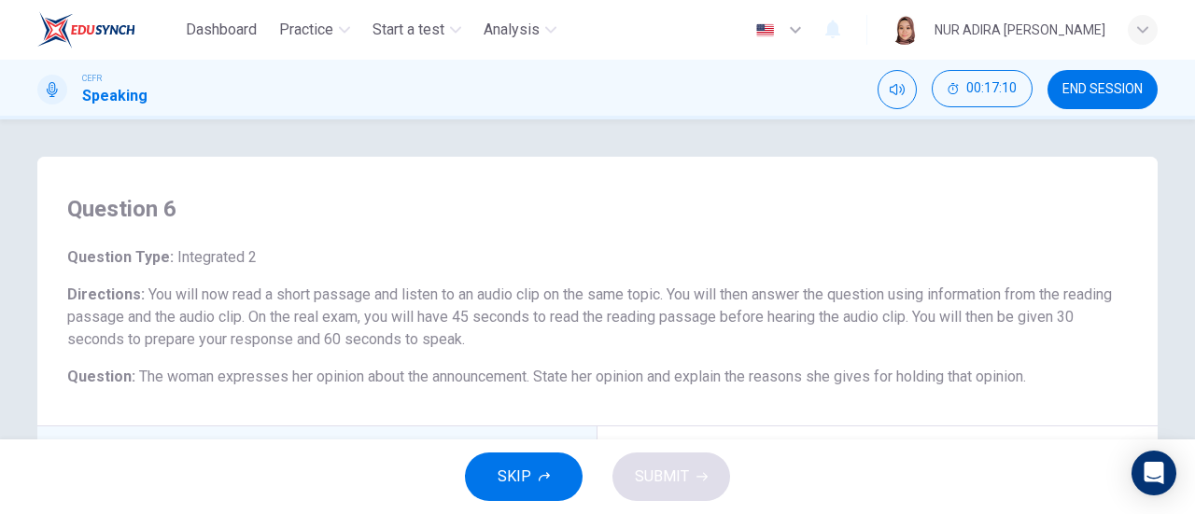
scroll to position [627, 0]
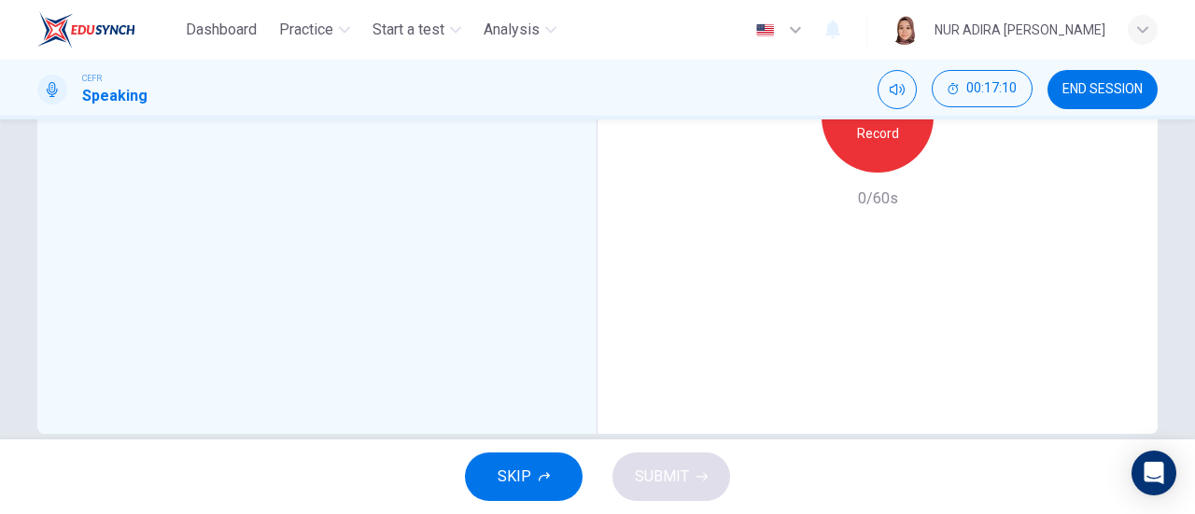
click at [534, 464] on button "SKIP" at bounding box center [524, 477] width 118 height 49
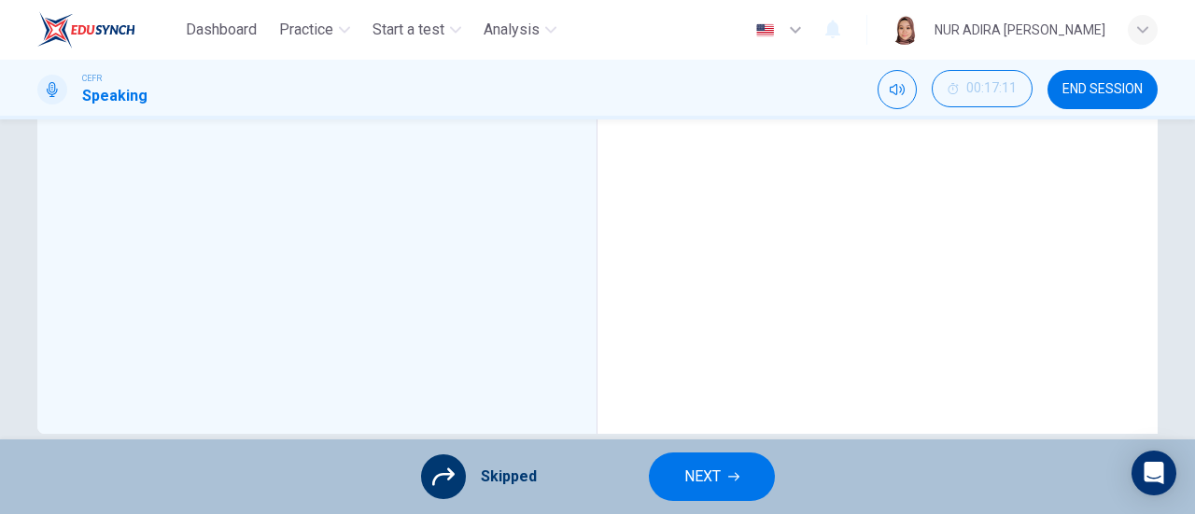
click at [726, 494] on button "NEXT" at bounding box center [712, 477] width 126 height 49
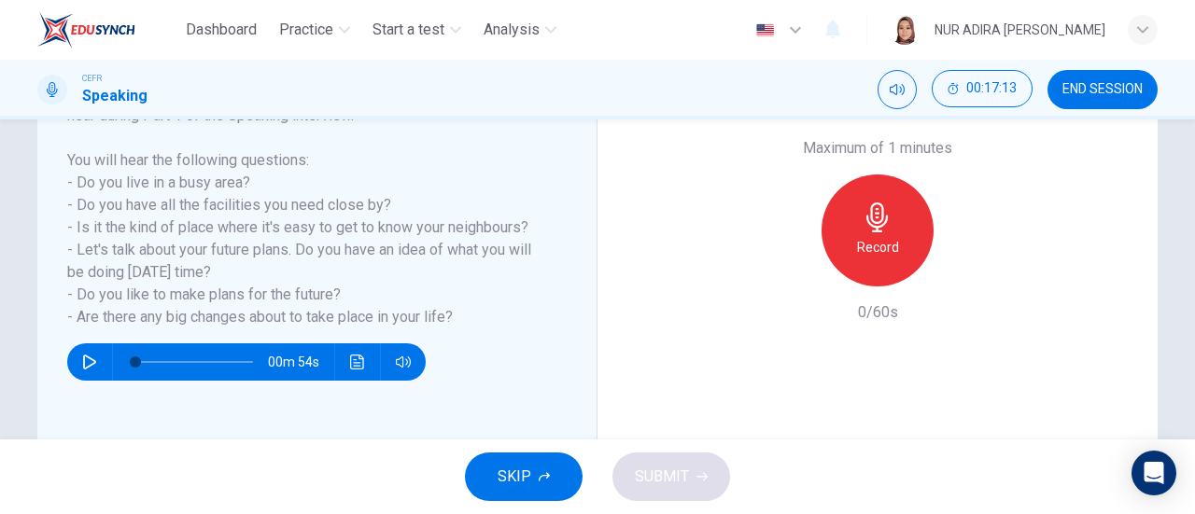
scroll to position [345, 0]
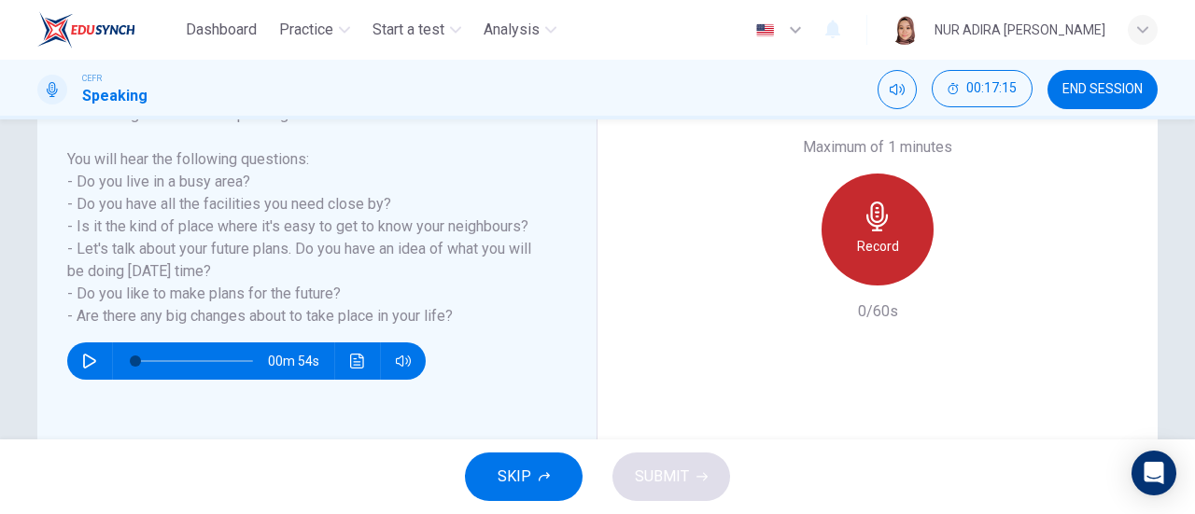
click at [883, 254] on h6 "Record" at bounding box center [878, 246] width 42 height 22
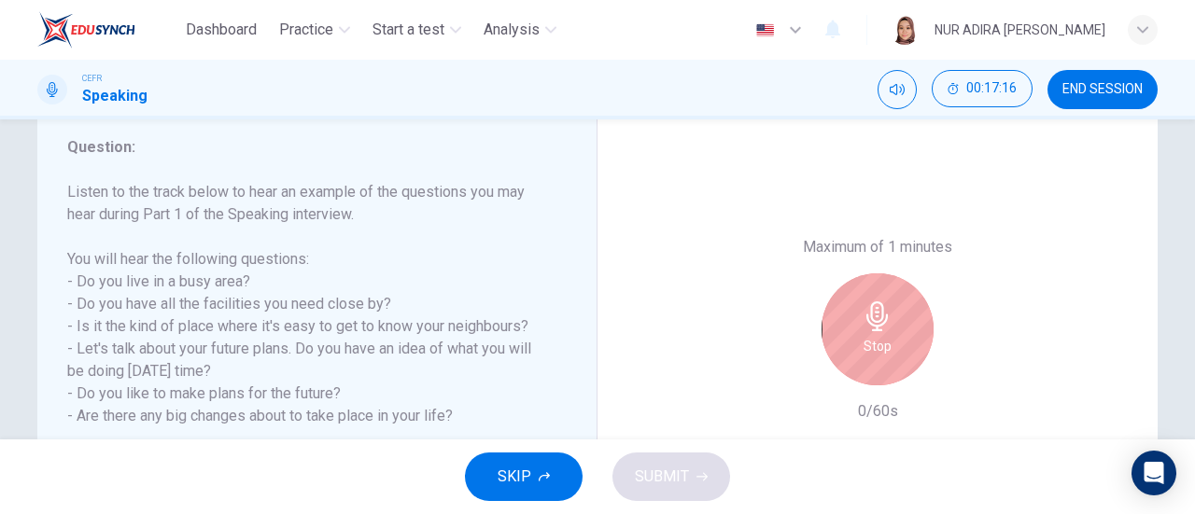
scroll to position [270, 0]
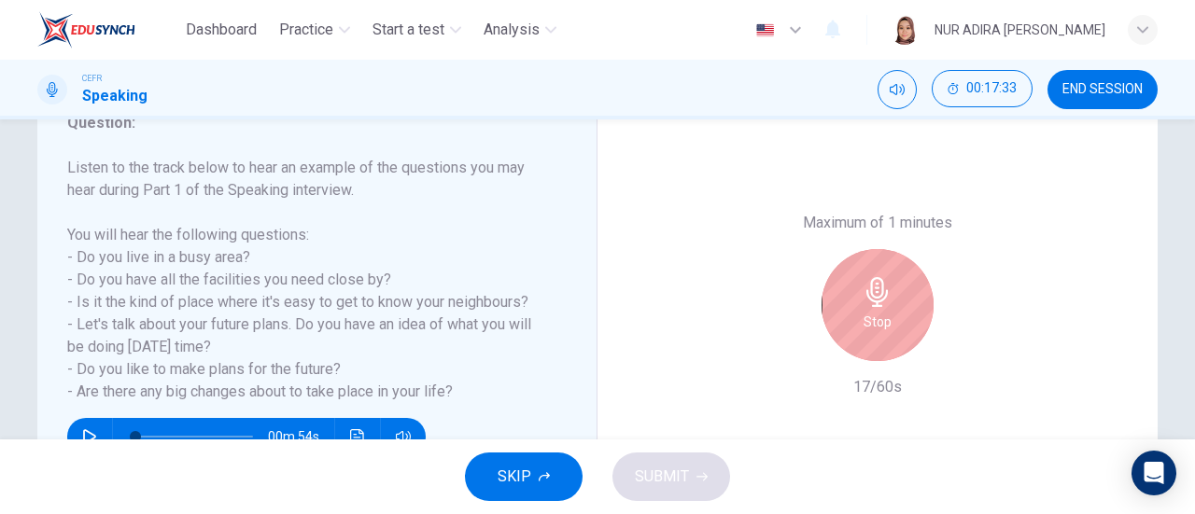
click at [877, 265] on div "Stop" at bounding box center [878, 305] width 112 height 112
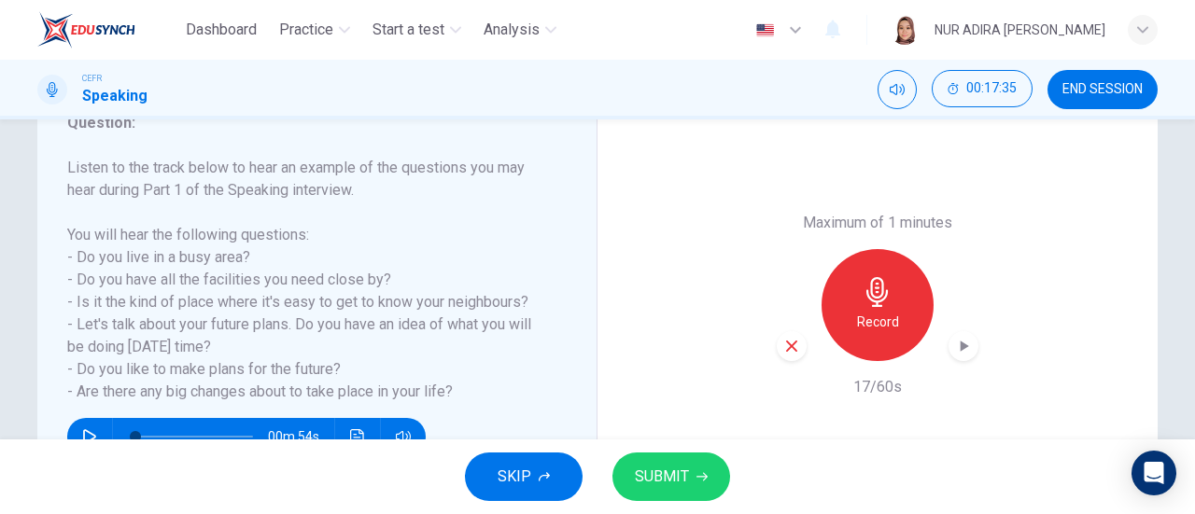
click at [777, 341] on div "button" at bounding box center [792, 346] width 30 height 30
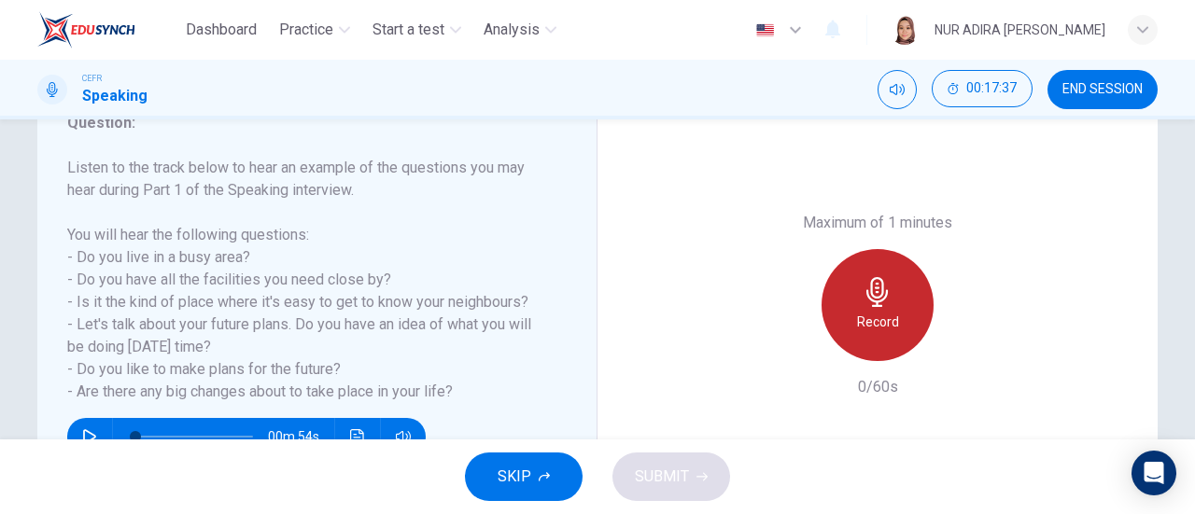
click at [829, 327] on div "Record" at bounding box center [878, 305] width 112 height 112
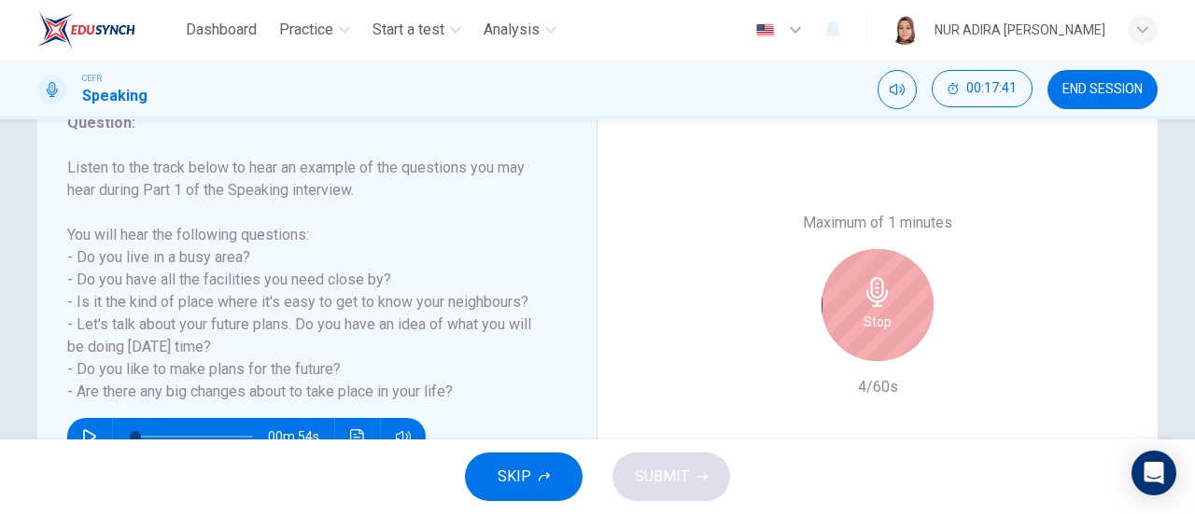
click at [928, 320] on div "Stop" at bounding box center [878, 305] width 202 height 112
click at [825, 307] on div "Stop" at bounding box center [878, 305] width 112 height 112
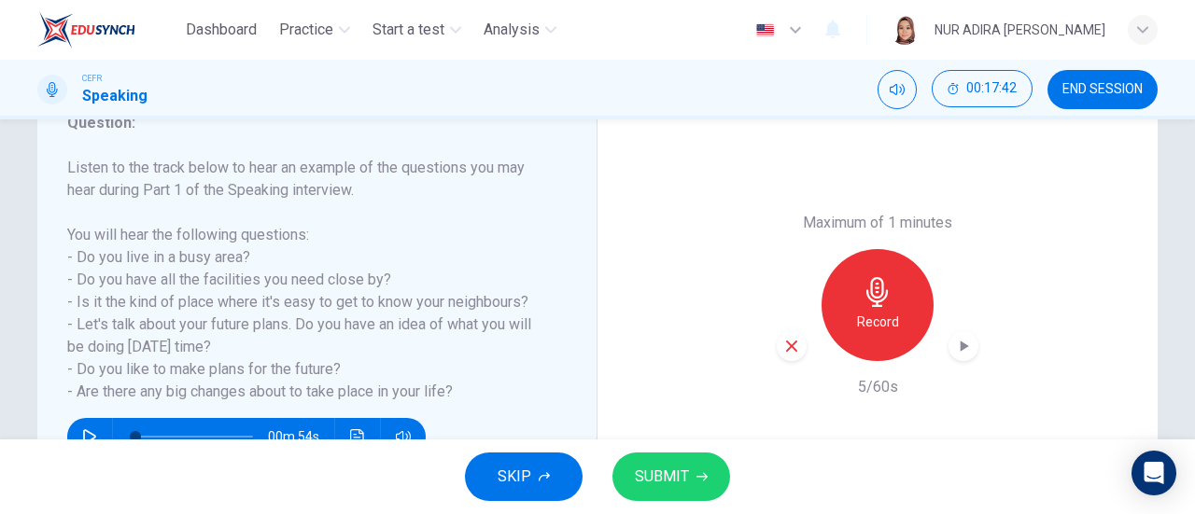
click at [796, 339] on div "button" at bounding box center [792, 346] width 30 height 30
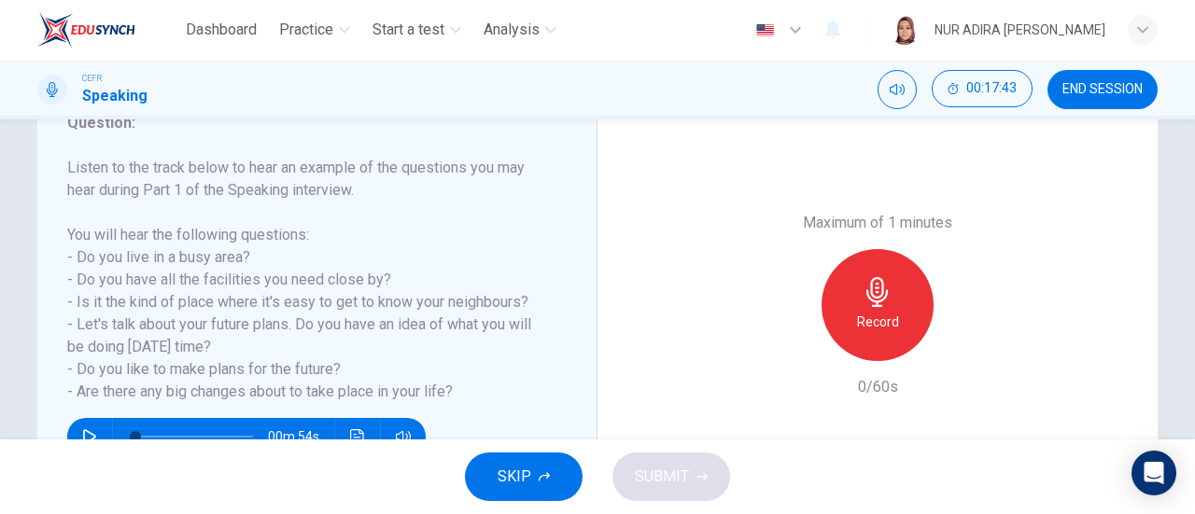
click at [576, 457] on div "SKIP SUBMIT" at bounding box center [597, 477] width 1195 height 75
click at [556, 471] on button "SKIP" at bounding box center [524, 477] width 118 height 49
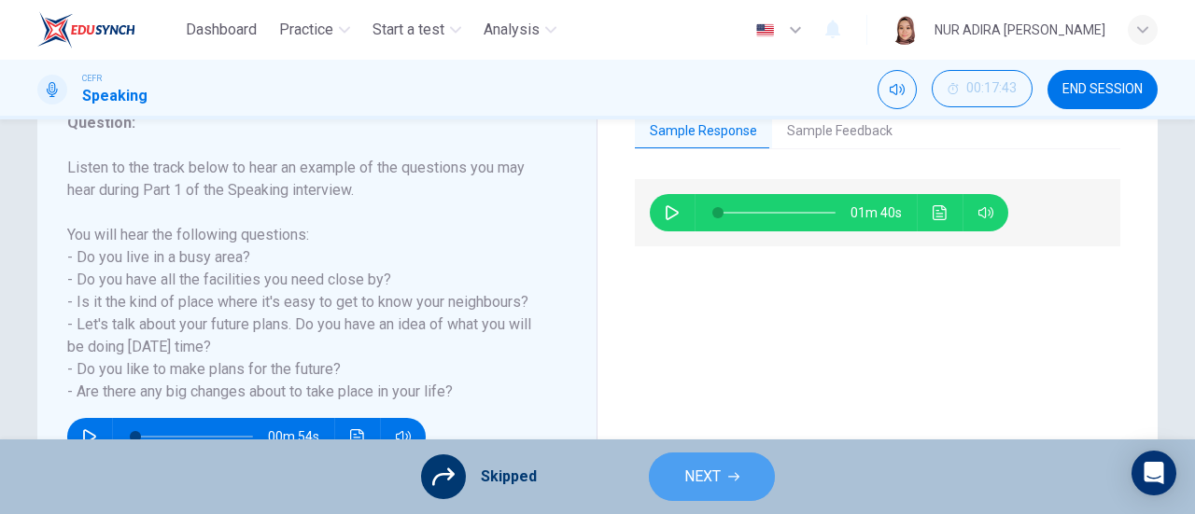
click at [689, 458] on button "NEXT" at bounding box center [712, 477] width 126 height 49
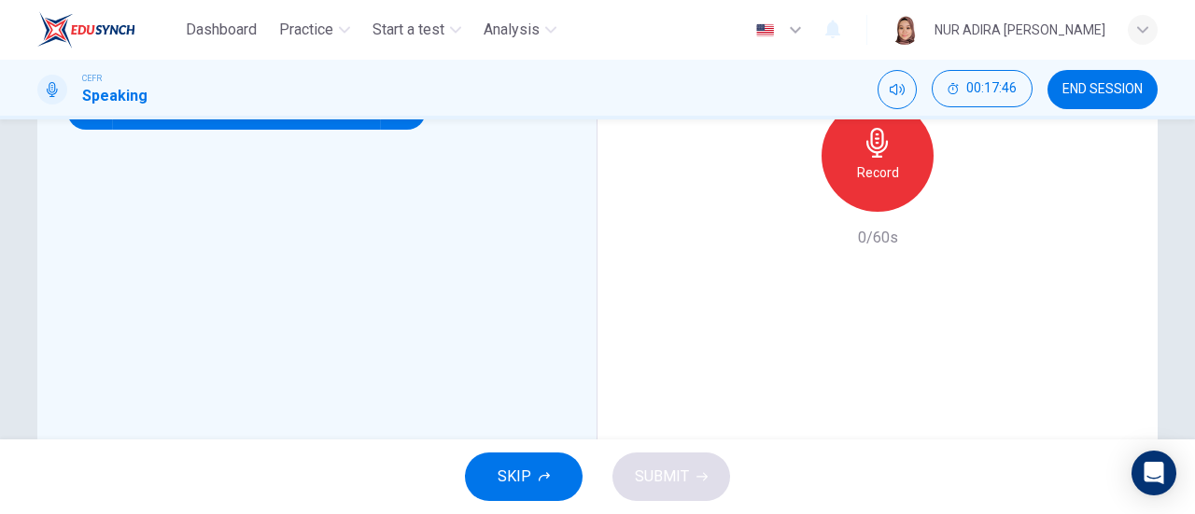
scroll to position [658, 0]
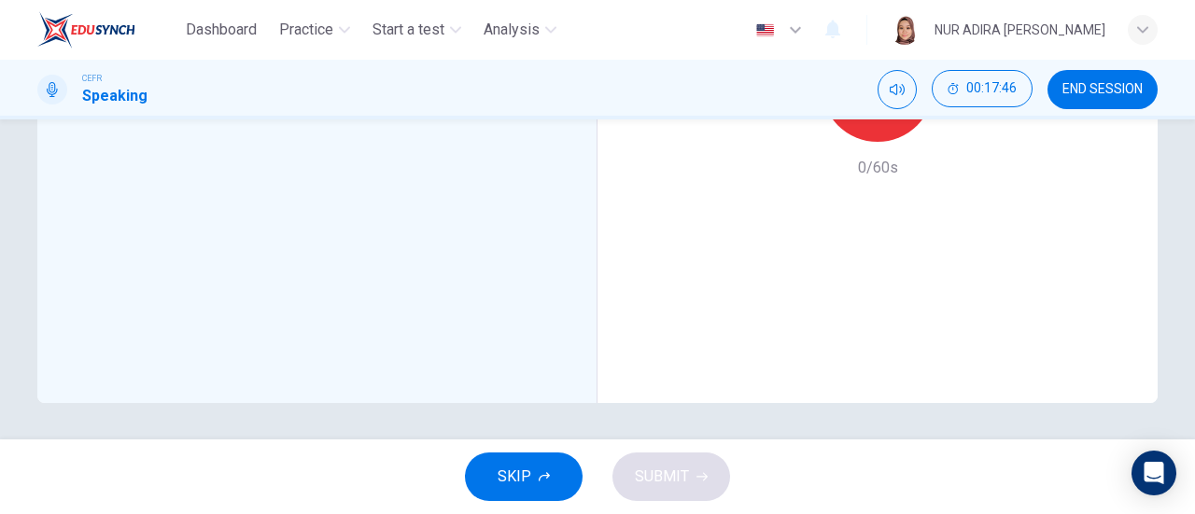
click at [505, 473] on span "SKIP" at bounding box center [515, 477] width 34 height 26
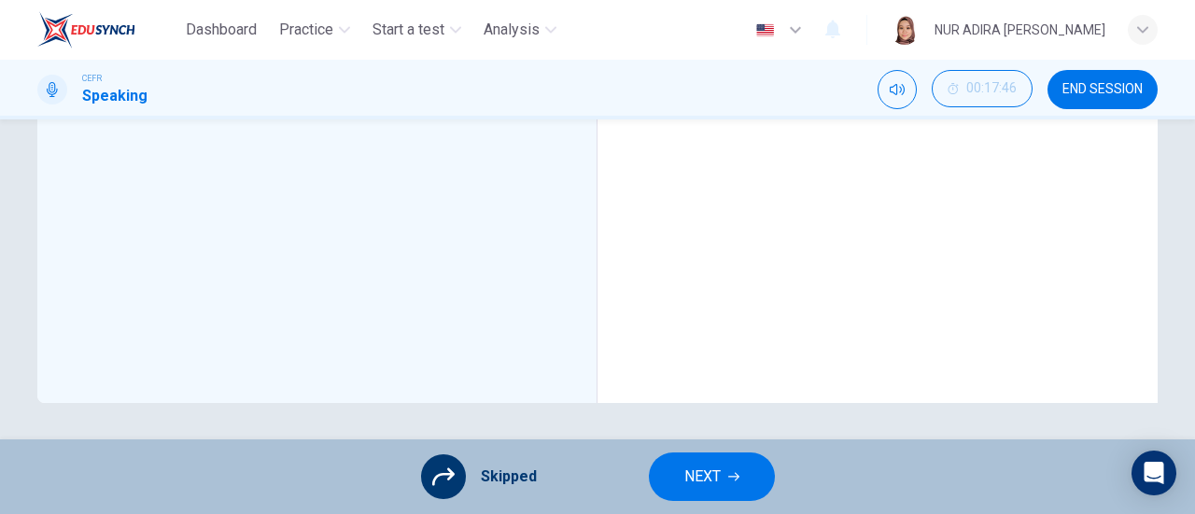
click at [736, 472] on icon "button" at bounding box center [733, 476] width 11 height 11
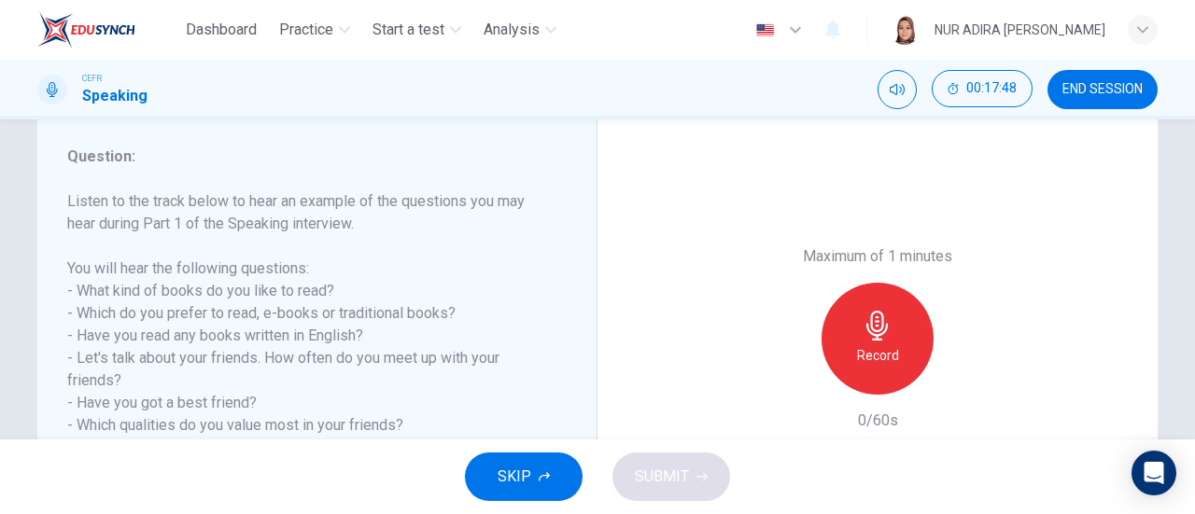
scroll to position [254, 0]
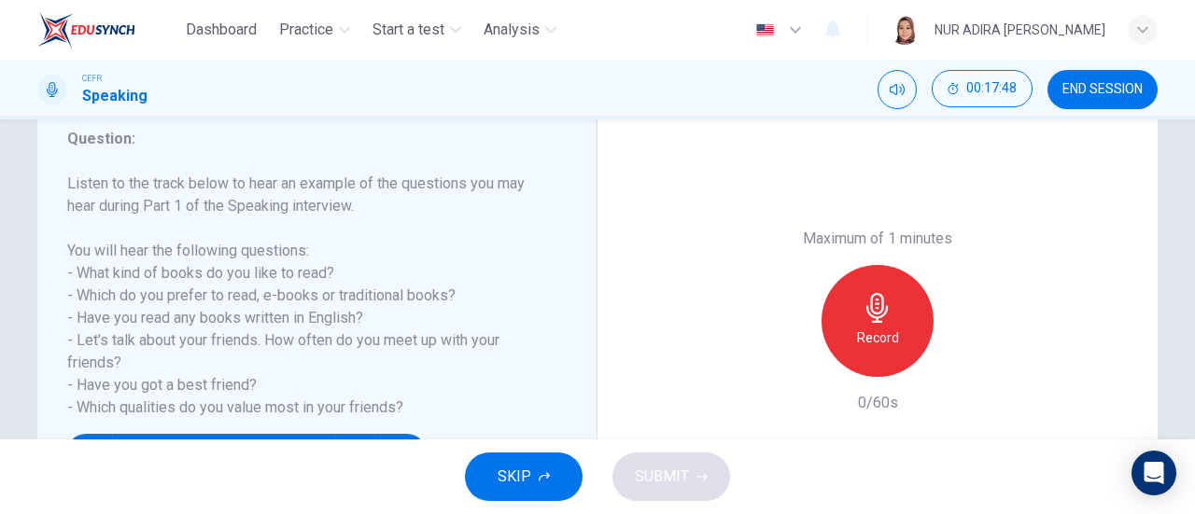
click at [886, 332] on h6 "Record" at bounding box center [878, 338] width 42 height 22
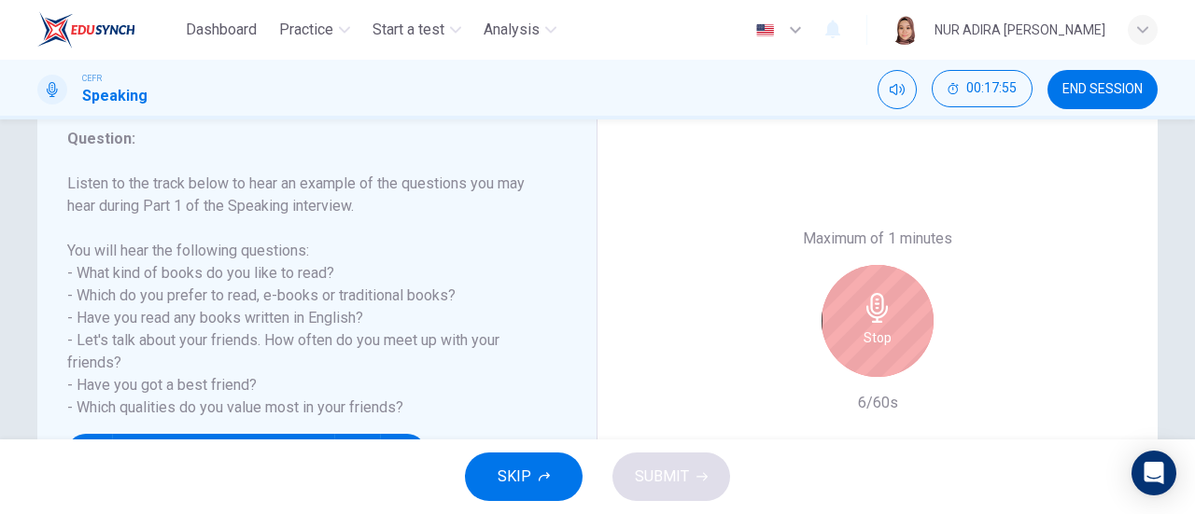
click at [924, 218] on div "Maximum of 1 minutes Stop 6/60s" at bounding box center [878, 321] width 560 height 461
click at [924, 289] on div "Stop" at bounding box center [878, 321] width 202 height 112
click at [885, 330] on h6 "Stop" at bounding box center [878, 338] width 28 height 22
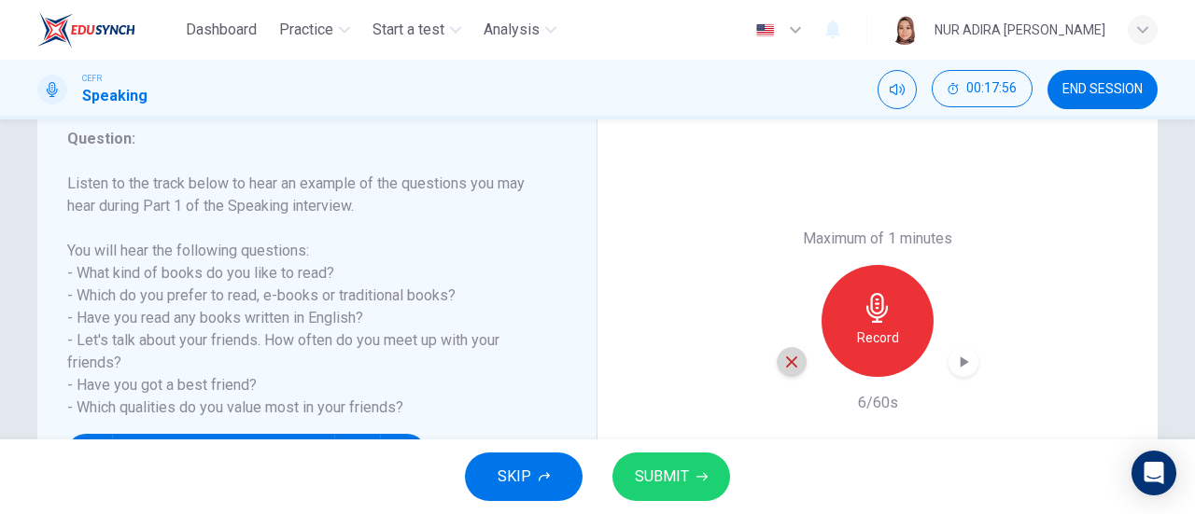
click at [797, 359] on div "button" at bounding box center [792, 362] width 30 height 30
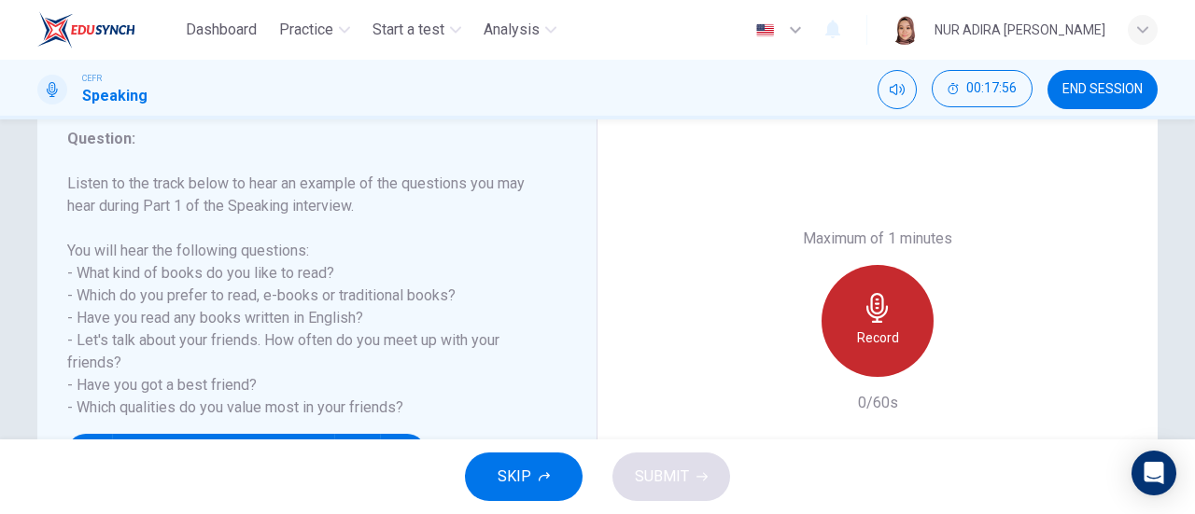
click at [896, 339] on div "Record" at bounding box center [878, 321] width 112 height 112
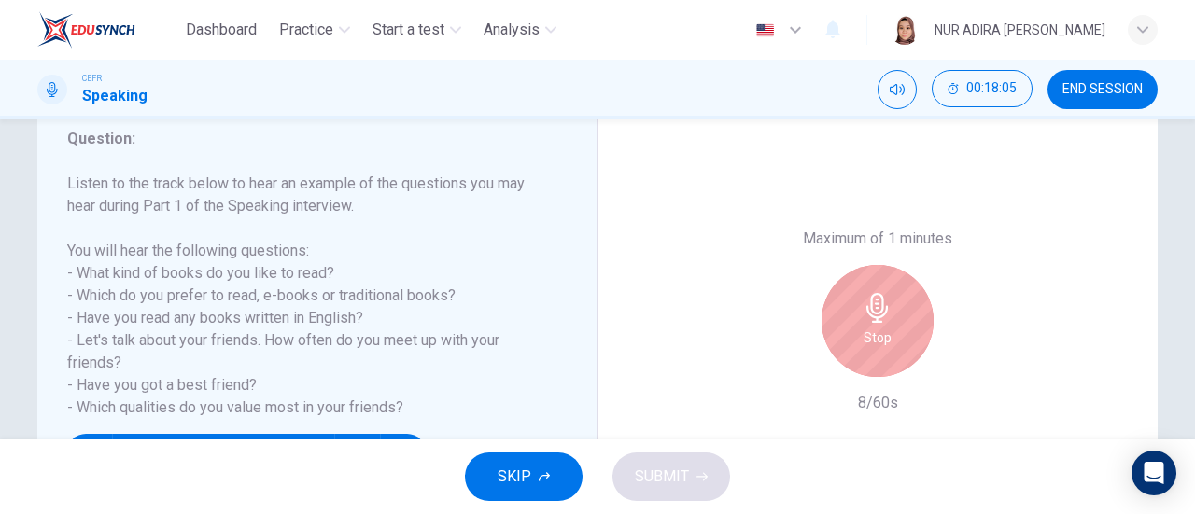
click at [896, 337] on div "Stop" at bounding box center [878, 321] width 112 height 112
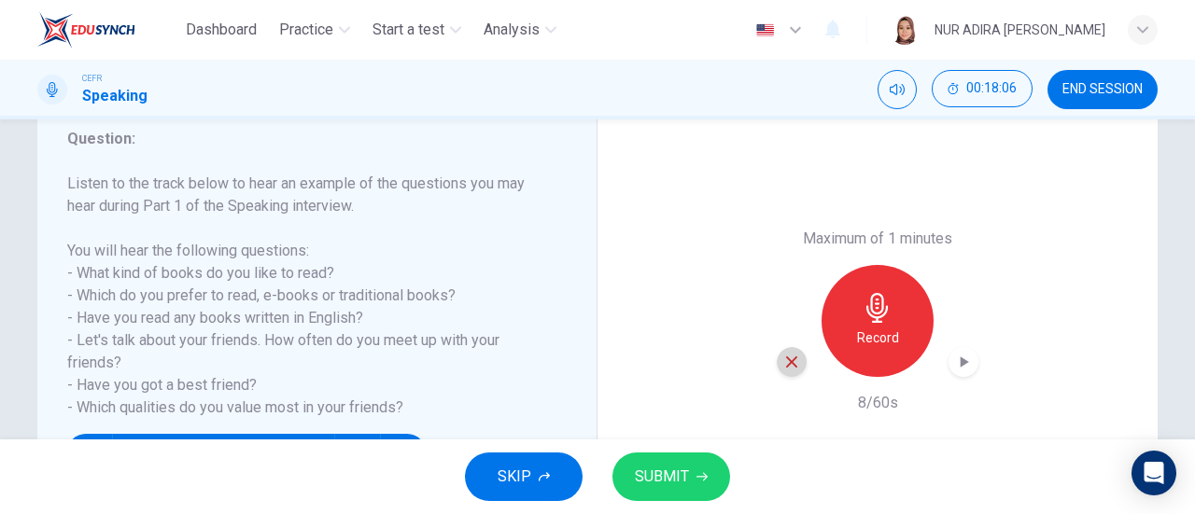
click at [777, 360] on div "button" at bounding box center [792, 362] width 30 height 30
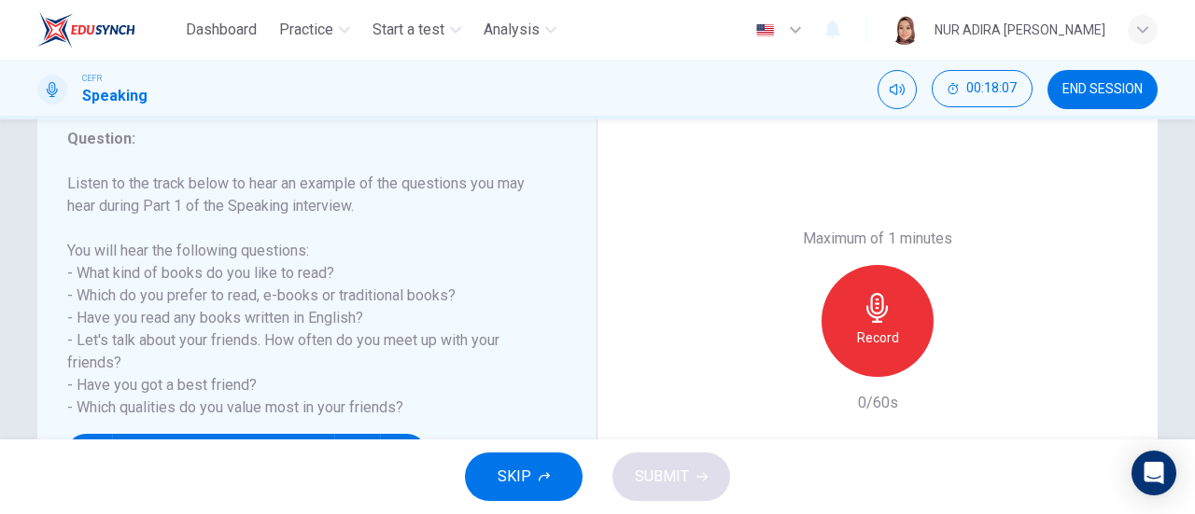
click at [857, 331] on h6 "Record" at bounding box center [878, 338] width 42 height 22
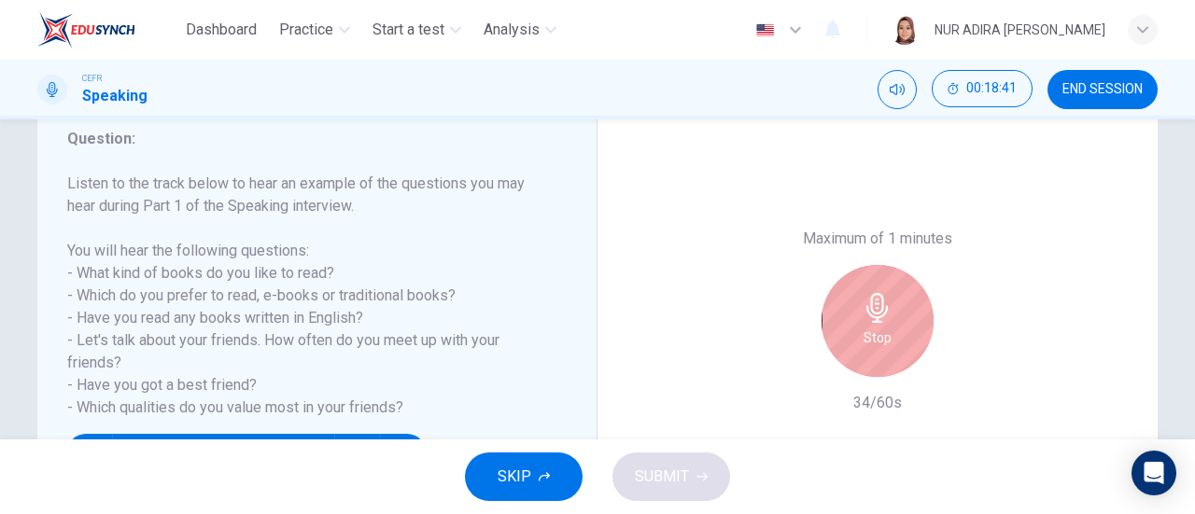
click at [855, 331] on div "Stop" at bounding box center [878, 321] width 112 height 112
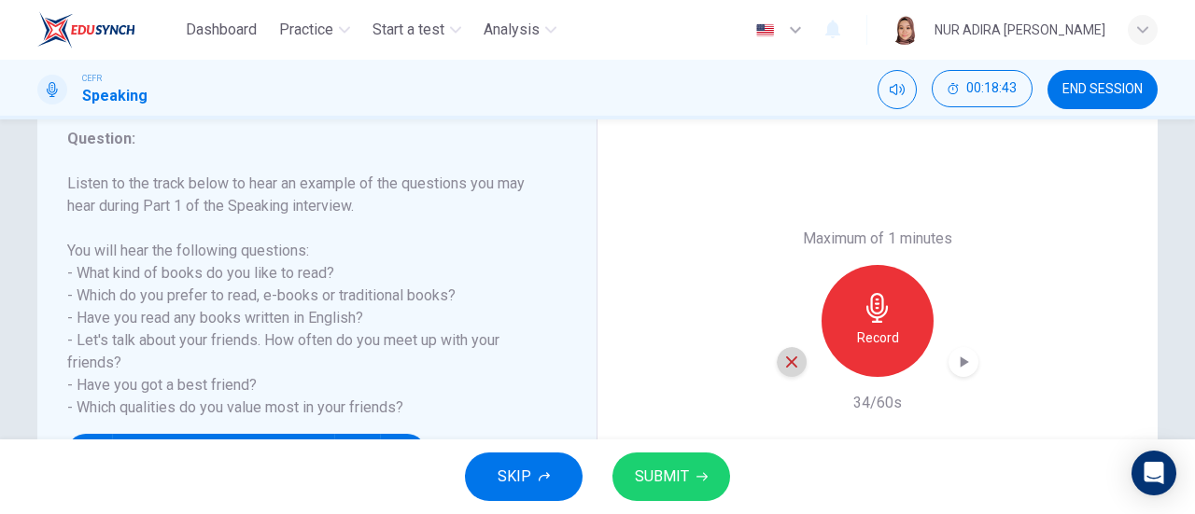
click at [797, 361] on div "button" at bounding box center [792, 362] width 30 height 30
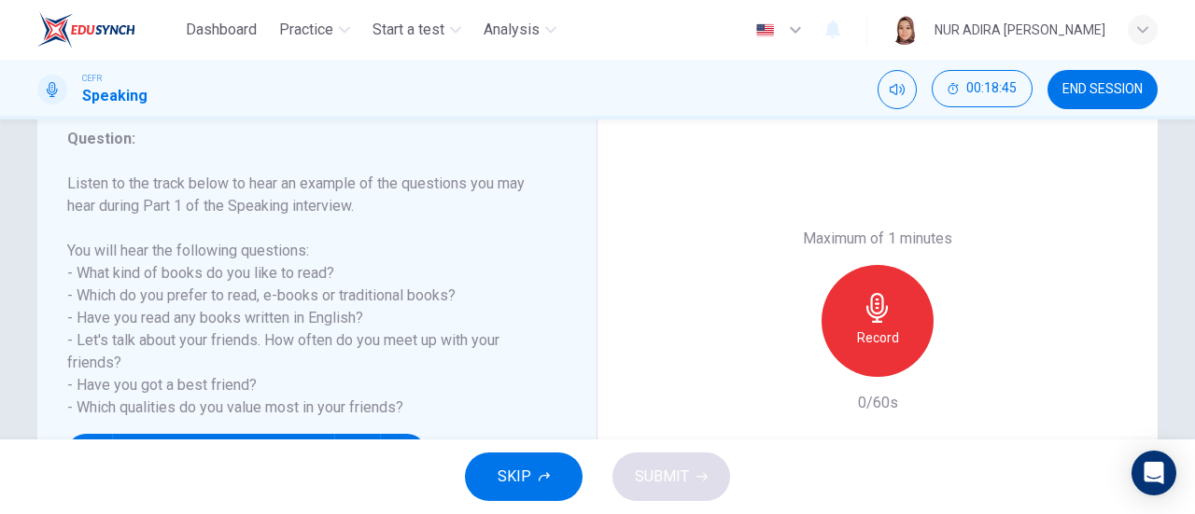
click at [893, 315] on div "Record" at bounding box center [878, 321] width 112 height 112
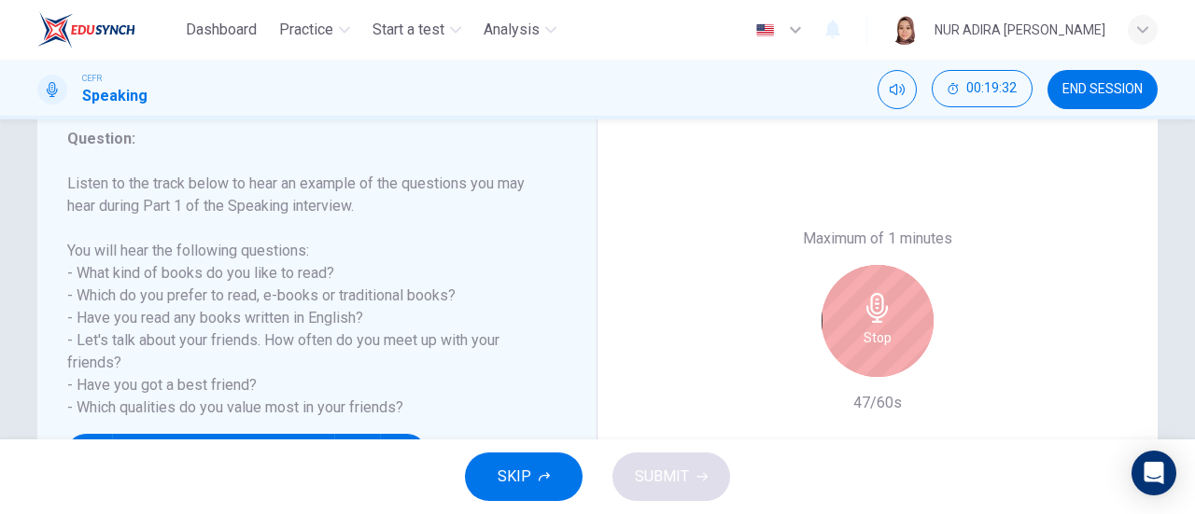
click at [964, 234] on div "Maximum of 1 minutes Stop 47/60s" at bounding box center [878, 321] width 202 height 187
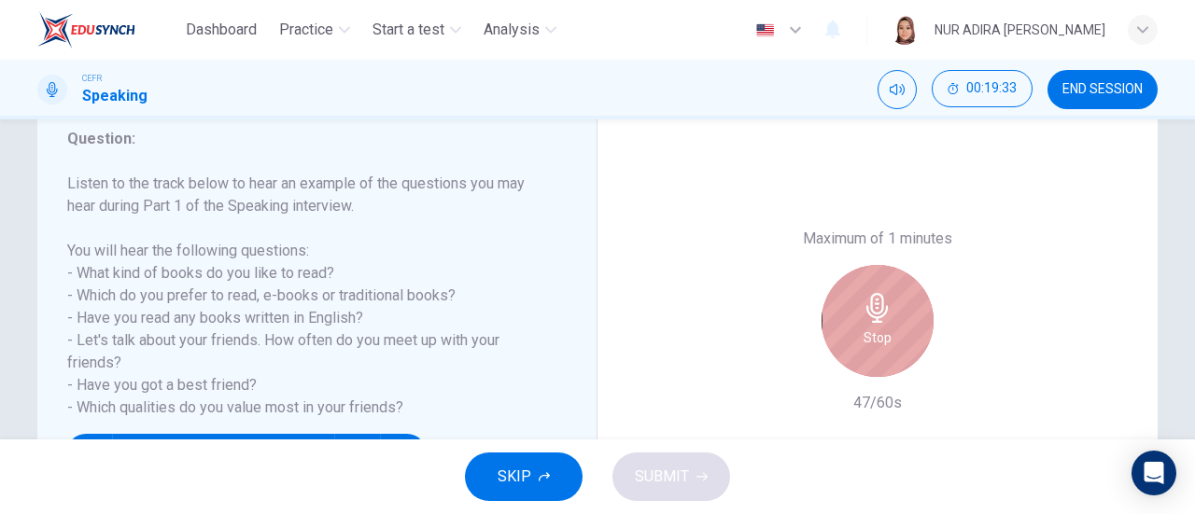
click at [917, 292] on div "Stop" at bounding box center [878, 321] width 112 height 112
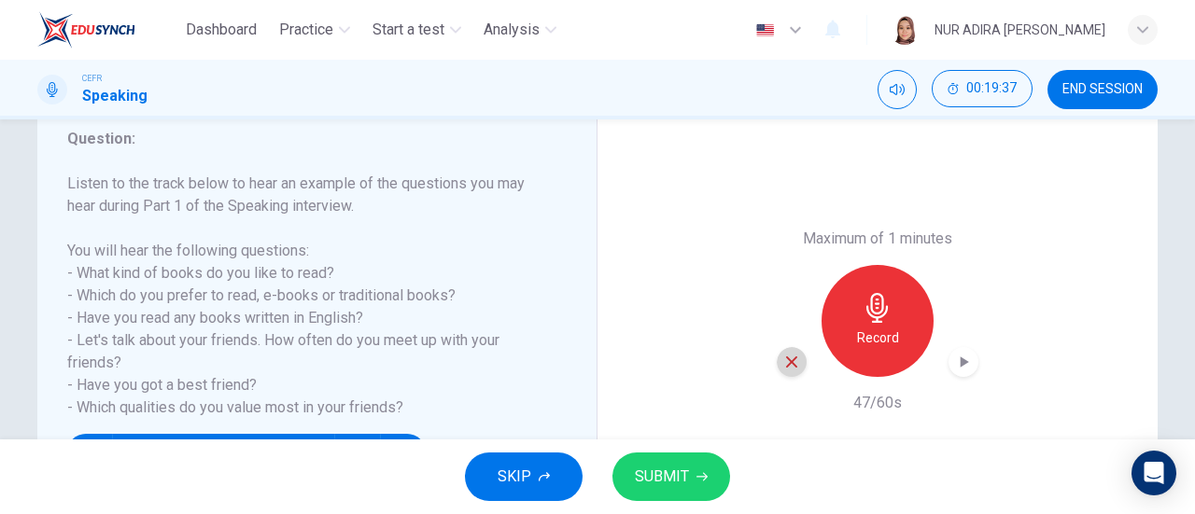
click at [777, 363] on div "button" at bounding box center [792, 362] width 30 height 30
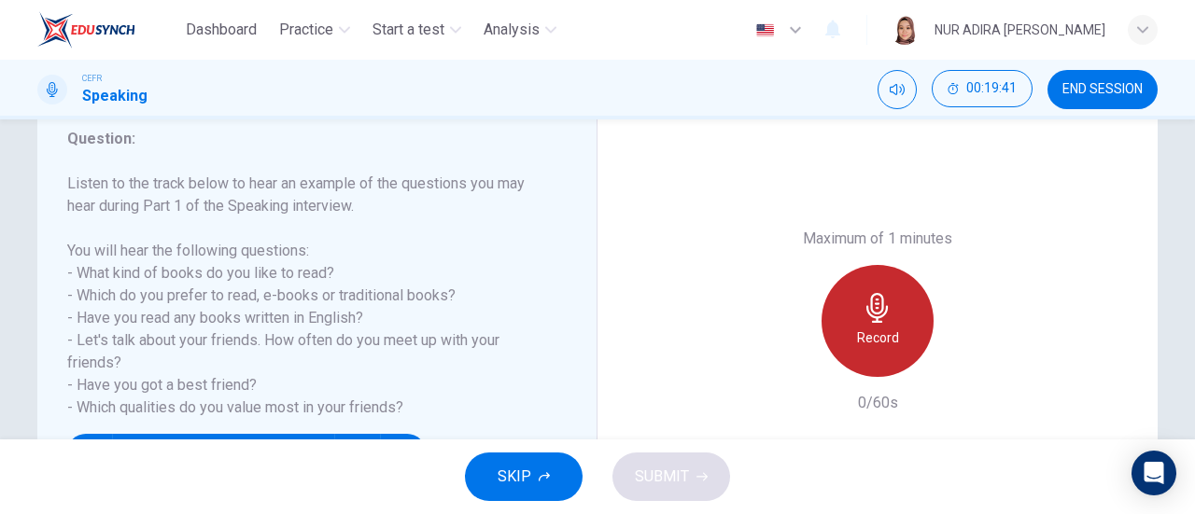
click at [876, 319] on icon "button" at bounding box center [878, 308] width 30 height 30
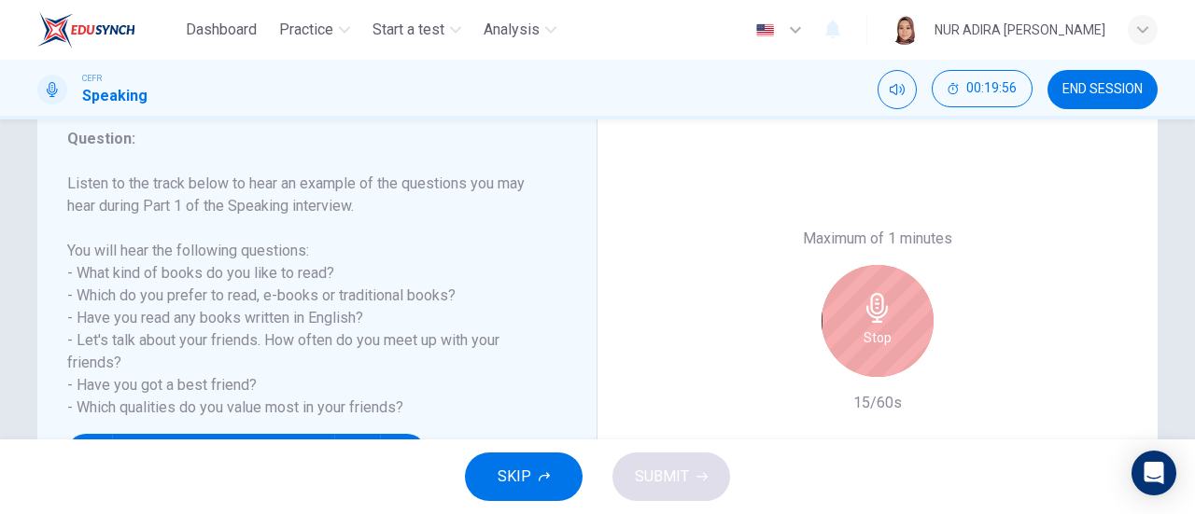
click at [876, 320] on icon "button" at bounding box center [878, 308] width 30 height 30
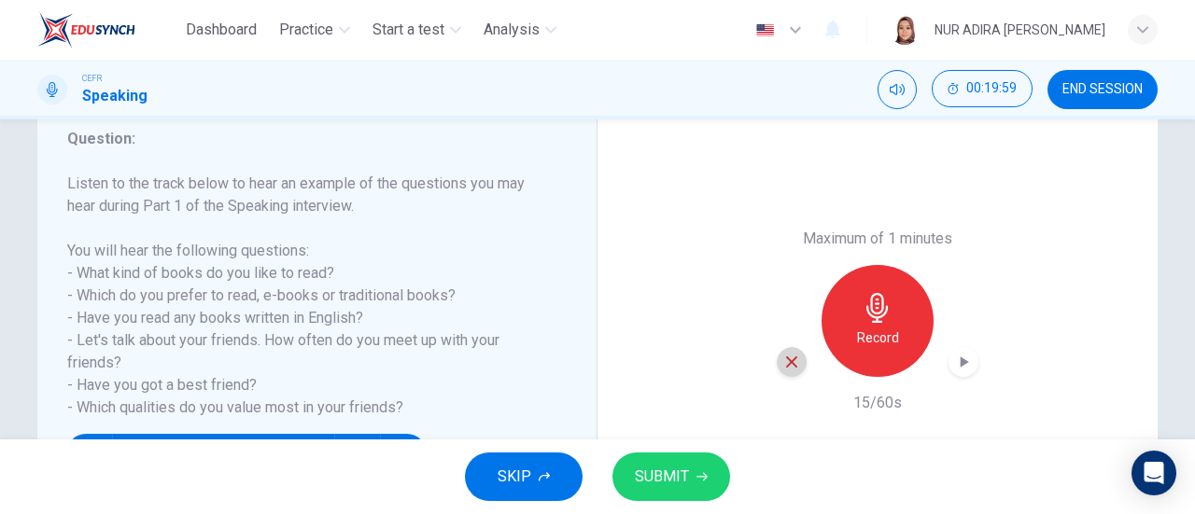
click at [795, 362] on div "button" at bounding box center [792, 362] width 30 height 30
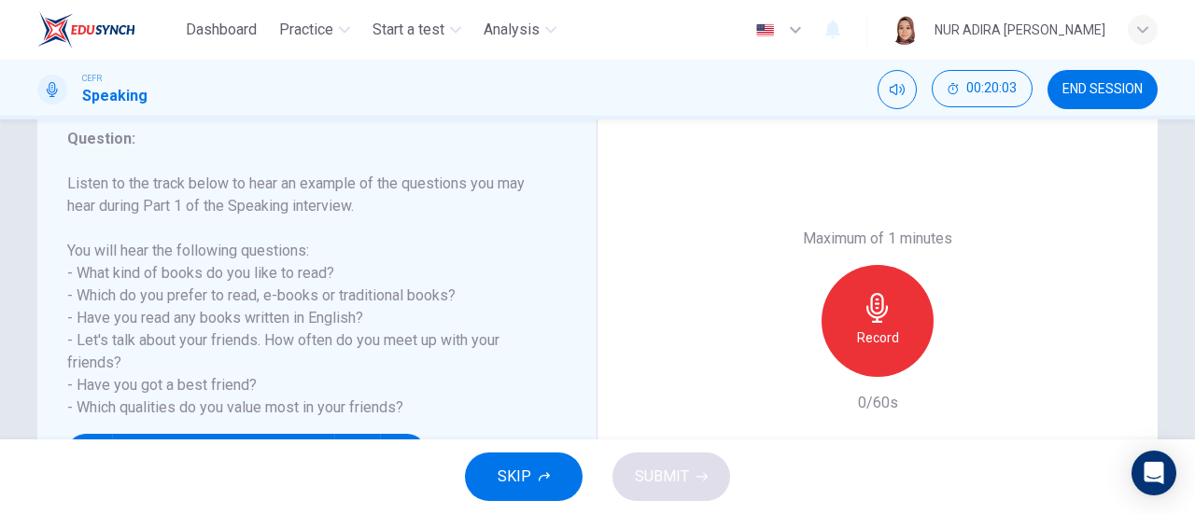
click at [877, 334] on h6 "Record" at bounding box center [878, 338] width 42 height 22
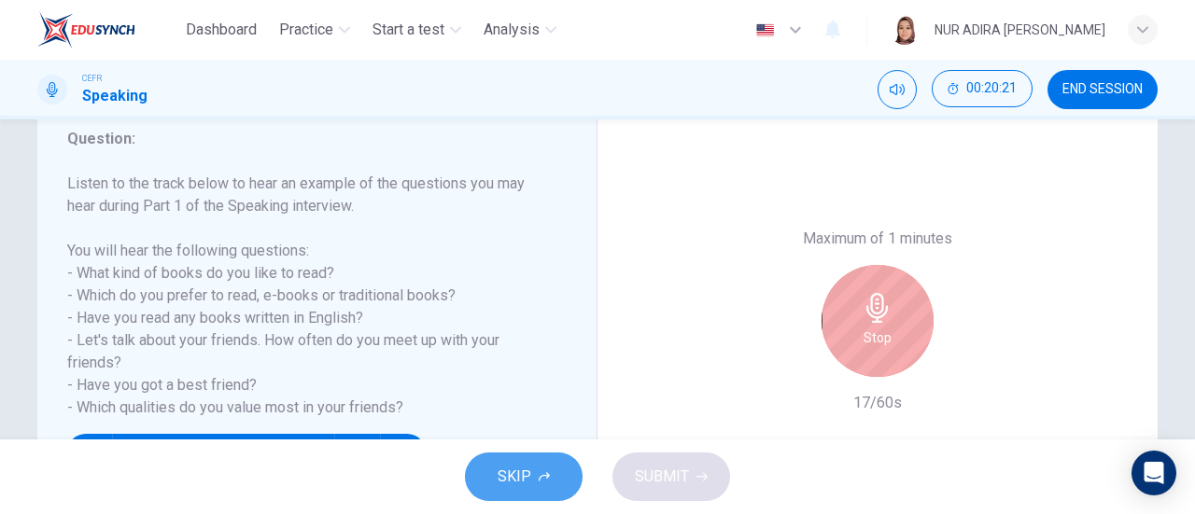
click at [514, 455] on button "SKIP" at bounding box center [524, 477] width 118 height 49
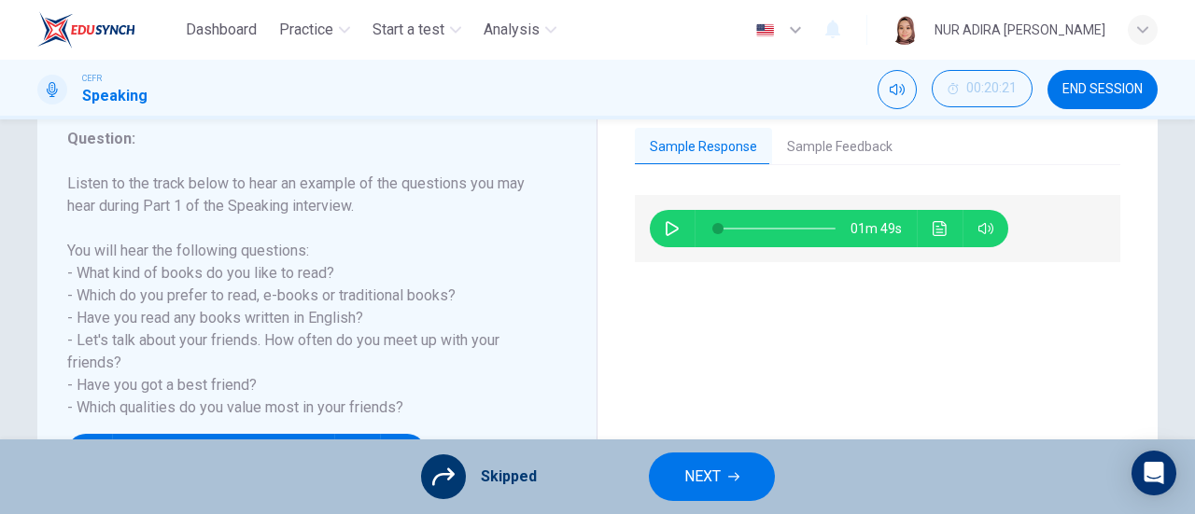
click at [749, 462] on button "NEXT" at bounding box center [712, 477] width 126 height 49
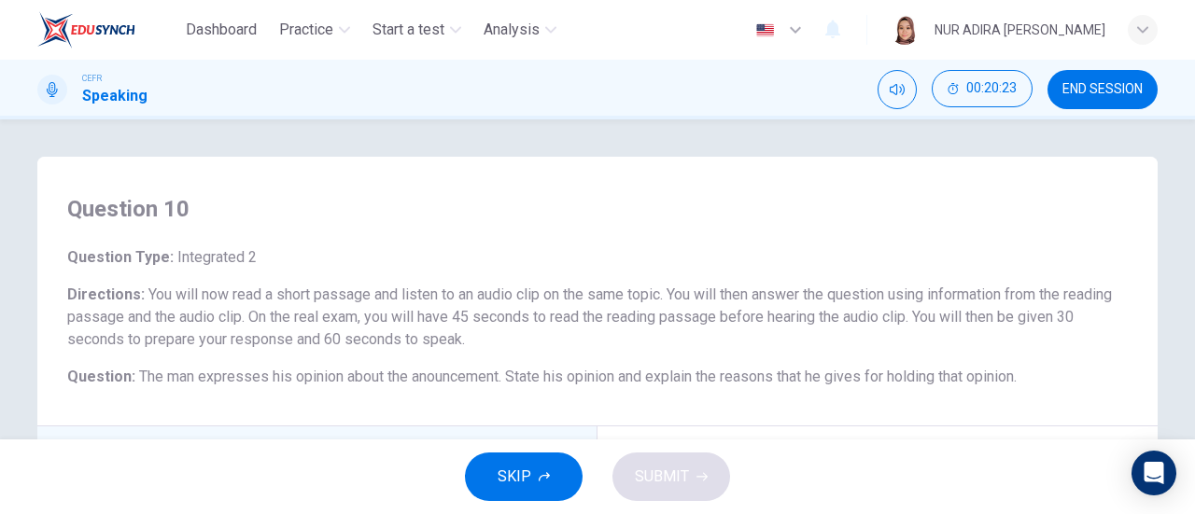
scroll to position [658, 0]
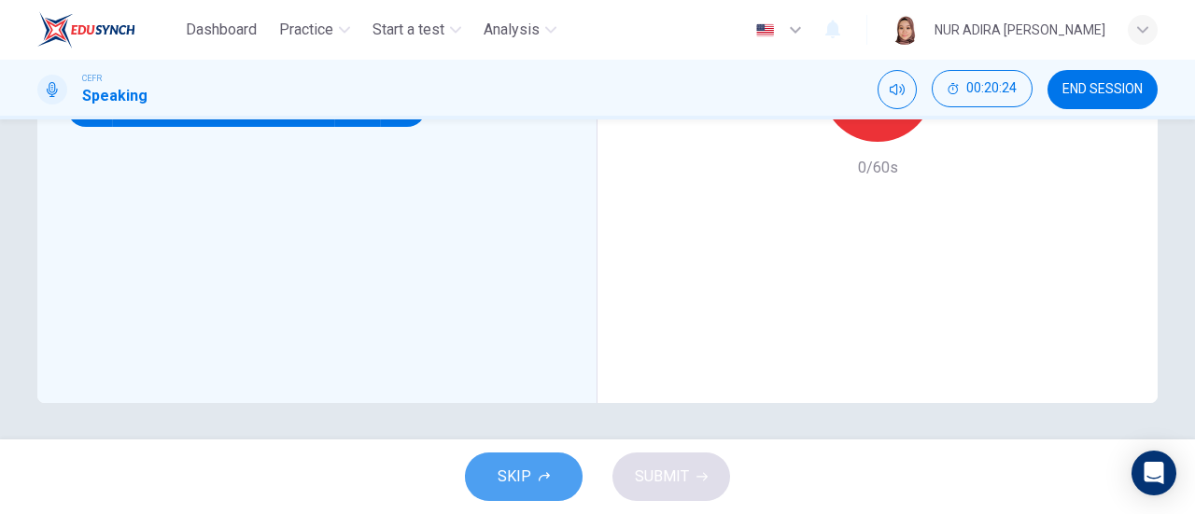
click at [493, 455] on button "SKIP" at bounding box center [524, 477] width 118 height 49
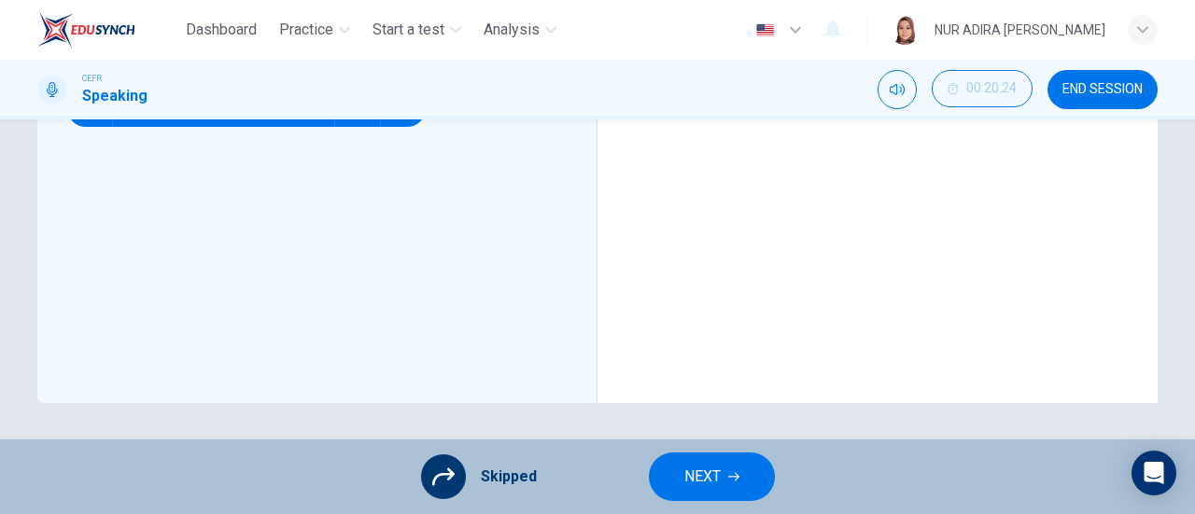
click at [736, 473] on icon "button" at bounding box center [733, 476] width 11 height 11
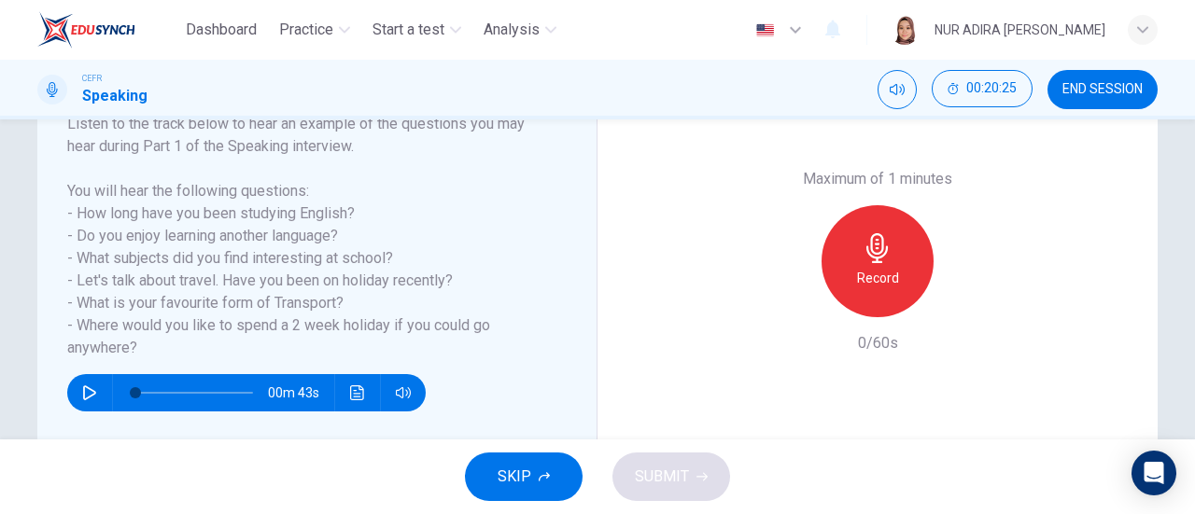
scroll to position [321, 0]
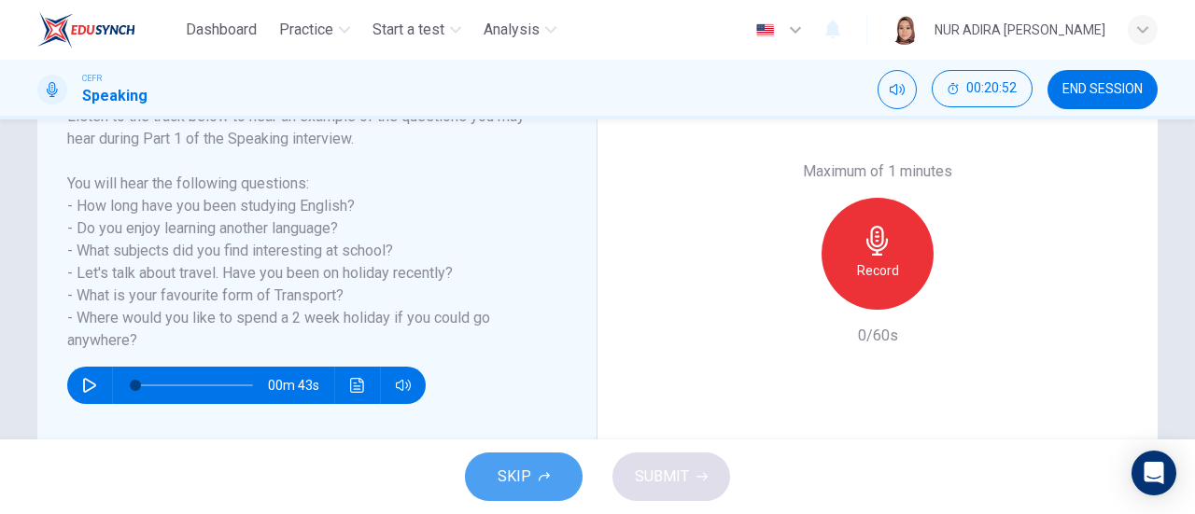
click at [545, 482] on icon "button" at bounding box center [544, 476] width 11 height 11
